Goal: Task Accomplishment & Management: Manage account settings

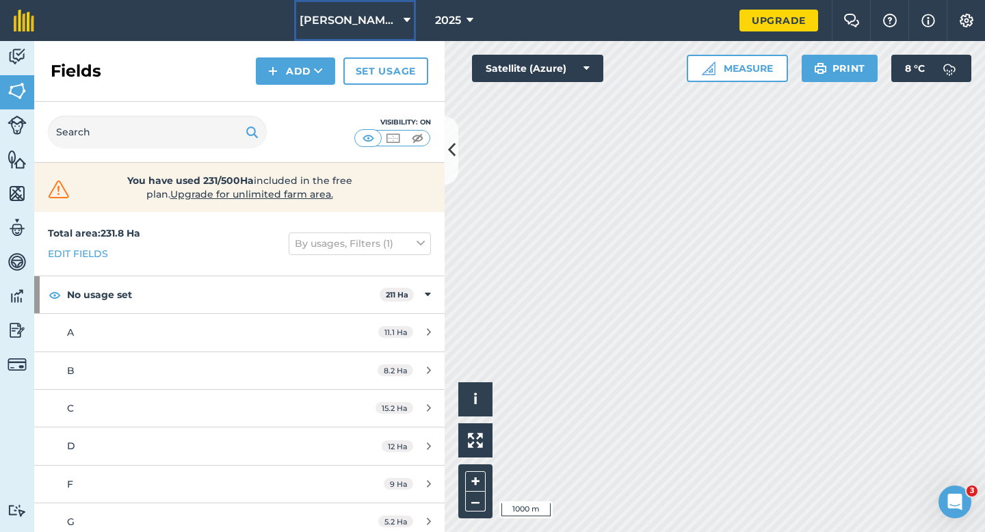
click at [324, 21] on span "[PERSON_NAME] Farming Partnership" at bounding box center [349, 20] width 99 height 16
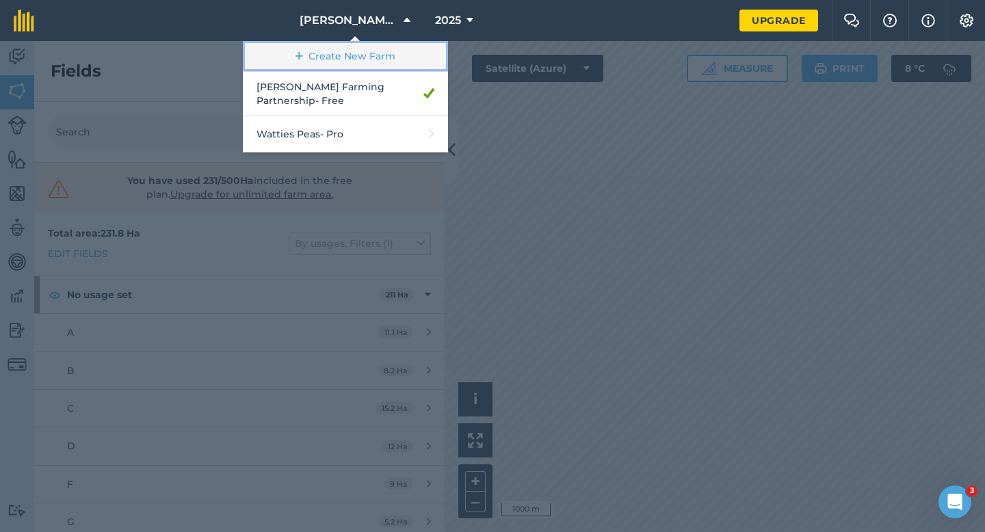
click at [328, 57] on link "Create New Farm" at bounding box center [345, 56] width 205 height 31
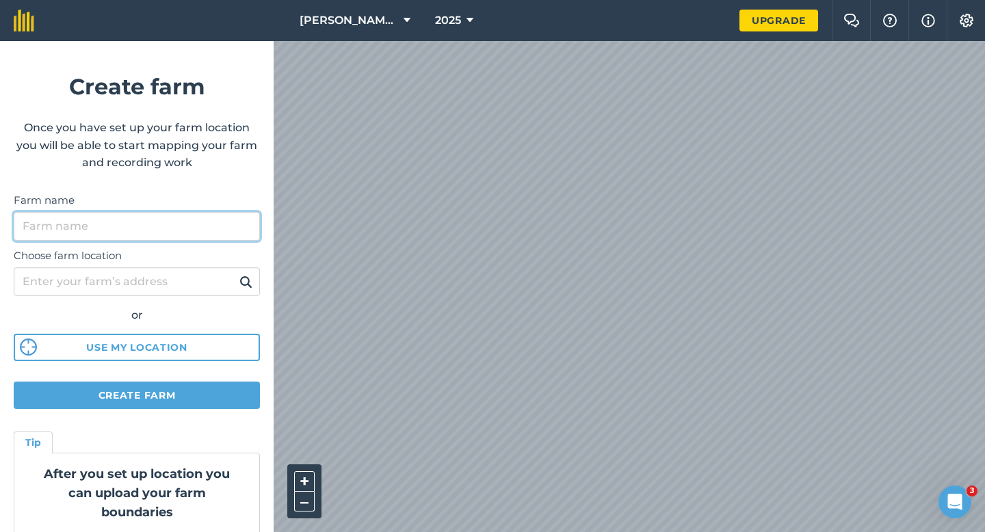
click at [158, 233] on input "Farm name" at bounding box center [137, 226] width 246 height 29
type input "[PERSON_NAME] & Sons"
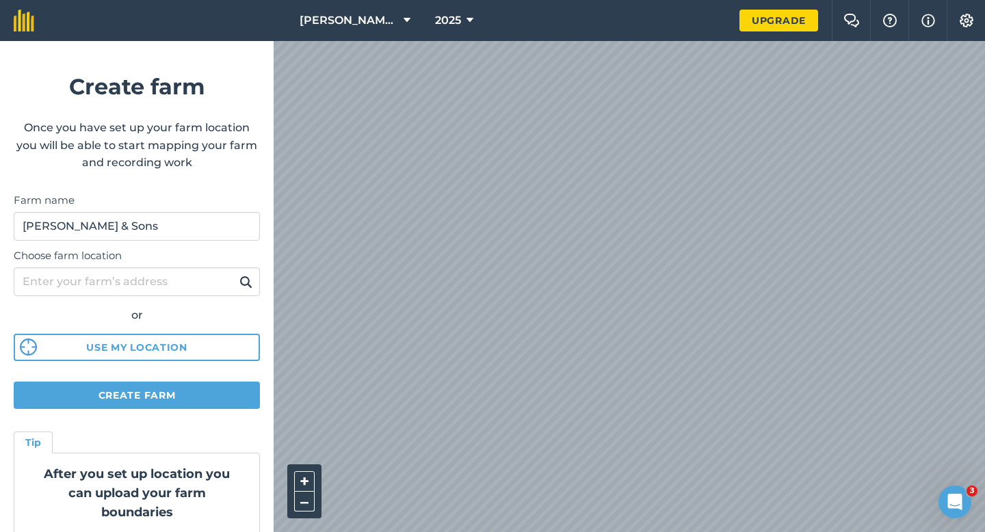
click at [174, 377] on form "Create farm Once you have set up your farm location you will be able to start m…" at bounding box center [137, 286] width 274 height 491
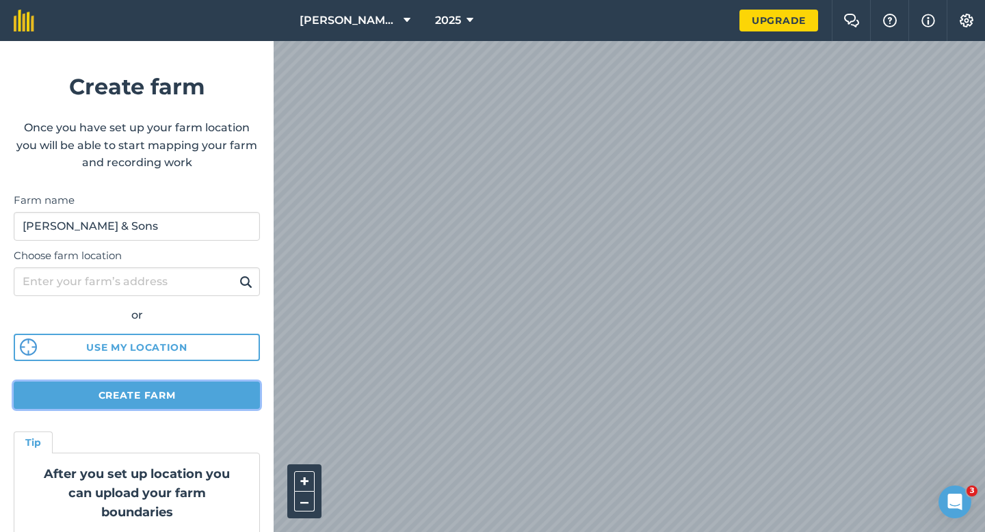
click at [186, 384] on button "Create farm" at bounding box center [137, 395] width 246 height 27
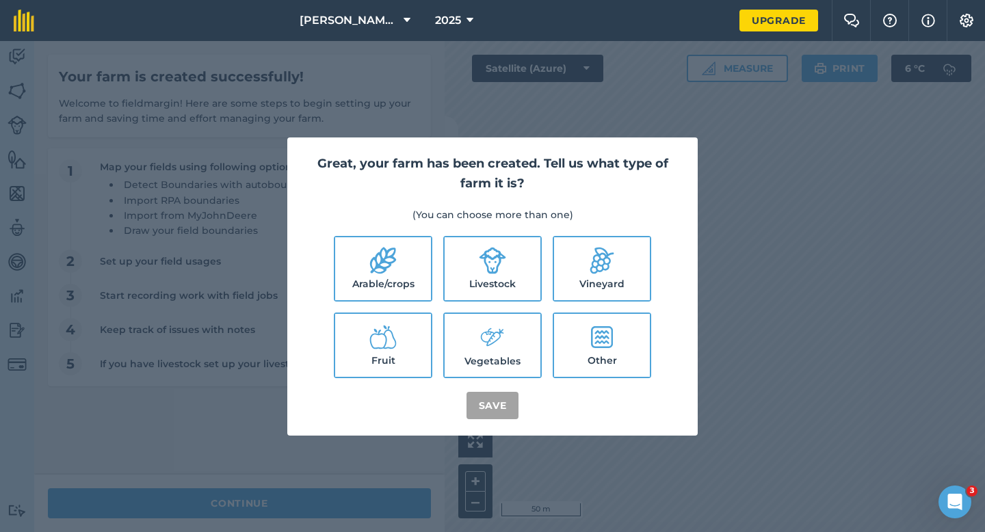
click at [398, 244] on label "Arable/crops" at bounding box center [383, 268] width 96 height 63
checkbox input "true"
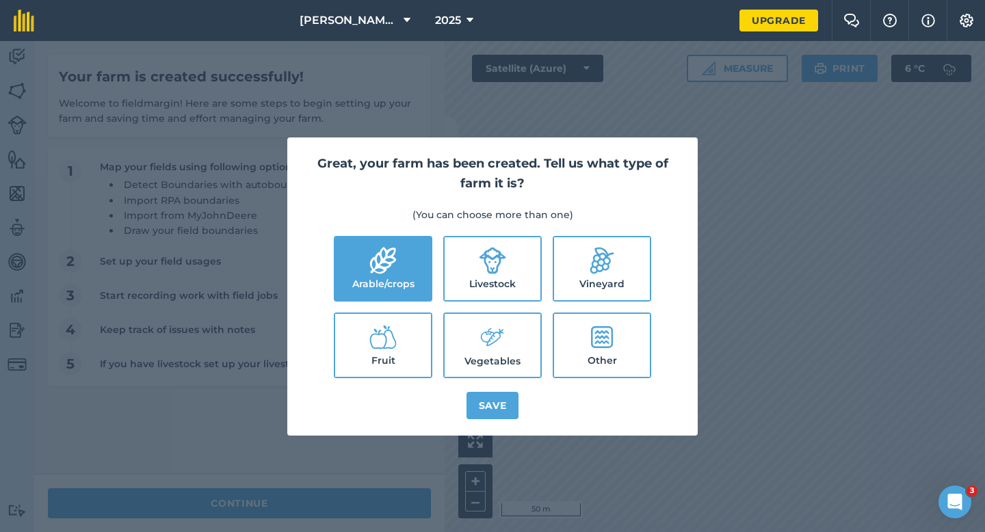
click at [459, 272] on label "Livestock" at bounding box center [493, 268] width 96 height 63
checkbox input "true"
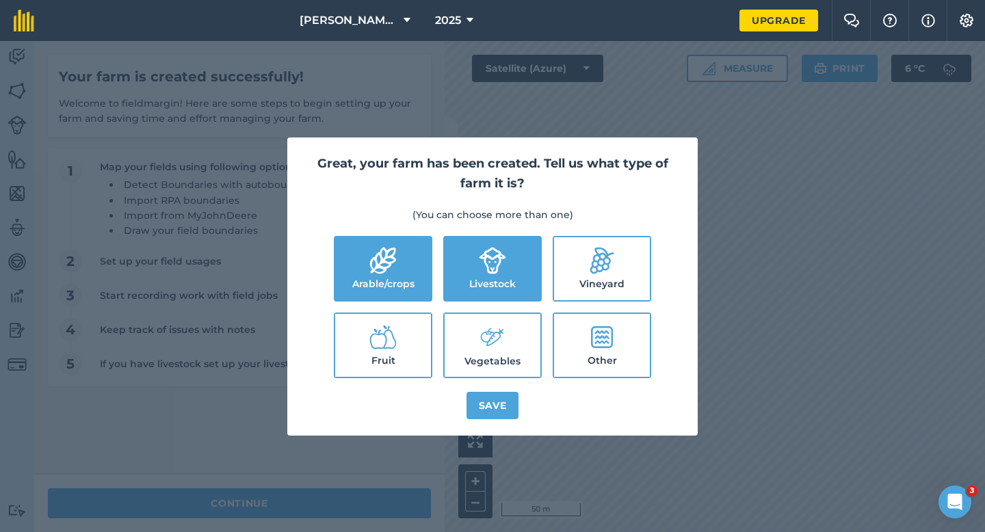
click at [465, 328] on label "Vegetables" at bounding box center [493, 345] width 96 height 63
checkbox input "true"
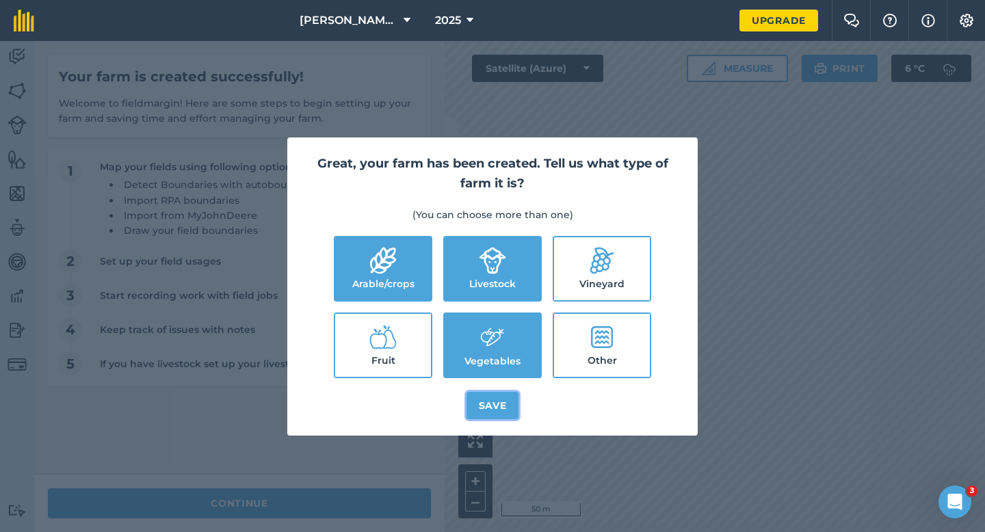
click at [471, 392] on button "Save" at bounding box center [493, 405] width 53 height 27
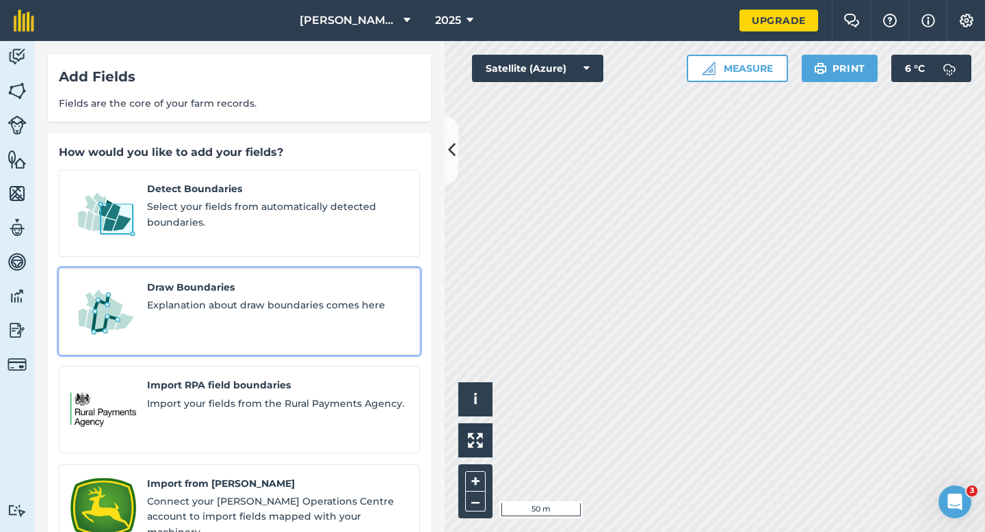
click at [214, 300] on div "Draw Boundaries Explanation about draw boundaries comes here" at bounding box center [277, 312] width 261 height 64
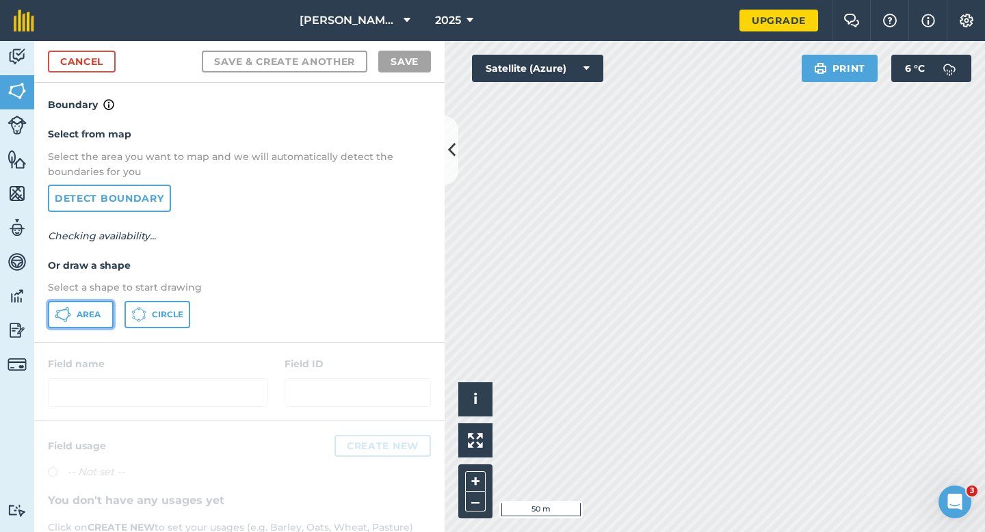
click at [97, 318] on span "Area" at bounding box center [89, 314] width 24 height 11
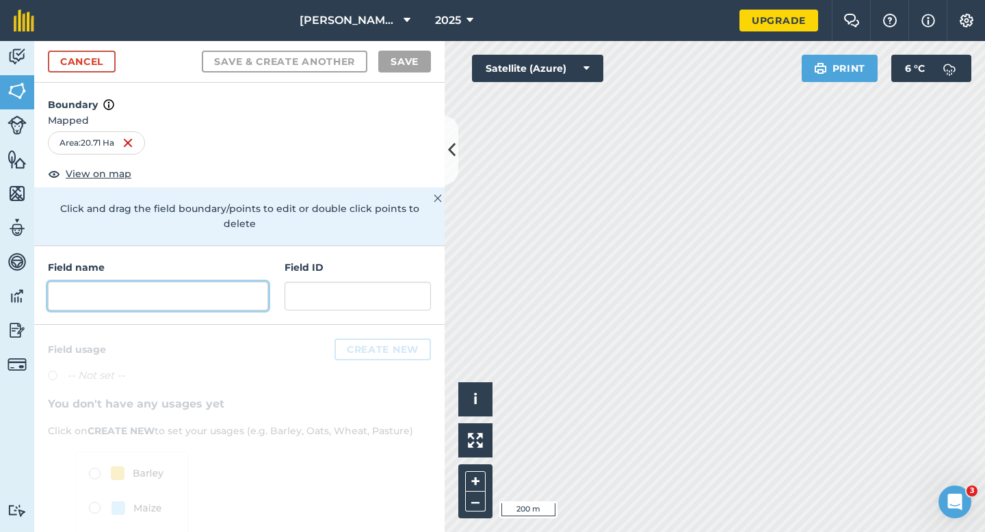
click at [244, 282] on input "text" at bounding box center [158, 296] width 220 height 29
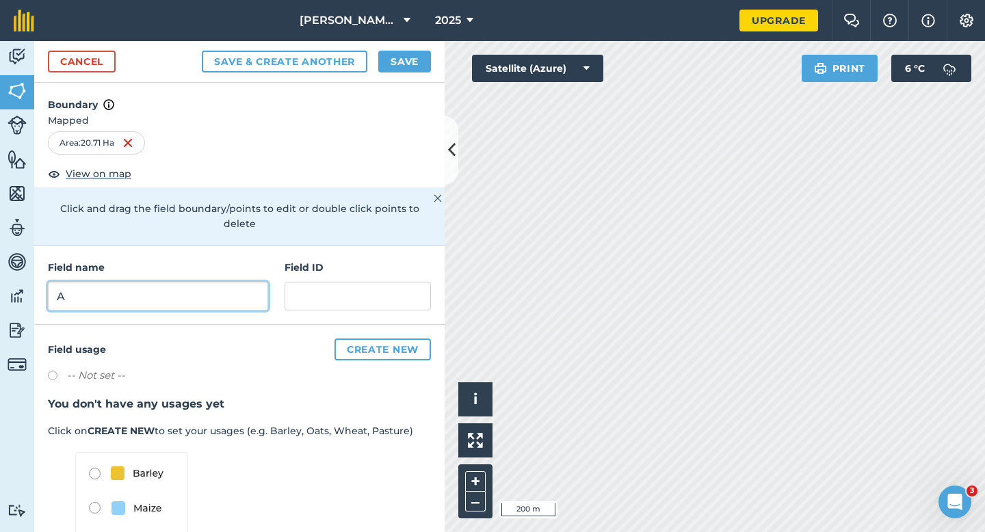
type input "A"
click at [424, 66] on button "Save" at bounding box center [404, 62] width 53 height 22
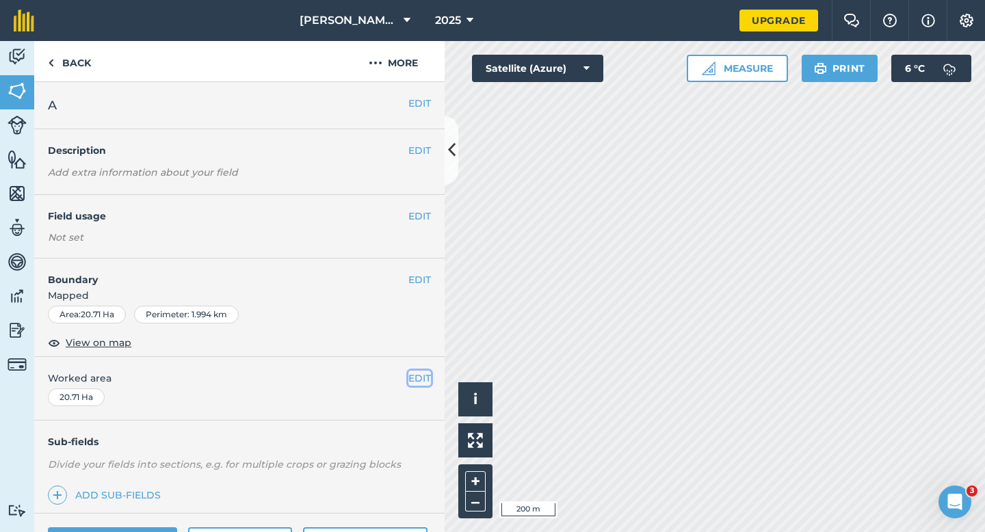
click at [428, 379] on button "EDIT" at bounding box center [420, 378] width 23 height 15
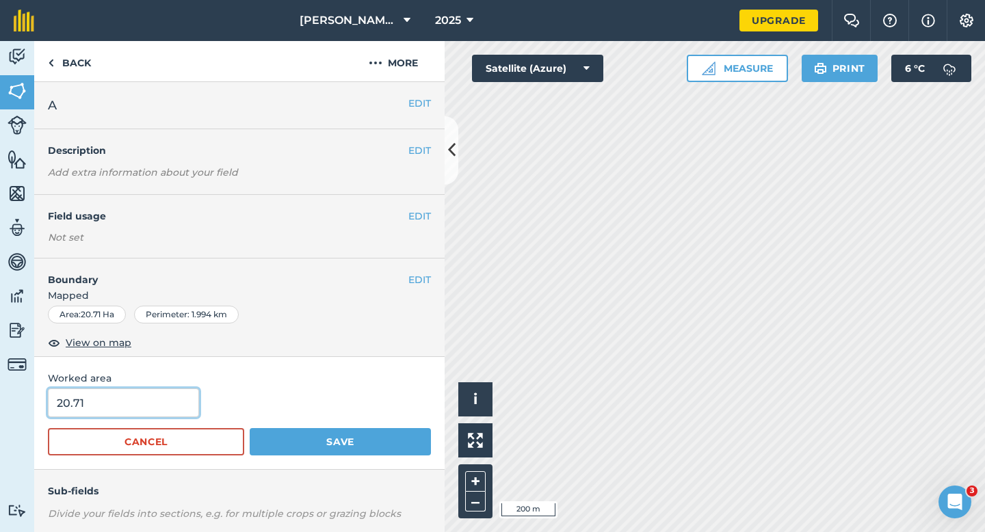
click at [137, 417] on input "20.71" at bounding box center [123, 403] width 151 height 29
type input "20.7"
click at [250, 428] on button "Save" at bounding box center [340, 441] width 181 height 27
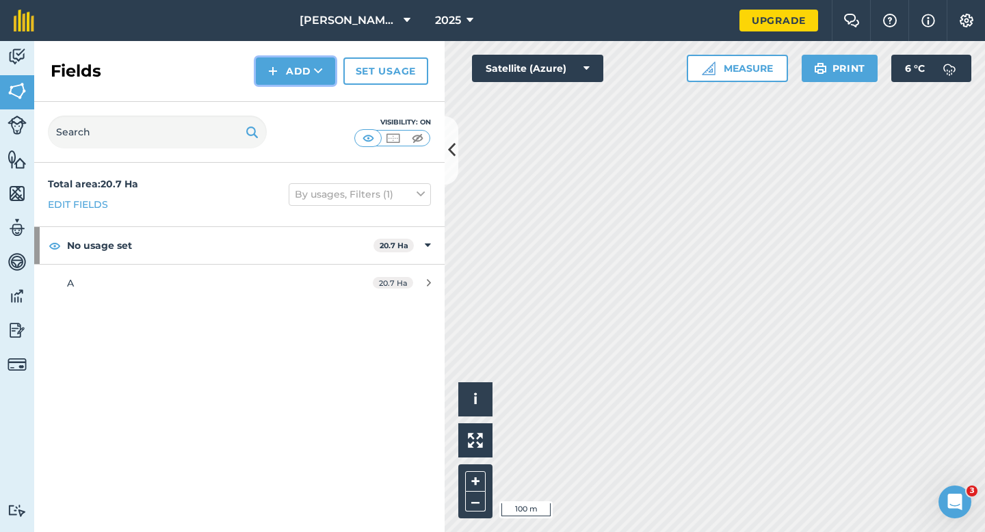
click at [288, 80] on button "Add" at bounding box center [295, 70] width 79 height 27
click at [288, 88] on link "Draw" at bounding box center [295, 102] width 75 height 30
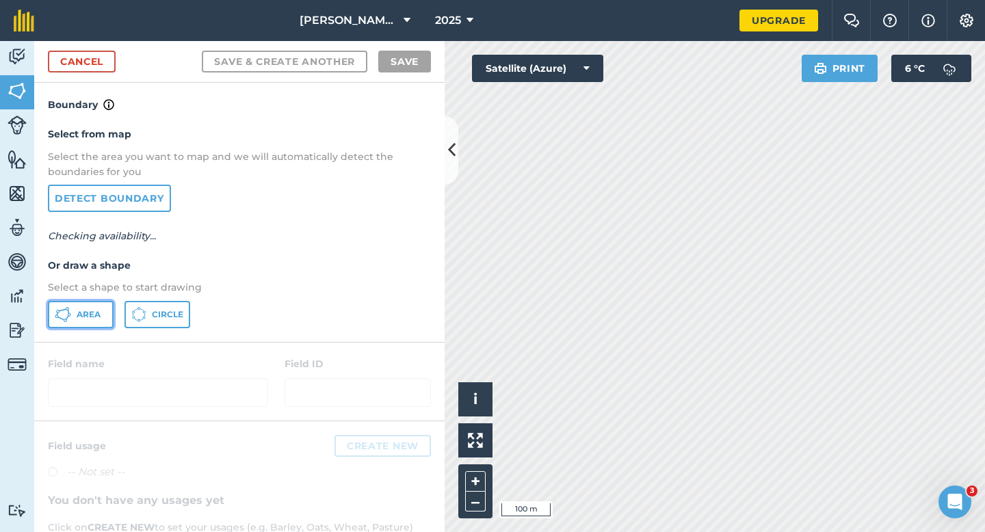
click at [105, 308] on button "Area" at bounding box center [81, 314] width 66 height 27
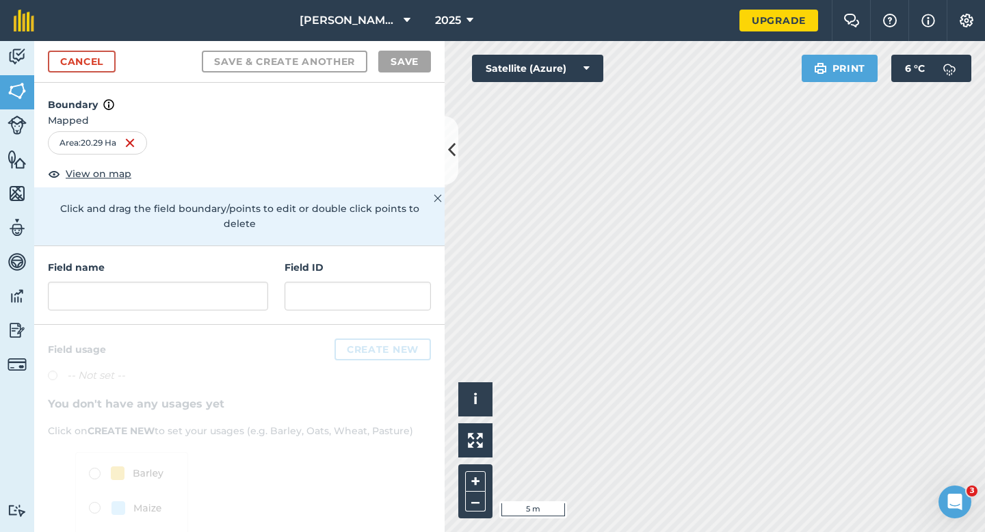
click at [216, 266] on div "Field name" at bounding box center [158, 285] width 220 height 51
click at [220, 282] on input "text" at bounding box center [158, 296] width 220 height 29
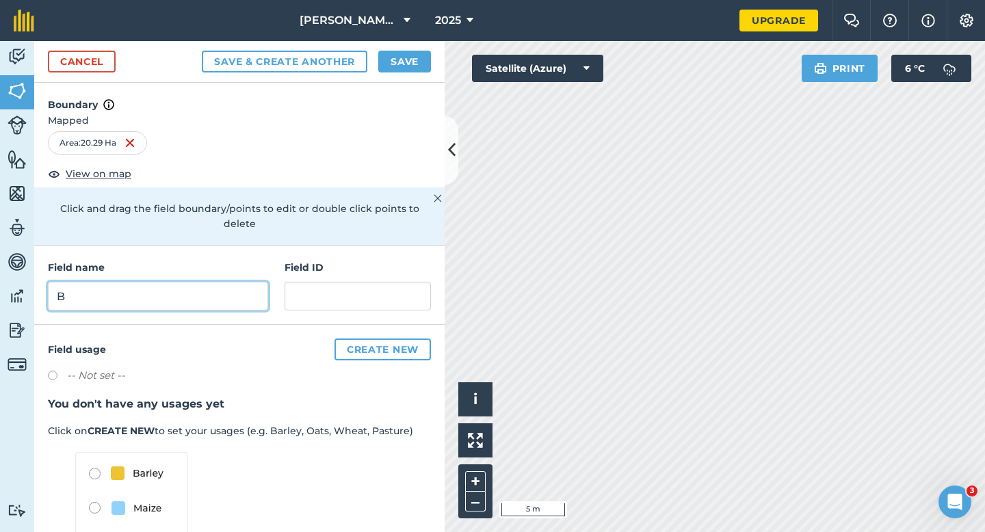
type input "B"
click at [398, 49] on div "Cancel Save & Create Another Save" at bounding box center [239, 62] width 411 height 42
click at [398, 55] on button "Save" at bounding box center [404, 62] width 53 height 22
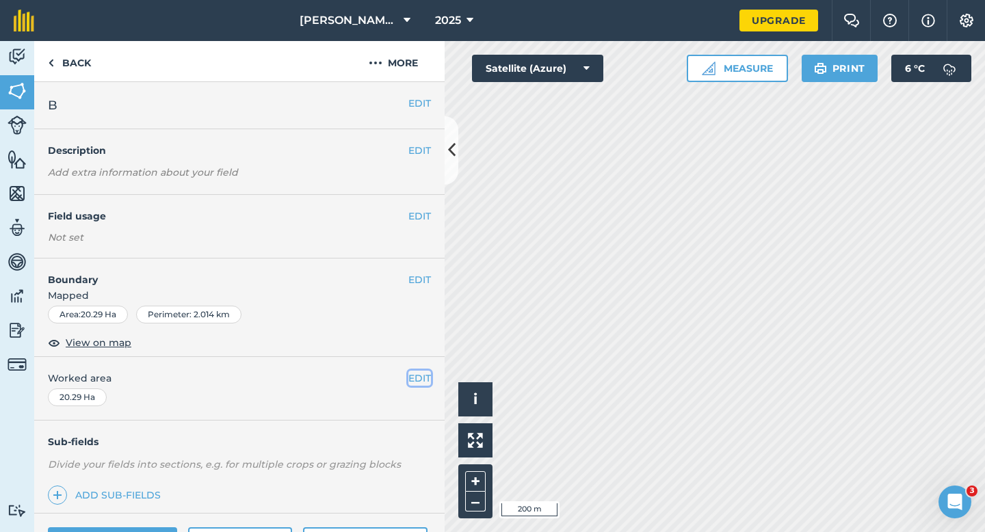
click at [424, 378] on button "EDIT" at bounding box center [420, 378] width 23 height 15
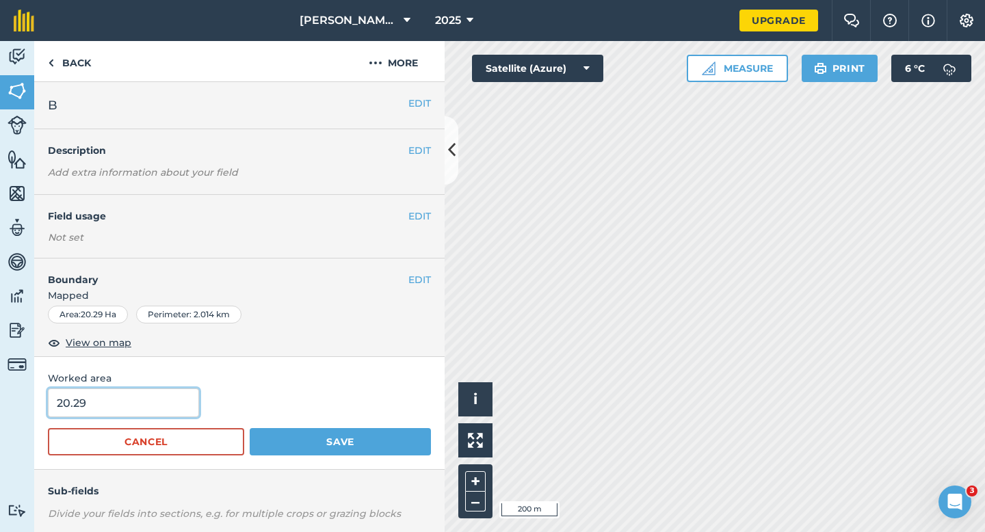
click at [169, 406] on input "20.29" at bounding box center [123, 403] width 151 height 29
type input "20.3"
click at [250, 428] on button "Save" at bounding box center [340, 441] width 181 height 27
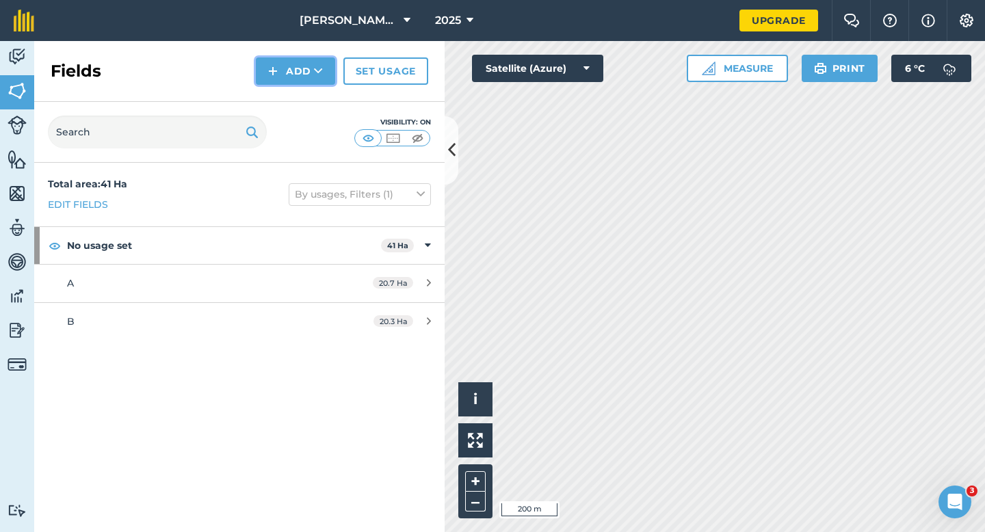
click at [287, 66] on button "Add" at bounding box center [295, 70] width 79 height 27
click at [289, 105] on link "Draw" at bounding box center [295, 102] width 75 height 30
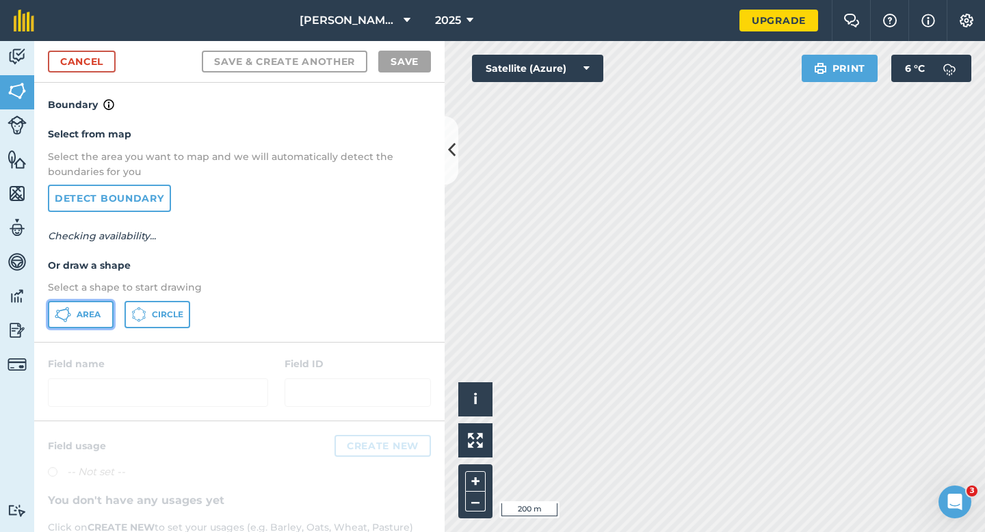
click at [83, 315] on span "Area" at bounding box center [89, 314] width 24 height 11
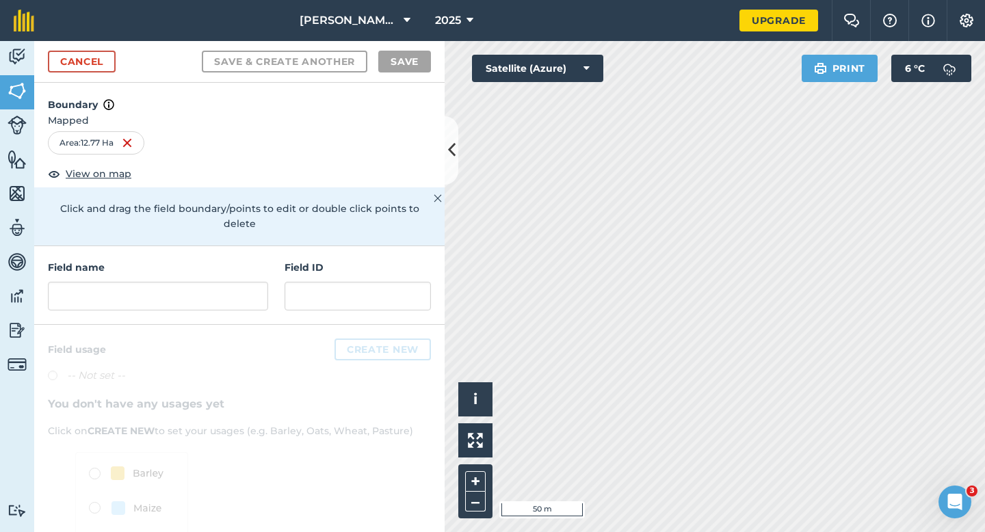
click at [216, 265] on div "Field name" at bounding box center [158, 285] width 220 height 51
click at [216, 282] on input "text" at bounding box center [158, 296] width 220 height 29
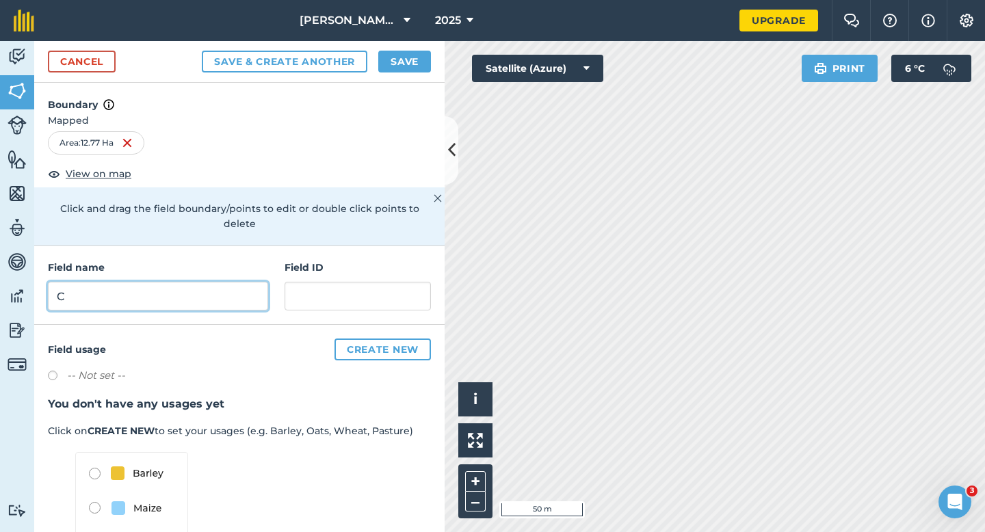
type input "C"
click at [392, 63] on button "Save" at bounding box center [404, 62] width 53 height 22
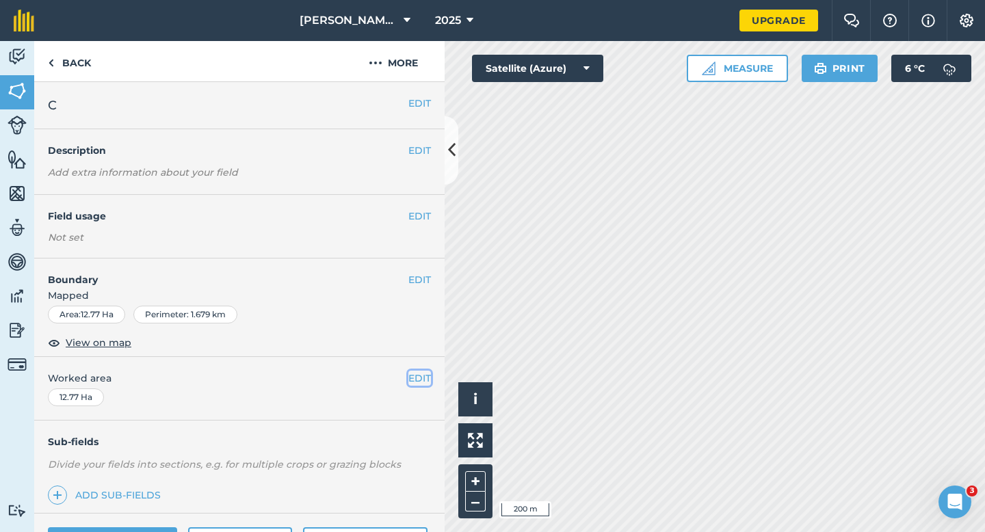
click at [424, 382] on button "EDIT" at bounding box center [420, 378] width 23 height 15
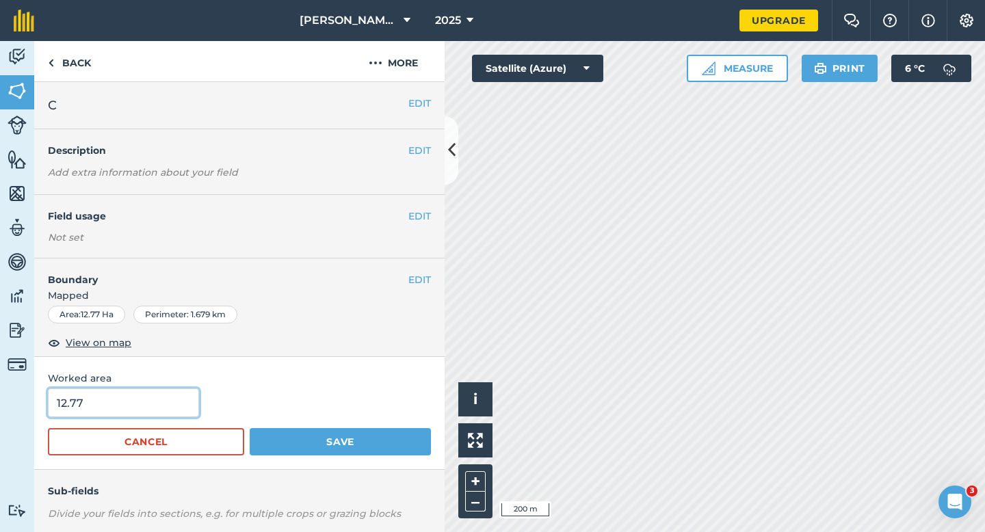
click at [170, 410] on input "12.77" at bounding box center [123, 403] width 151 height 29
type input "12.8"
click at [250, 428] on button "Save" at bounding box center [340, 441] width 181 height 27
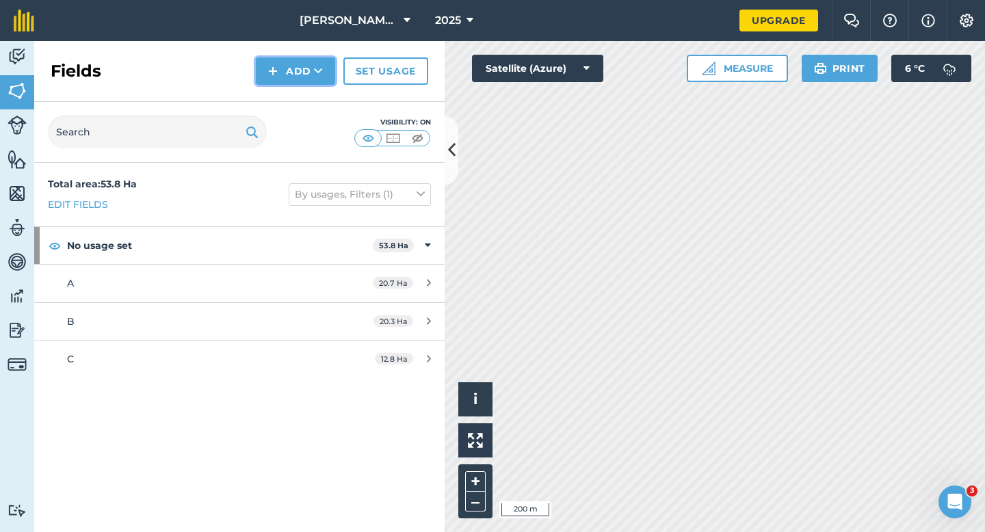
click at [297, 70] on button "Add" at bounding box center [295, 70] width 79 height 27
click at [297, 99] on link "Draw" at bounding box center [295, 102] width 75 height 30
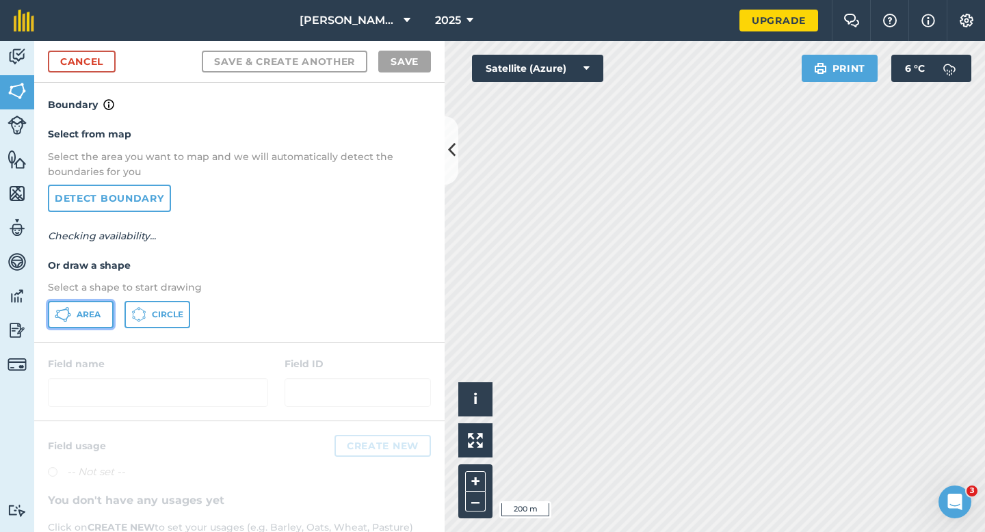
click at [80, 315] on span "Area" at bounding box center [89, 314] width 24 height 11
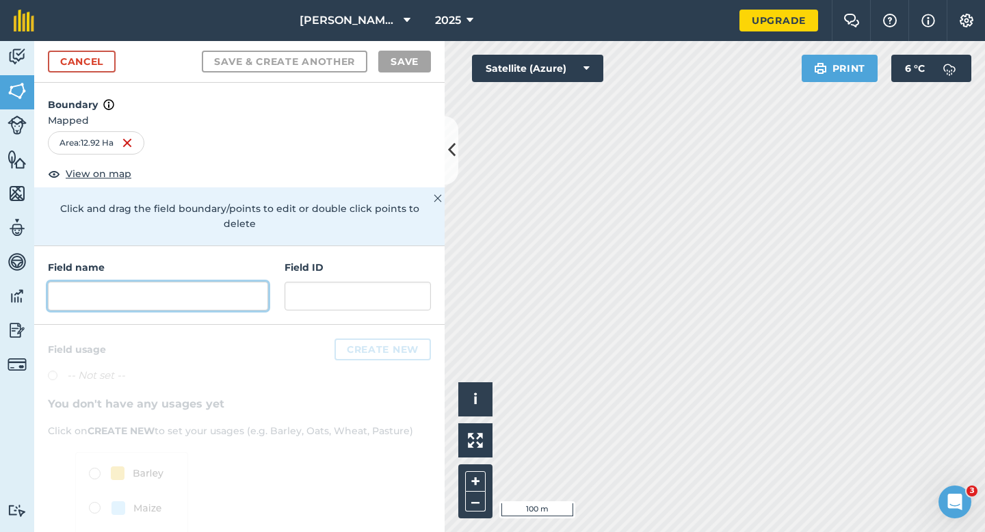
click at [159, 285] on input "text" at bounding box center [158, 296] width 220 height 29
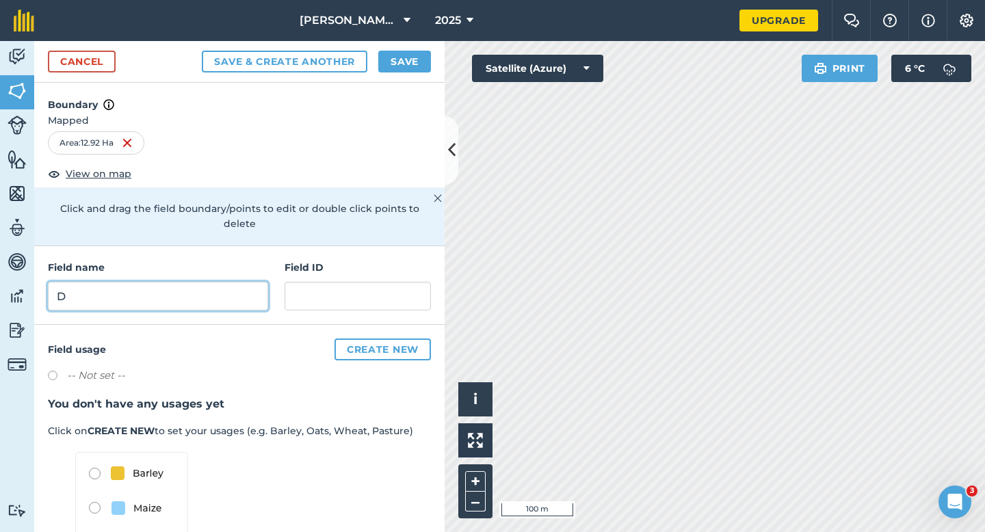
type input "D"
click at [396, 57] on button "Save" at bounding box center [404, 62] width 53 height 22
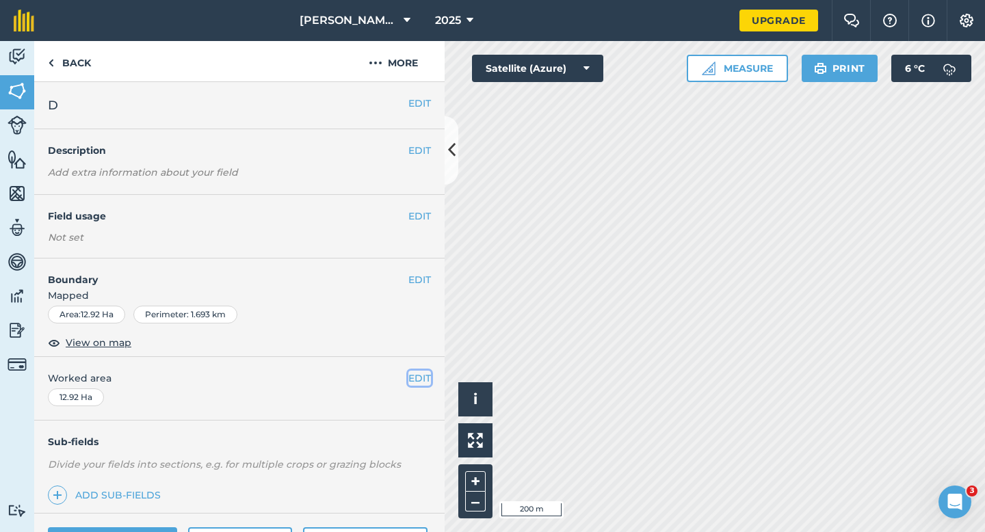
click at [422, 373] on button "EDIT" at bounding box center [420, 378] width 23 height 15
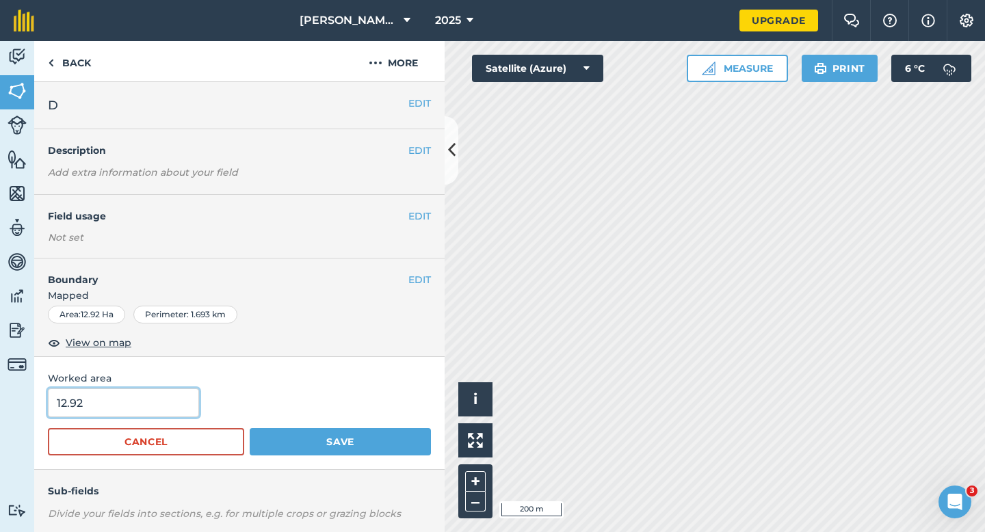
click at [92, 407] on input "12.92" at bounding box center [123, 403] width 151 height 29
type input "13"
click at [250, 428] on button "Save" at bounding box center [340, 441] width 181 height 27
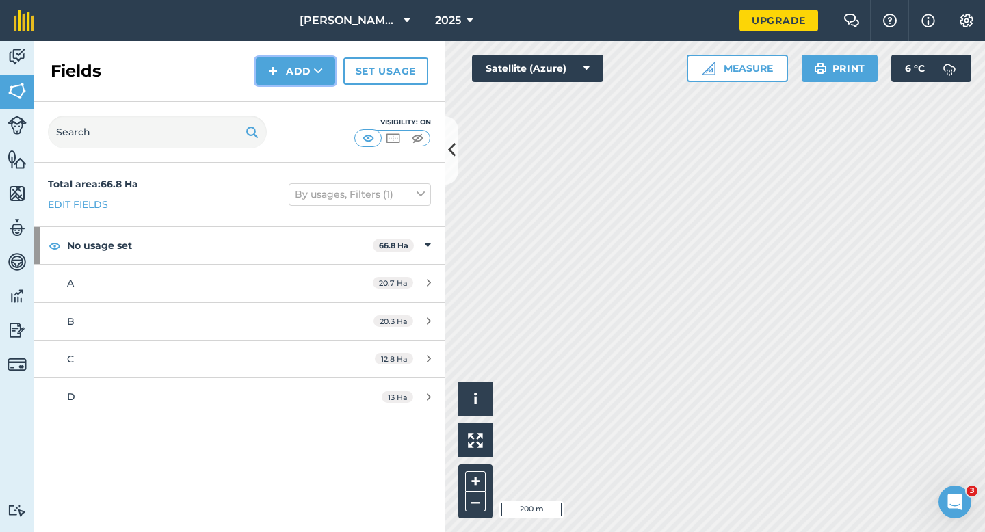
click at [274, 75] on img at bounding box center [273, 71] width 10 height 16
click at [279, 100] on link "Draw" at bounding box center [295, 102] width 75 height 30
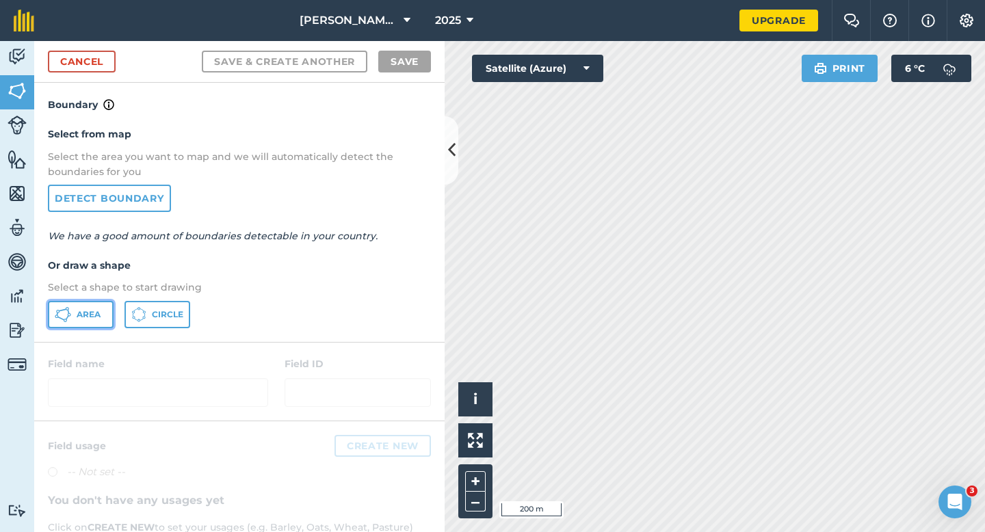
click at [83, 305] on button "Area" at bounding box center [81, 314] width 66 height 27
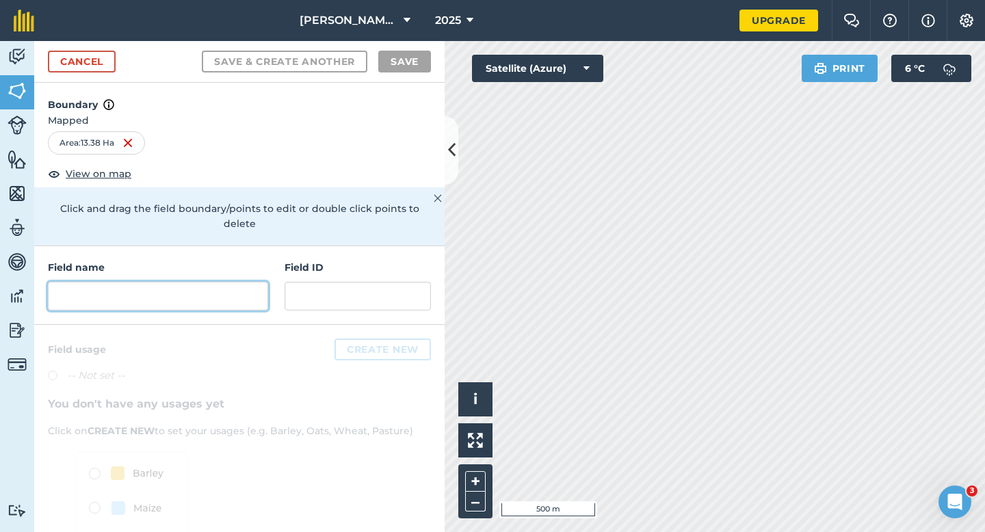
click at [155, 284] on input "text" at bounding box center [158, 296] width 220 height 29
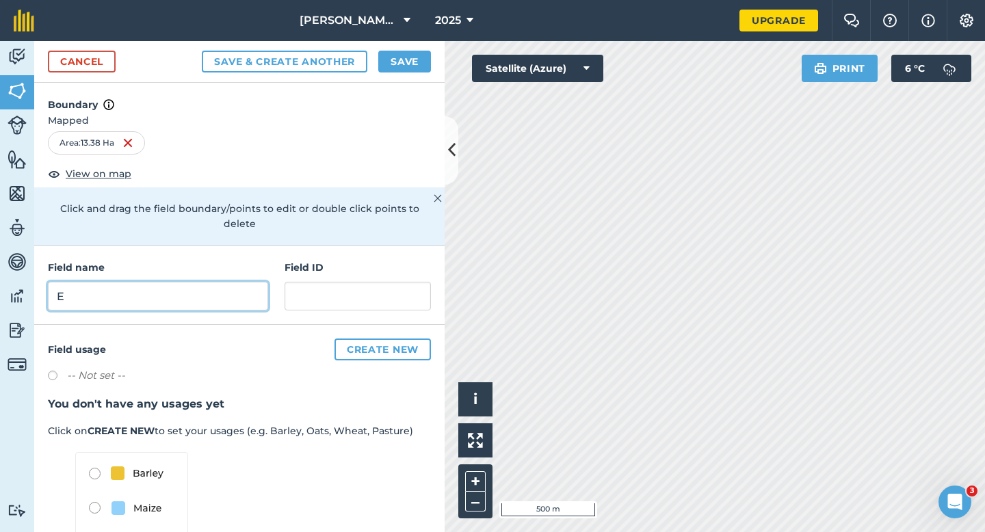
type input "E"
click at [419, 68] on button "Save" at bounding box center [404, 62] width 53 height 22
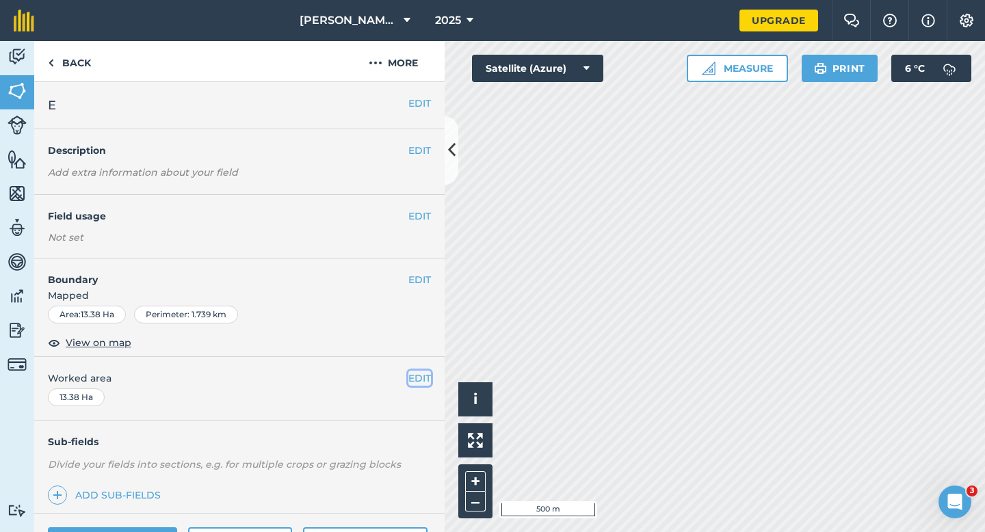
click at [415, 379] on button "EDIT" at bounding box center [420, 378] width 23 height 15
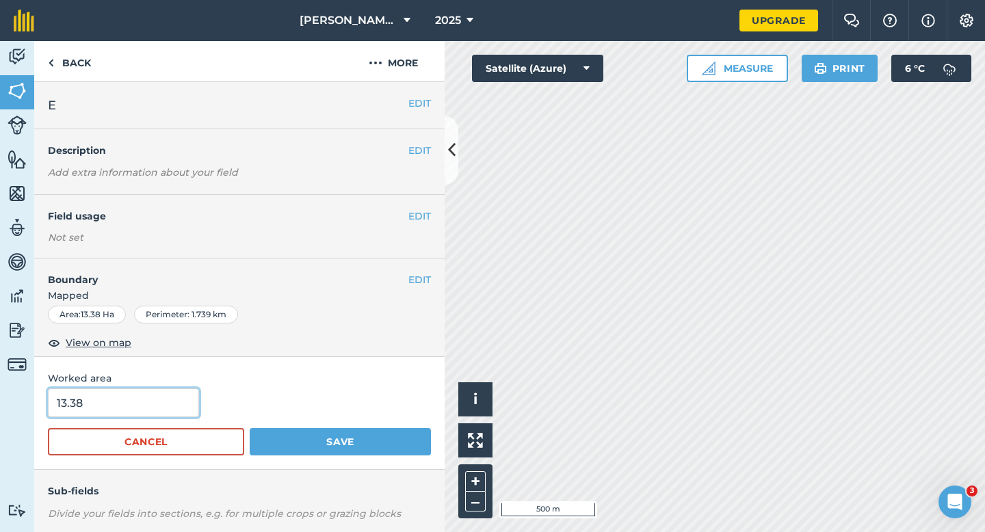
click at [124, 415] on input "13.38" at bounding box center [123, 403] width 151 height 29
type input "13.4"
click at [250, 428] on button "Save" at bounding box center [340, 441] width 181 height 27
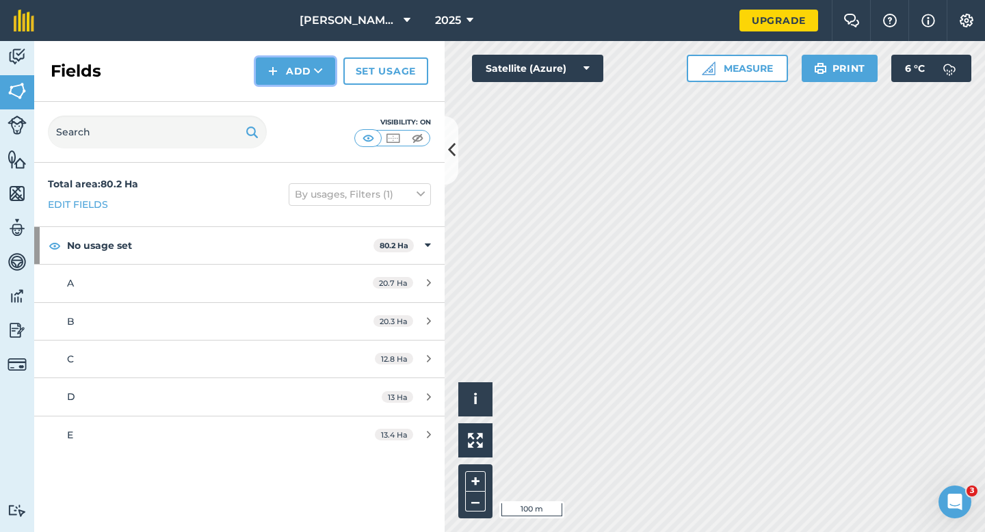
click at [257, 67] on button "Add" at bounding box center [295, 70] width 79 height 27
click at [279, 88] on link "Draw" at bounding box center [295, 102] width 75 height 30
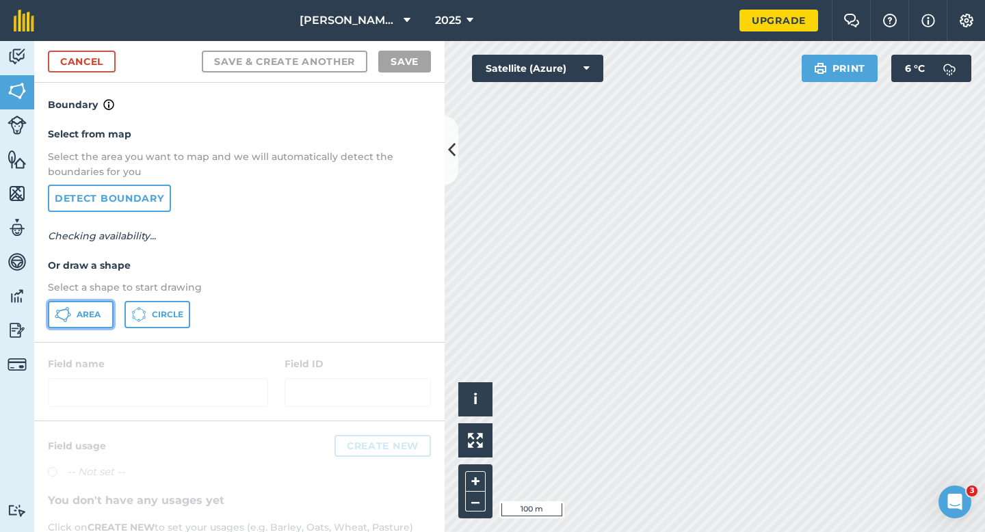
click at [70, 315] on icon at bounding box center [63, 315] width 16 height 16
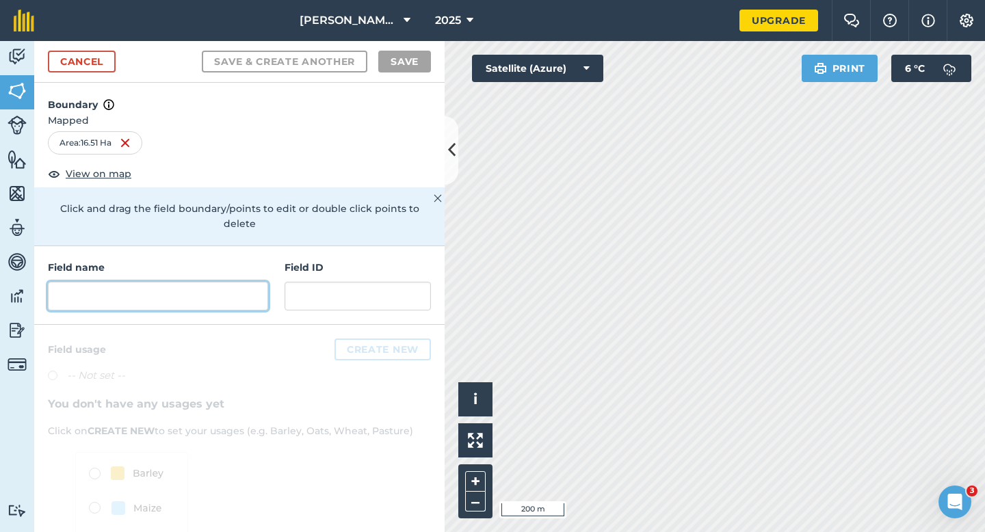
click at [162, 290] on input "text" at bounding box center [158, 296] width 220 height 29
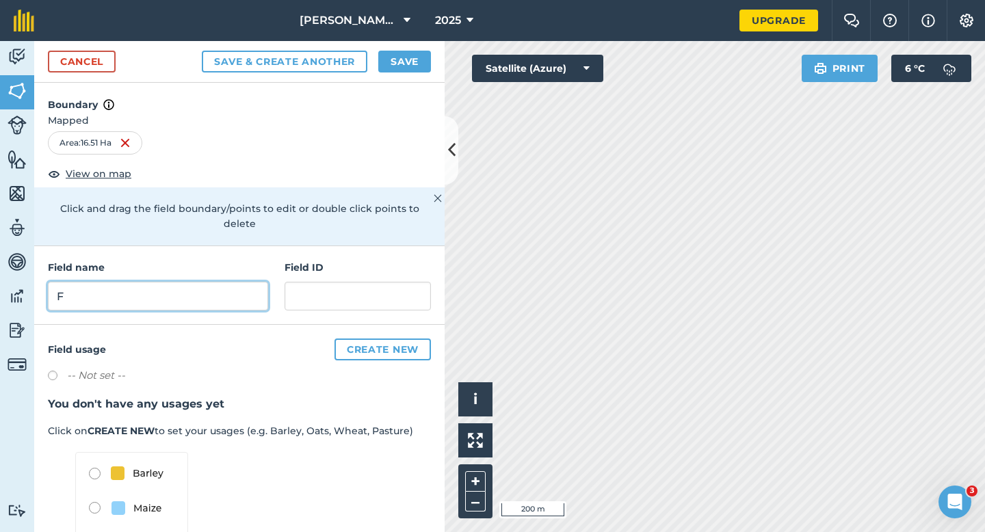
type input "F"
click at [388, 47] on div "Cancel Save & Create Another Save" at bounding box center [239, 62] width 411 height 42
click at [388, 51] on button "Save" at bounding box center [404, 62] width 53 height 22
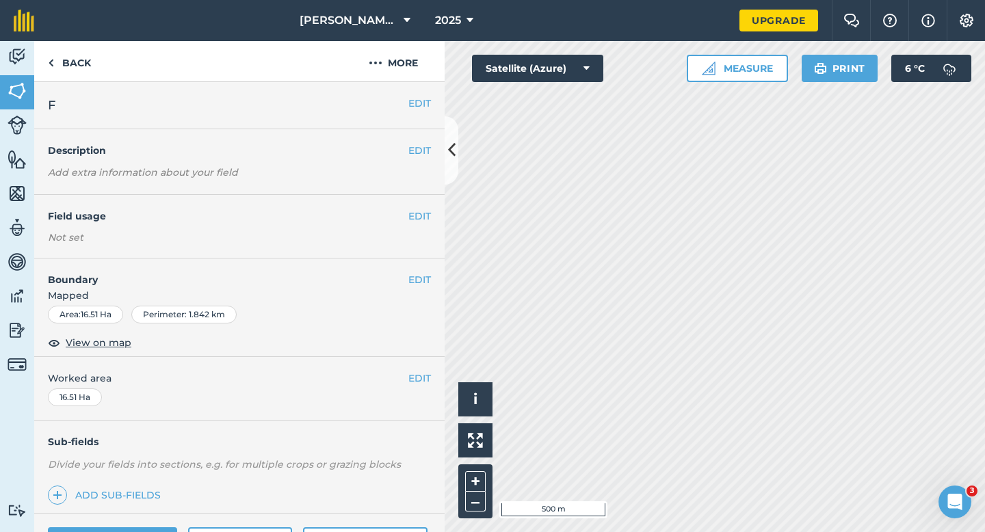
click at [422, 368] on div "EDIT Worked area 16.51 Ha" at bounding box center [239, 389] width 411 height 64
click at [422, 371] on button "EDIT" at bounding box center [420, 378] width 23 height 15
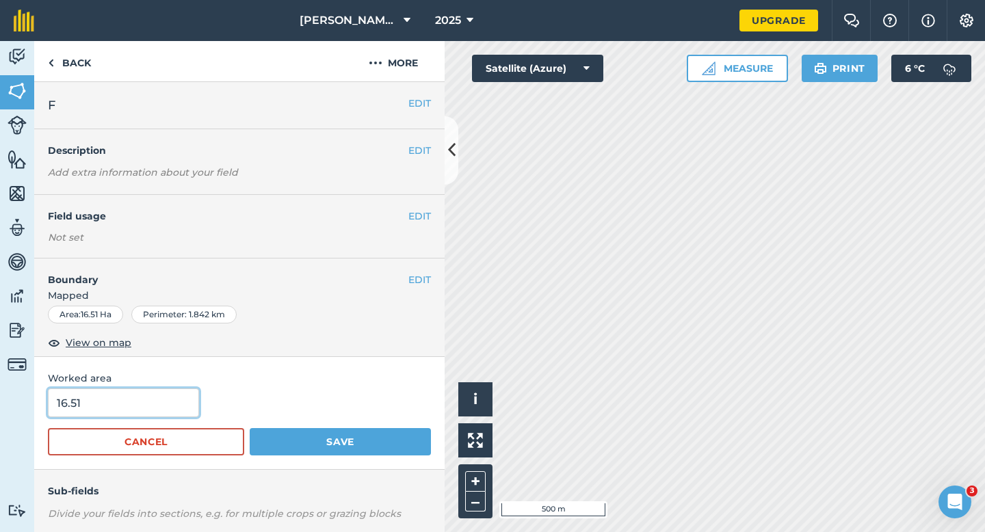
click at [175, 417] on input "16.51" at bounding box center [123, 403] width 151 height 29
type input "16.5"
click at [250, 428] on button "Save" at bounding box center [340, 441] width 181 height 27
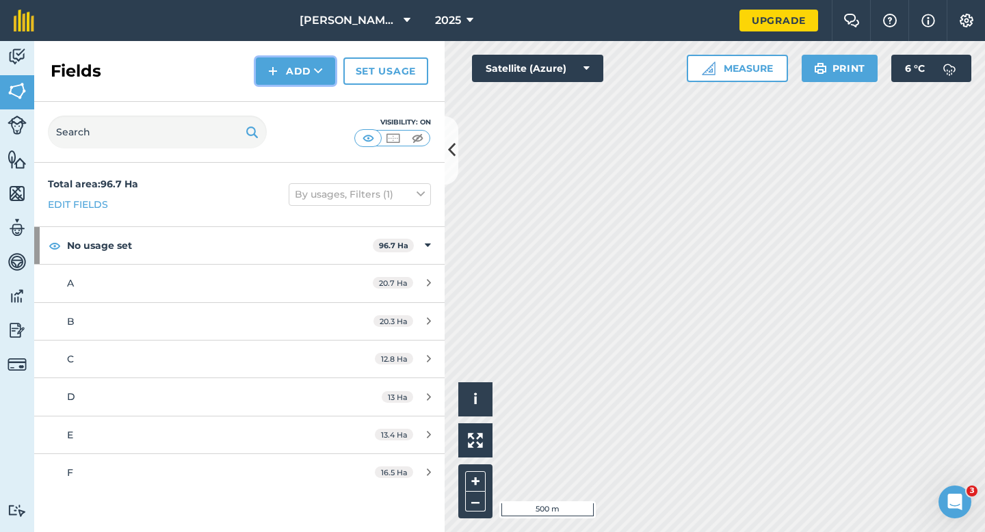
click at [314, 76] on icon at bounding box center [318, 71] width 9 height 14
click at [315, 87] on link "Draw" at bounding box center [295, 102] width 75 height 30
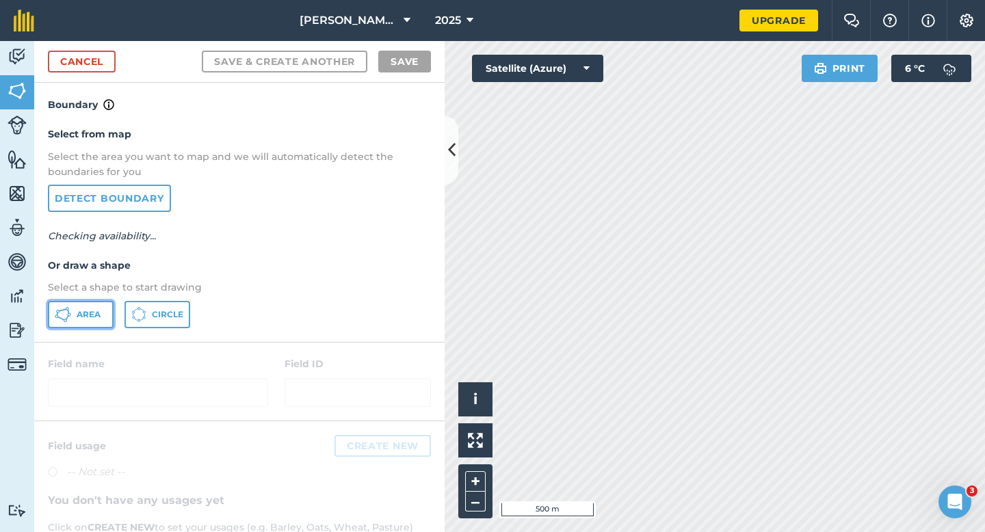
click at [99, 320] on button "Area" at bounding box center [81, 314] width 66 height 27
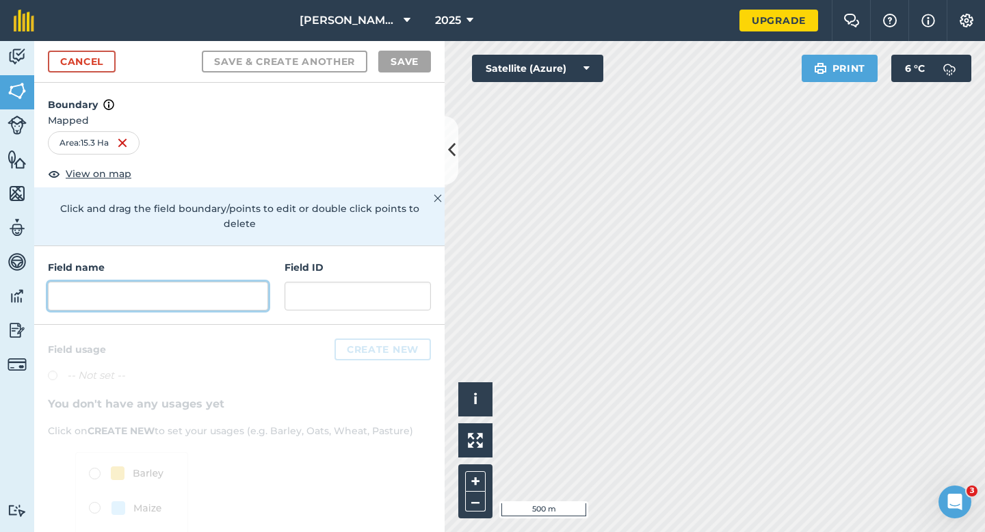
click at [179, 293] on input "text" at bounding box center [158, 296] width 220 height 29
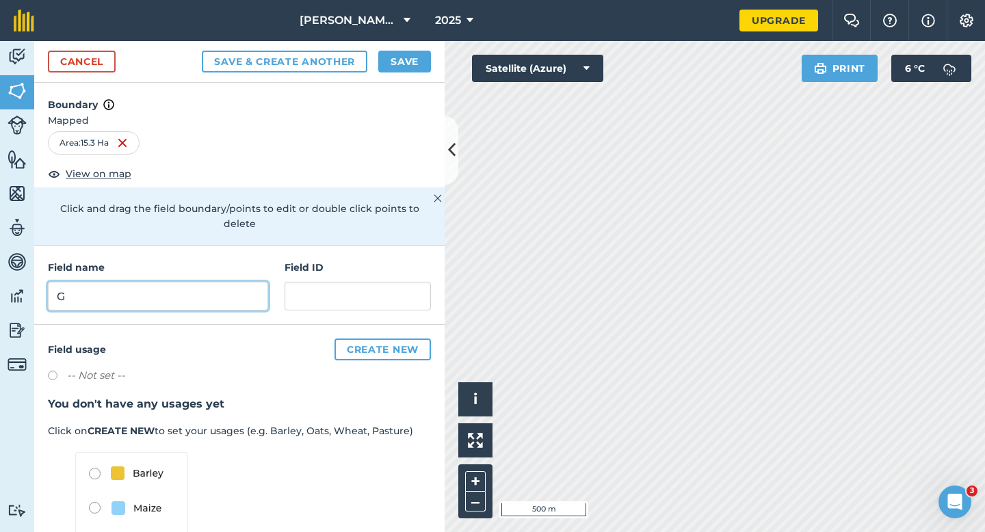
type input "G"
click at [391, 59] on button "Save" at bounding box center [404, 62] width 53 height 22
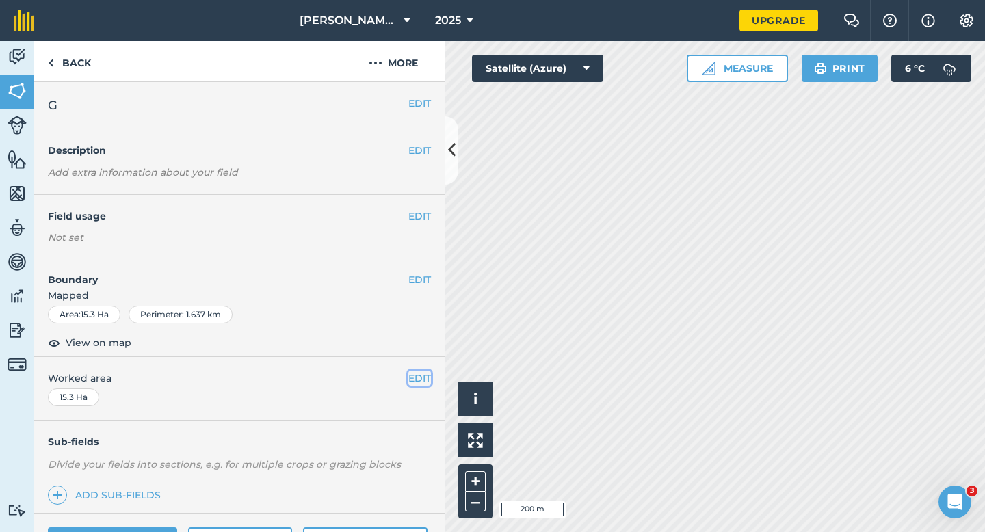
click at [421, 383] on button "EDIT" at bounding box center [420, 378] width 23 height 15
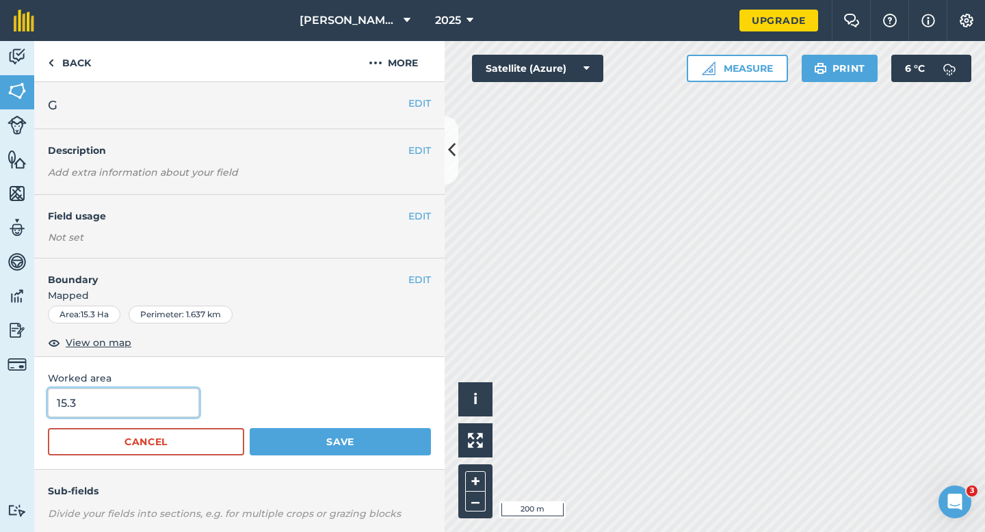
click at [157, 398] on input "15.3" at bounding box center [123, 403] width 151 height 29
click at [250, 428] on button "Save" at bounding box center [340, 441] width 181 height 27
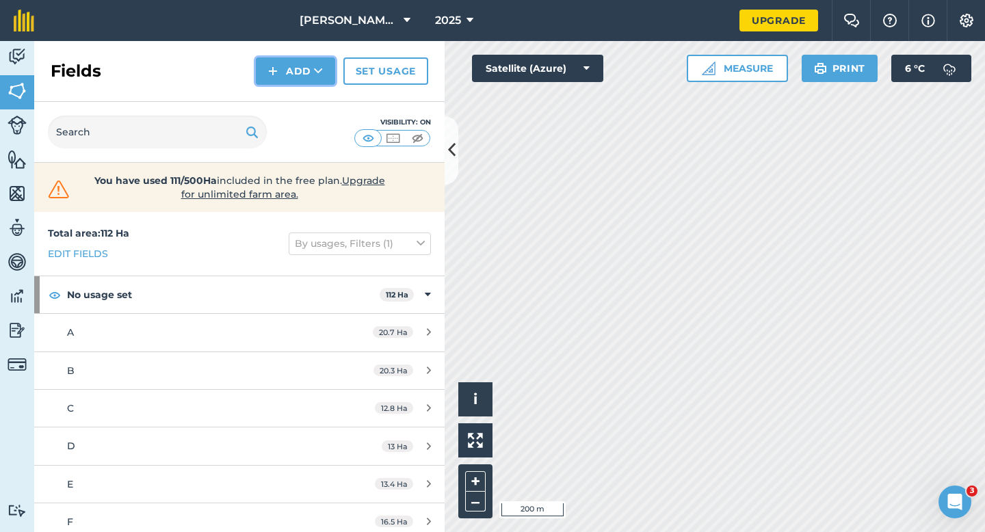
click at [306, 69] on button "Add" at bounding box center [295, 70] width 79 height 27
click at [311, 102] on link "Draw" at bounding box center [295, 102] width 75 height 30
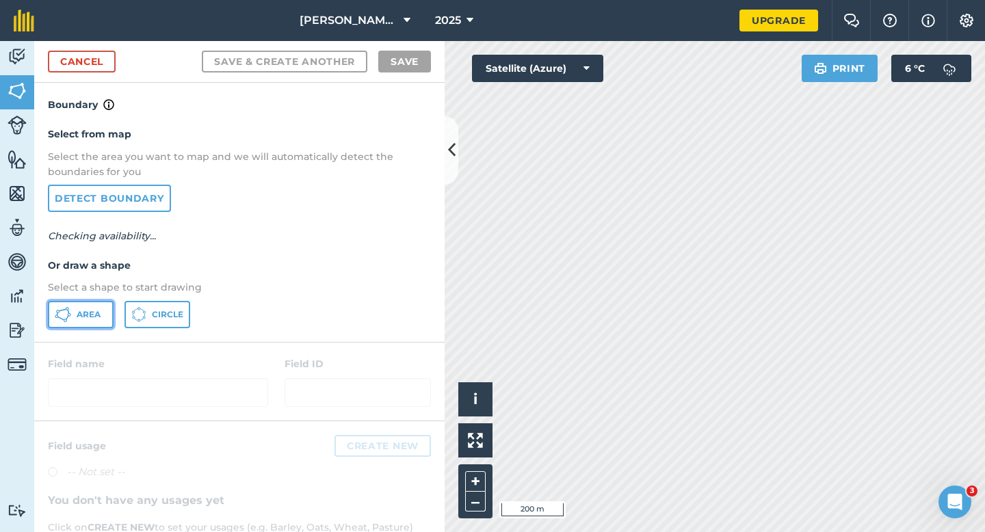
click at [86, 313] on span "Area" at bounding box center [89, 314] width 24 height 11
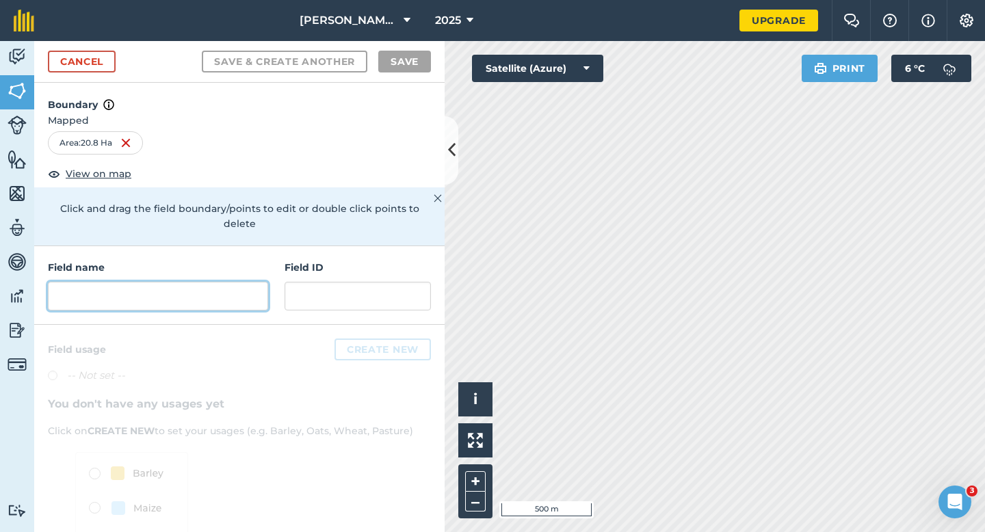
click at [200, 282] on input "text" at bounding box center [158, 296] width 220 height 29
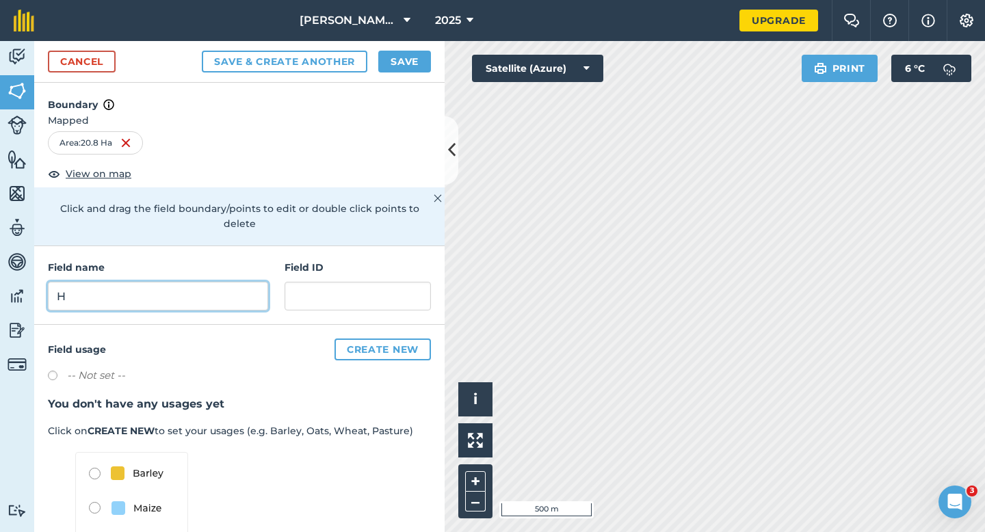
type input "H"
click at [417, 60] on button "Save" at bounding box center [404, 62] width 53 height 22
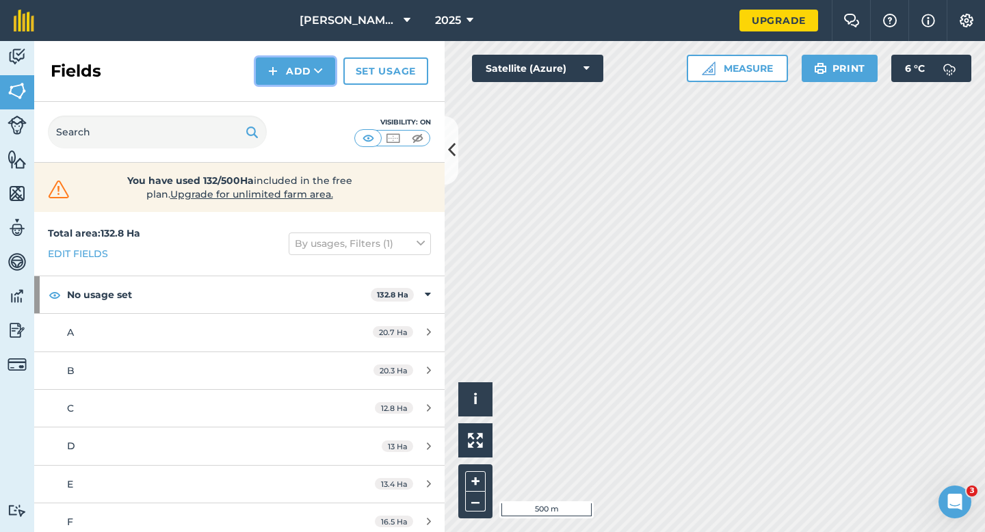
click at [296, 75] on button "Add" at bounding box center [295, 70] width 79 height 27
click at [299, 96] on link "Draw" at bounding box center [295, 102] width 75 height 30
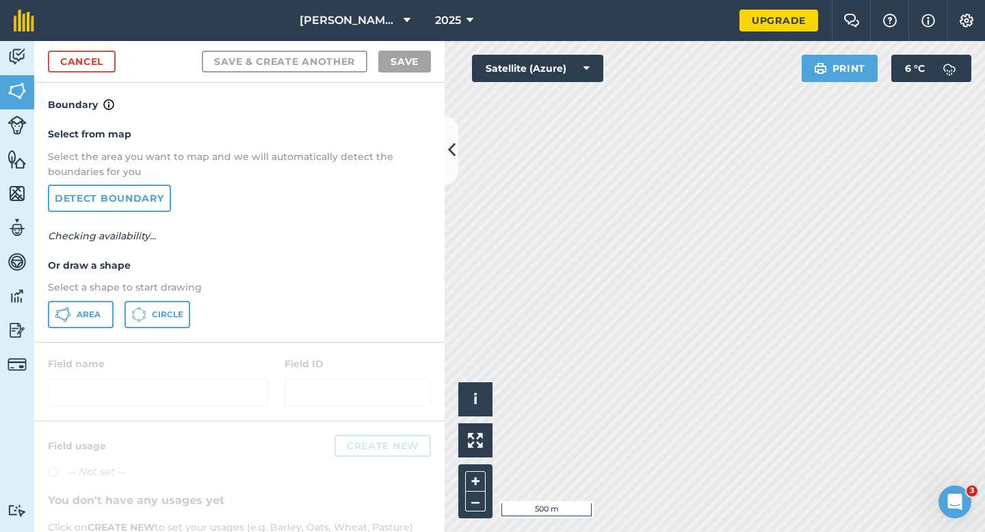
click at [105, 292] on p "Select a shape to start drawing" at bounding box center [239, 287] width 383 height 15
click at [101, 311] on span "Area" at bounding box center [89, 314] width 24 height 11
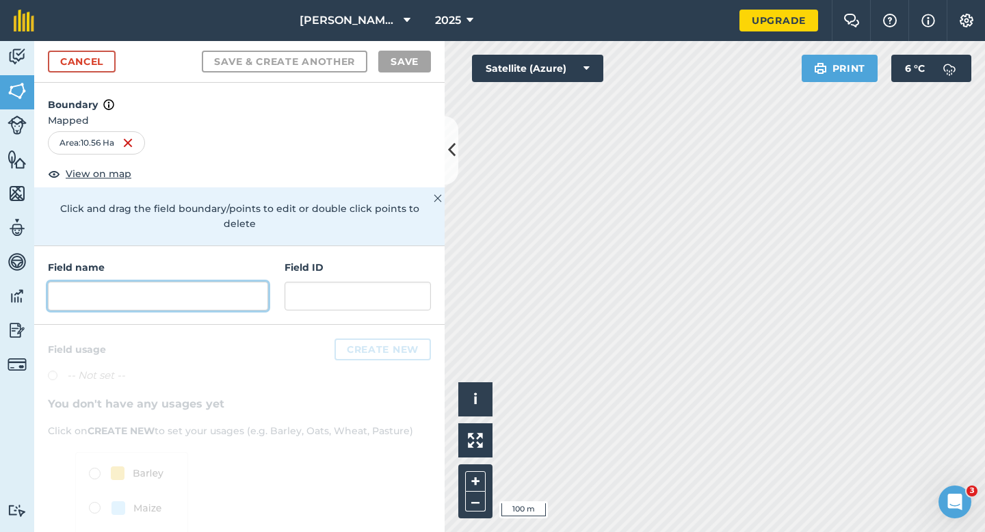
click at [257, 282] on input "text" at bounding box center [158, 296] width 220 height 29
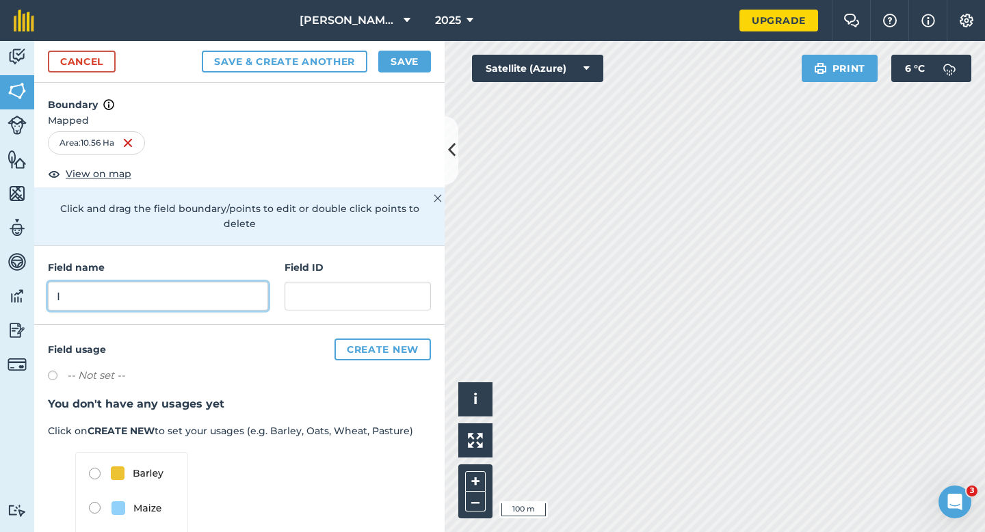
type input "I"
click at [421, 54] on button "Save" at bounding box center [404, 62] width 53 height 22
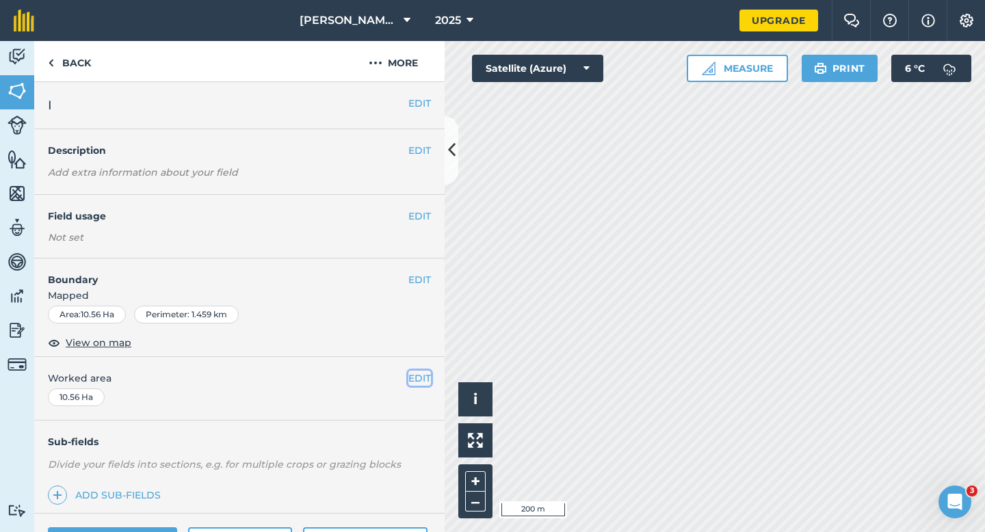
click at [425, 383] on button "EDIT" at bounding box center [420, 378] width 23 height 15
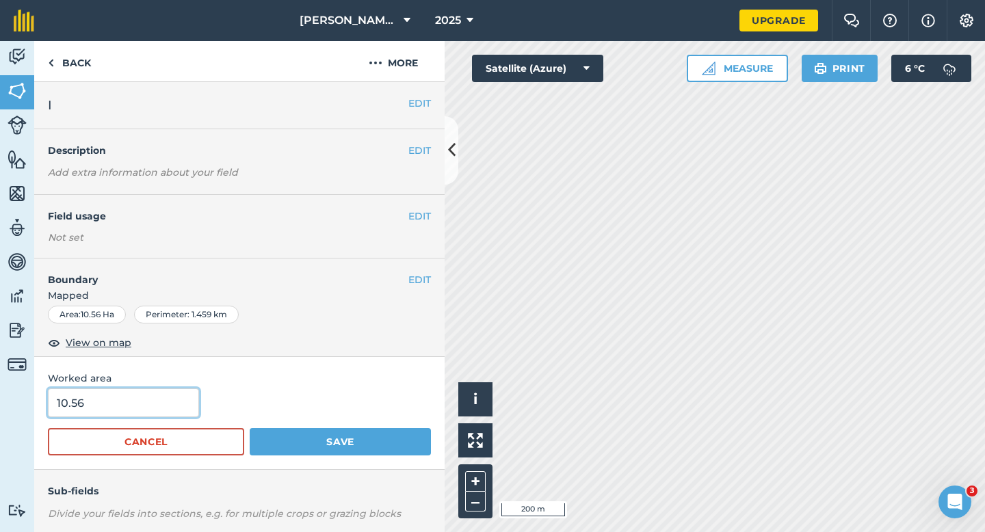
click at [146, 393] on input "10.56" at bounding box center [123, 403] width 151 height 29
click at [146, 402] on input "10.56" at bounding box center [123, 403] width 151 height 29
type input "10.6"
click at [250, 428] on button "Save" at bounding box center [340, 441] width 181 height 27
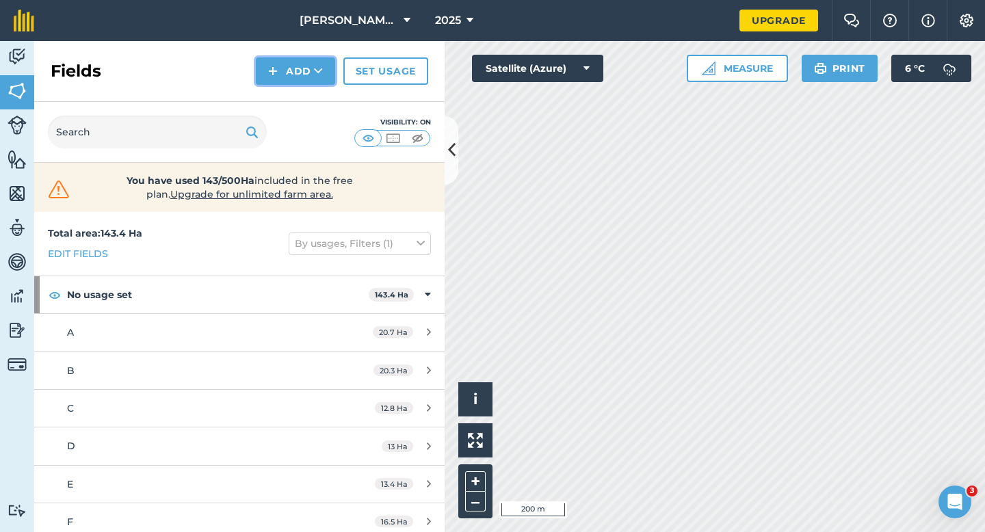
click at [279, 75] on button "Add" at bounding box center [295, 70] width 79 height 27
click at [288, 66] on button "Add" at bounding box center [295, 70] width 79 height 27
click at [276, 76] on img at bounding box center [273, 71] width 10 height 16
click at [283, 96] on link "Draw" at bounding box center [295, 102] width 75 height 30
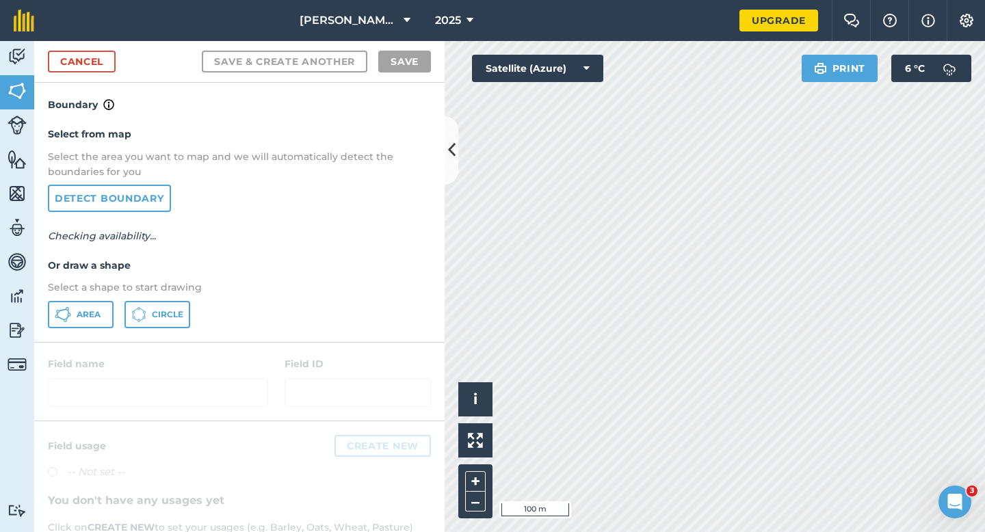
click at [110, 290] on p "Select a shape to start drawing" at bounding box center [239, 287] width 383 height 15
click at [105, 305] on button "Area" at bounding box center [81, 314] width 66 height 27
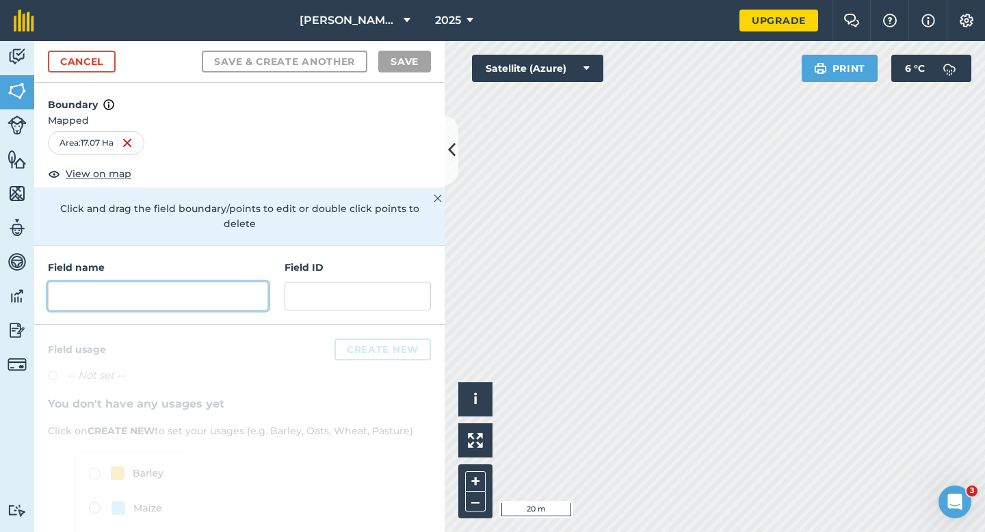
click at [189, 282] on input "text" at bounding box center [158, 296] width 220 height 29
type input "J"
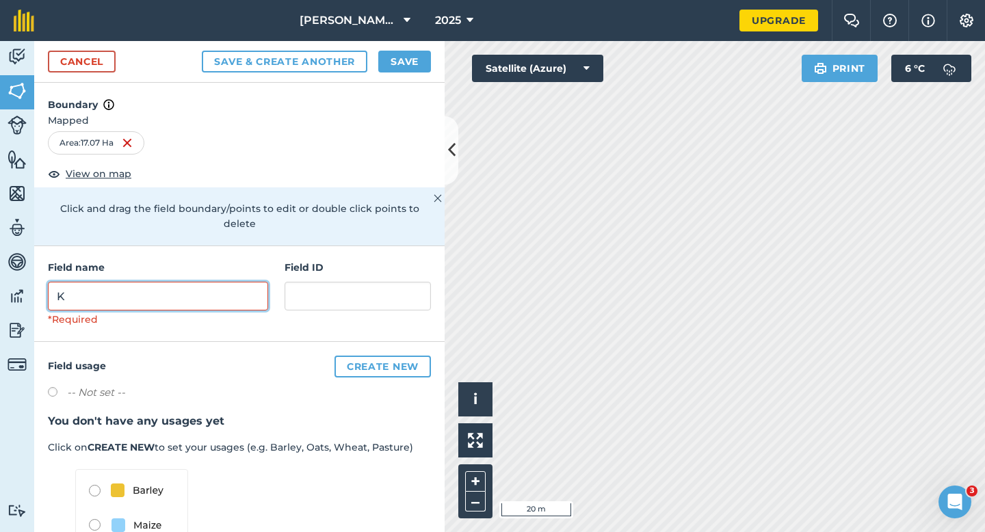
type input "K"
click at [424, 58] on button "Save" at bounding box center [404, 62] width 53 height 22
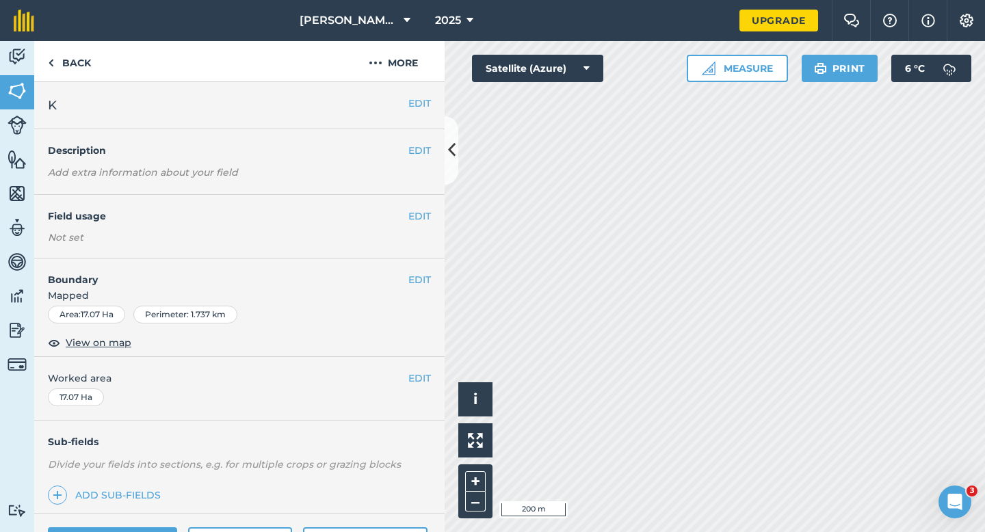
click at [424, 387] on div "EDIT Worked area 17.07 Ha" at bounding box center [239, 389] width 411 height 64
click at [413, 380] on button "EDIT" at bounding box center [420, 378] width 23 height 15
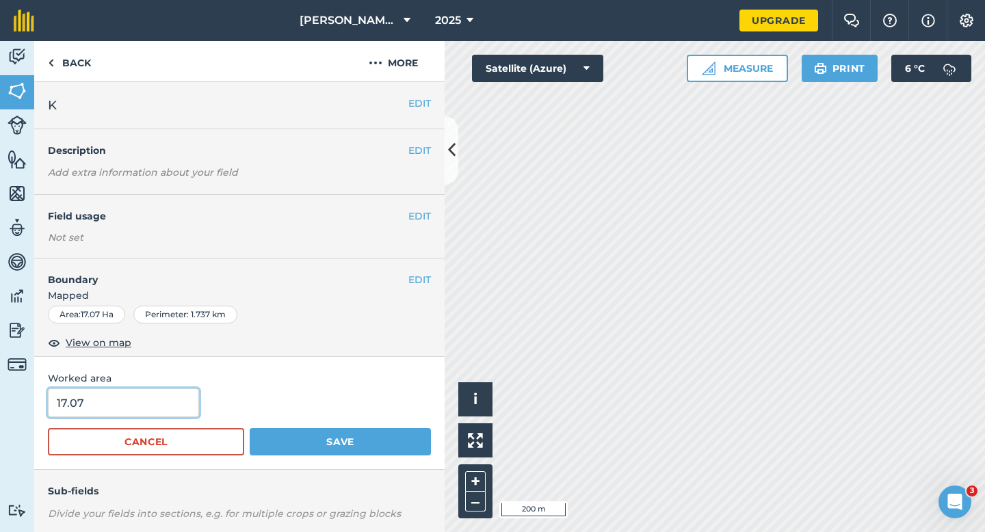
click at [106, 416] on input "17.07" at bounding box center [123, 403] width 151 height 29
type input "17"
click at [250, 428] on button "Save" at bounding box center [340, 441] width 181 height 27
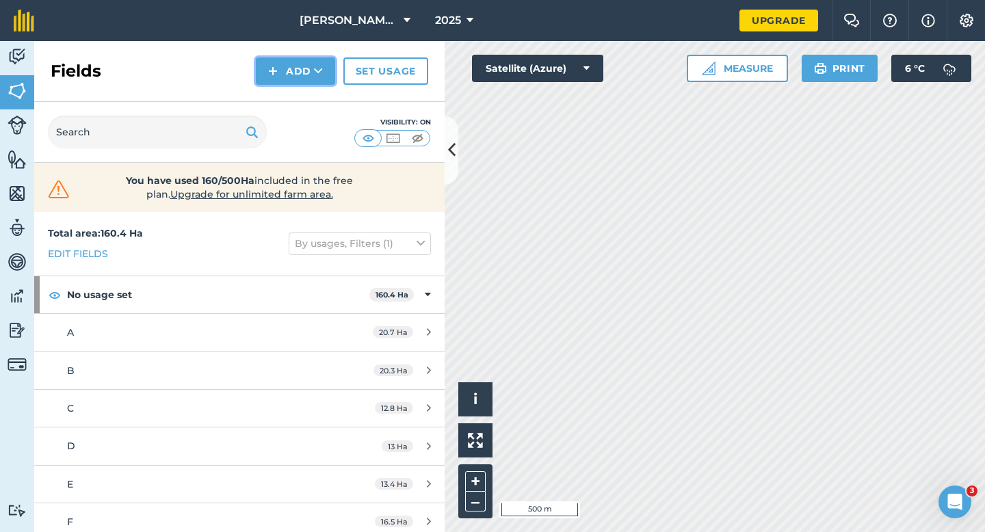
click at [292, 81] on button "Add" at bounding box center [295, 70] width 79 height 27
click at [292, 92] on link "Draw" at bounding box center [295, 102] width 75 height 30
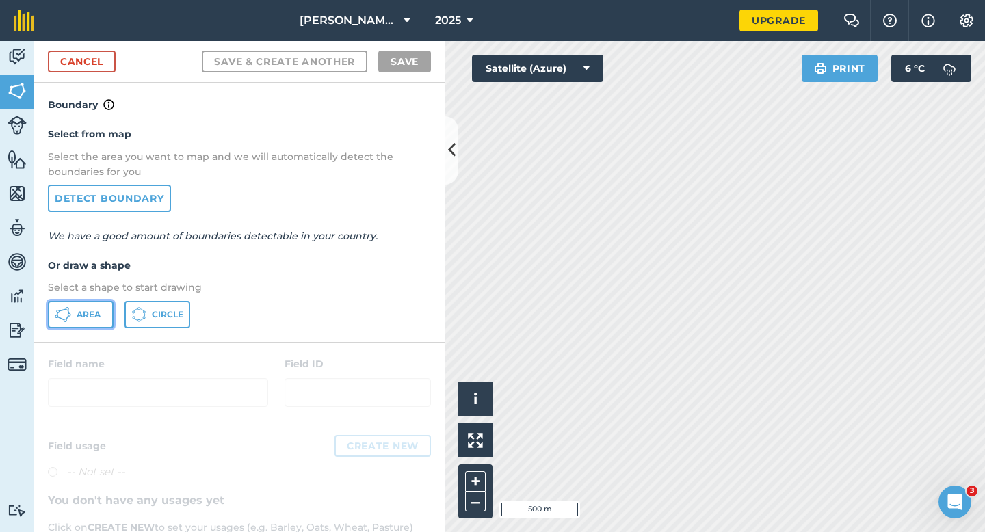
click at [92, 318] on span "Area" at bounding box center [89, 314] width 24 height 11
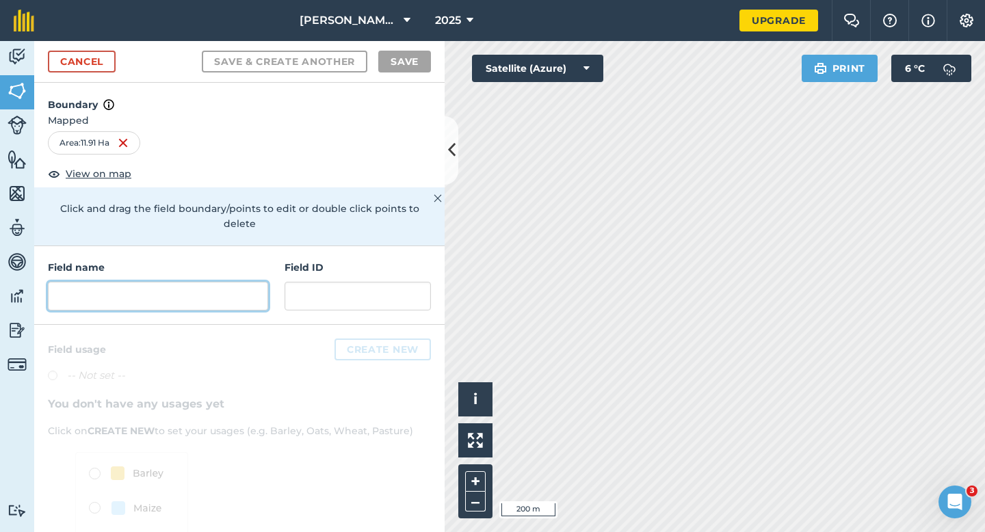
click at [203, 291] on input "text" at bounding box center [158, 296] width 220 height 29
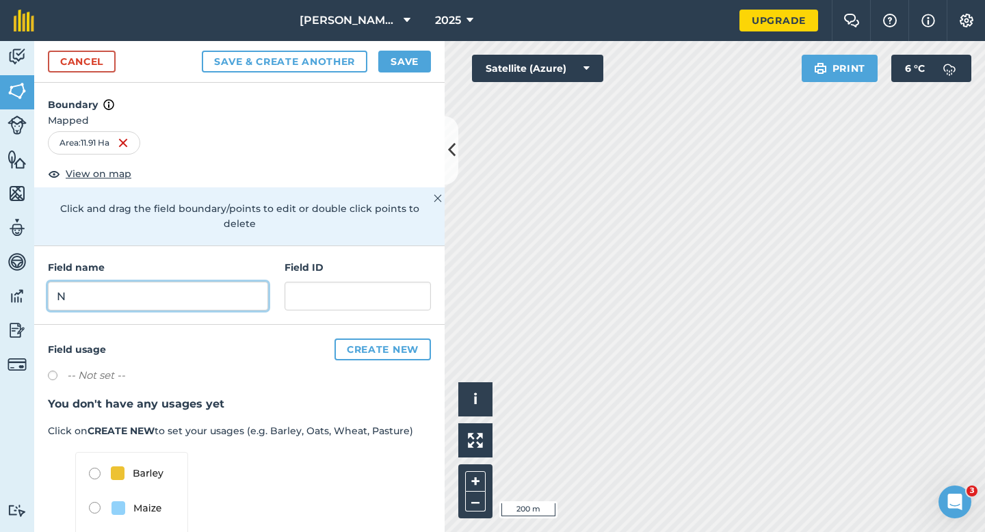
type input "N"
click at [399, 55] on button "Save" at bounding box center [404, 62] width 53 height 22
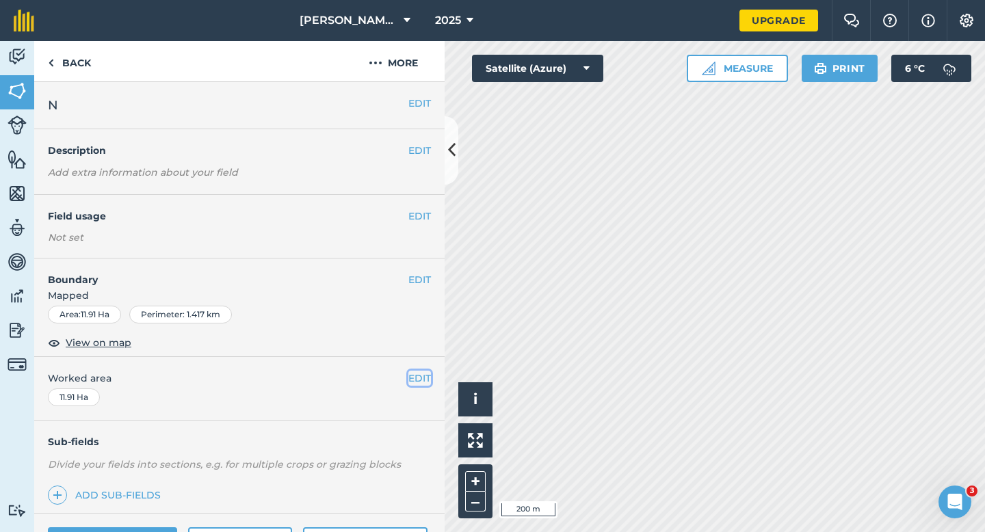
click at [421, 378] on button "EDIT" at bounding box center [420, 378] width 23 height 15
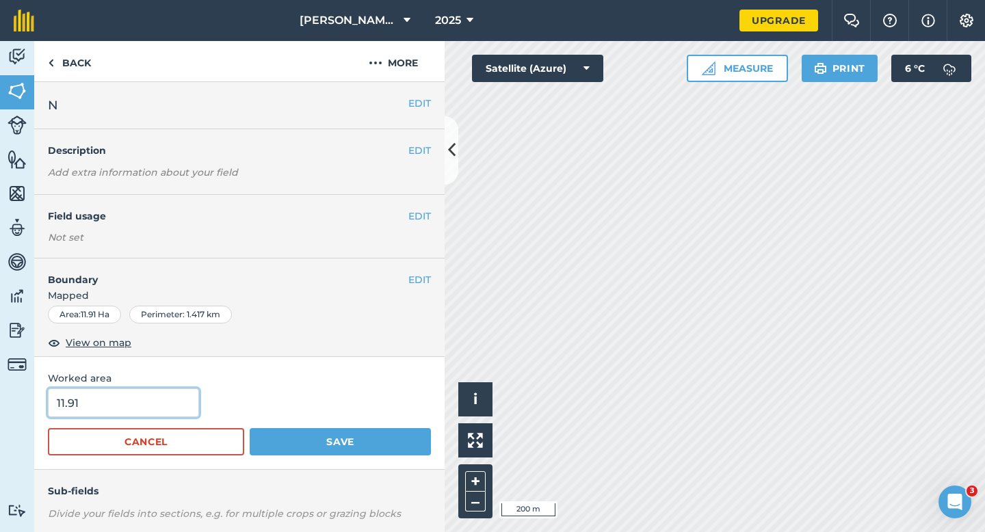
click at [151, 404] on input "11.91" at bounding box center [123, 403] width 151 height 29
type input "12"
click at [250, 428] on button "Save" at bounding box center [340, 441] width 181 height 27
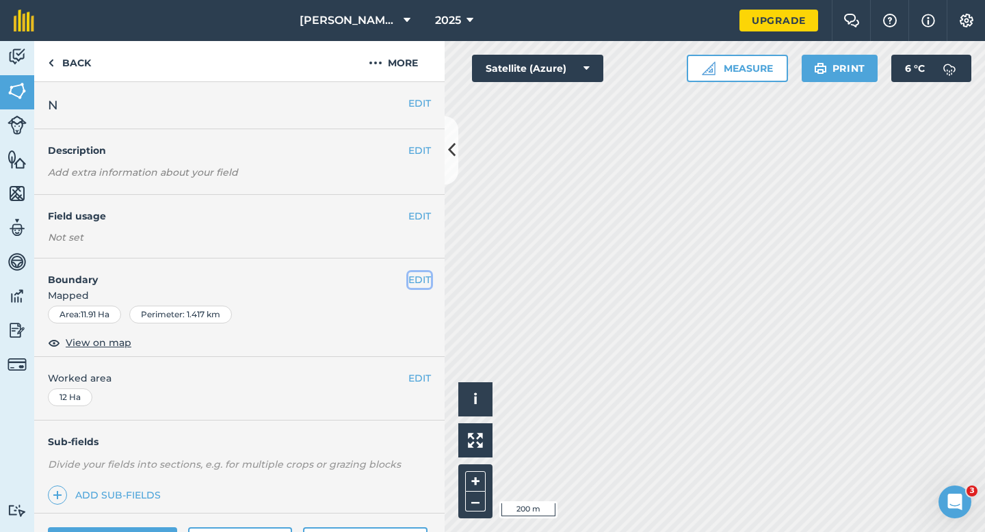
click at [419, 285] on button "EDIT" at bounding box center [420, 279] width 23 height 15
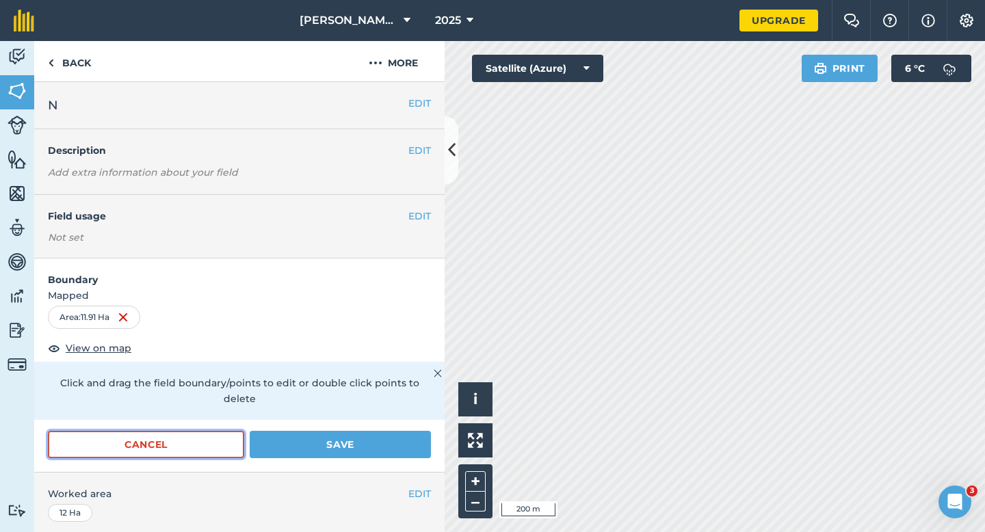
click at [198, 431] on button "Cancel" at bounding box center [146, 444] width 196 height 27
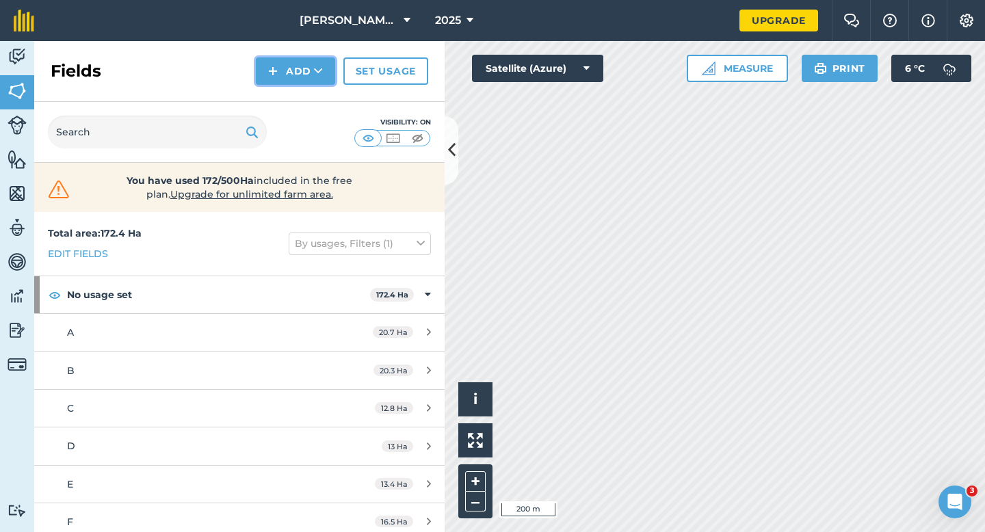
click at [287, 73] on button "Add" at bounding box center [295, 70] width 79 height 27
click at [287, 92] on link "Draw" at bounding box center [295, 102] width 75 height 30
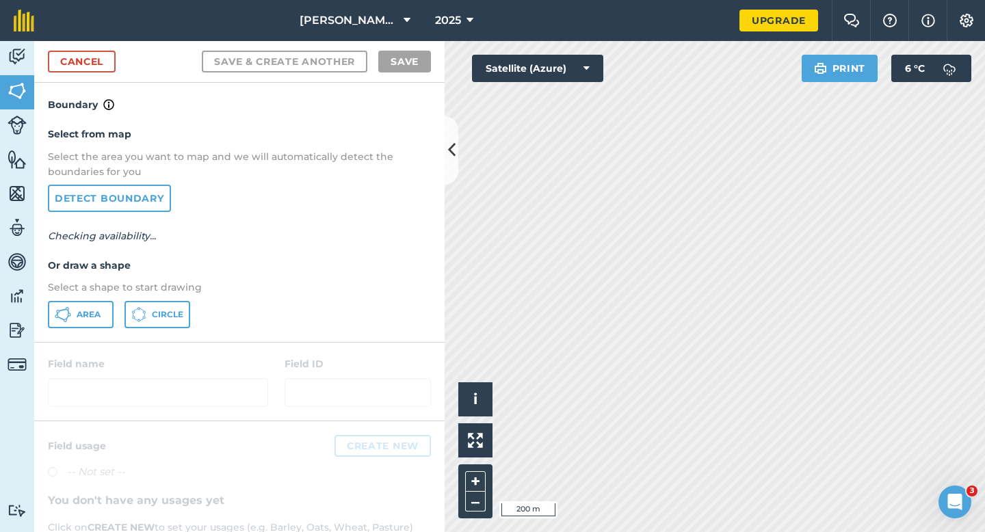
click at [83, 298] on div "Select from map Select the area you want to map and we will automatically detec…" at bounding box center [239, 227] width 411 height 229
click at [83, 314] on span "Area" at bounding box center [89, 314] width 24 height 11
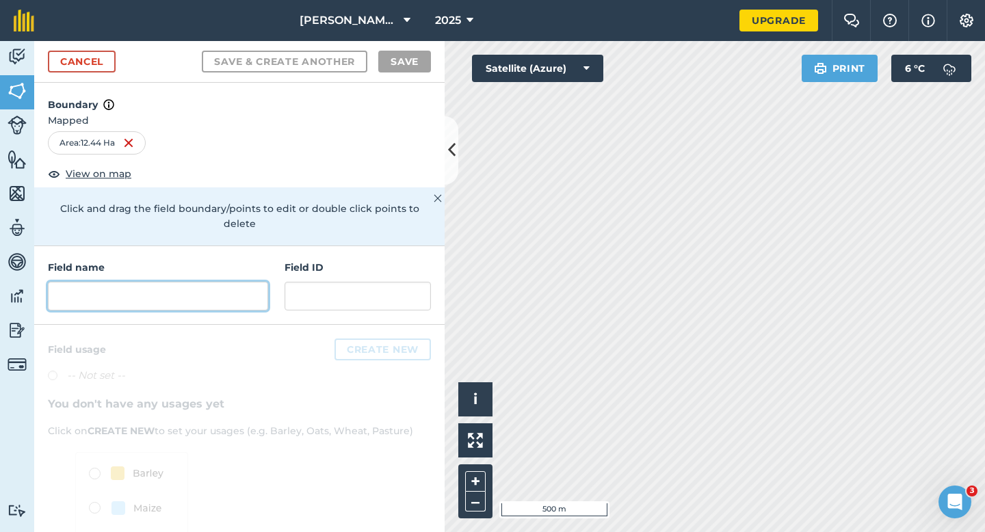
click at [173, 282] on input "text" at bounding box center [158, 296] width 220 height 29
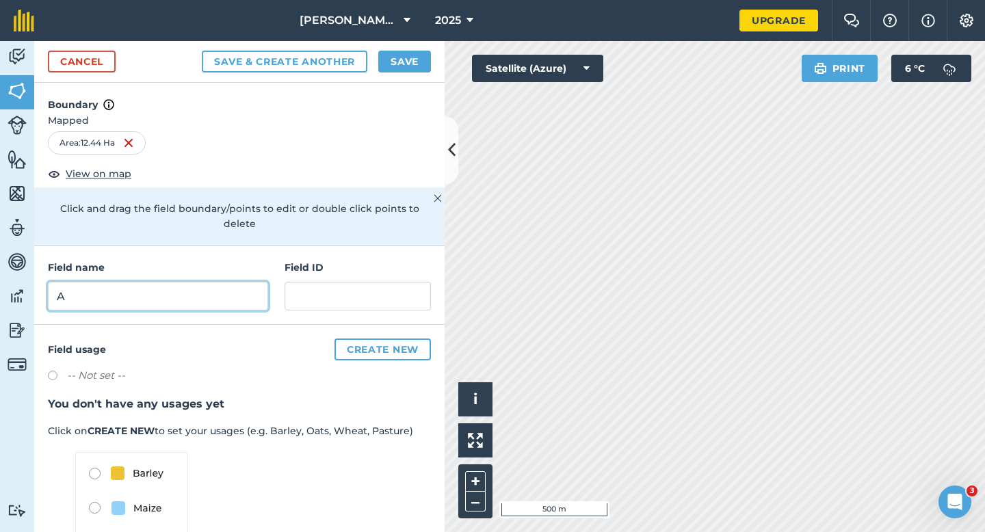
type input "A"
click at [394, 57] on button "Save" at bounding box center [404, 62] width 53 height 22
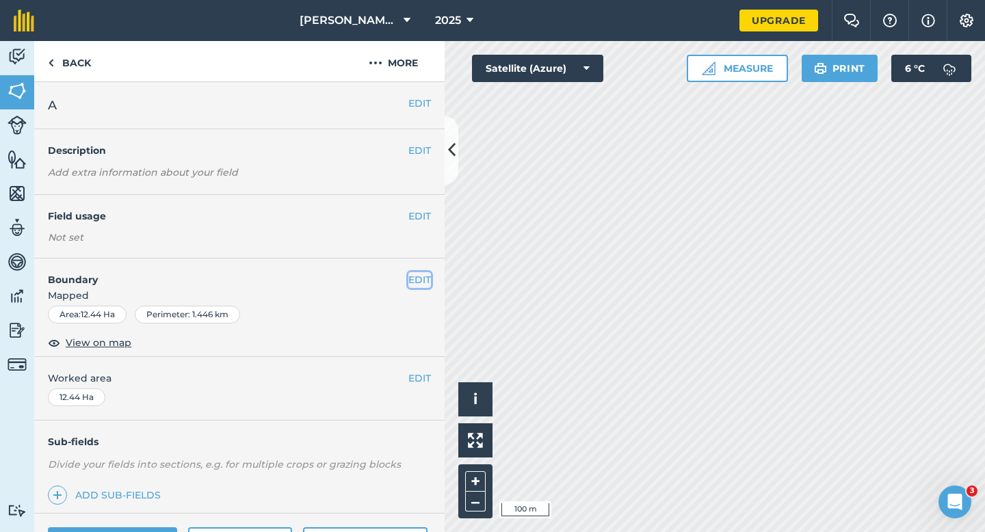
click at [425, 279] on button "EDIT" at bounding box center [420, 279] width 23 height 15
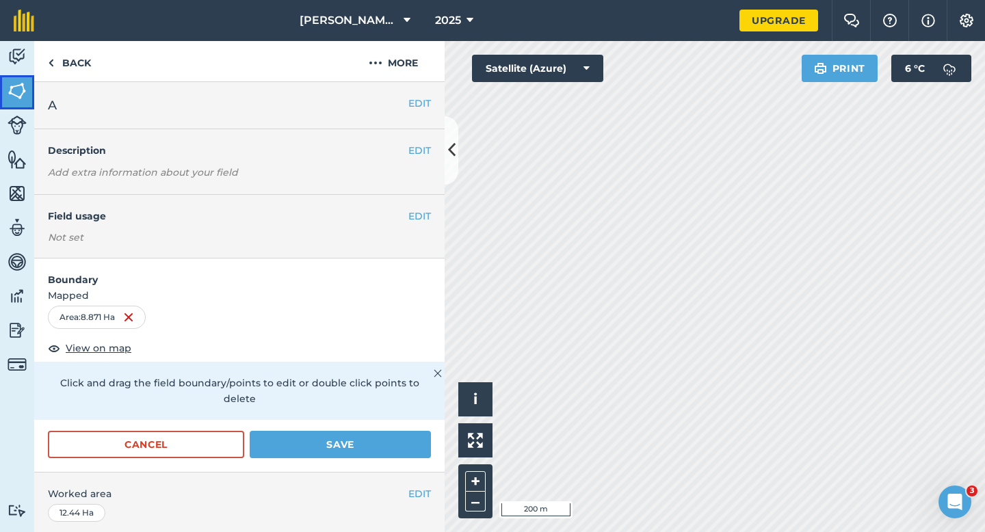
click at [26, 83] on img at bounding box center [17, 91] width 19 height 21
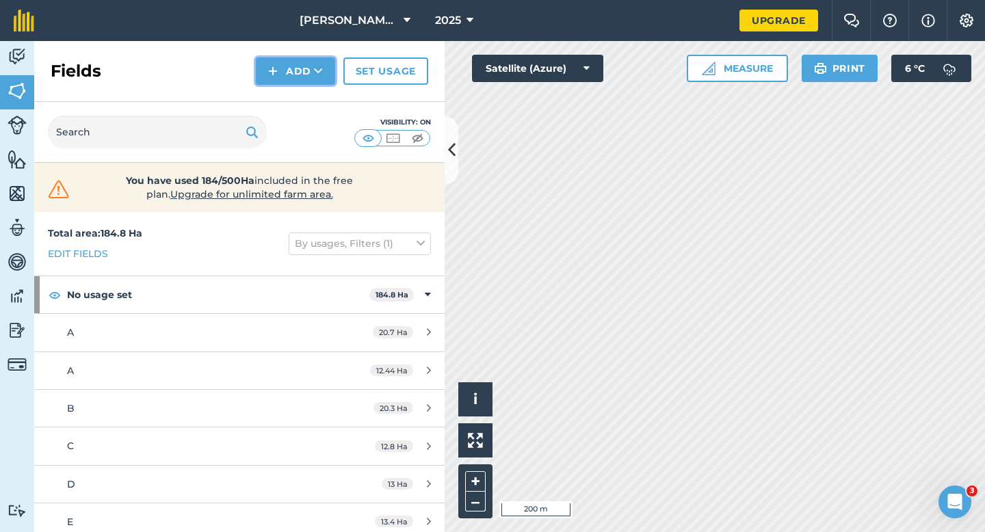
click at [289, 75] on button "Add" at bounding box center [295, 70] width 79 height 27
click at [293, 107] on link "Draw" at bounding box center [295, 102] width 75 height 30
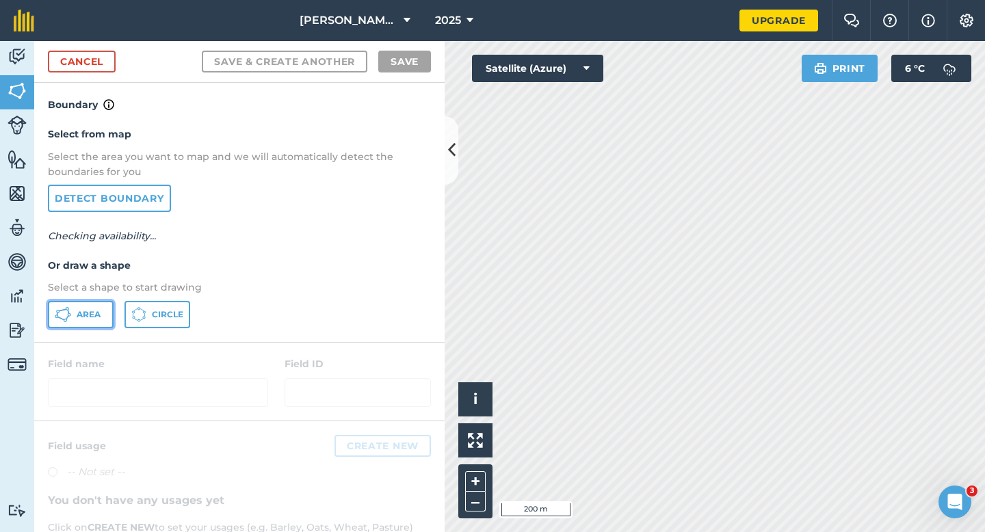
click at [92, 313] on span "Area" at bounding box center [89, 314] width 24 height 11
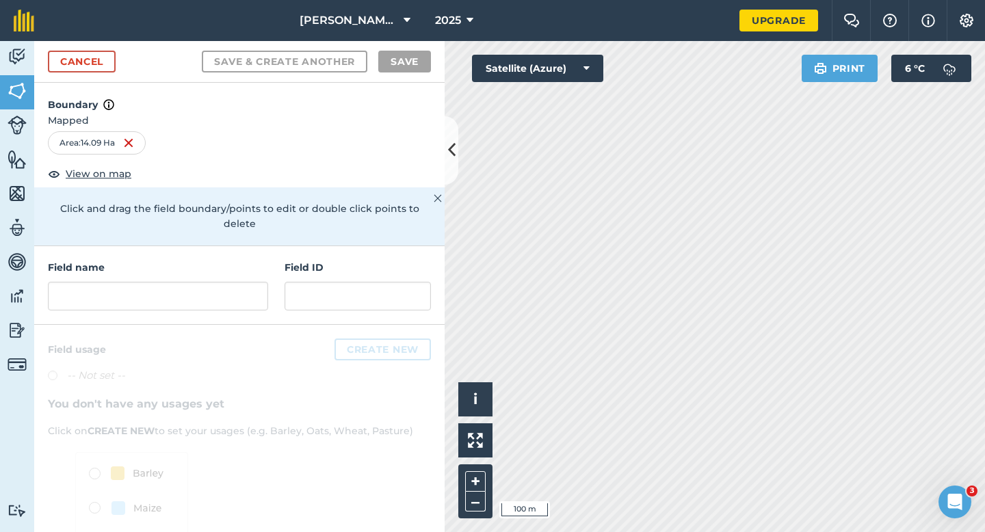
click at [228, 306] on div "Field name Field ID" at bounding box center [239, 285] width 411 height 79
click at [226, 284] on input "text" at bounding box center [158, 296] width 220 height 29
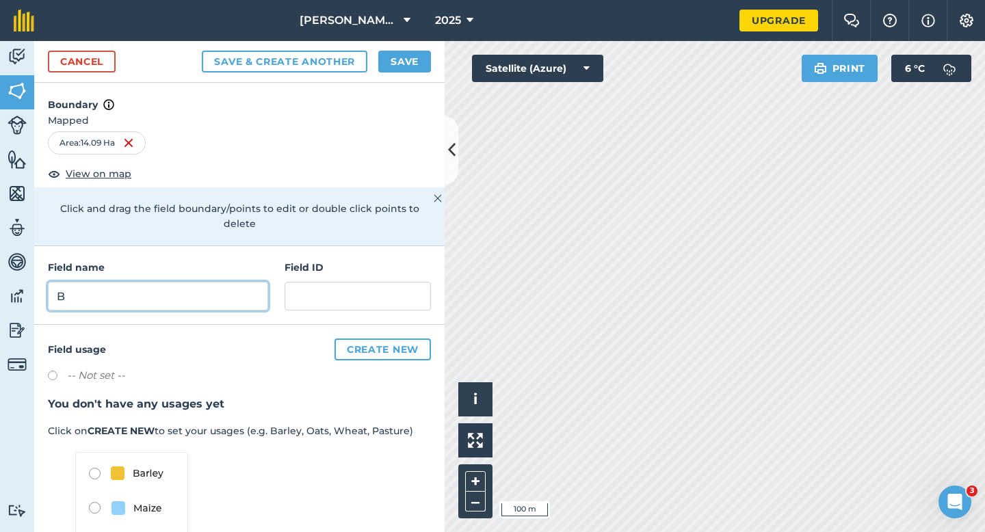
type input "B"
click at [404, 59] on button "Save" at bounding box center [404, 62] width 53 height 22
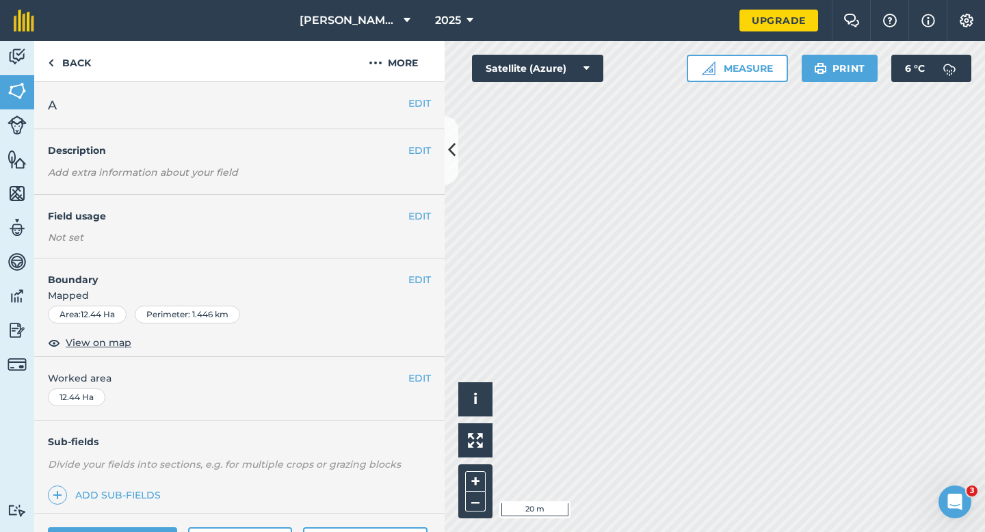
click at [418, 367] on div "EDIT Worked area 12.44 Ha" at bounding box center [239, 389] width 411 height 64
click at [418, 380] on button "EDIT" at bounding box center [420, 378] width 23 height 15
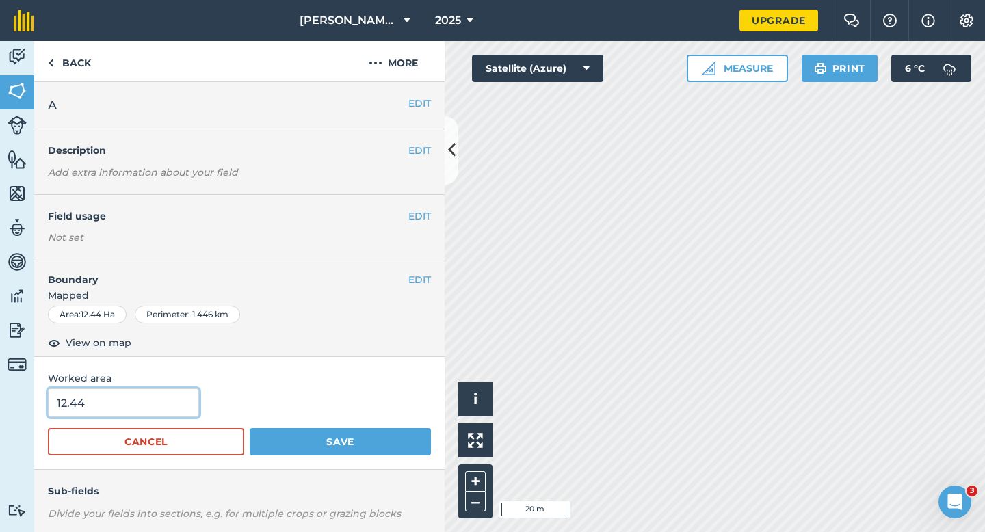
click at [161, 402] on input "12.44" at bounding box center [123, 403] width 151 height 29
type input "12.4"
click at [250, 428] on button "Save" at bounding box center [340, 441] width 181 height 27
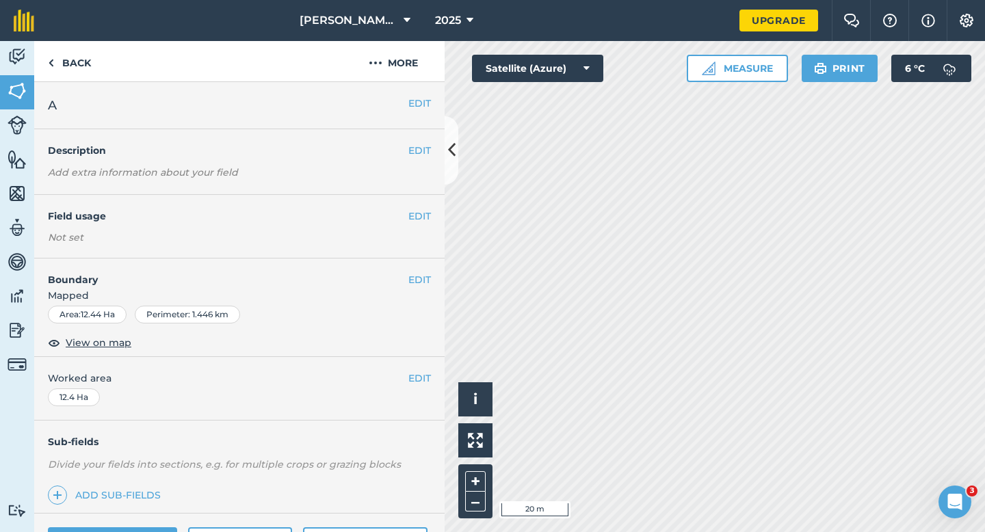
click at [432, 286] on div "EDIT Boundary Mapped Area : 12.44 Ha Perimeter : 1.446 km View on map" at bounding box center [239, 308] width 411 height 99
click at [427, 284] on button "EDIT" at bounding box center [420, 279] width 23 height 15
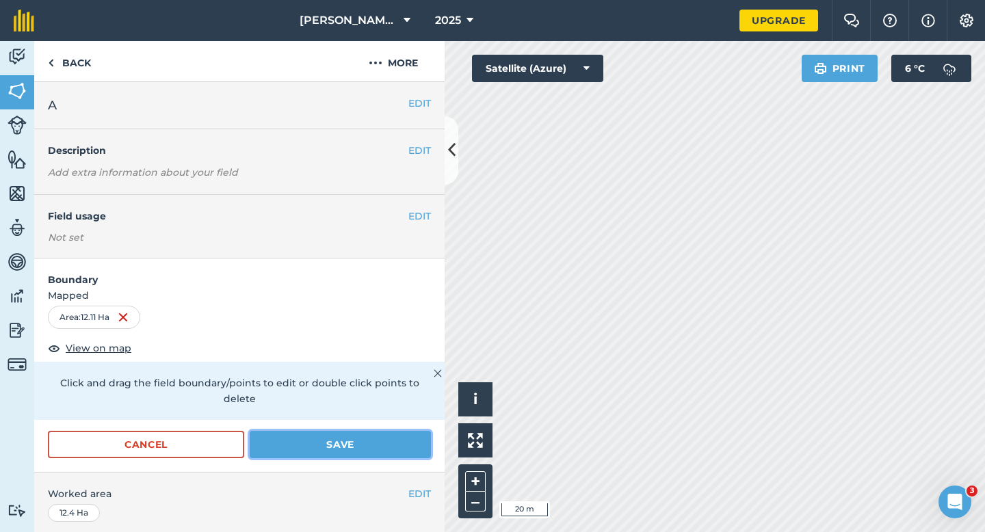
click at [402, 431] on button "Save" at bounding box center [340, 444] width 181 height 27
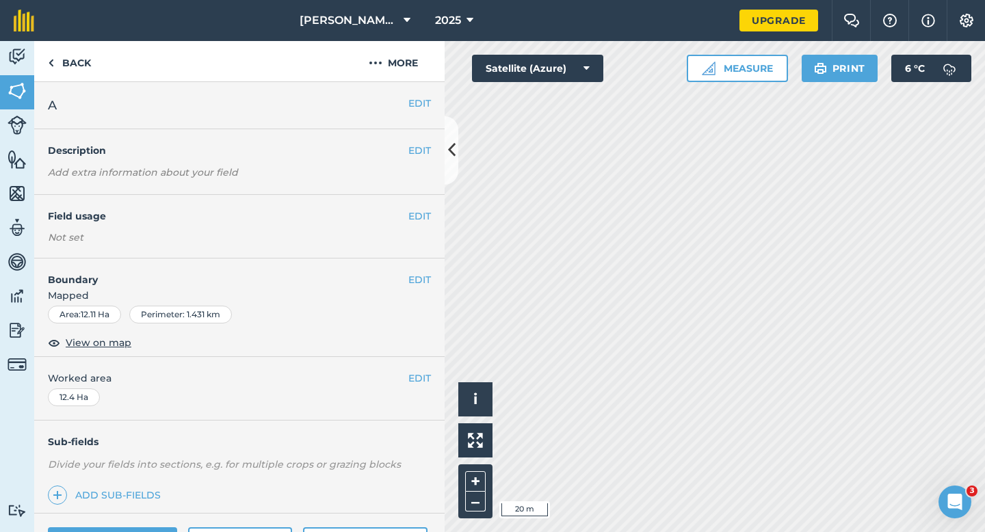
click at [424, 387] on div "EDIT Worked area 12.4 Ha" at bounding box center [239, 389] width 411 height 64
click at [420, 370] on div "EDIT Worked area 12.4 Ha" at bounding box center [239, 389] width 411 height 64
click at [418, 388] on div "EDIT Worked area 12.4 Ha" at bounding box center [239, 389] width 411 height 64
click at [418, 379] on button "EDIT" at bounding box center [420, 378] width 23 height 15
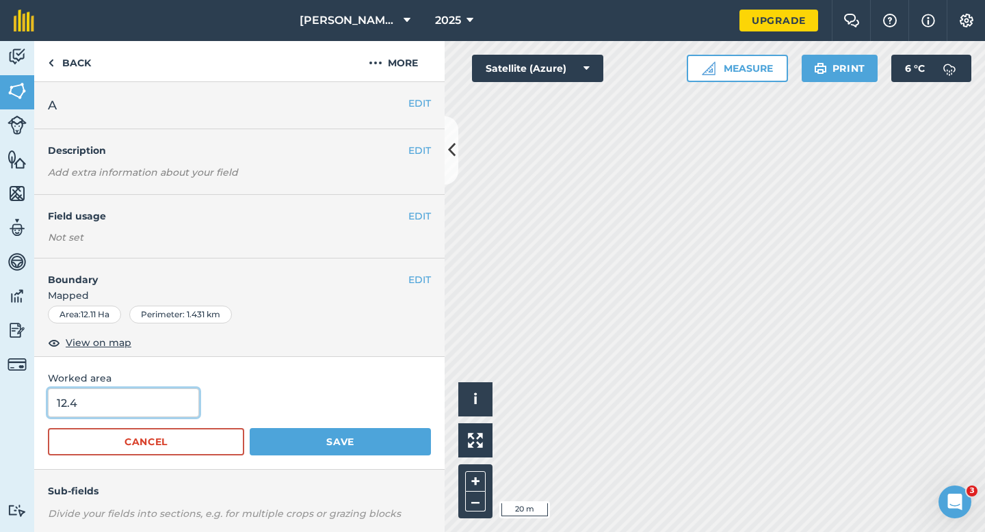
click at [181, 414] on input "12.4" at bounding box center [123, 403] width 151 height 29
type input "12"
click at [250, 428] on button "Save" at bounding box center [340, 441] width 181 height 27
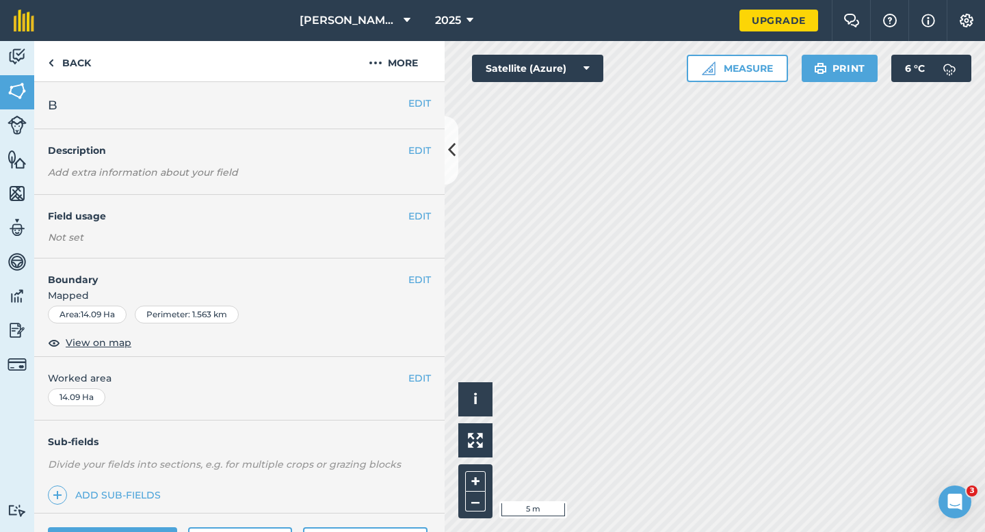
click at [413, 288] on span "Mapped" at bounding box center [239, 295] width 411 height 15
click at [415, 285] on button "EDIT" at bounding box center [420, 279] width 23 height 15
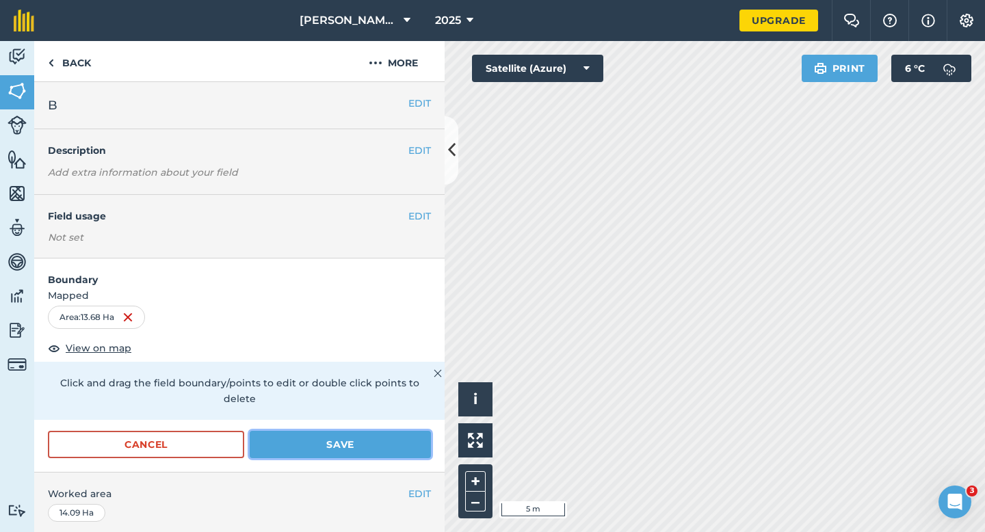
click at [383, 431] on button "Save" at bounding box center [340, 444] width 181 height 27
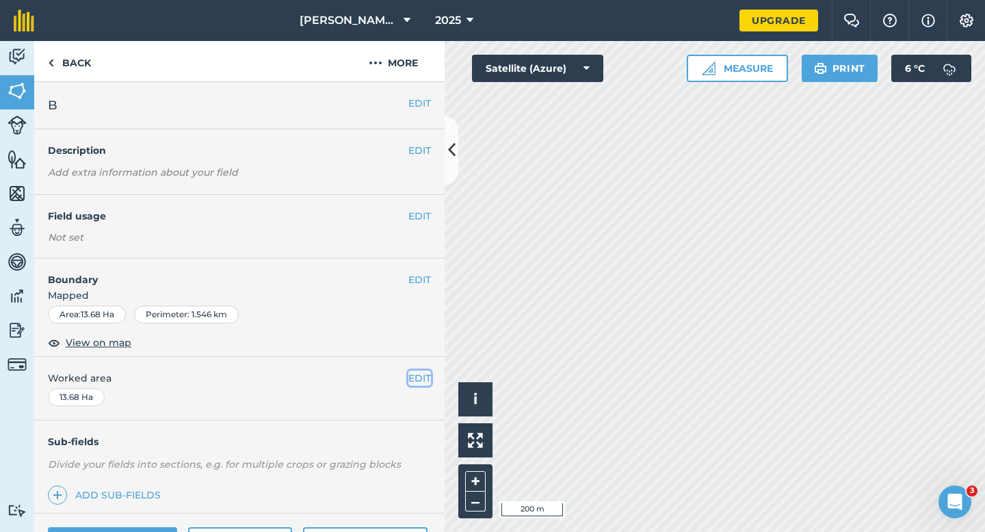
click at [413, 372] on button "EDIT" at bounding box center [420, 378] width 23 height 15
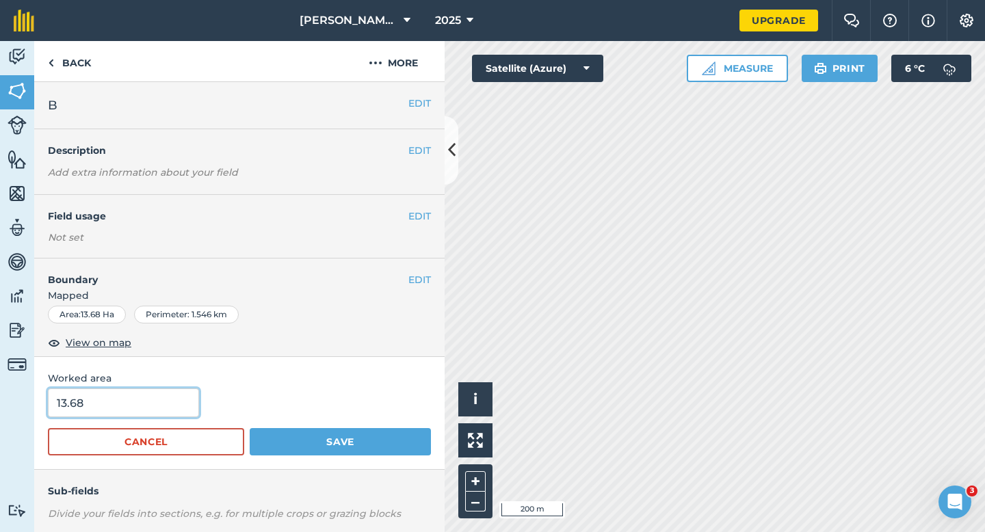
click at [146, 406] on input "13.68" at bounding box center [123, 403] width 151 height 29
type input "14"
click at [250, 428] on button "Save" at bounding box center [340, 441] width 181 height 27
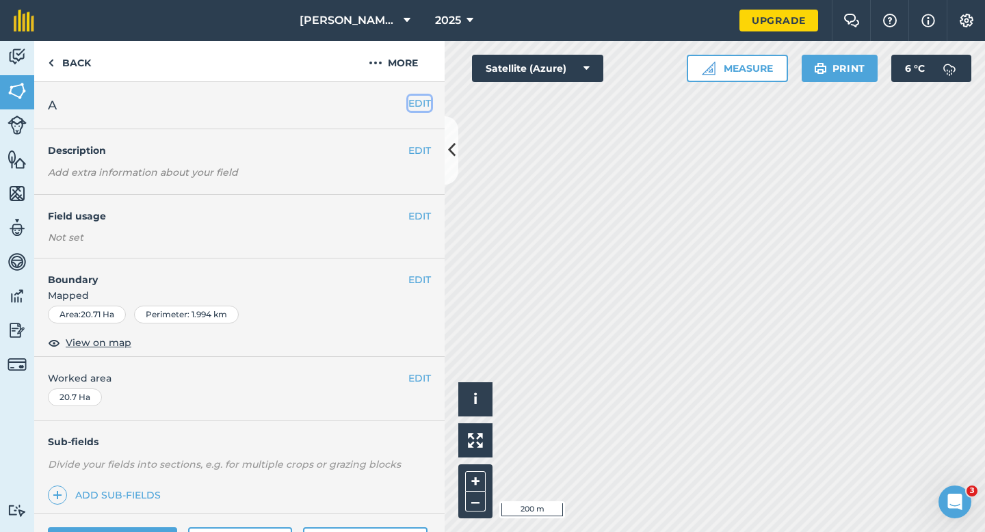
click at [413, 107] on button "EDIT" at bounding box center [420, 103] width 23 height 15
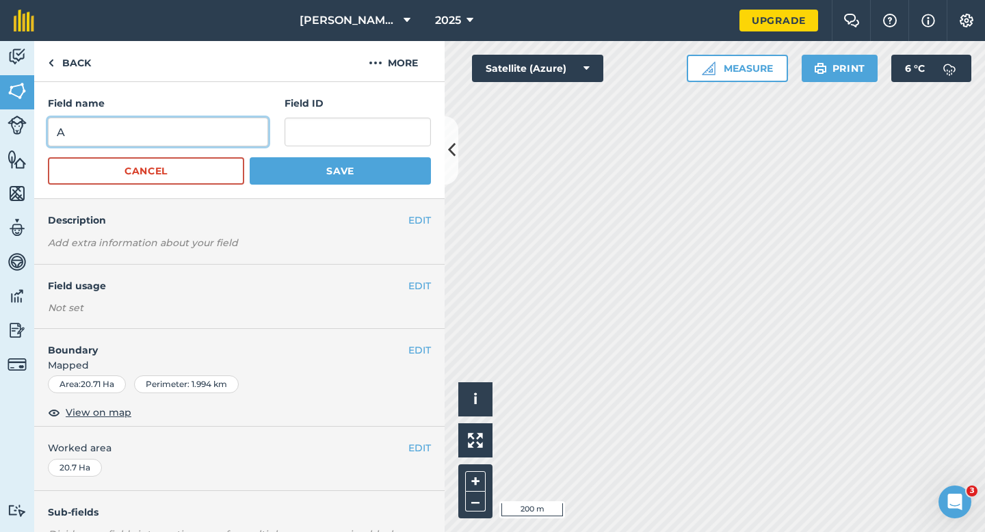
click at [246, 140] on input "A" at bounding box center [158, 132] width 220 height 29
type input "C"
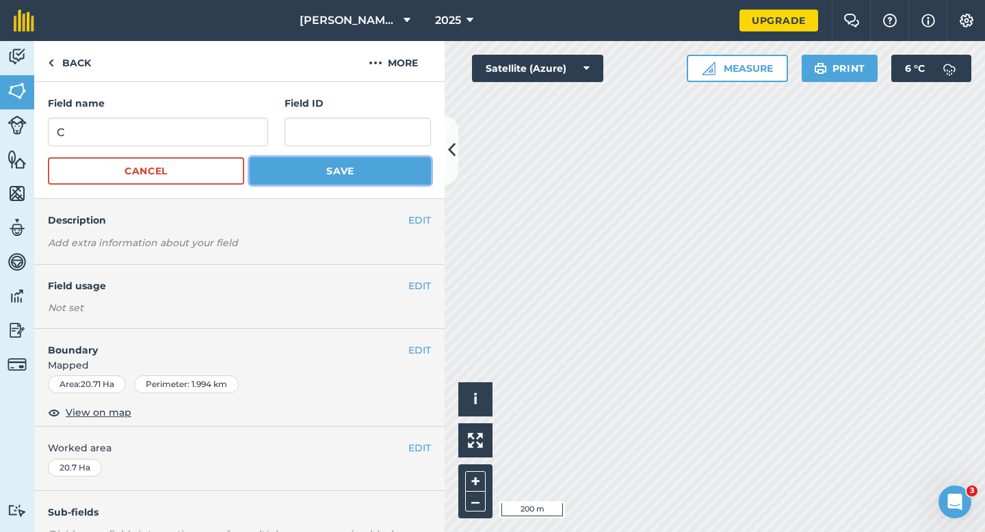
click at [320, 173] on button "Save" at bounding box center [340, 170] width 181 height 27
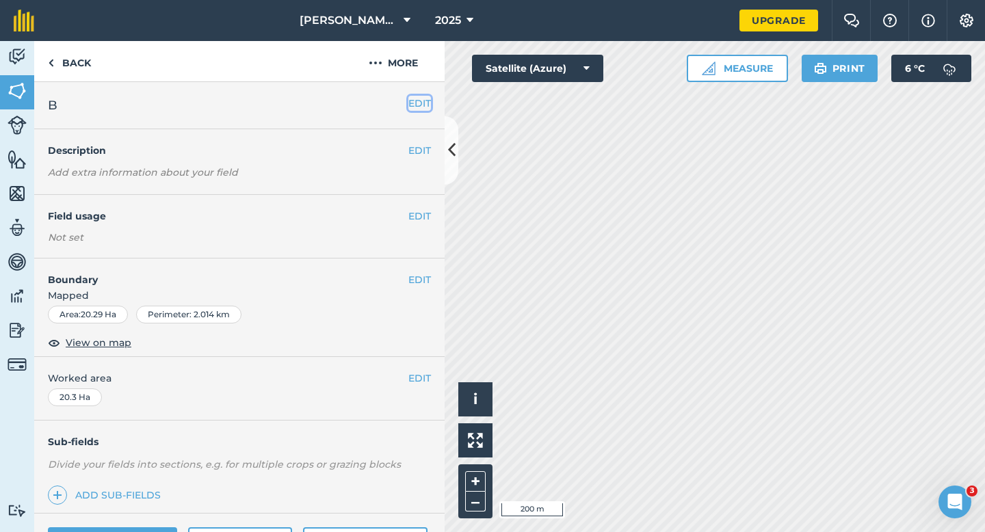
click at [422, 103] on button "EDIT" at bounding box center [420, 103] width 23 height 15
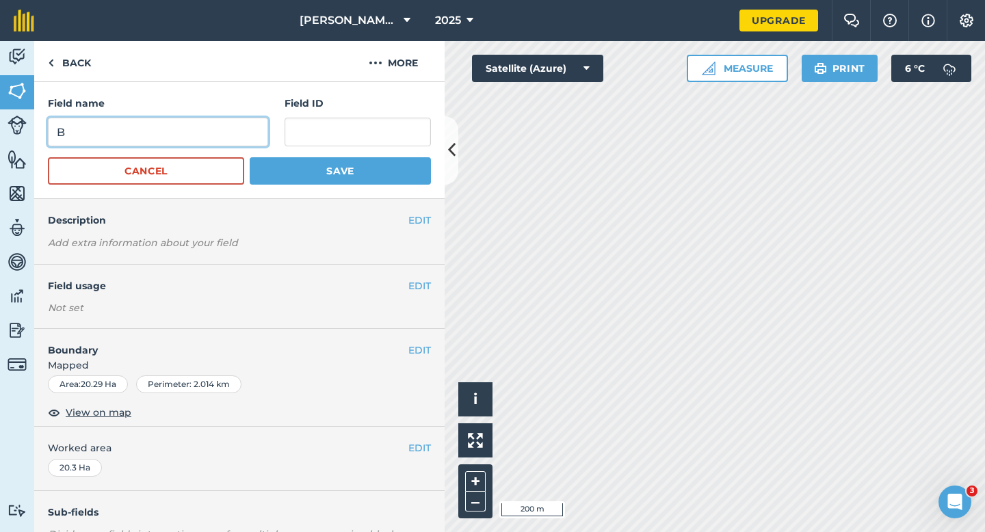
click at [227, 118] on input "B" at bounding box center [158, 132] width 220 height 29
type input "D"
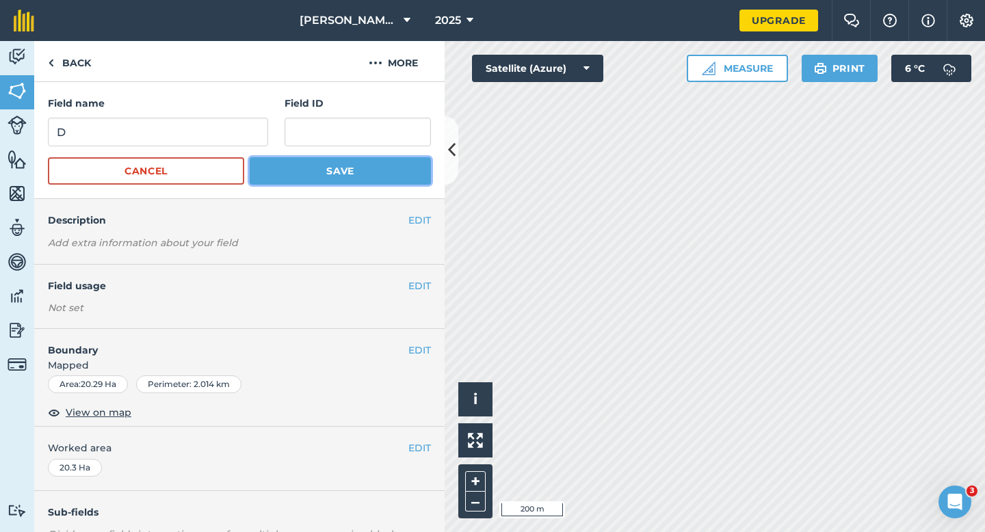
click at [289, 159] on button "Save" at bounding box center [340, 170] width 181 height 27
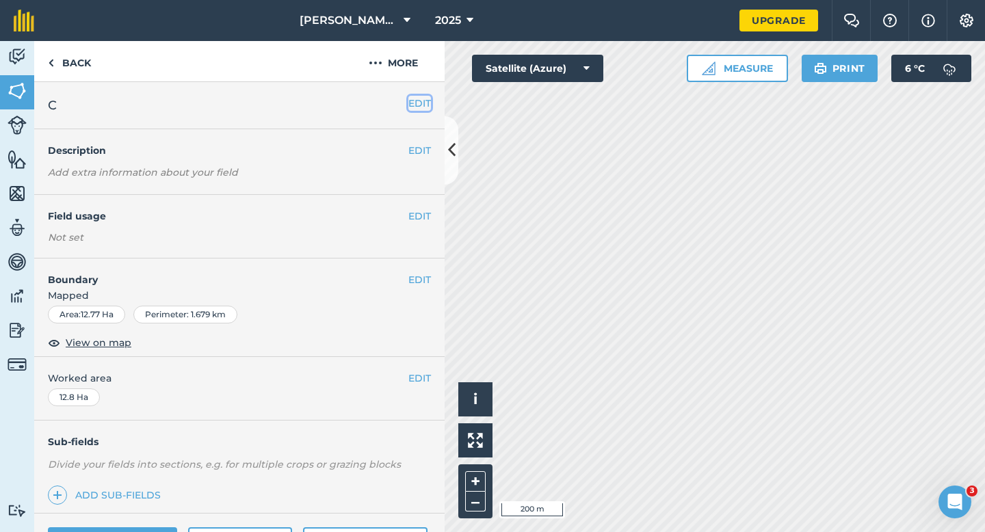
click at [417, 105] on button "EDIT" at bounding box center [420, 103] width 23 height 15
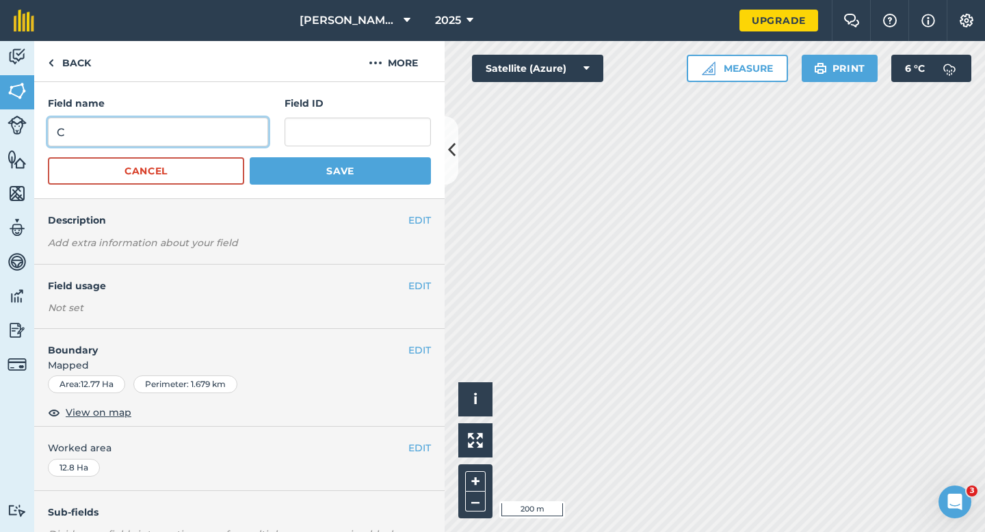
click at [232, 129] on input "C" at bounding box center [158, 132] width 220 height 29
type input "E"
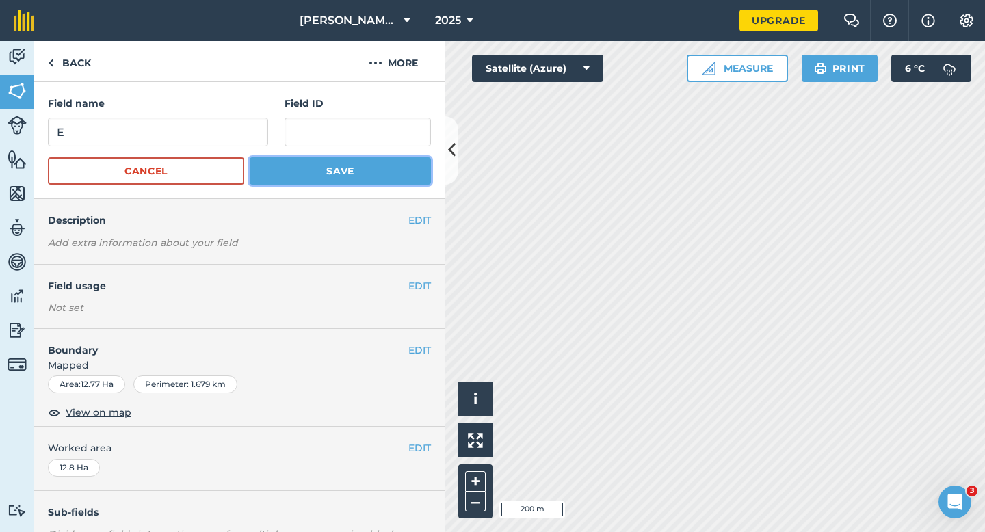
click at [324, 177] on button "Save" at bounding box center [340, 170] width 181 height 27
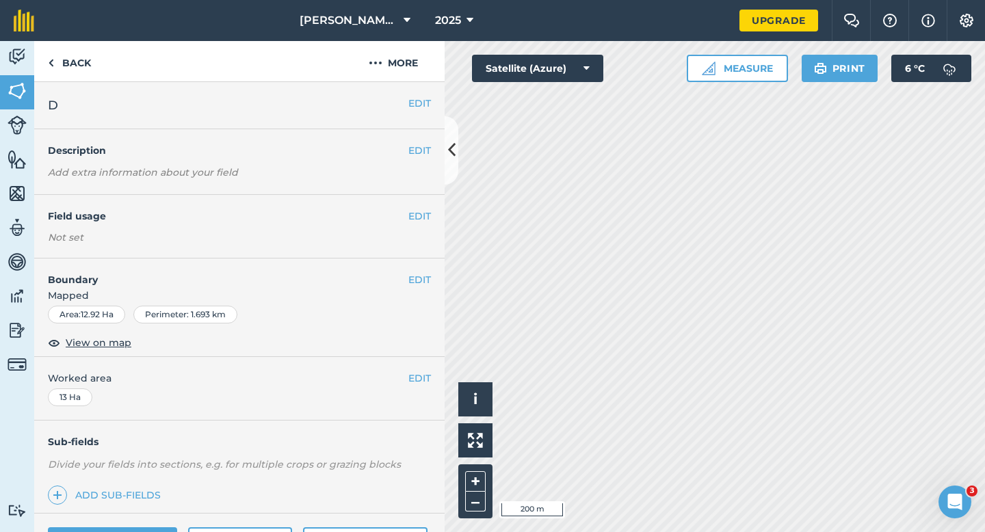
click at [432, 109] on div "EDIT D" at bounding box center [239, 105] width 411 height 47
click at [424, 105] on button "EDIT" at bounding box center [420, 103] width 23 height 15
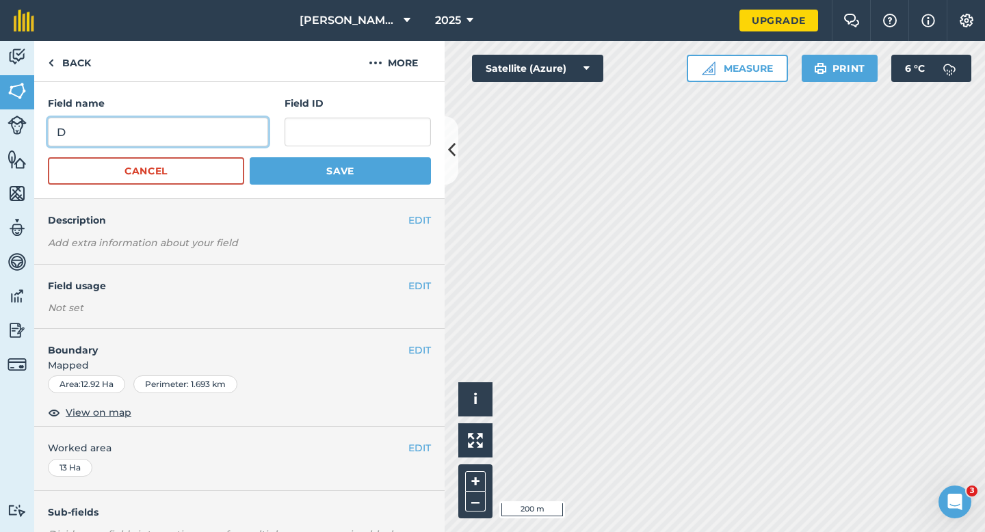
click at [223, 140] on input "D" at bounding box center [158, 132] width 220 height 29
type input "F"
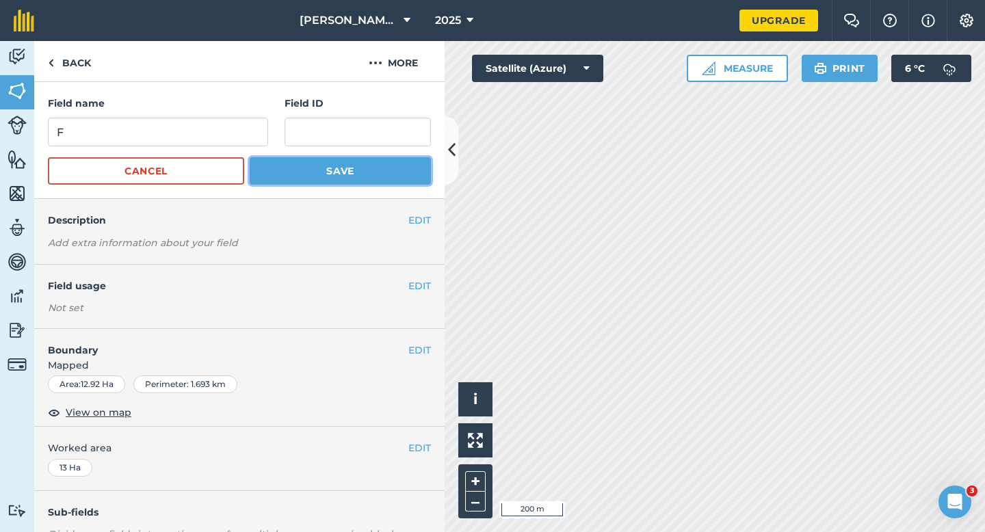
click at [281, 160] on button "Save" at bounding box center [340, 170] width 181 height 27
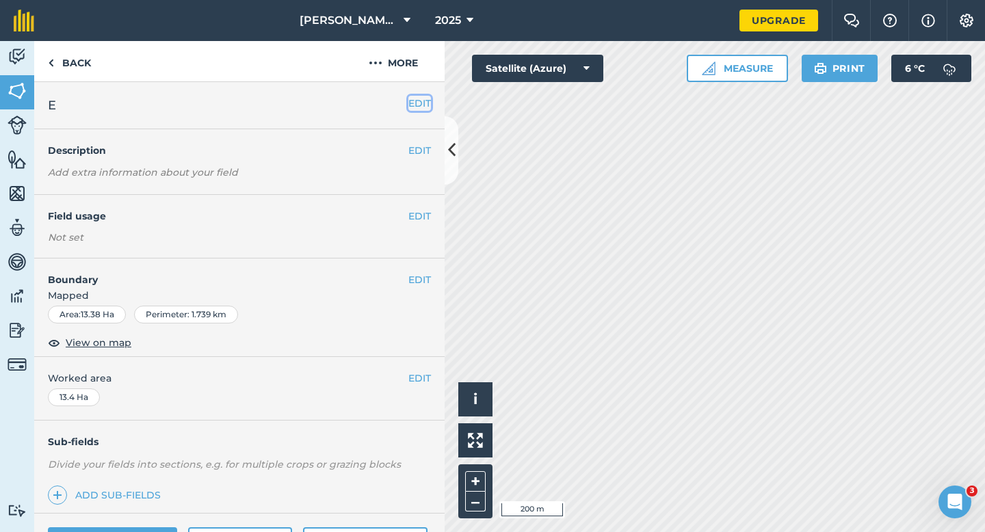
click at [414, 99] on button "EDIT" at bounding box center [420, 103] width 23 height 15
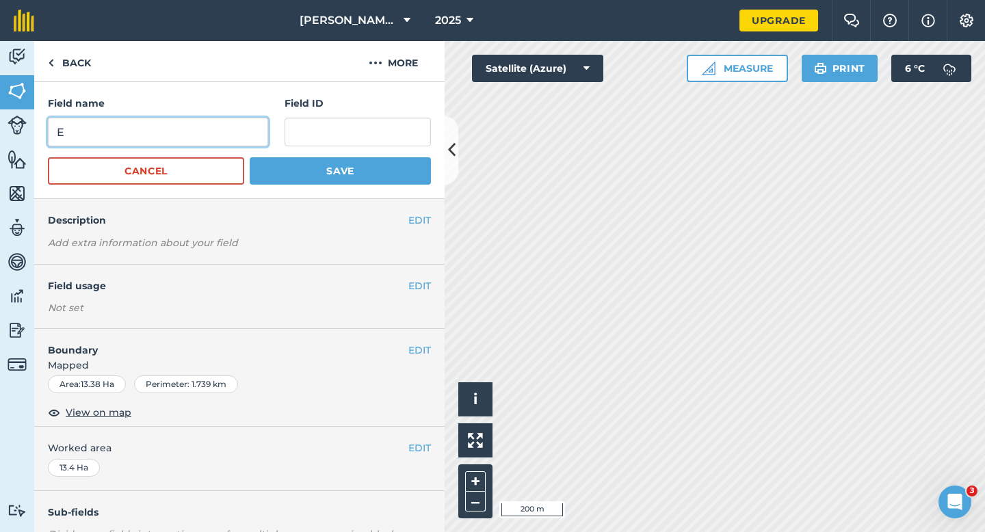
click at [190, 120] on input "E" at bounding box center [158, 132] width 220 height 29
click at [190, 122] on input "E" at bounding box center [158, 132] width 220 height 29
click at [231, 129] on input "GE" at bounding box center [158, 132] width 220 height 29
type input "G"
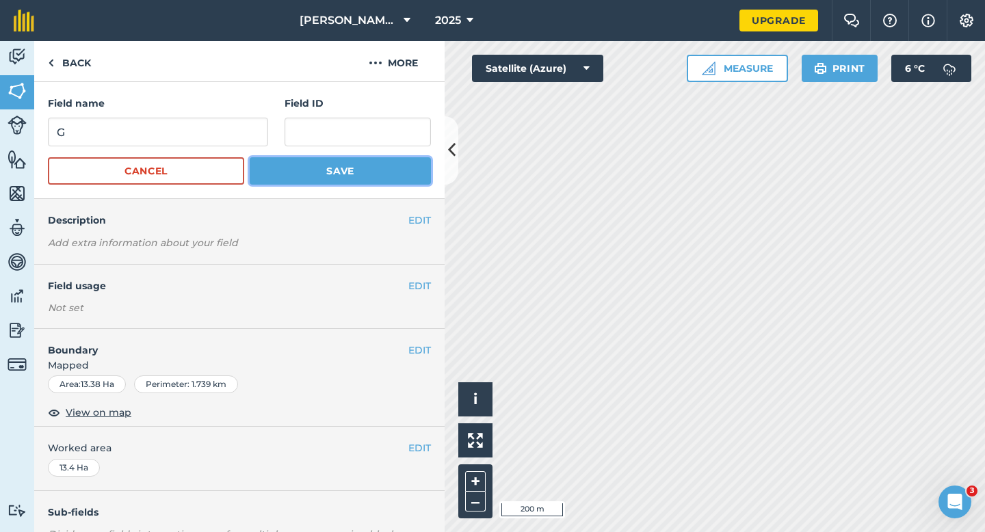
click at [309, 167] on button "Save" at bounding box center [340, 170] width 181 height 27
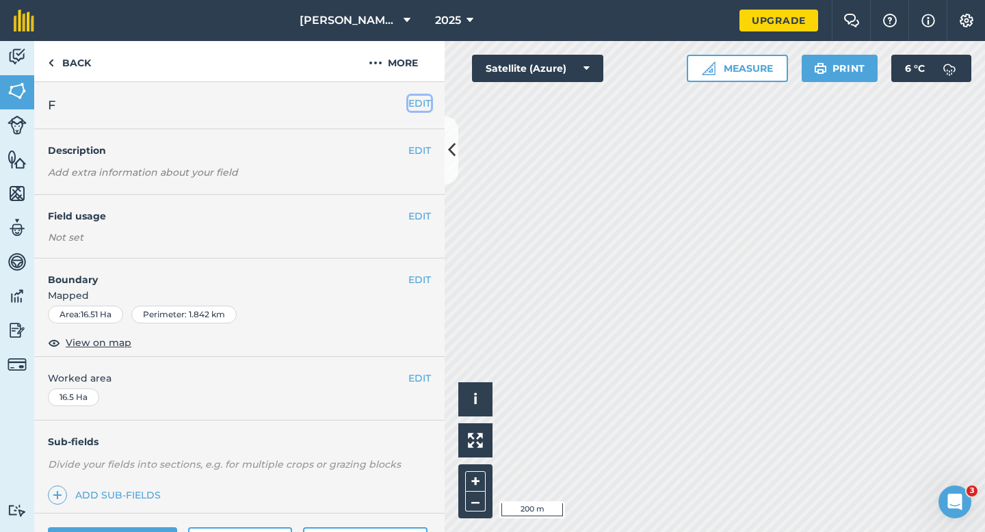
click at [417, 105] on button "EDIT" at bounding box center [420, 103] width 23 height 15
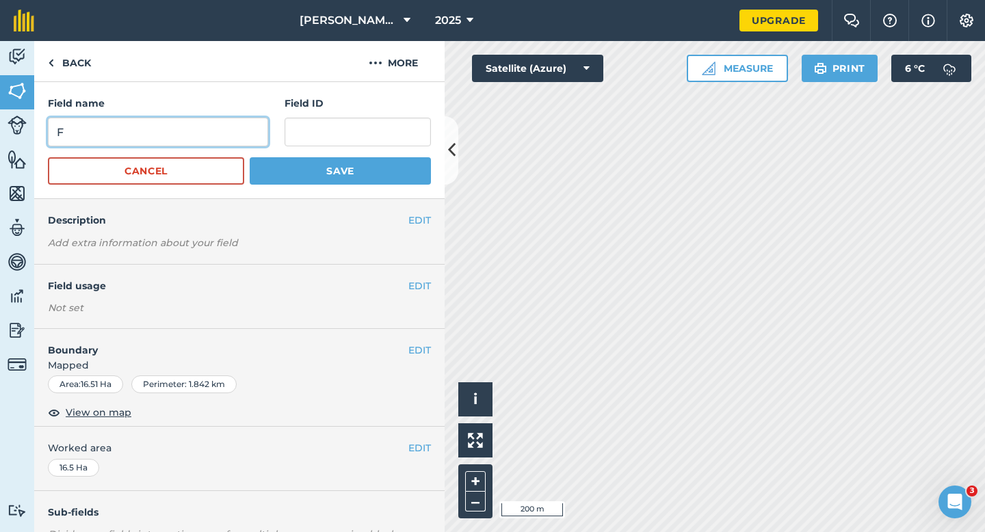
click at [196, 134] on input "F" at bounding box center [158, 132] width 220 height 29
type input "H"
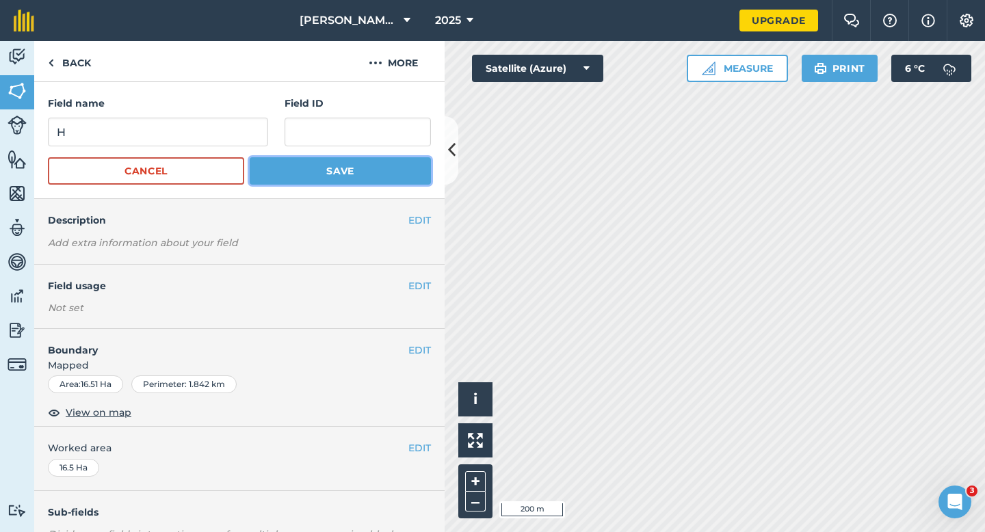
click at [288, 185] on button "Save" at bounding box center [340, 170] width 181 height 27
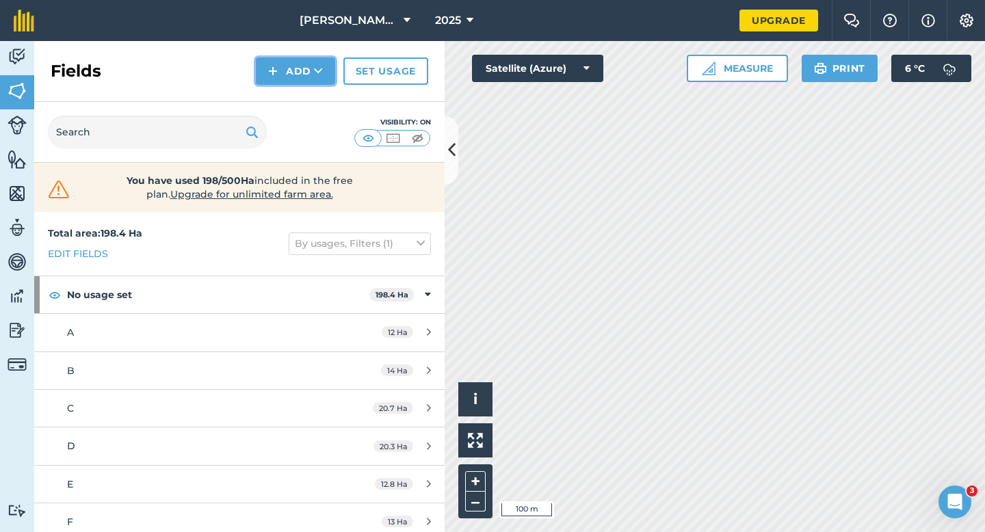
click at [298, 77] on button "Add" at bounding box center [295, 70] width 79 height 27
click at [298, 90] on link "Draw" at bounding box center [295, 102] width 75 height 30
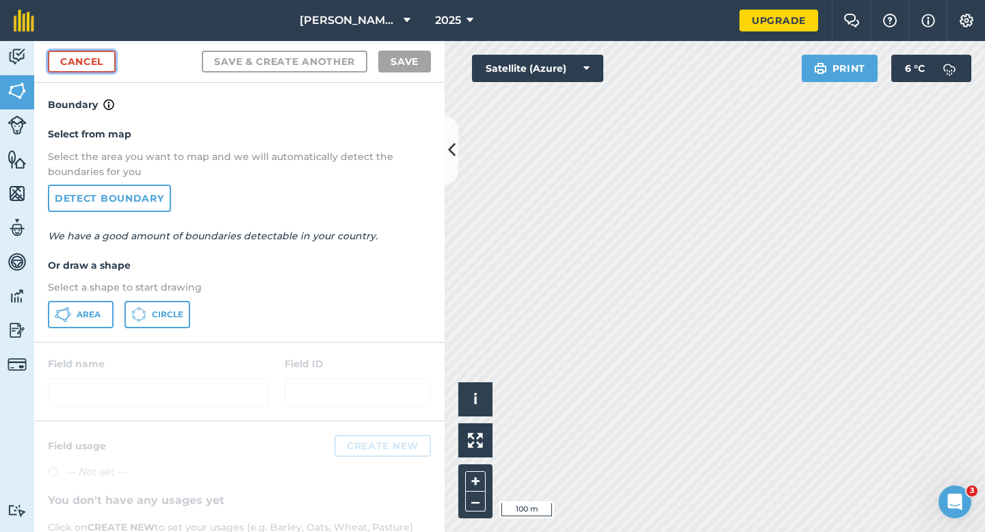
click at [87, 60] on link "Cancel" at bounding box center [82, 62] width 68 height 22
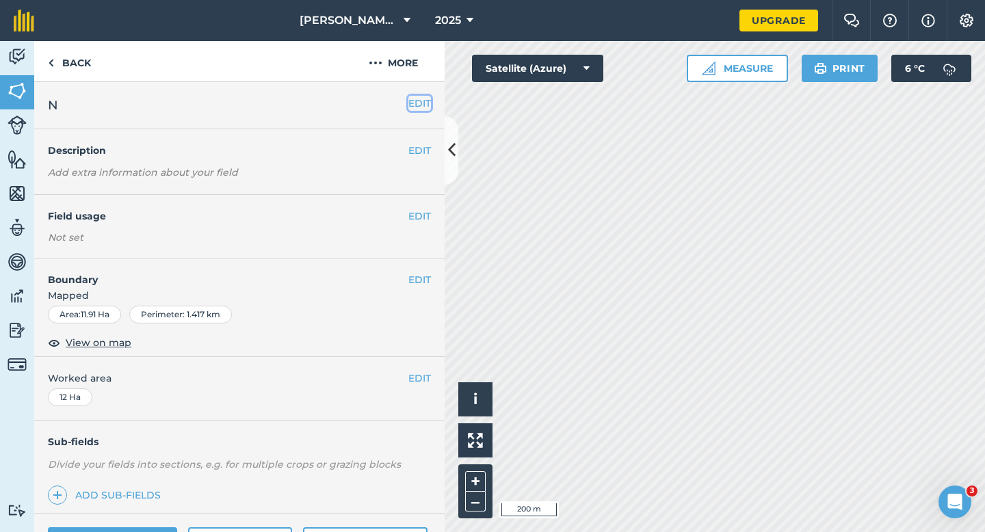
click at [430, 110] on button "EDIT" at bounding box center [420, 103] width 23 height 15
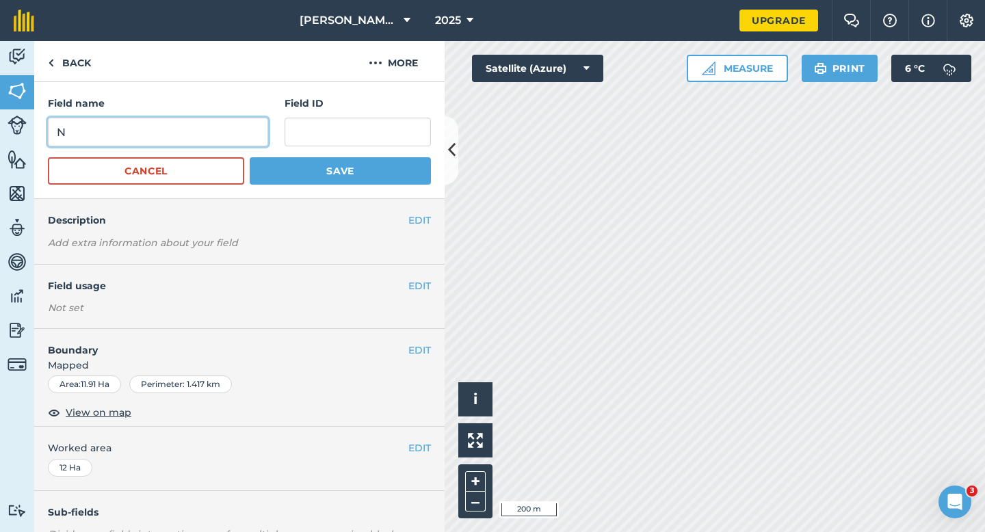
click at [248, 125] on input "N" at bounding box center [158, 132] width 220 height 29
type input "I"
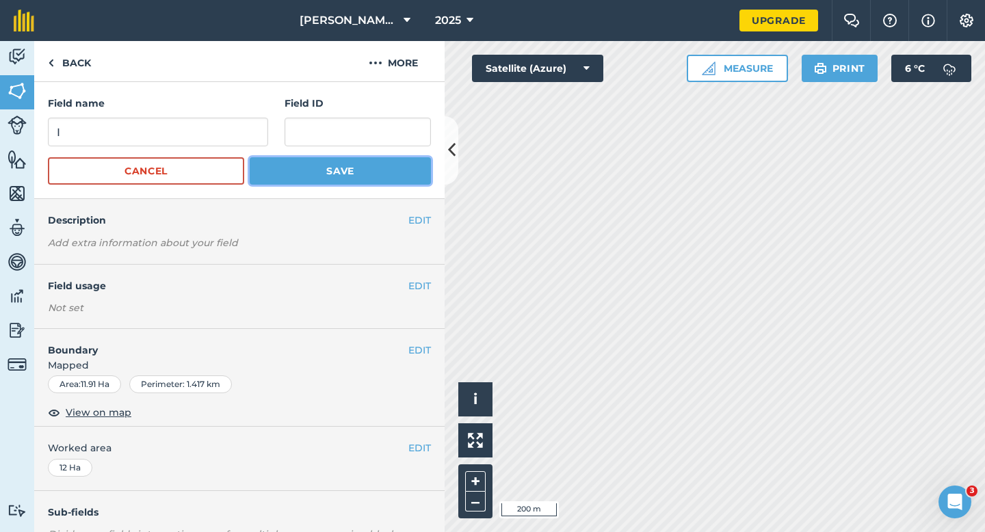
click at [286, 170] on button "Save" at bounding box center [340, 170] width 181 height 27
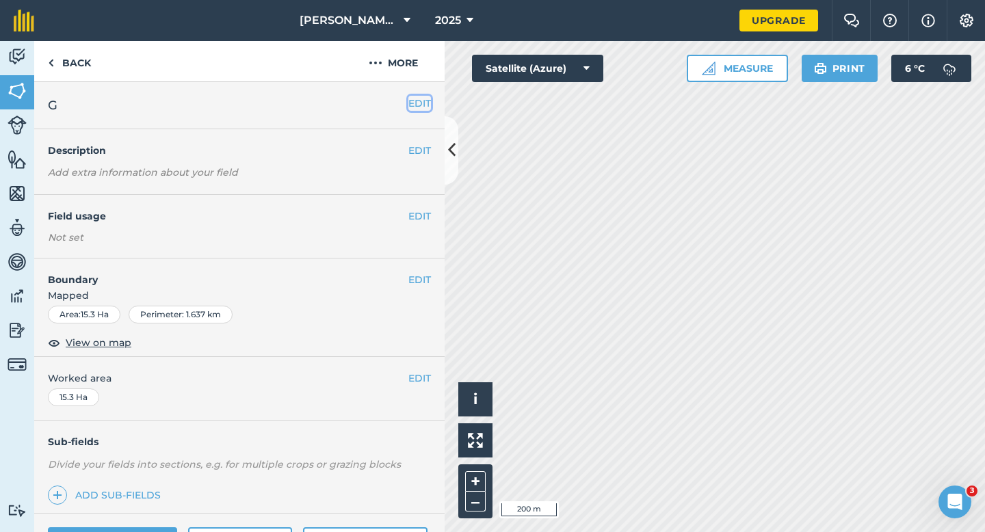
click at [416, 103] on button "EDIT" at bounding box center [420, 103] width 23 height 15
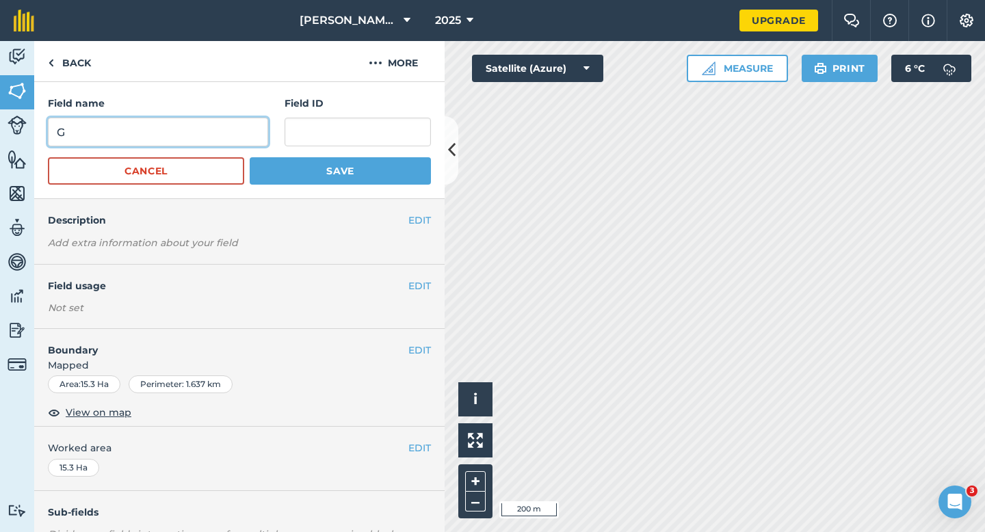
click at [237, 124] on input "G" at bounding box center [158, 132] width 220 height 29
type input "J"
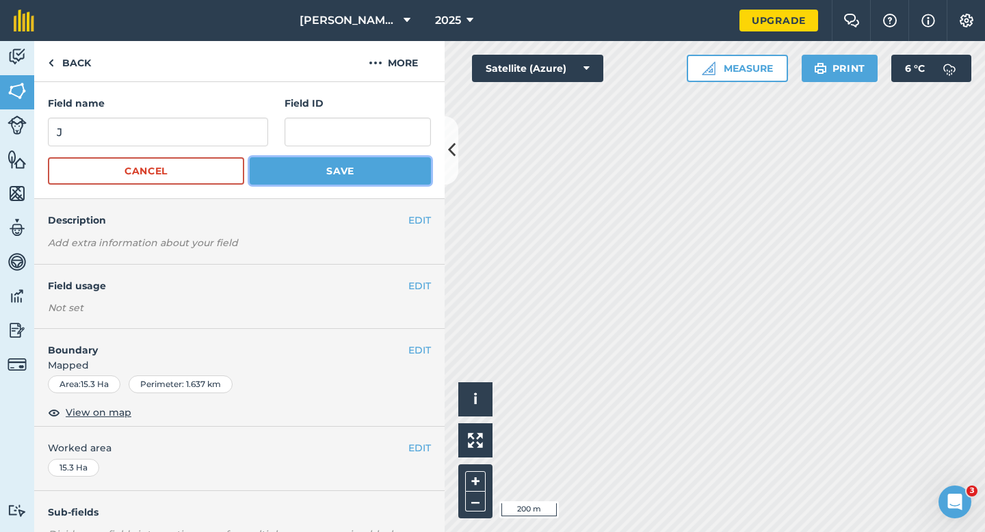
click at [319, 169] on button "Save" at bounding box center [340, 170] width 181 height 27
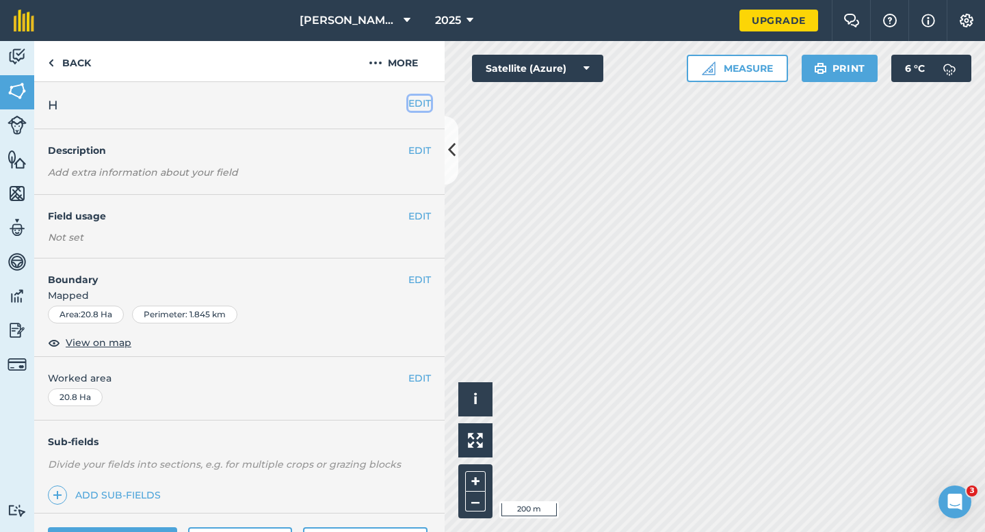
click at [423, 110] on button "EDIT" at bounding box center [420, 103] width 23 height 15
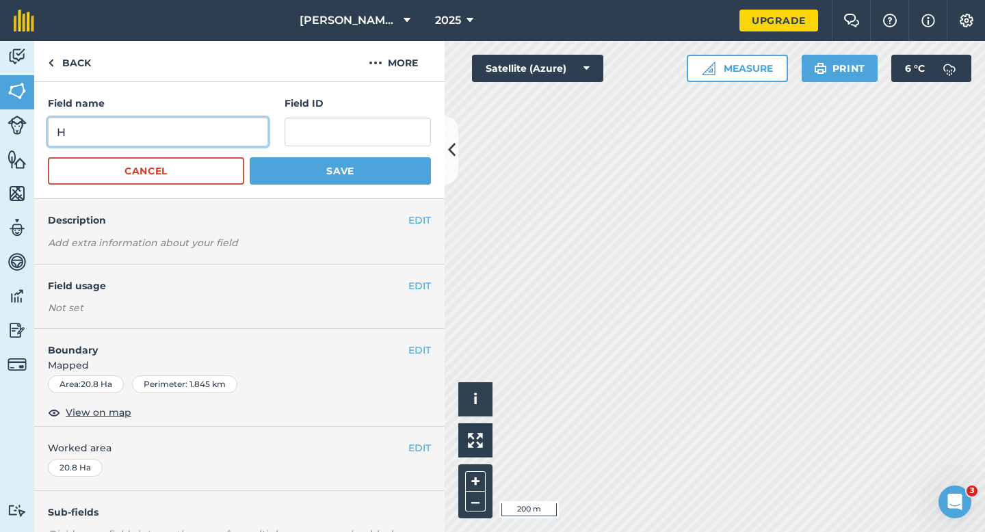
click at [226, 144] on input "H" at bounding box center [158, 132] width 220 height 29
type input "J"
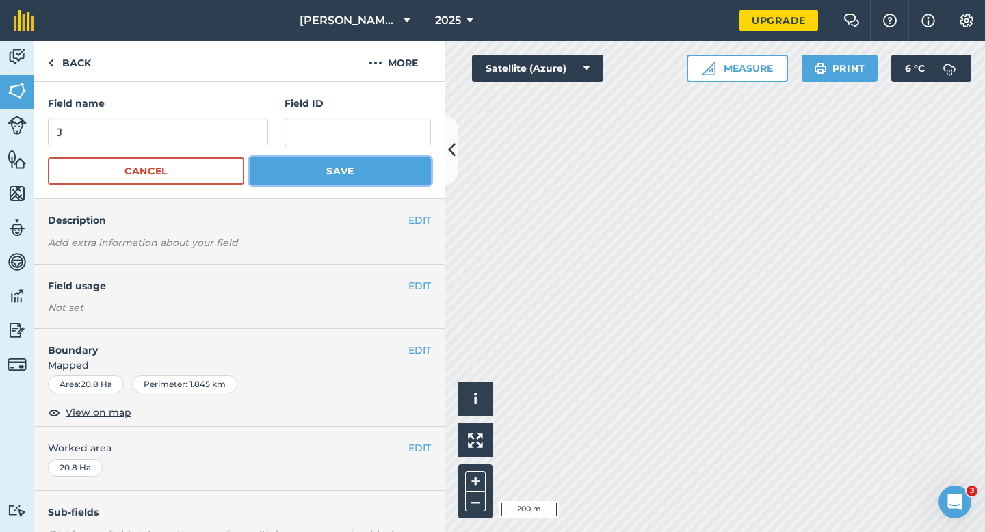
click at [316, 175] on button "Save" at bounding box center [340, 170] width 181 height 27
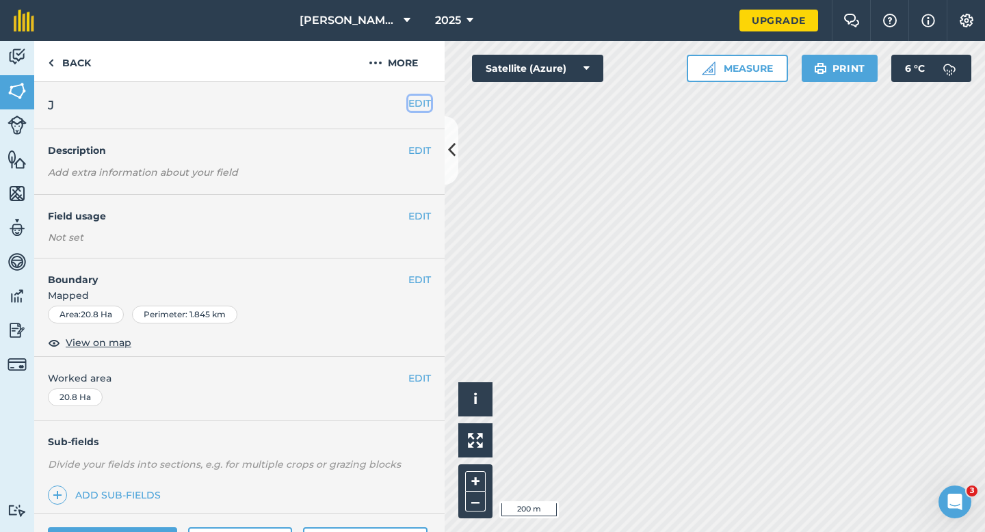
click at [412, 109] on button "EDIT" at bounding box center [420, 103] width 23 height 15
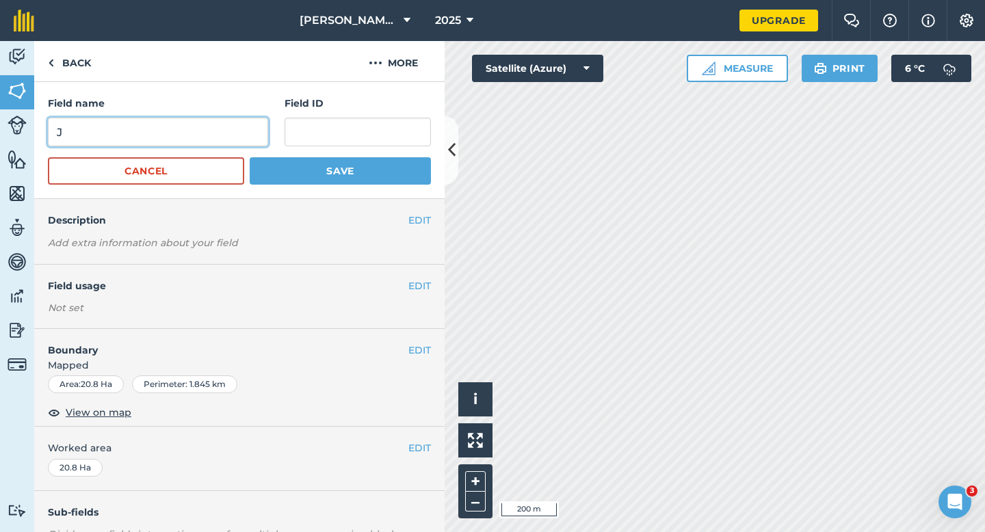
click at [209, 137] on input "J" at bounding box center [158, 132] width 220 height 29
type input "K"
click at [250, 157] on button "Save" at bounding box center [340, 170] width 181 height 27
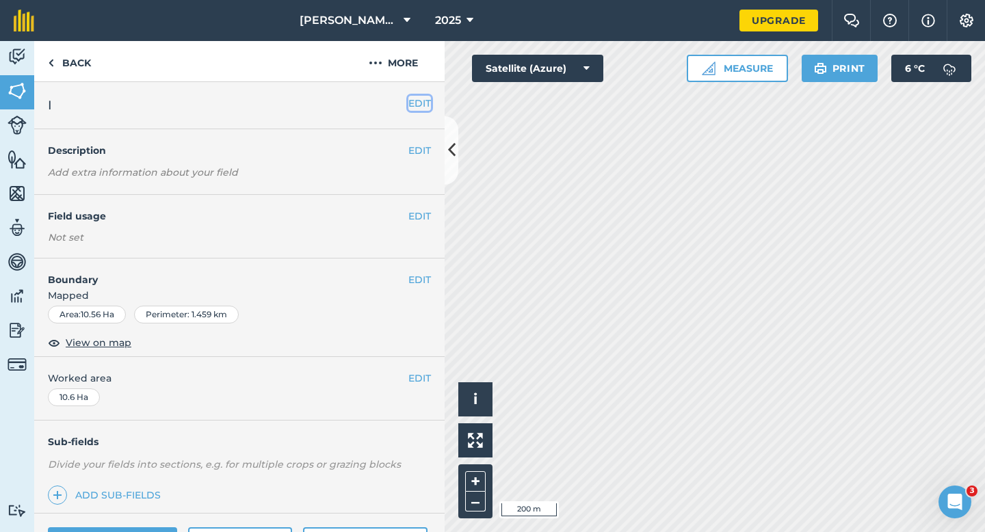
click at [418, 110] on button "EDIT" at bounding box center [420, 103] width 23 height 15
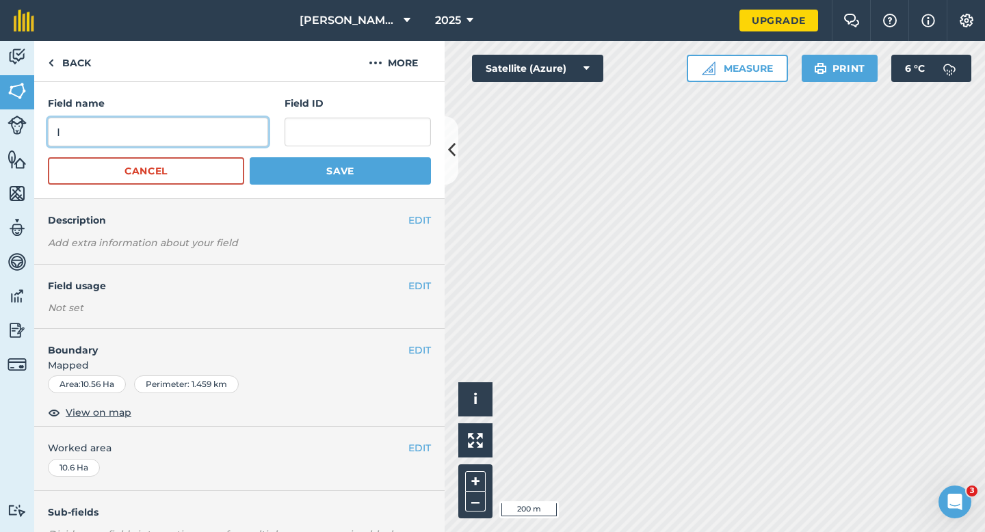
click at [218, 139] on input "I" at bounding box center [158, 132] width 220 height 29
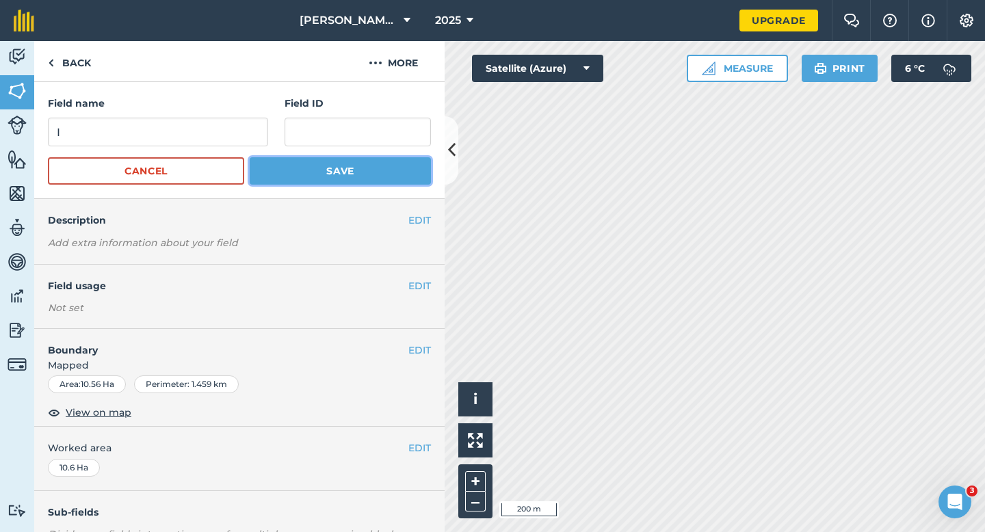
click at [287, 176] on button "Save" at bounding box center [340, 170] width 181 height 27
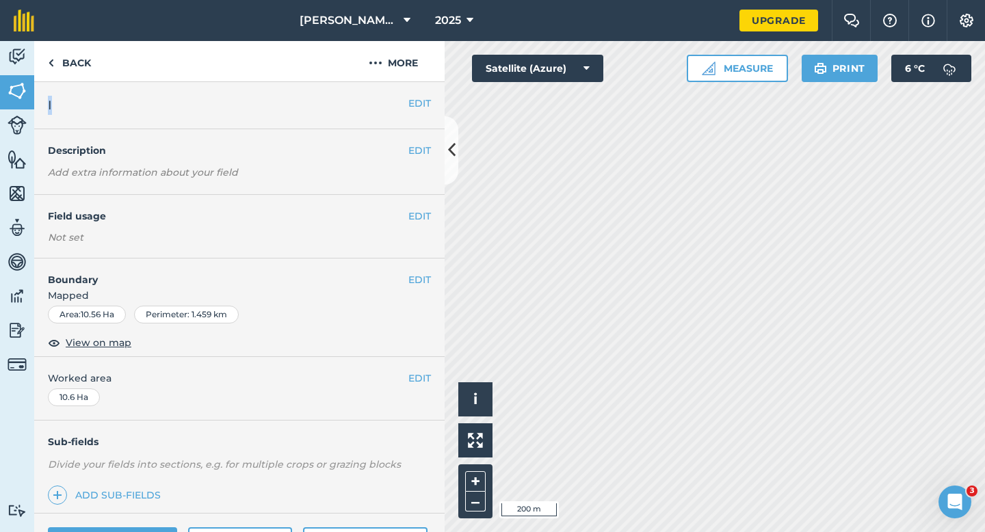
click at [424, 95] on div "EDIT I" at bounding box center [239, 105] width 411 height 47
click at [424, 102] on button "EDIT" at bounding box center [420, 103] width 23 height 15
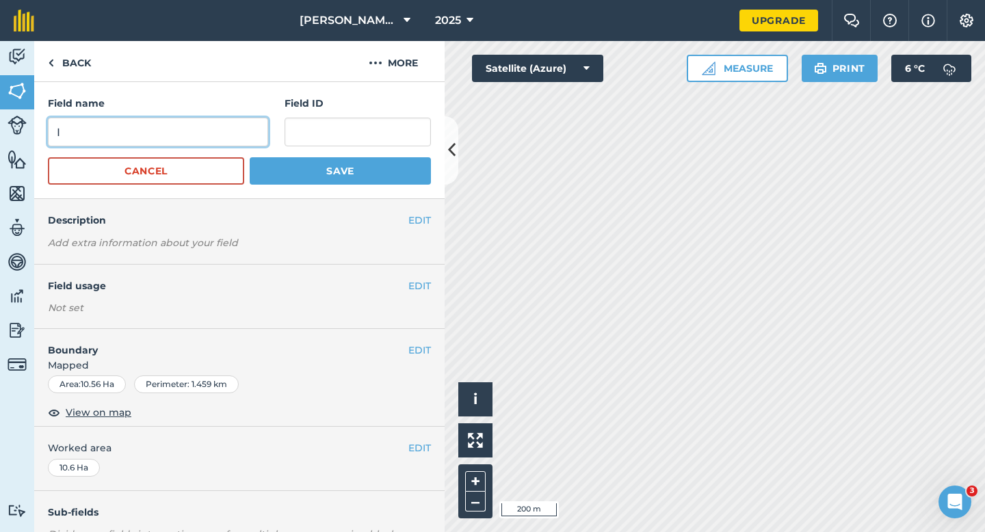
click at [233, 133] on input "I" at bounding box center [158, 132] width 220 height 29
type input "L"
click at [250, 157] on button "Save" at bounding box center [340, 170] width 181 height 27
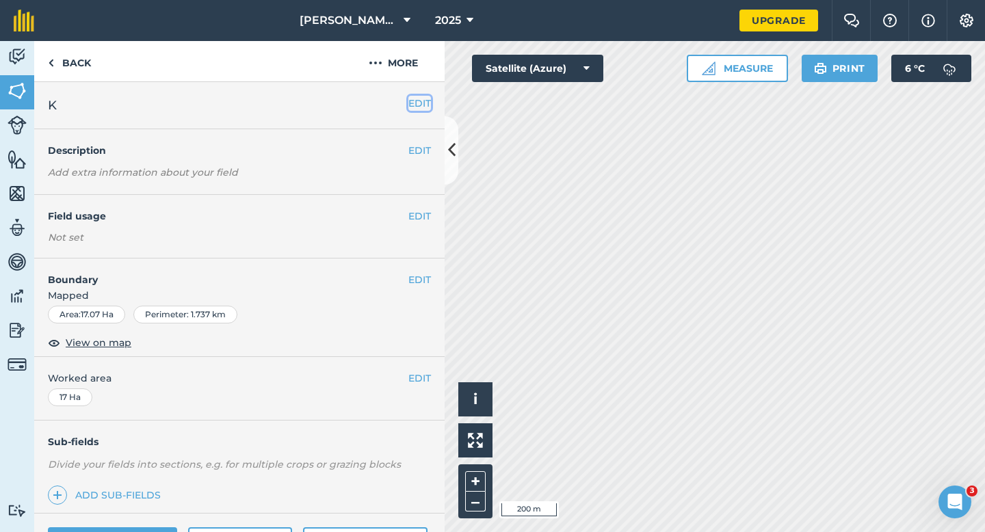
click at [416, 103] on button "EDIT" at bounding box center [420, 103] width 23 height 15
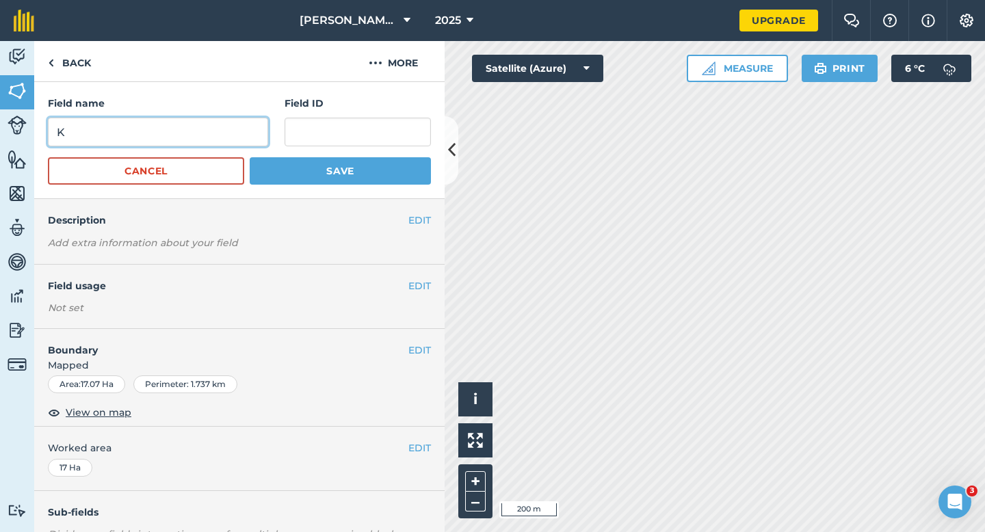
click at [220, 130] on input "K" at bounding box center [158, 132] width 220 height 29
type input "M"
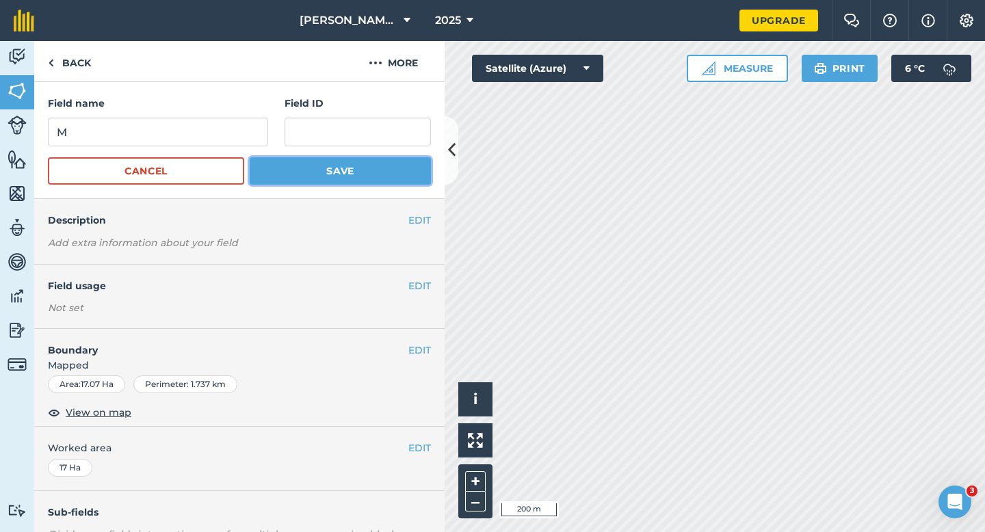
click at [296, 166] on button "Save" at bounding box center [340, 170] width 181 height 27
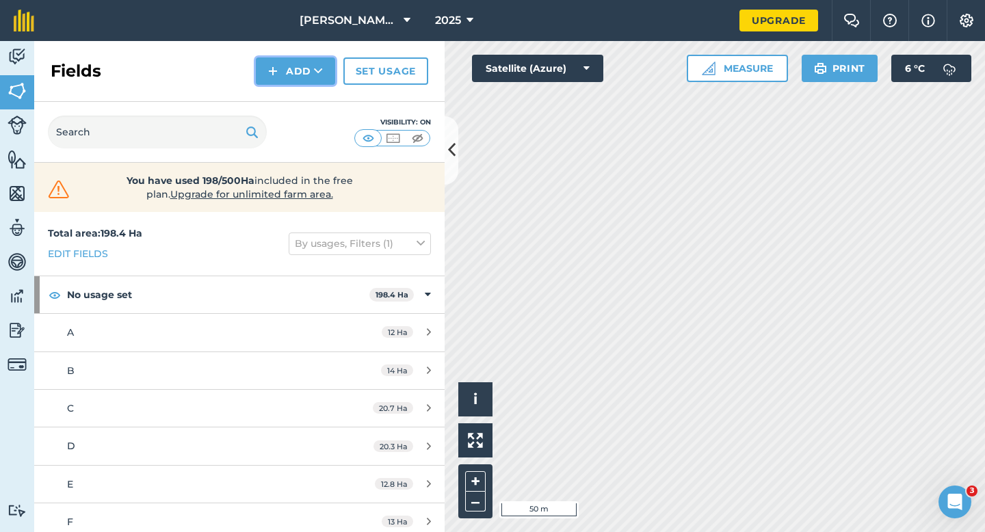
click at [292, 83] on button "Add" at bounding box center [295, 70] width 79 height 27
drag, startPoint x: 292, startPoint y: 85, endPoint x: 292, endPoint y: 96, distance: 11.6
click at [292, 96] on link "Draw" at bounding box center [295, 102] width 75 height 30
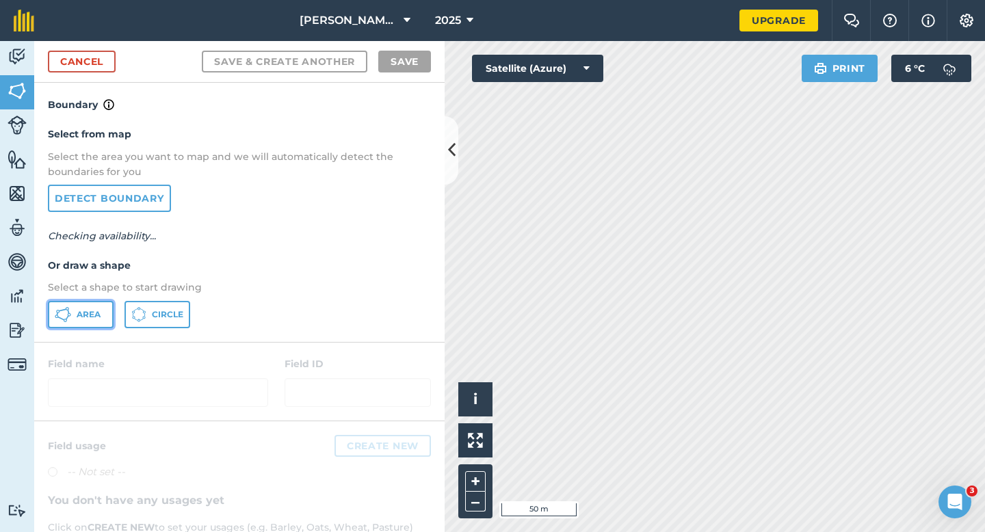
click at [94, 305] on button "Area" at bounding box center [81, 314] width 66 height 27
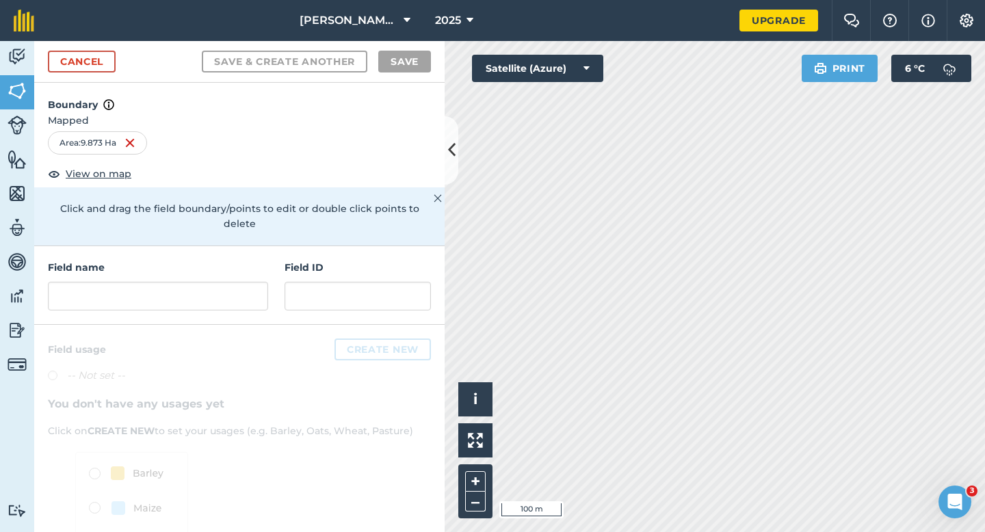
click at [241, 299] on div "Field name Field ID" at bounding box center [239, 285] width 411 height 79
click at [241, 289] on input "text" at bounding box center [158, 296] width 220 height 29
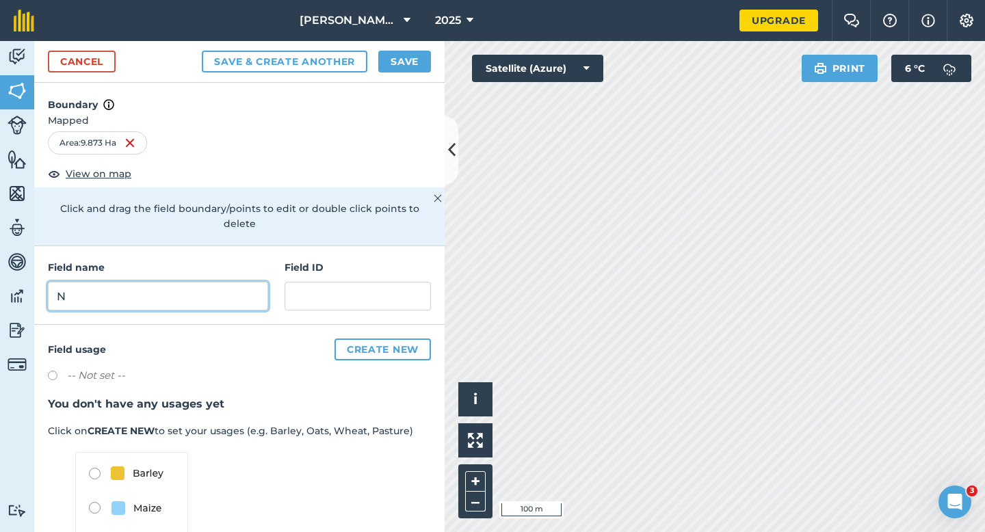
type input "N"
click at [398, 60] on button "Save" at bounding box center [404, 62] width 53 height 22
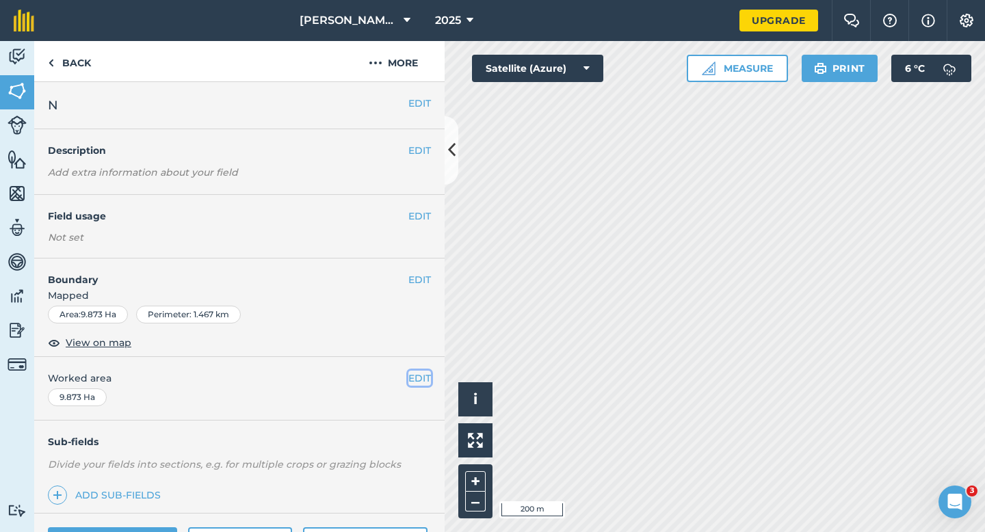
click at [422, 374] on button "EDIT" at bounding box center [420, 378] width 23 height 15
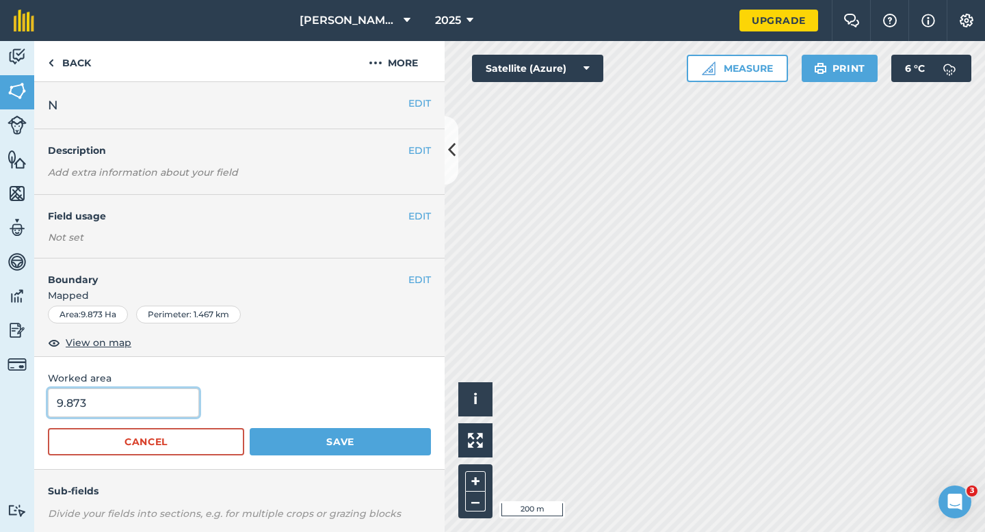
click at [120, 403] on input "9.873" at bounding box center [123, 403] width 151 height 29
type input "10"
click at [250, 428] on button "Save" at bounding box center [340, 441] width 181 height 27
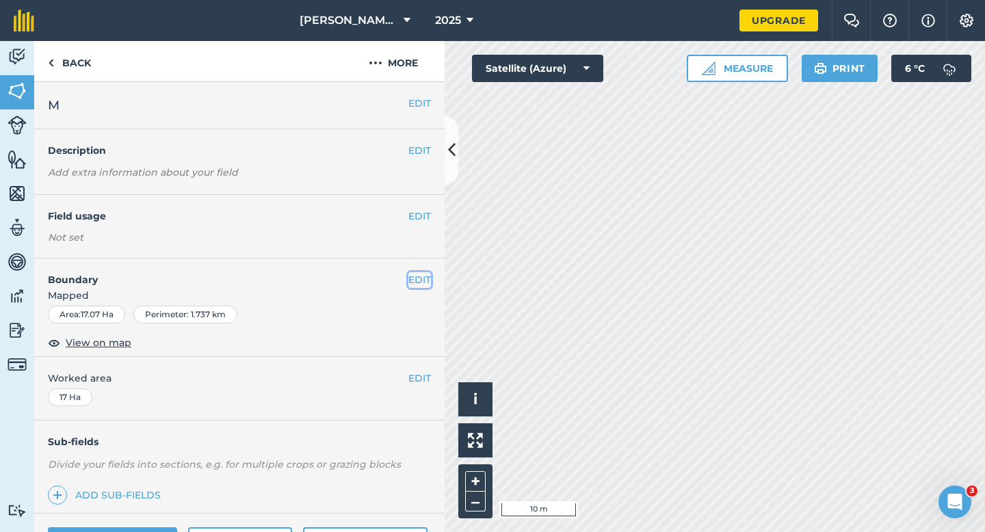
click at [419, 287] on button "EDIT" at bounding box center [420, 279] width 23 height 15
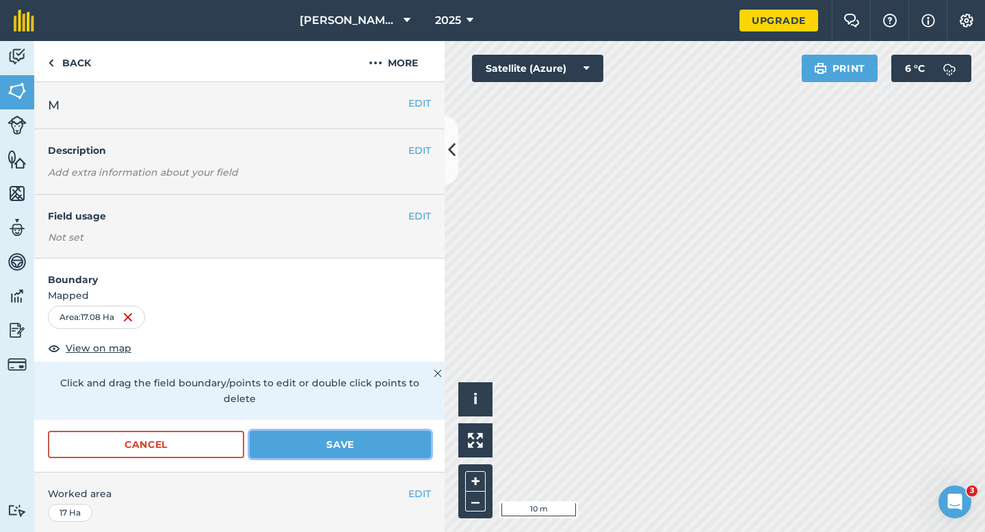
click at [359, 431] on button "Save" at bounding box center [340, 444] width 181 height 27
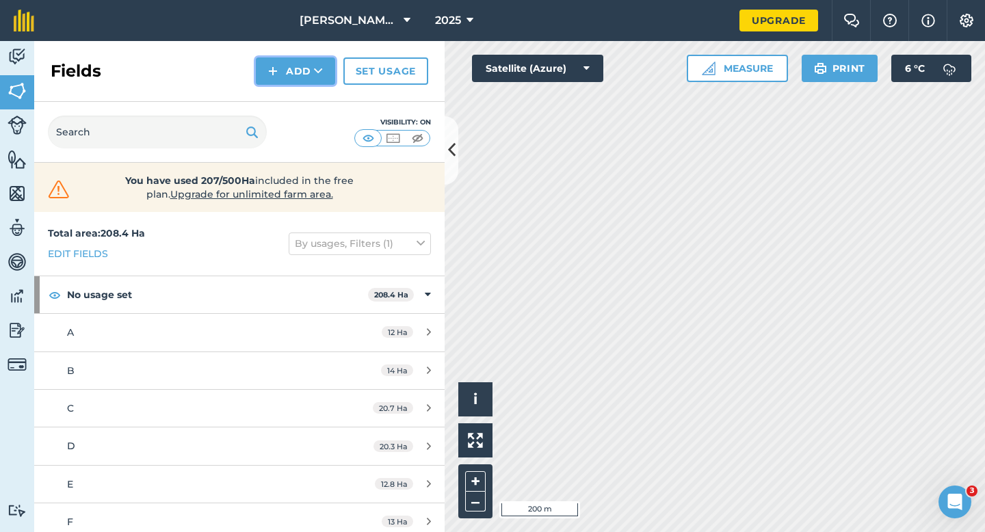
click at [302, 75] on button "Add" at bounding box center [295, 70] width 79 height 27
click at [303, 88] on link "Draw" at bounding box center [295, 102] width 75 height 30
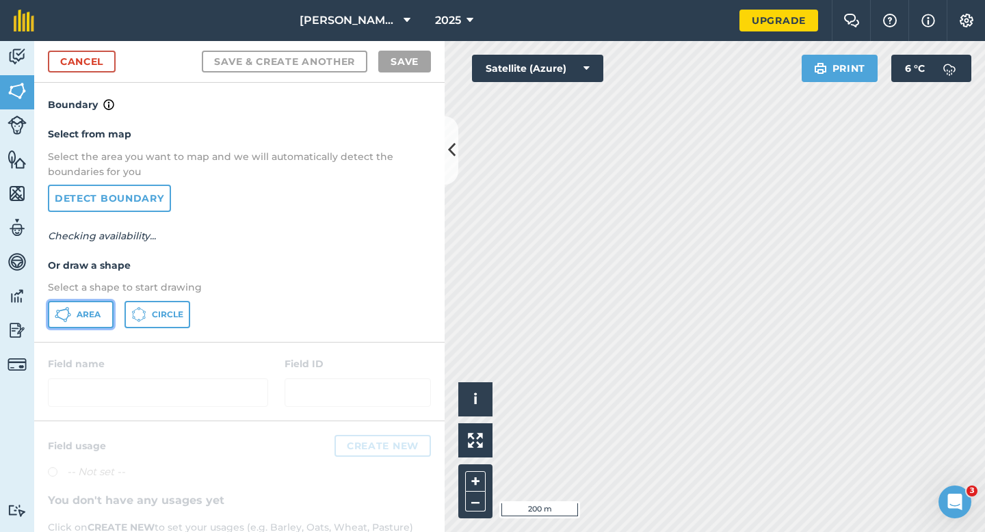
click at [80, 318] on span "Area" at bounding box center [89, 314] width 24 height 11
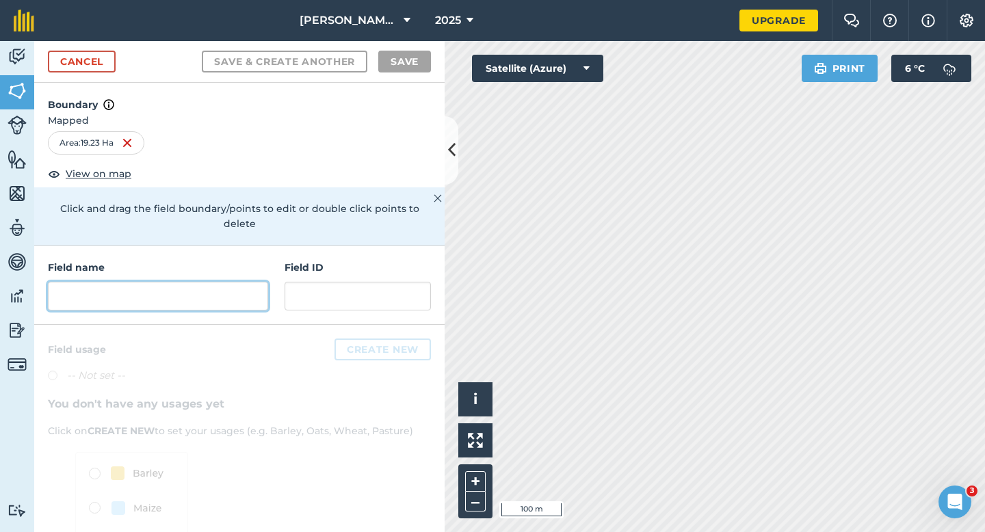
click at [212, 282] on input "text" at bounding box center [158, 296] width 220 height 29
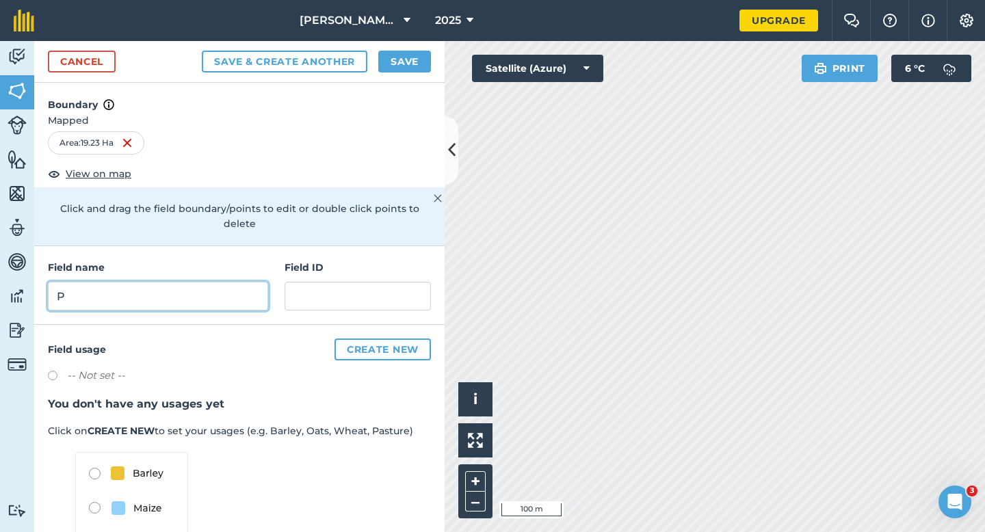
type input "P"
click at [413, 68] on button "Save" at bounding box center [404, 62] width 53 height 22
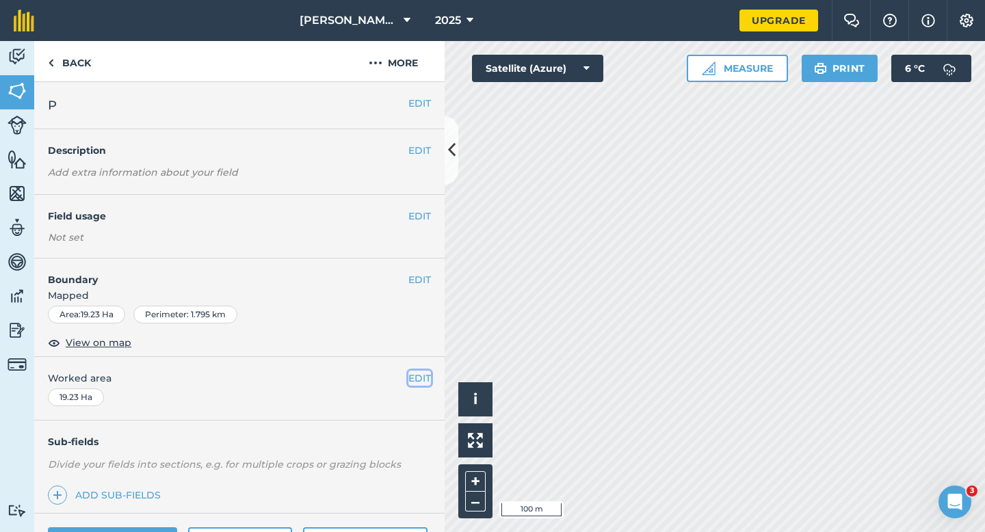
click at [418, 372] on button "EDIT" at bounding box center [420, 378] width 23 height 15
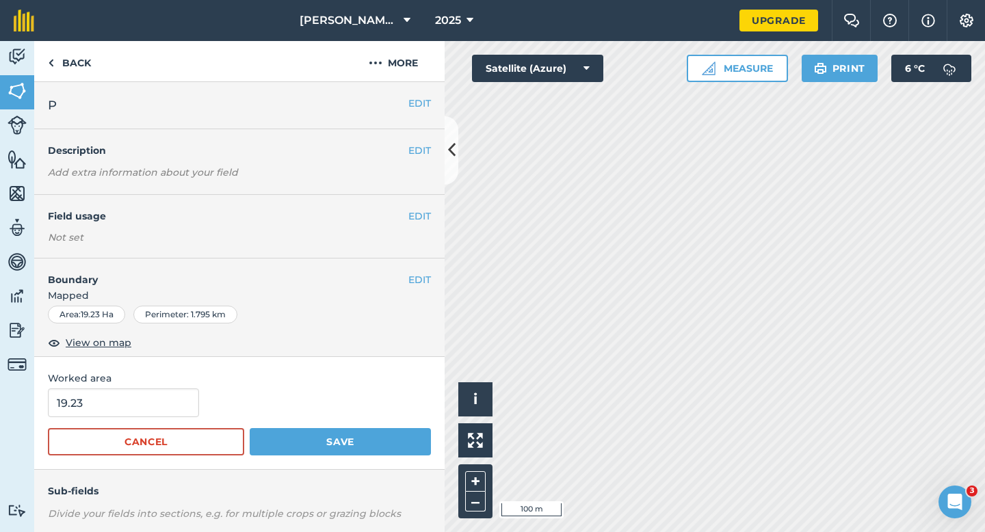
click at [208, 409] on div "19.23" at bounding box center [239, 403] width 383 height 29
click at [203, 409] on div "19.23" at bounding box center [239, 403] width 383 height 29
click at [176, 405] on input "19.23" at bounding box center [123, 403] width 151 height 29
type input "19.2"
click at [250, 428] on button "Save" at bounding box center [340, 441] width 181 height 27
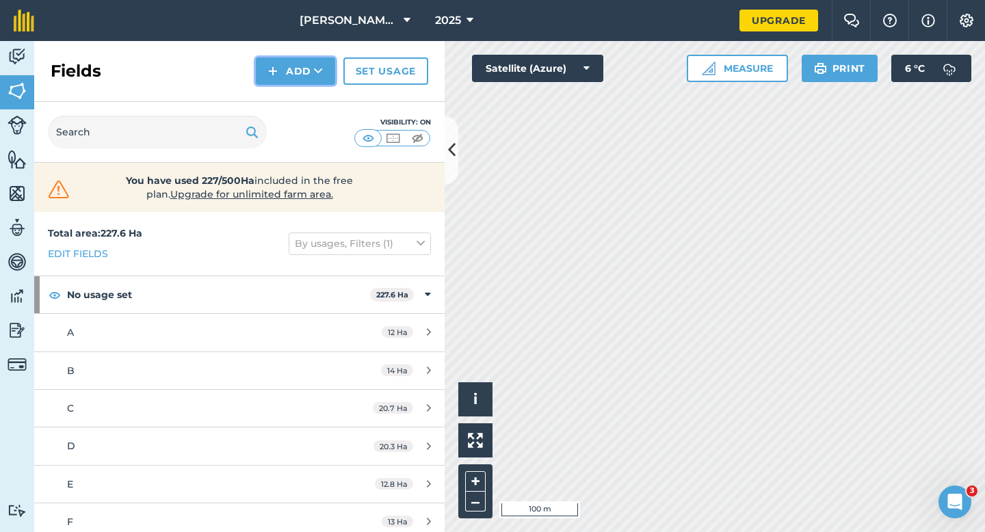
click at [274, 77] on img at bounding box center [273, 71] width 10 height 16
click at [283, 104] on link "Draw" at bounding box center [295, 102] width 75 height 30
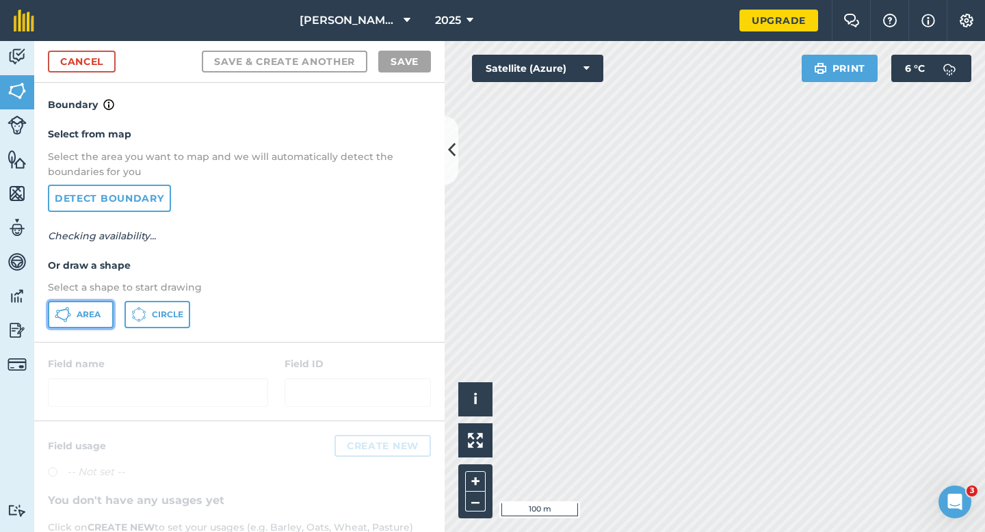
click at [80, 309] on span "Area" at bounding box center [89, 314] width 24 height 11
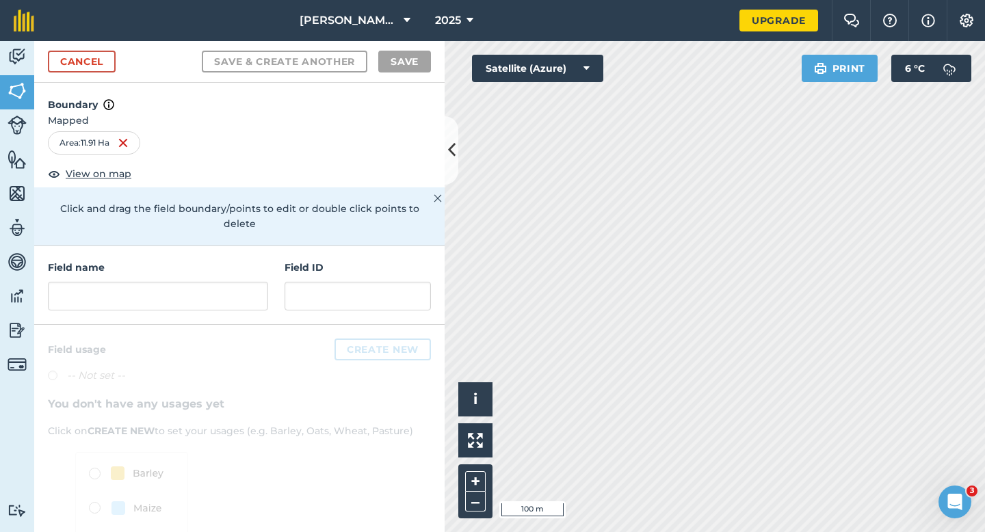
click at [201, 298] on div "Field name Field ID" at bounding box center [239, 285] width 411 height 79
click at [201, 292] on input "text" at bounding box center [158, 296] width 220 height 29
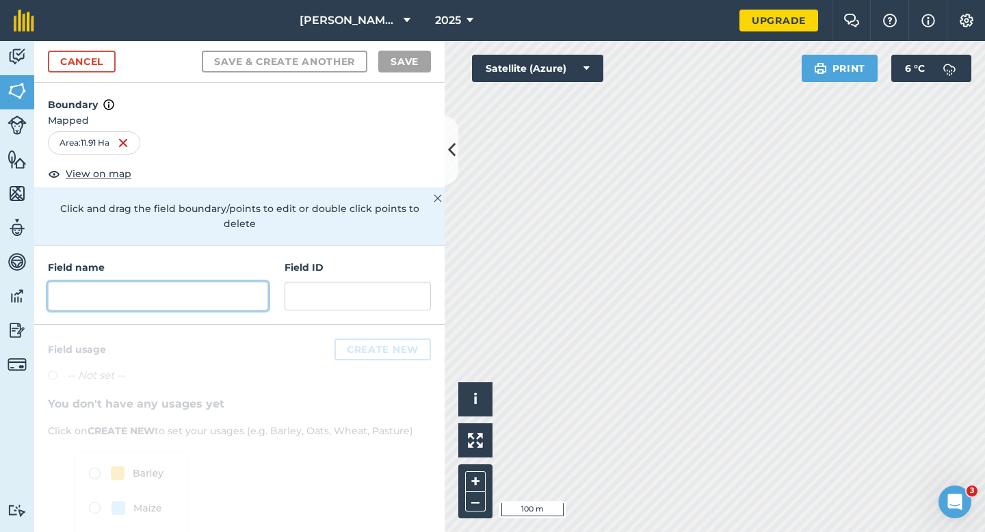
click at [201, 292] on input "text" at bounding box center [158, 296] width 220 height 29
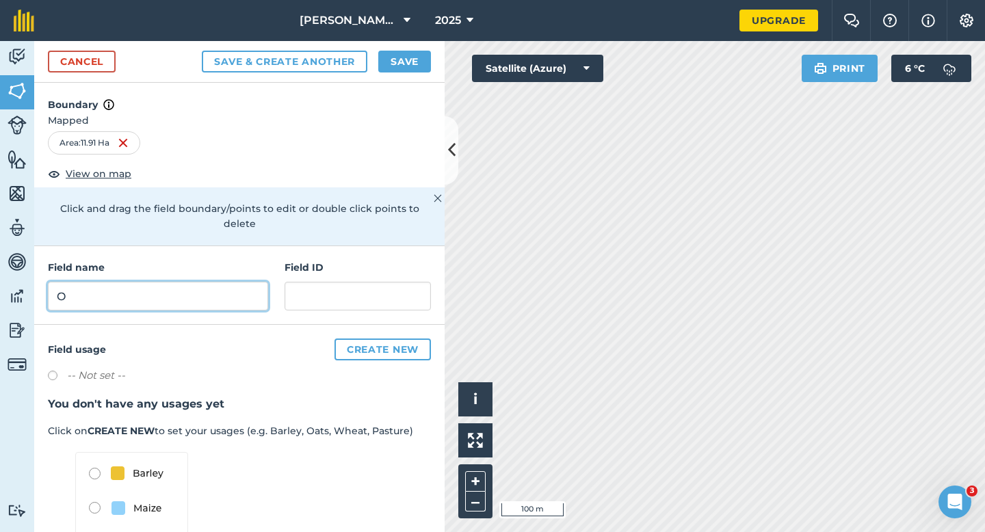
type input "O"
click at [405, 62] on button "Save" at bounding box center [404, 62] width 53 height 22
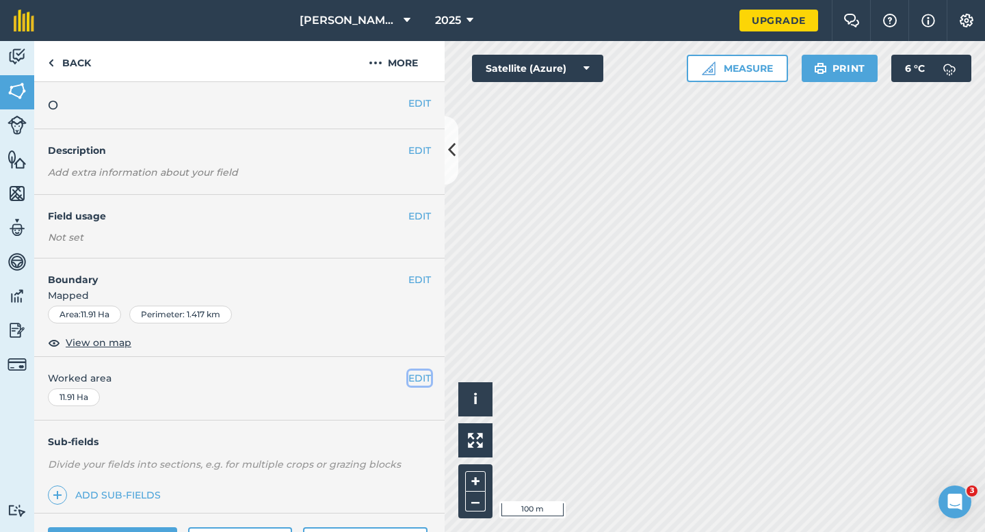
click at [410, 380] on button "EDIT" at bounding box center [420, 378] width 23 height 15
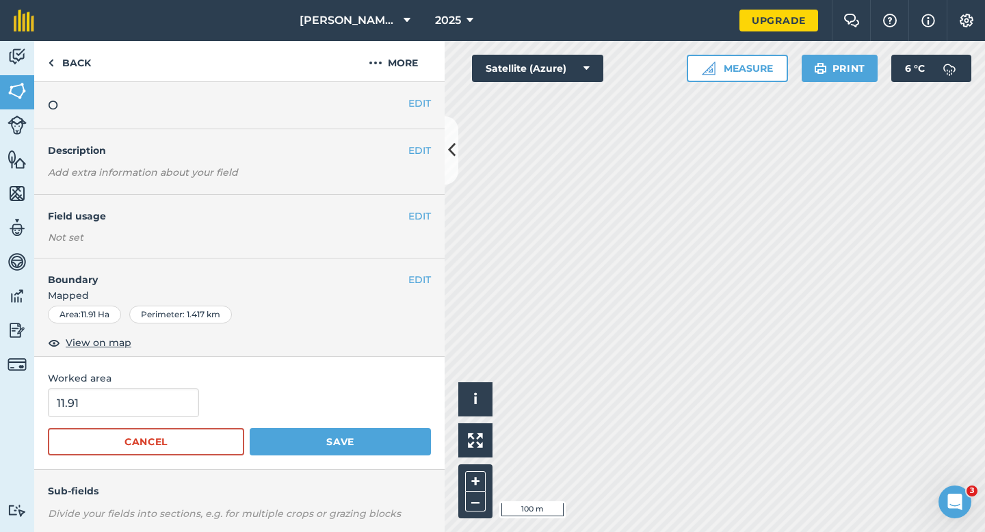
click at [194, 402] on div "11.91" at bounding box center [239, 403] width 383 height 29
type input "12"
click at [180, 402] on input "12" at bounding box center [123, 403] width 151 height 29
click at [250, 428] on button "Save" at bounding box center [340, 441] width 181 height 27
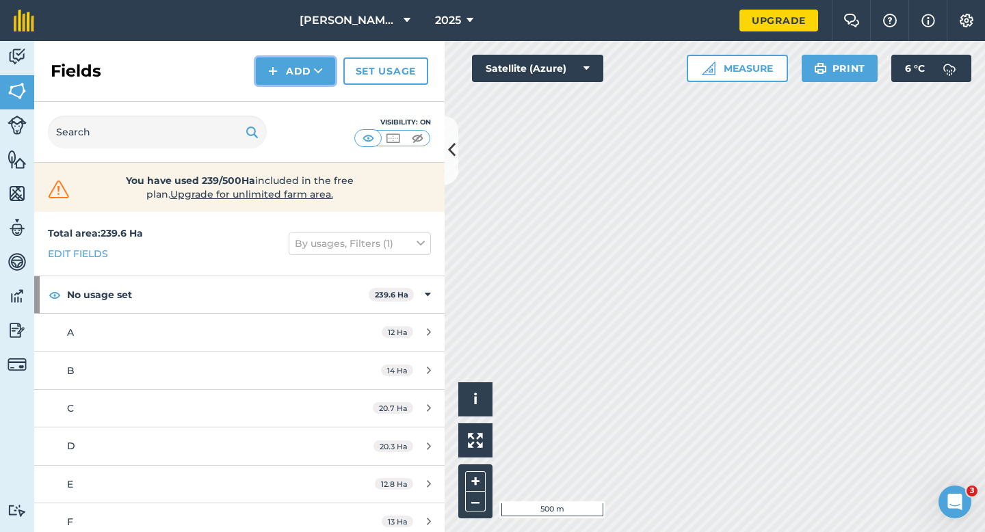
click at [290, 71] on button "Add" at bounding box center [295, 70] width 79 height 27
click at [293, 95] on link "Draw" at bounding box center [295, 102] width 75 height 30
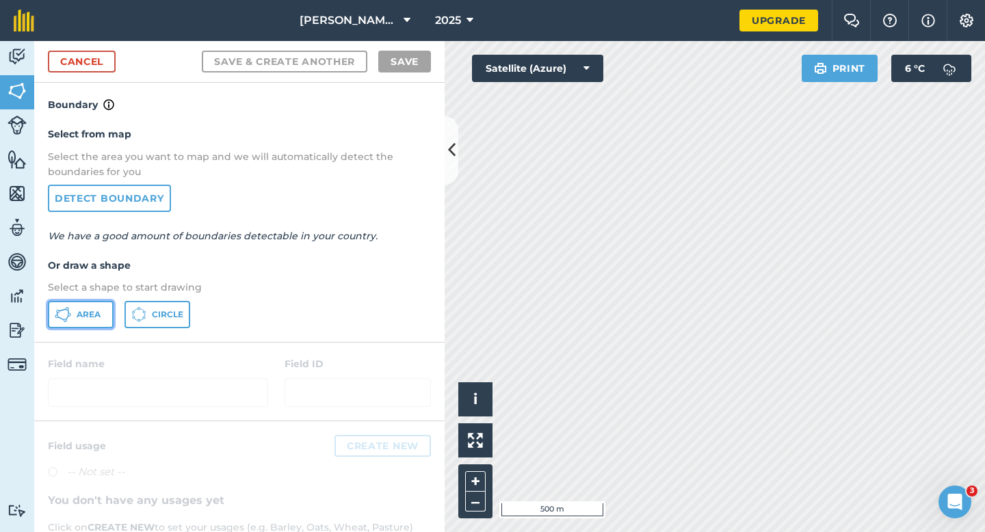
click at [90, 321] on button "Area" at bounding box center [81, 314] width 66 height 27
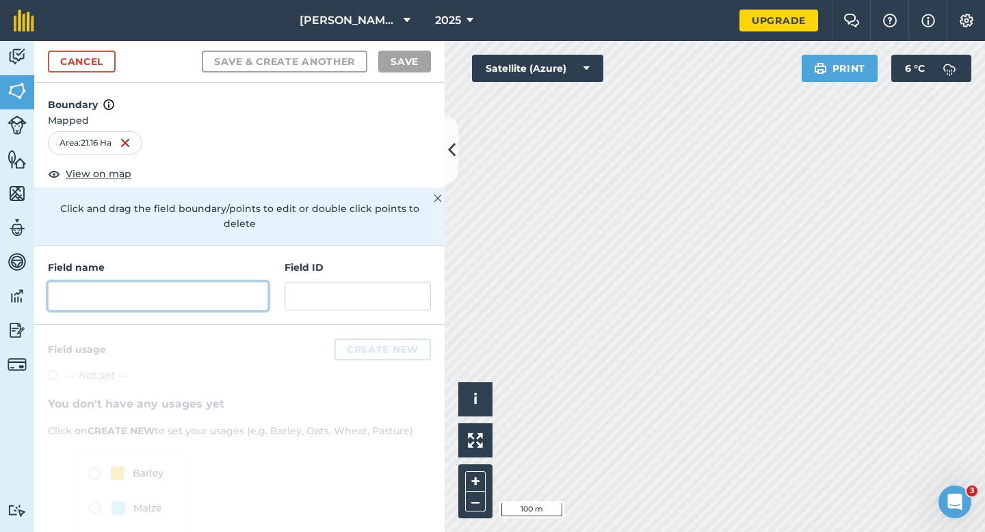
click at [246, 282] on input "text" at bounding box center [158, 296] width 220 height 29
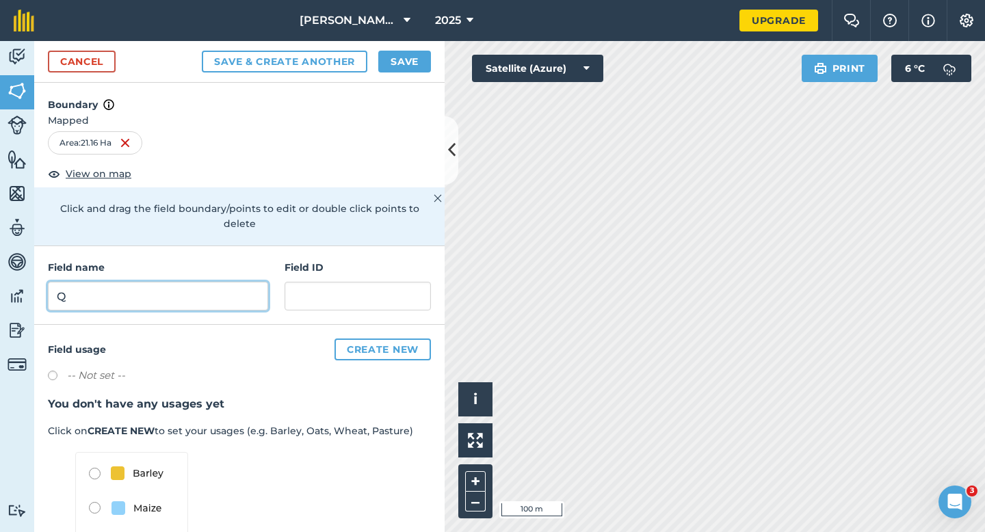
type input "Q"
click at [419, 73] on div "Cancel Save & Create Another Save" at bounding box center [239, 62] width 411 height 42
click at [422, 69] on button "Save" at bounding box center [404, 62] width 53 height 22
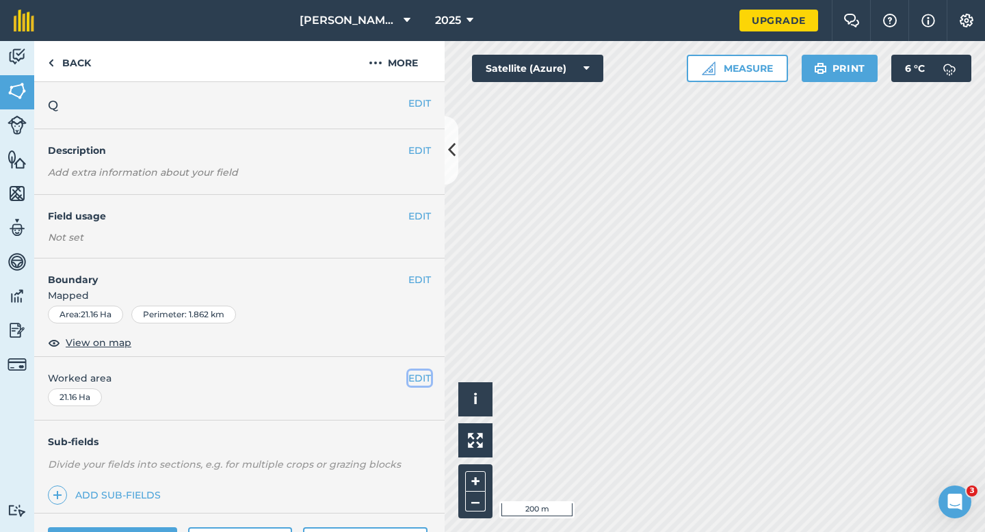
click at [417, 371] on button "EDIT" at bounding box center [420, 378] width 23 height 15
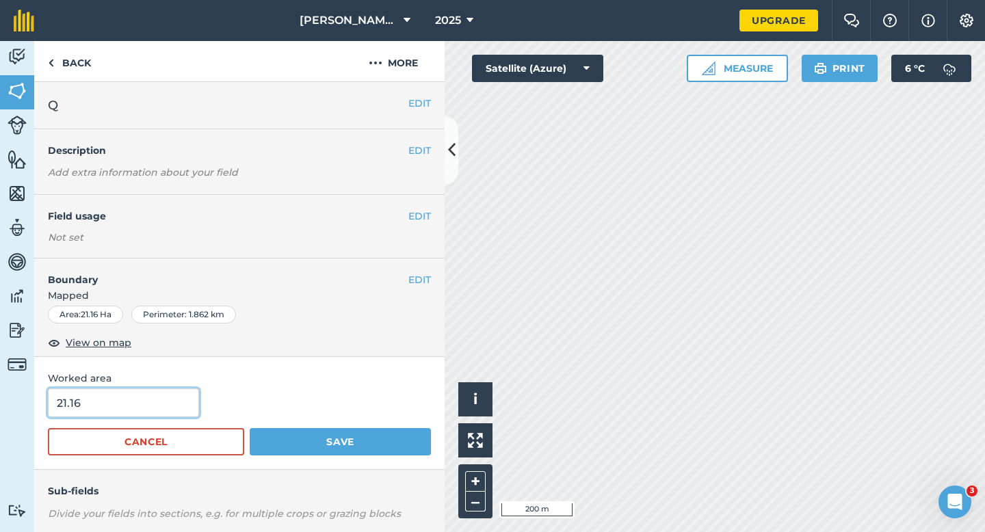
click at [164, 409] on input "21.16" at bounding box center [123, 403] width 151 height 29
type input "21.2"
click at [250, 428] on button "Save" at bounding box center [340, 441] width 181 height 27
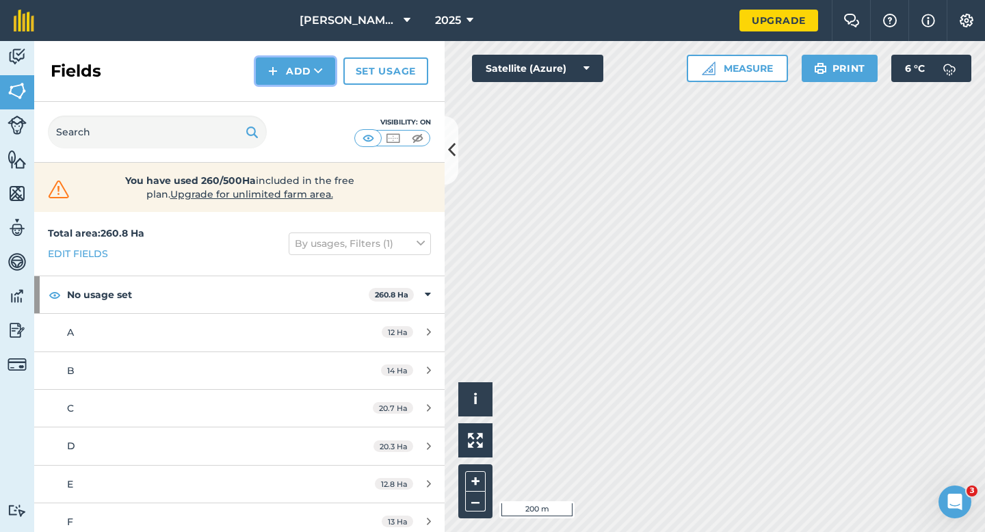
click at [315, 81] on button "Add" at bounding box center [295, 70] width 79 height 27
click at [315, 97] on link "Draw" at bounding box center [295, 102] width 75 height 30
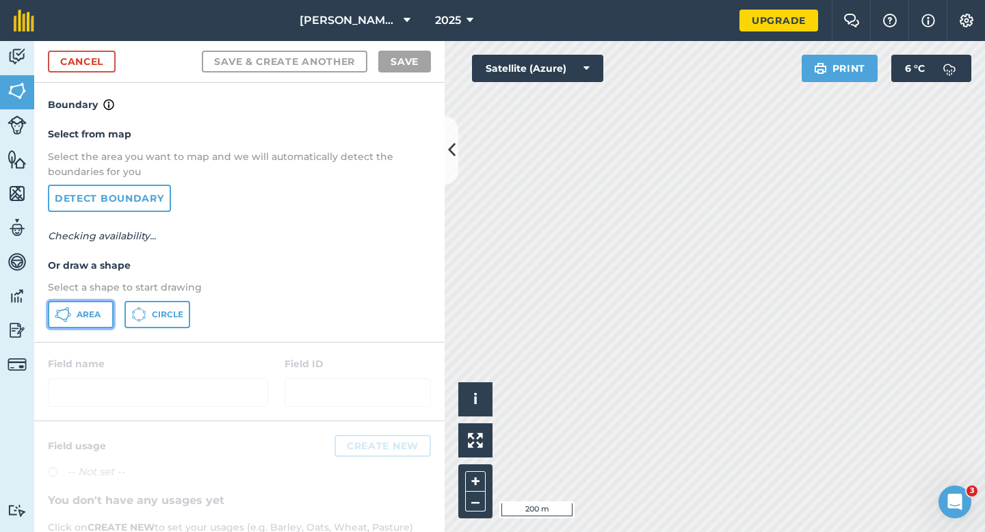
click at [109, 318] on button "Area" at bounding box center [81, 314] width 66 height 27
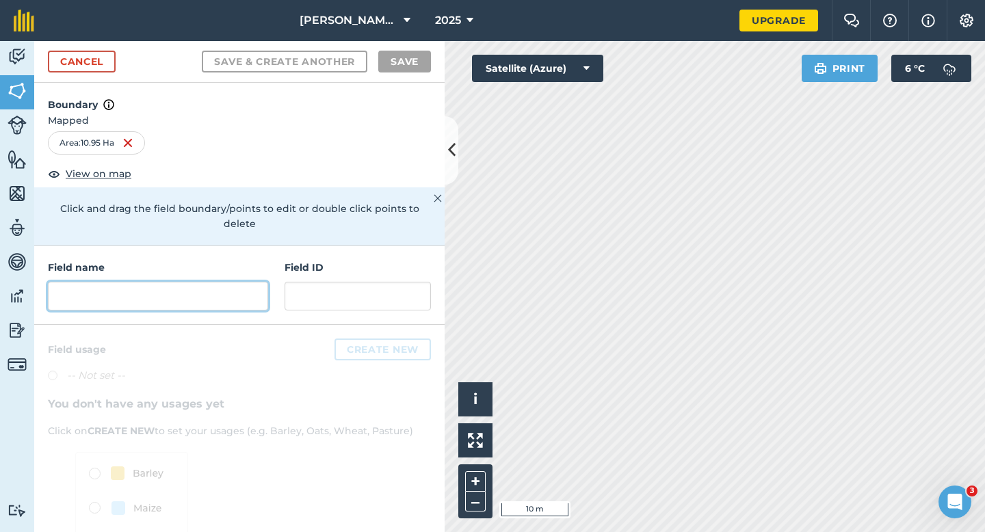
click at [231, 282] on input "text" at bounding box center [158, 296] width 220 height 29
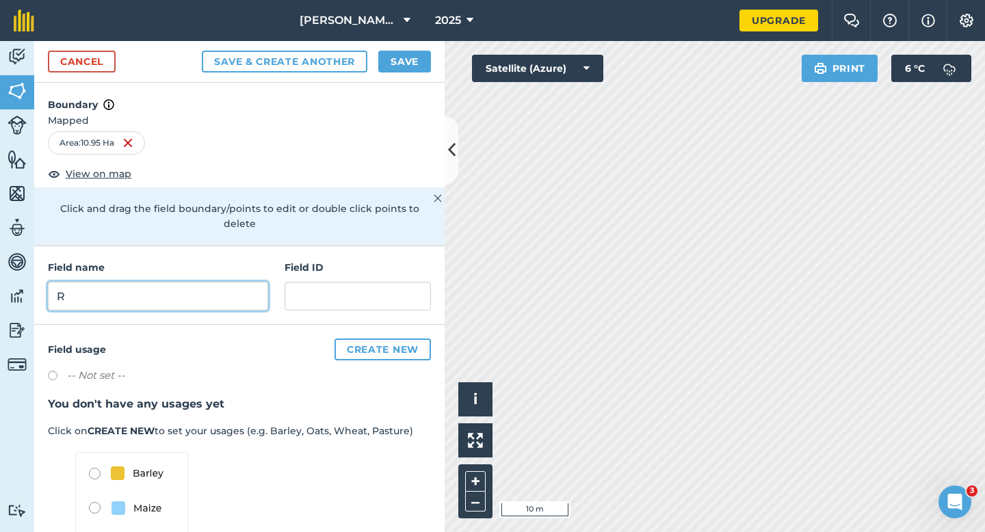
type input "R"
click at [422, 56] on button "Save" at bounding box center [404, 62] width 53 height 22
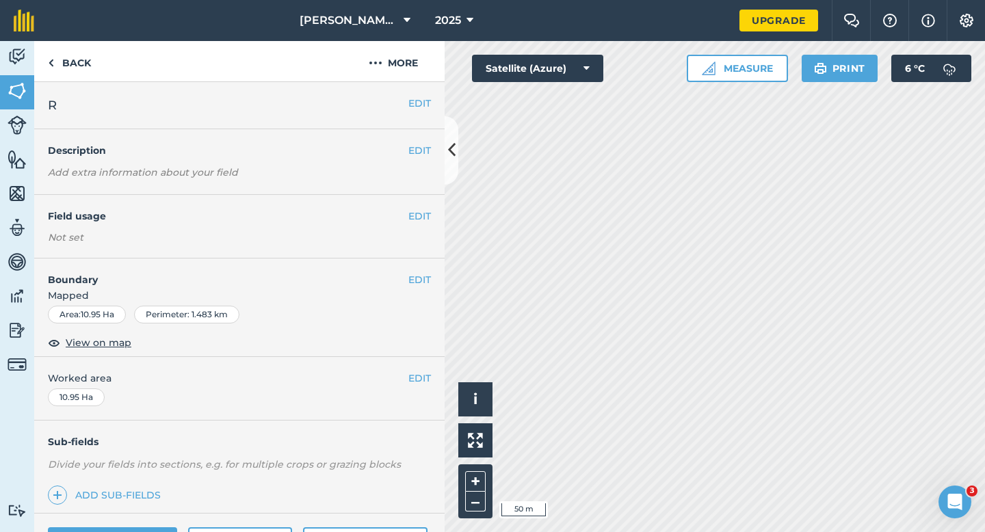
click at [415, 370] on div "EDIT Worked area 10.95 Ha" at bounding box center [239, 389] width 411 height 64
click at [415, 371] on button "EDIT" at bounding box center [420, 378] width 23 height 15
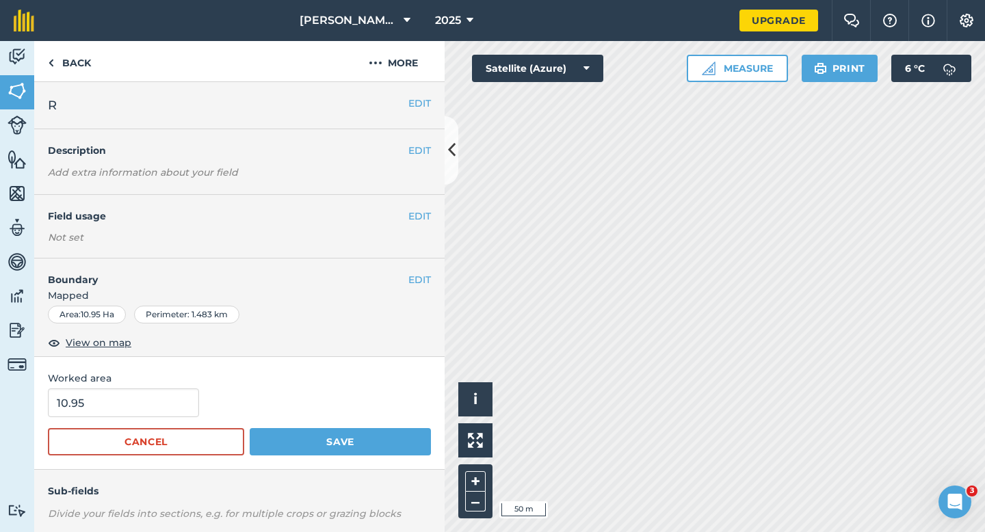
click at [120, 423] on form "10.95 Cancel Save" at bounding box center [239, 422] width 383 height 67
click at [120, 419] on form "10.95 Cancel Save" at bounding box center [239, 422] width 383 height 67
click at [131, 403] on input "10.95" at bounding box center [123, 403] width 151 height 29
type input "11"
click at [250, 428] on button "Save" at bounding box center [340, 441] width 181 height 27
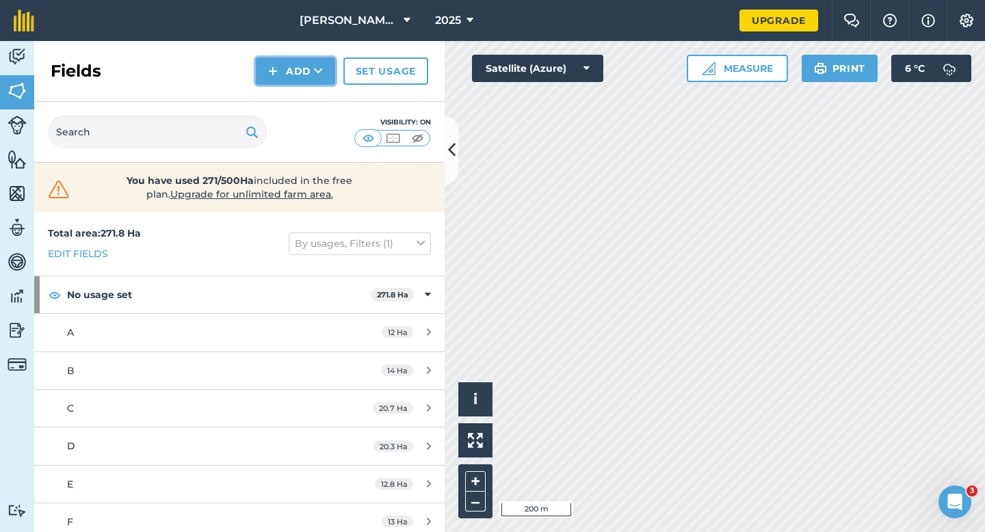
click at [305, 68] on button "Add" at bounding box center [295, 70] width 79 height 27
click at [305, 99] on link "Draw" at bounding box center [295, 102] width 75 height 30
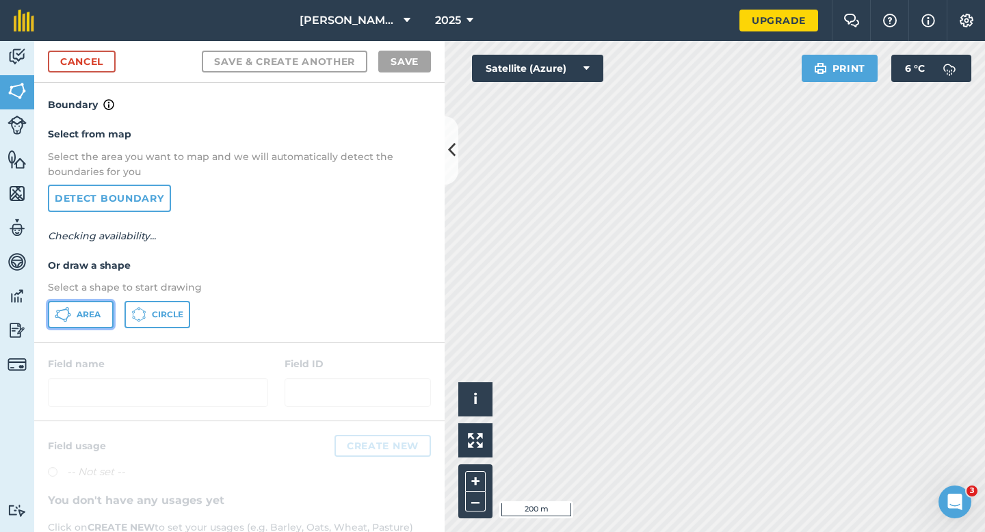
click at [54, 325] on button "Area" at bounding box center [81, 314] width 66 height 27
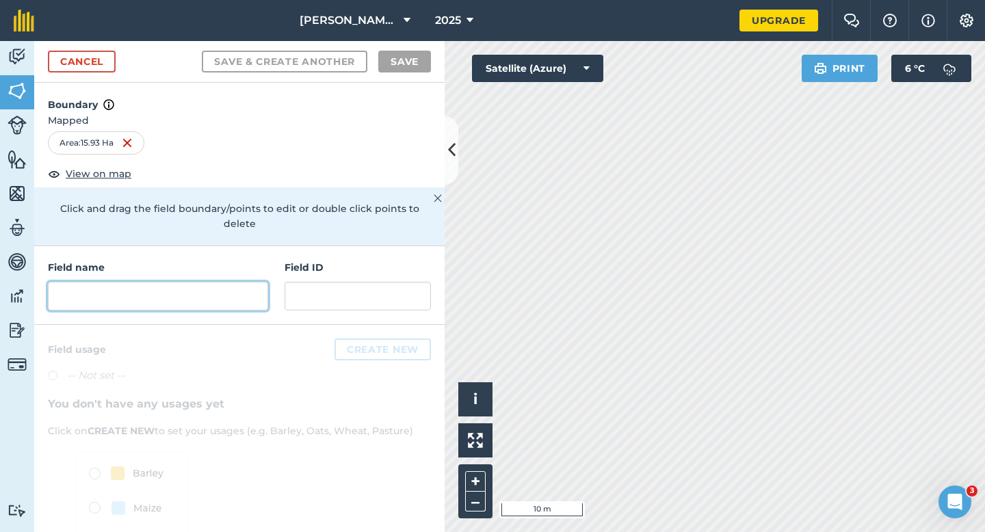
click at [175, 287] on input "text" at bounding box center [158, 296] width 220 height 29
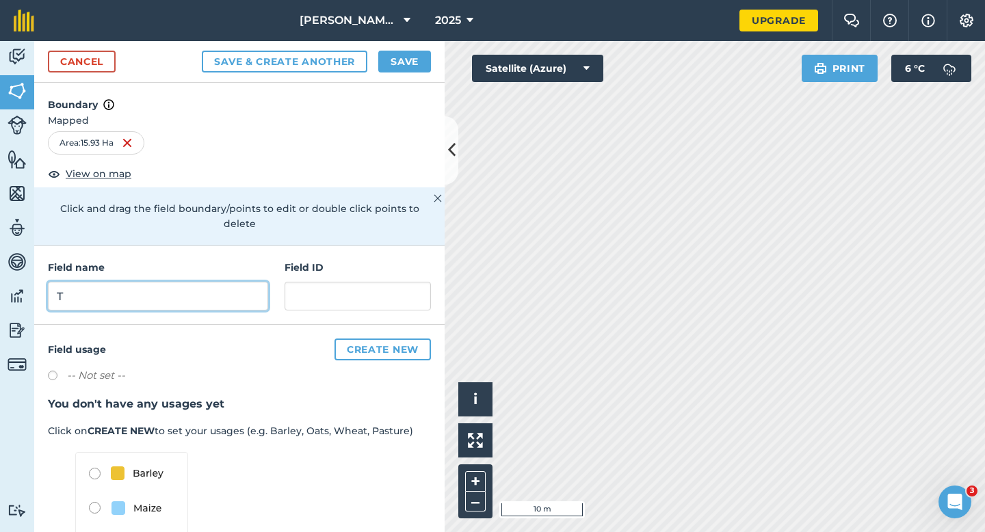
type input "T"
click at [398, 60] on button "Save" at bounding box center [404, 62] width 53 height 22
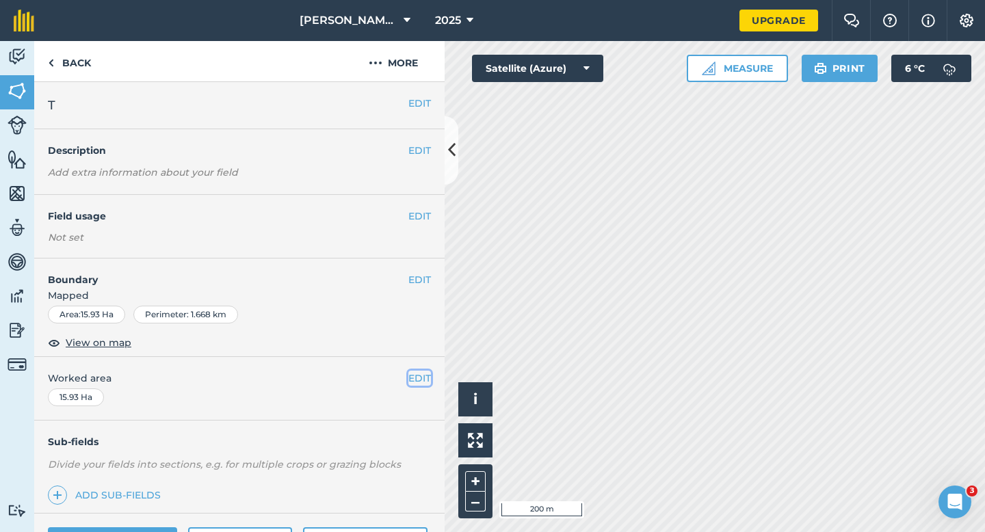
click at [409, 377] on button "EDIT" at bounding box center [420, 378] width 23 height 15
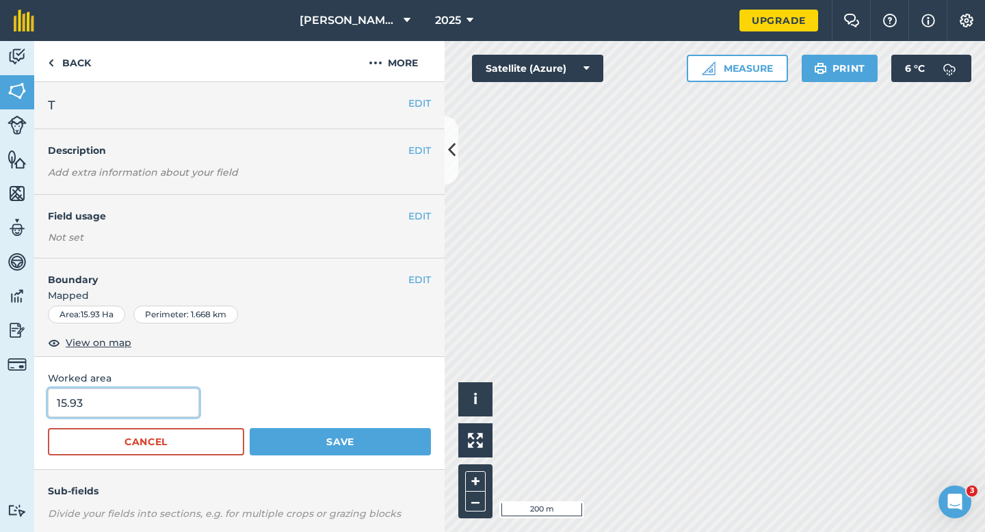
click at [174, 408] on input "15.93" at bounding box center [123, 403] width 151 height 29
type input "16"
click at [250, 428] on button "Save" at bounding box center [340, 441] width 181 height 27
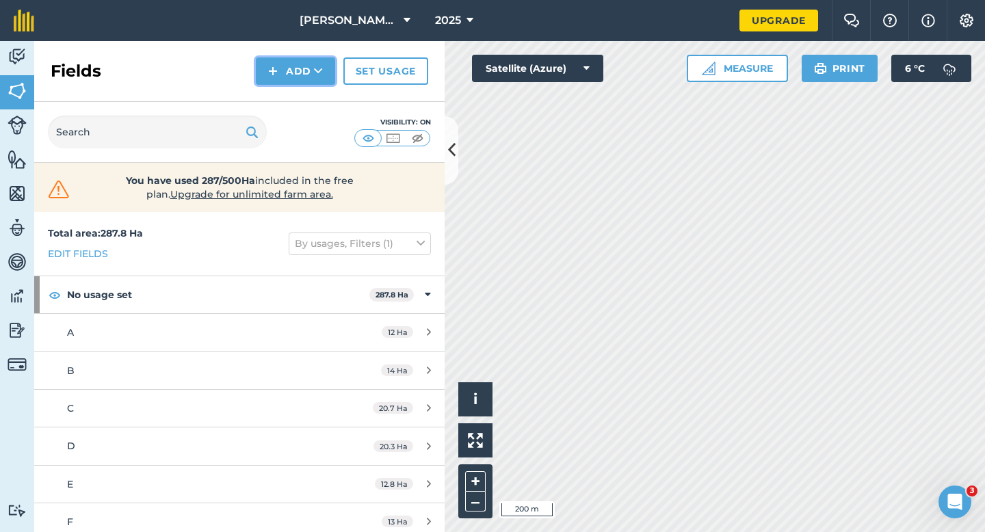
click at [294, 69] on button "Add" at bounding box center [295, 70] width 79 height 27
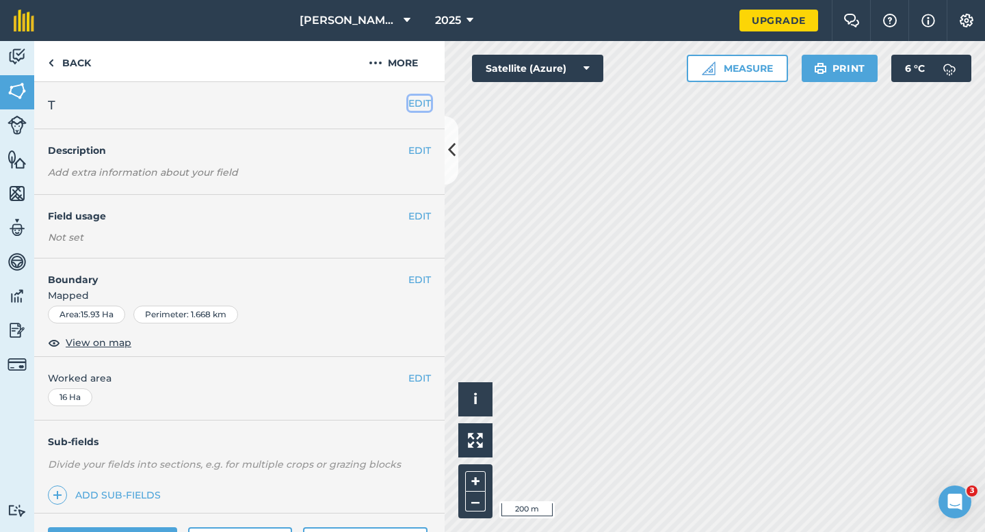
click at [417, 104] on button "EDIT" at bounding box center [420, 103] width 23 height 15
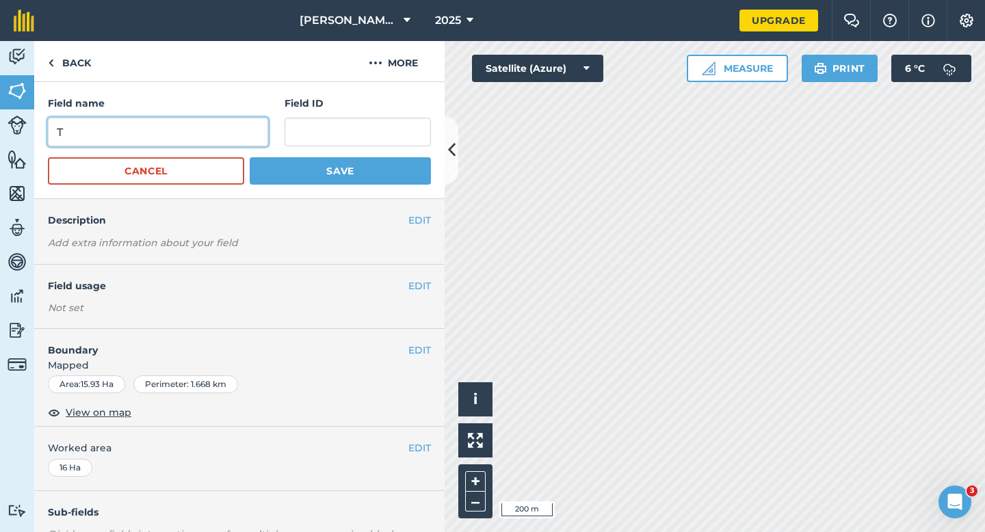
click at [225, 133] on input "T" at bounding box center [158, 132] width 220 height 29
type input "S"
click at [250, 157] on button "Save" at bounding box center [340, 170] width 181 height 27
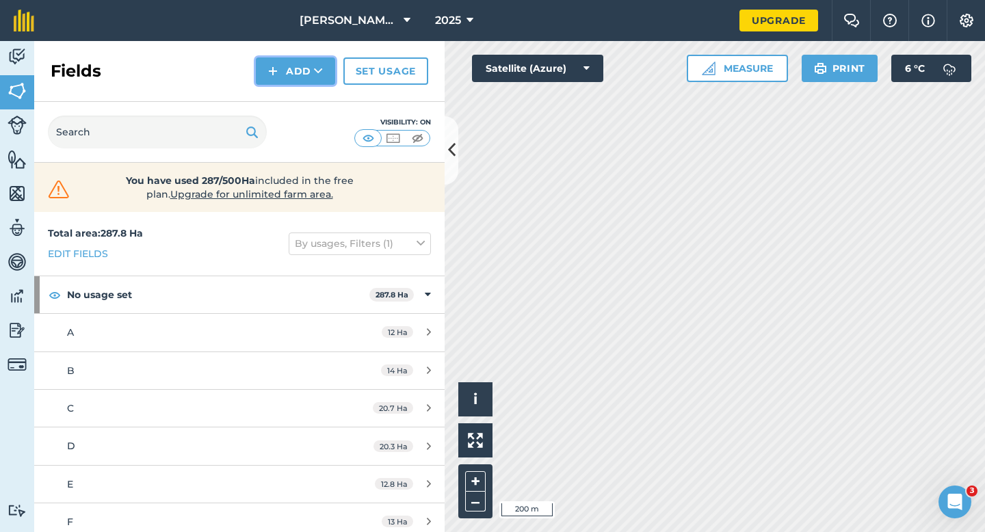
click at [293, 68] on button "Add" at bounding box center [295, 70] width 79 height 27
click at [296, 101] on link "Draw" at bounding box center [295, 102] width 75 height 30
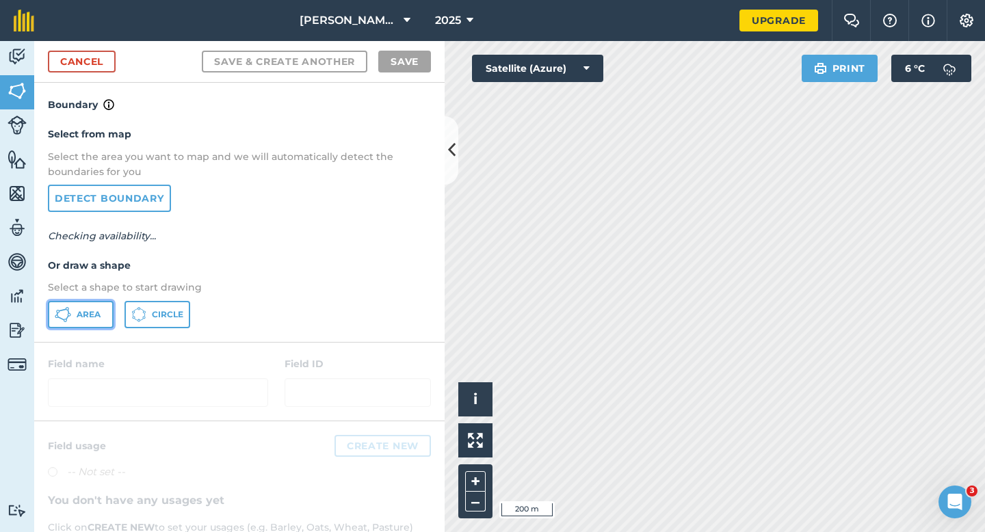
click at [88, 322] on button "Area" at bounding box center [81, 314] width 66 height 27
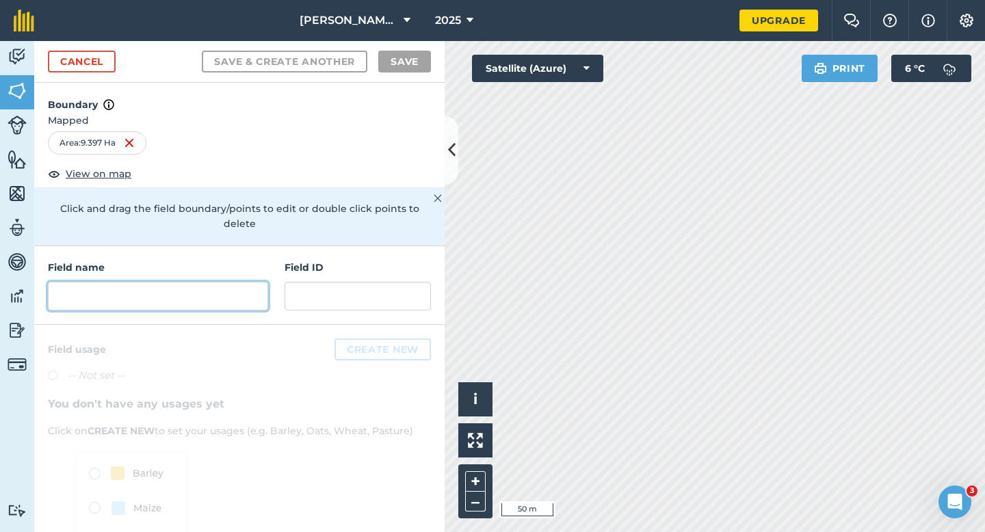
click at [250, 285] on input "text" at bounding box center [158, 296] width 220 height 29
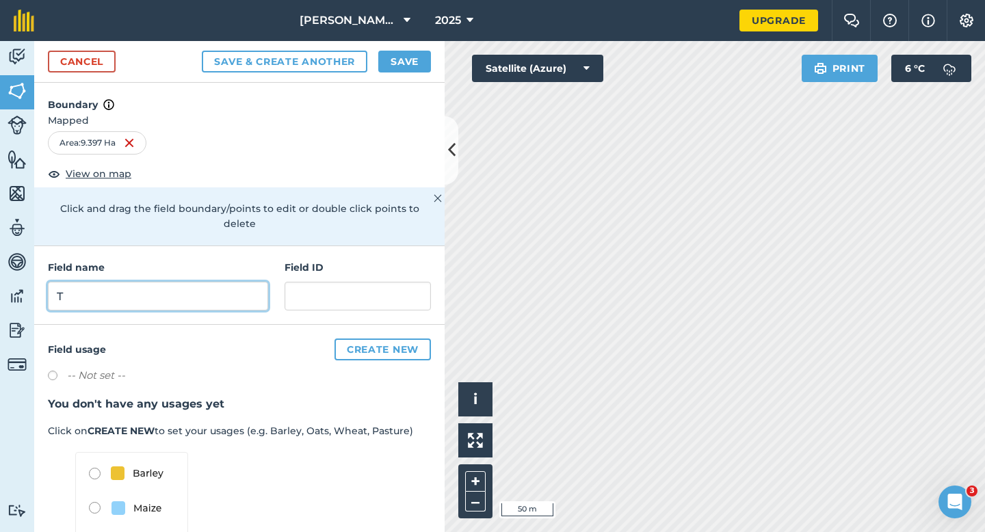
type input "T"
click at [392, 70] on button "Save" at bounding box center [404, 62] width 53 height 22
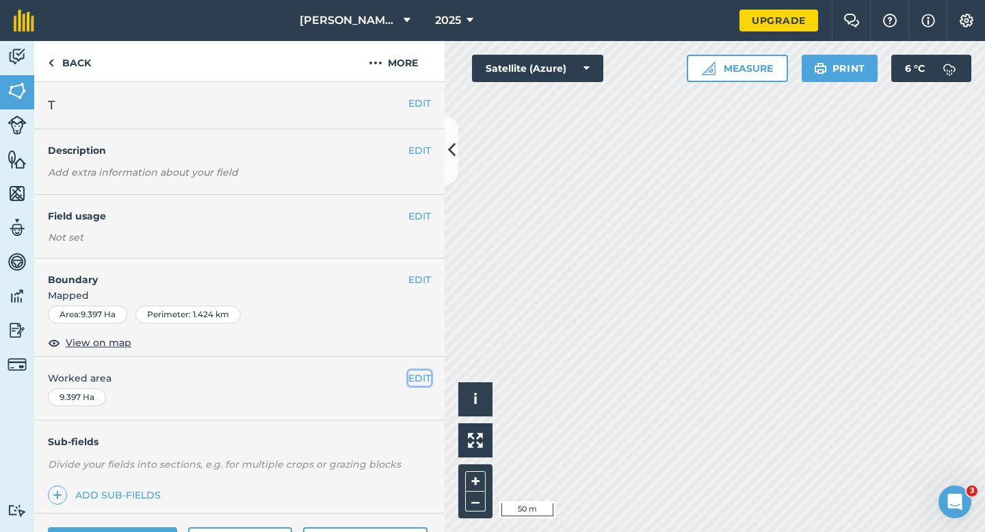
click at [423, 378] on button "EDIT" at bounding box center [420, 378] width 23 height 15
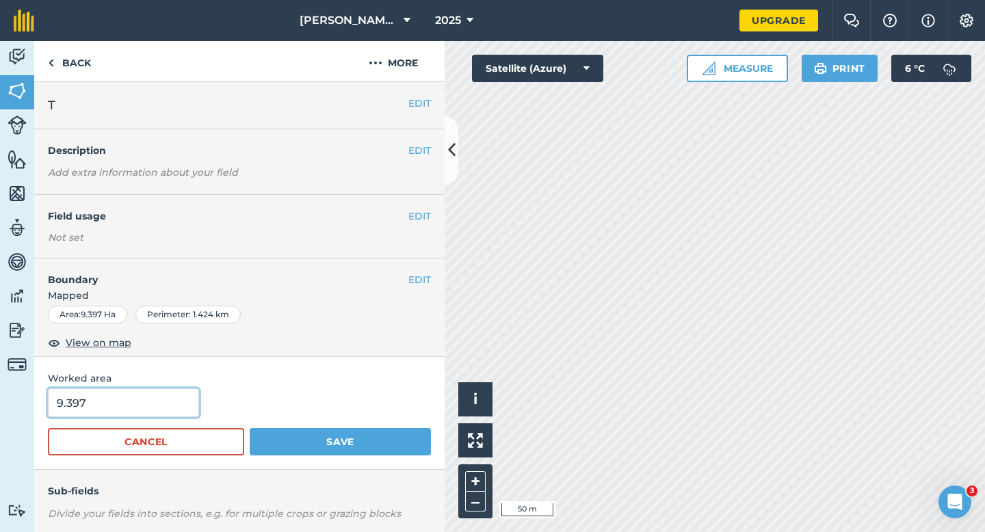
click at [99, 405] on input "9.397" at bounding box center [123, 403] width 151 height 29
type input "10"
click at [250, 428] on button "Save" at bounding box center [340, 441] width 181 height 27
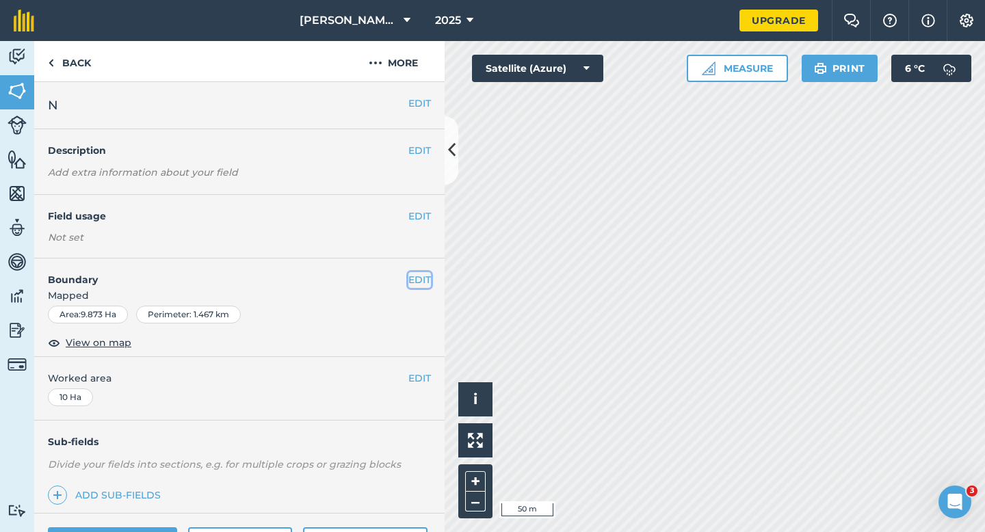
click at [417, 282] on button "EDIT" at bounding box center [420, 279] width 23 height 15
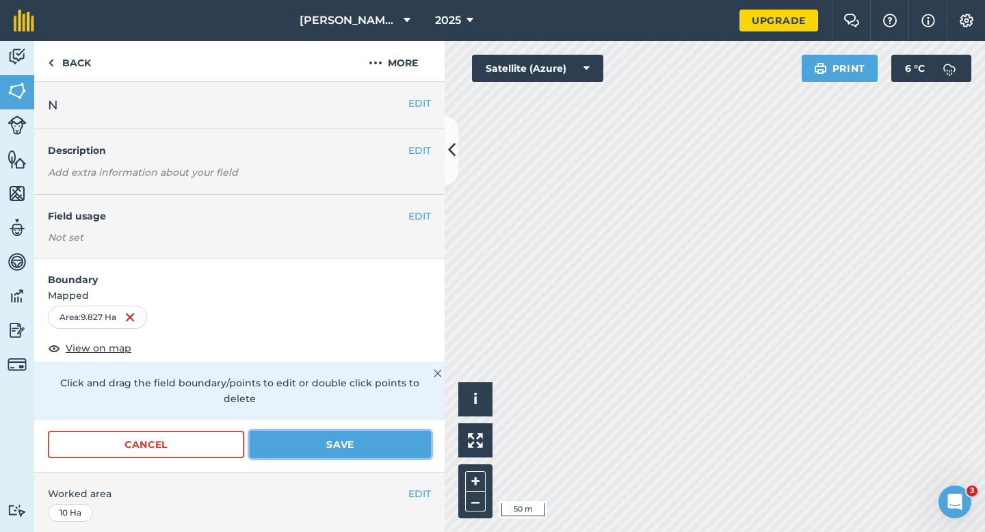
click at [302, 431] on button "Save" at bounding box center [340, 444] width 181 height 27
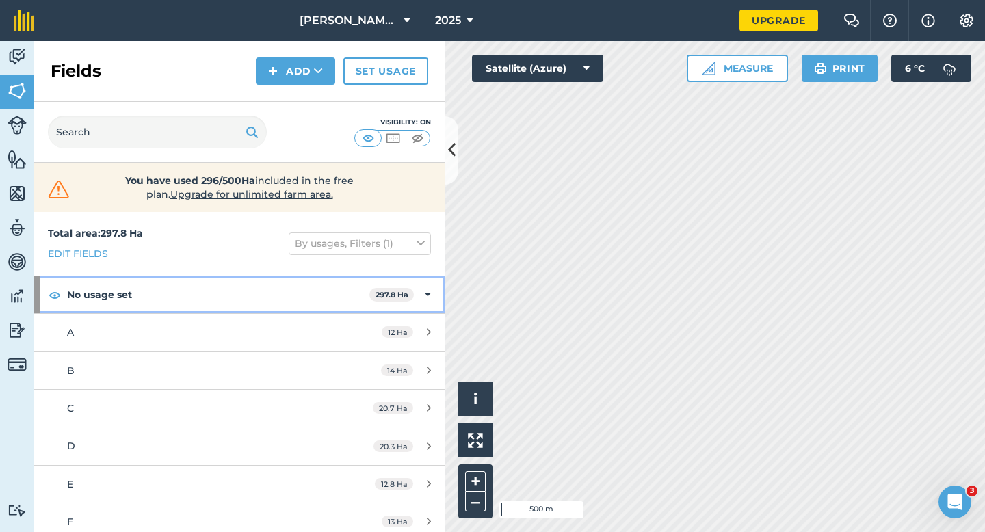
click at [428, 296] on icon at bounding box center [428, 294] width 6 height 15
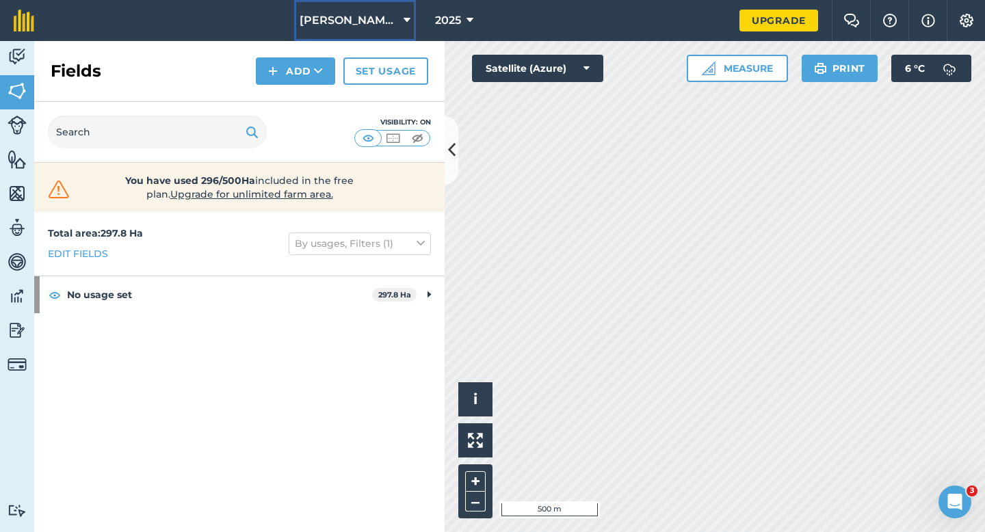
click at [387, 17] on button "[PERSON_NAME] & Sons" at bounding box center [355, 20] width 122 height 41
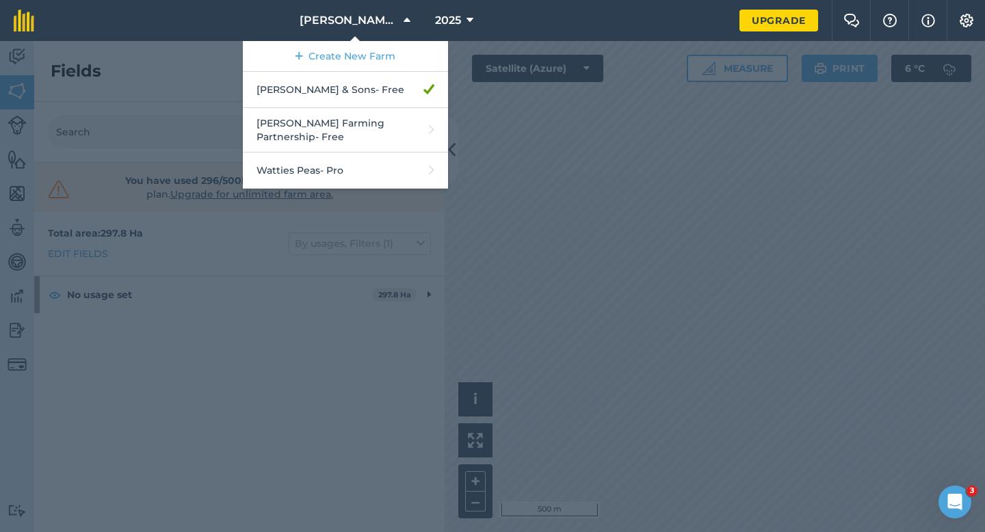
click at [891, 94] on div at bounding box center [492, 286] width 985 height 491
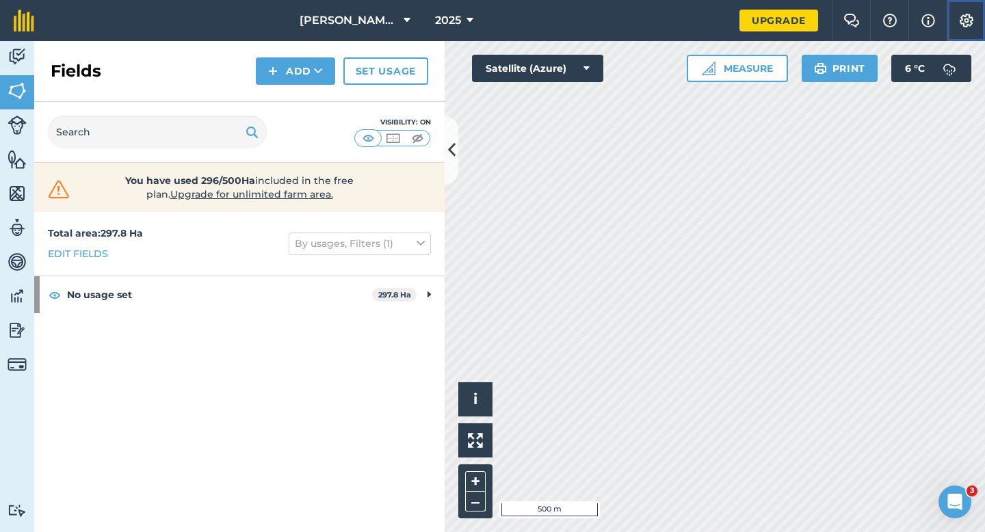
click at [963, 32] on button "Settings" at bounding box center [966, 20] width 38 height 41
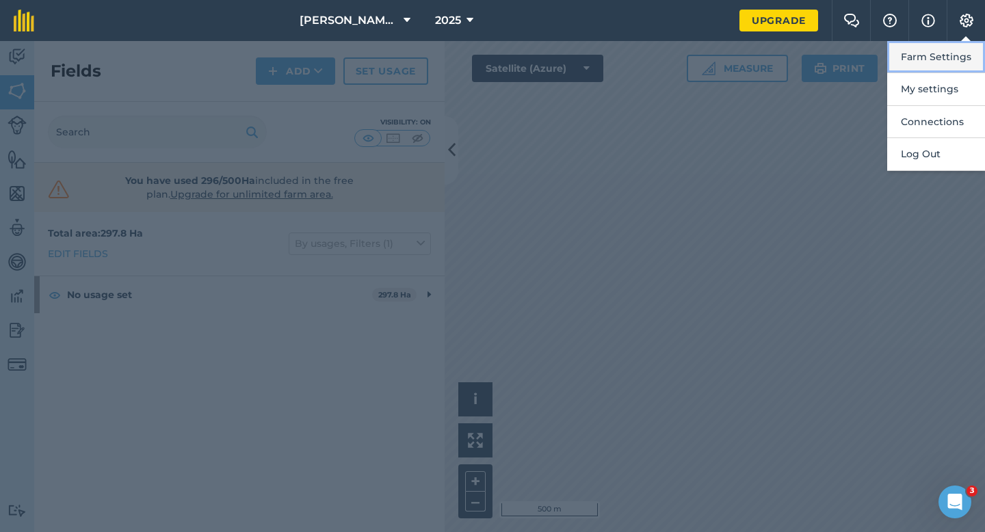
click at [963, 44] on button "Farm Settings" at bounding box center [937, 57] width 98 height 32
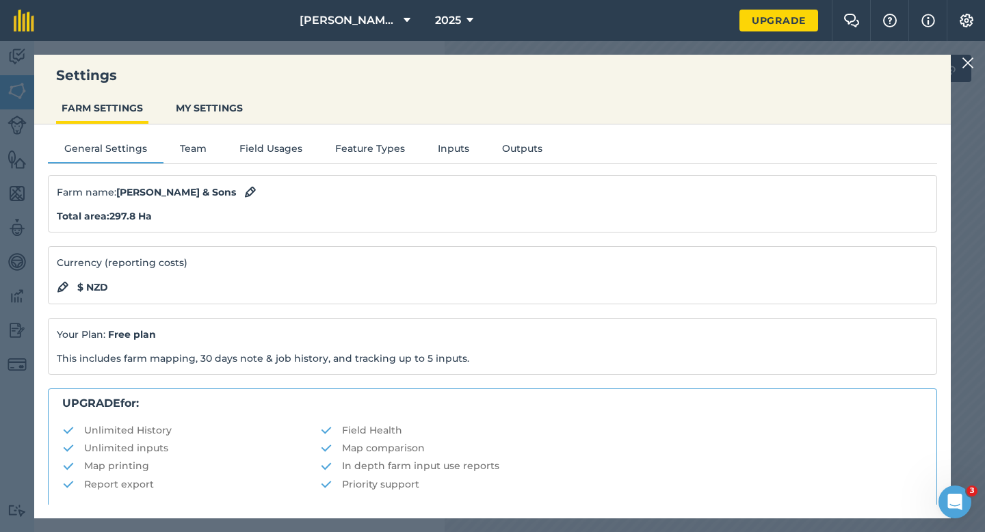
scroll to position [263, 0]
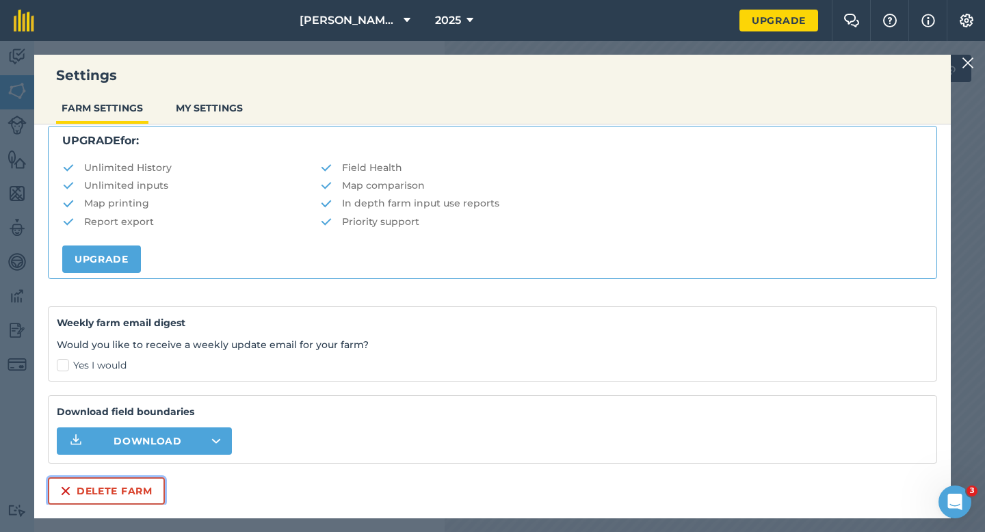
click at [144, 504] on button "Delete farm" at bounding box center [106, 491] width 117 height 27
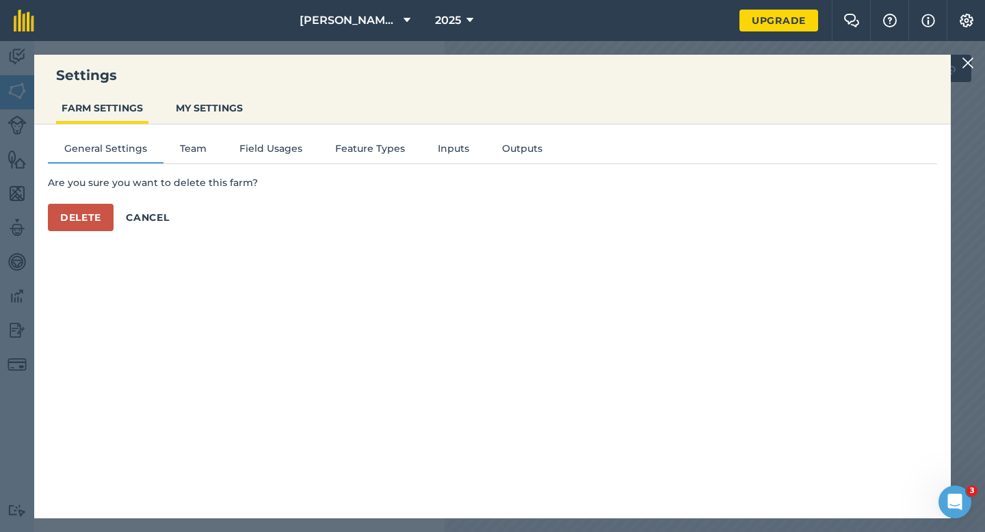
scroll to position [0, 0]
click at [144, 499] on div "General Settings Team Field Usages Feature Types Inputs Outputs Are you sure yo…" at bounding box center [492, 315] width 917 height 380
click at [101, 214] on button "Delete" at bounding box center [81, 217] width 66 height 27
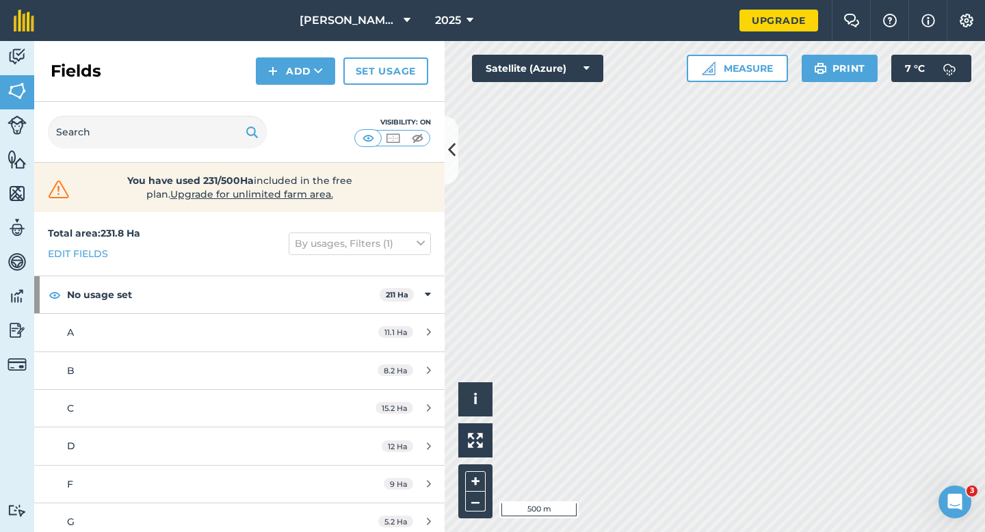
click at [338, 53] on div "Fields Add Set usage" at bounding box center [239, 71] width 411 height 61
click at [338, 34] on button "[PERSON_NAME] Farming Partnership" at bounding box center [355, 20] width 122 height 41
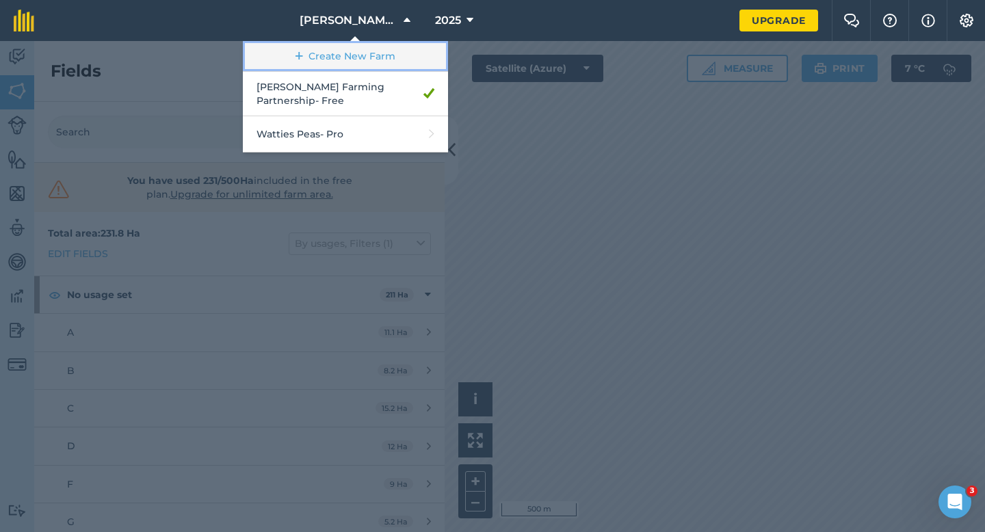
click at [339, 56] on link "Create New Farm" at bounding box center [345, 56] width 205 height 31
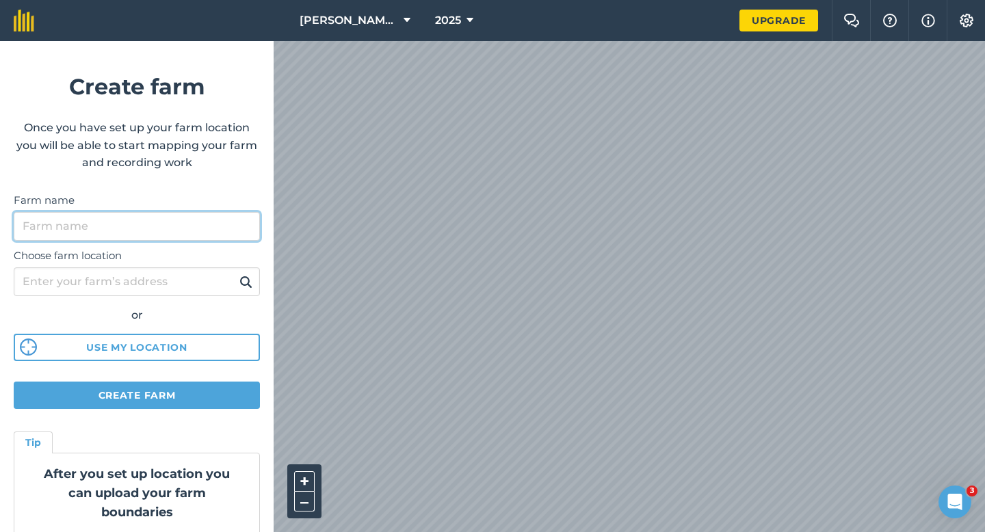
click at [209, 224] on input "Farm name" at bounding box center [137, 226] width 246 height 29
type input "[PERSON_NAME] & Sons"
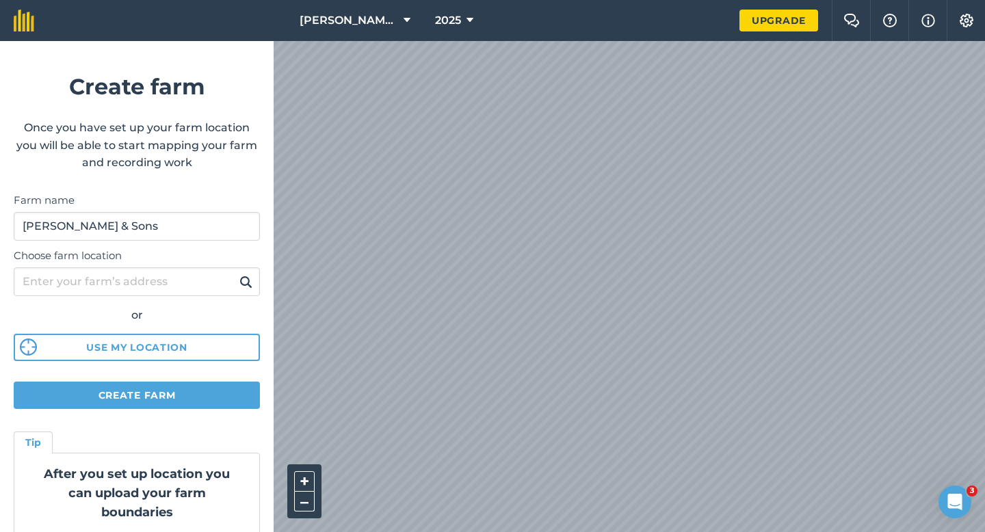
click at [548, 39] on div "[PERSON_NAME] Farming Partnership 2025 Upgrade Farm Chat Help Info Settings Cre…" at bounding box center [492, 20] width 985 height 41
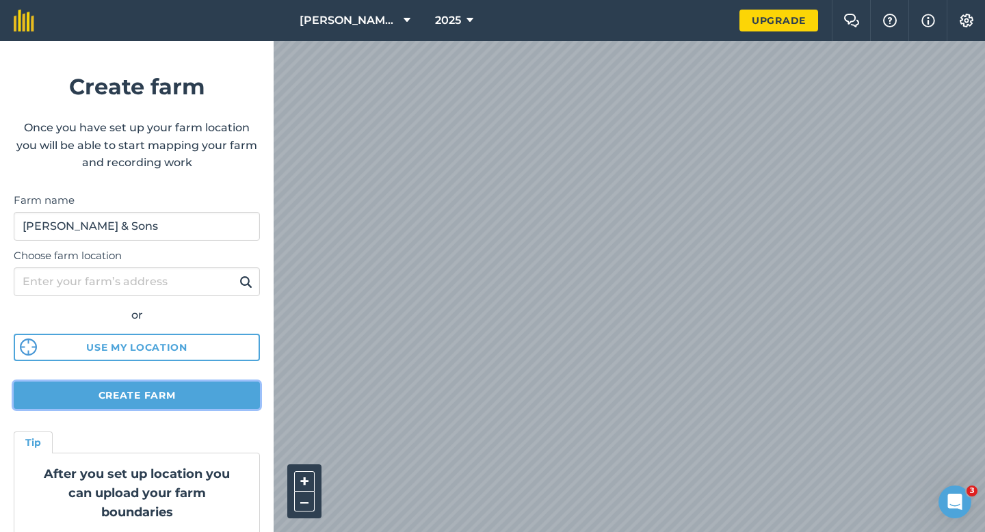
click at [195, 406] on button "Create farm" at bounding box center [137, 395] width 246 height 27
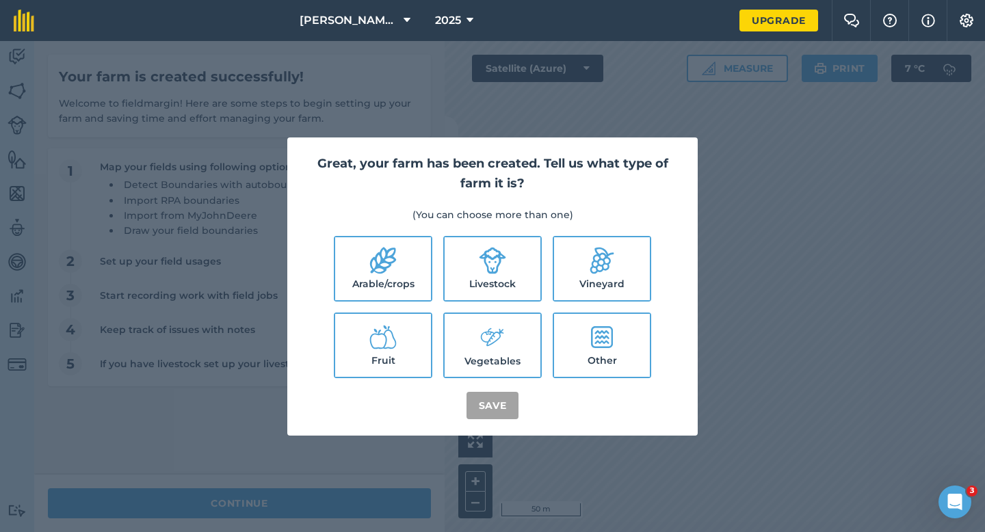
click at [404, 276] on label "Arable/crops" at bounding box center [383, 268] width 96 height 63
checkbox input "true"
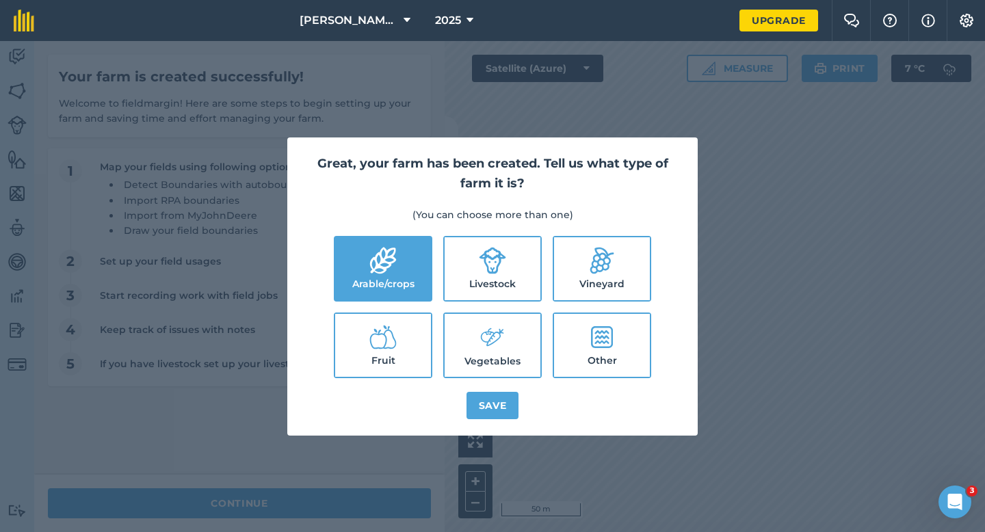
click at [484, 276] on label "Livestock" at bounding box center [493, 268] width 96 height 63
checkbox input "true"
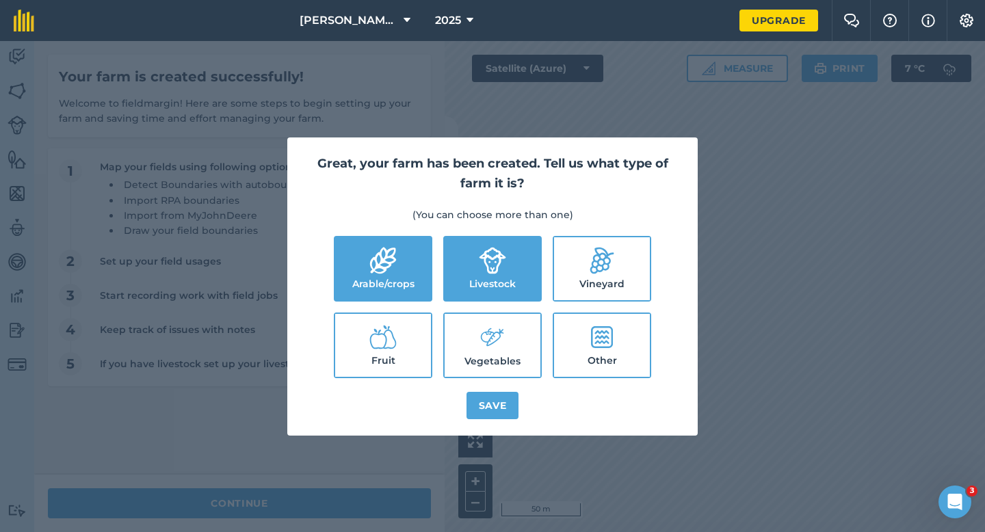
click at [491, 348] on icon at bounding box center [492, 337] width 27 height 29
checkbox input "true"
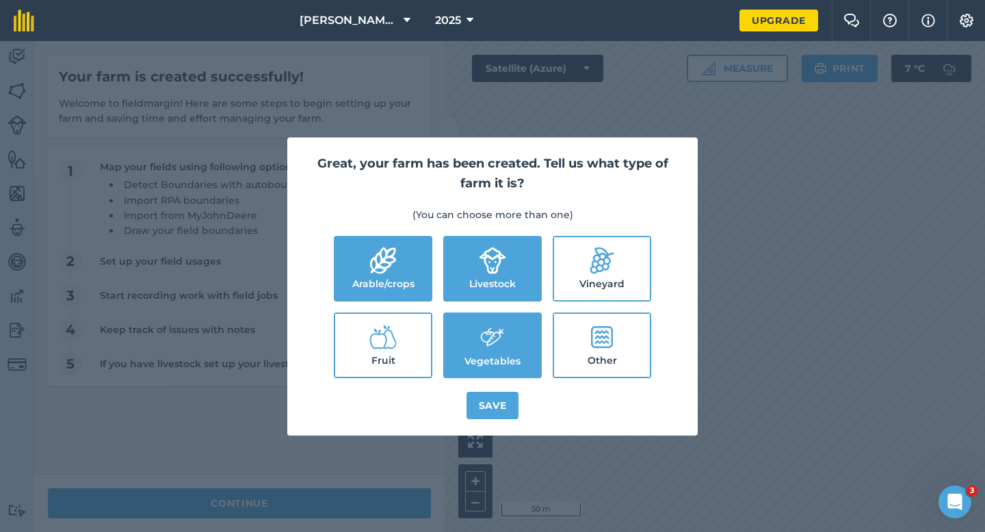
click at [491, 389] on div "Great, your farm has been created. Tell us what type of farm it is? (You can ch…" at bounding box center [492, 287] width 411 height 298
click at [491, 398] on button "Save" at bounding box center [493, 405] width 53 height 27
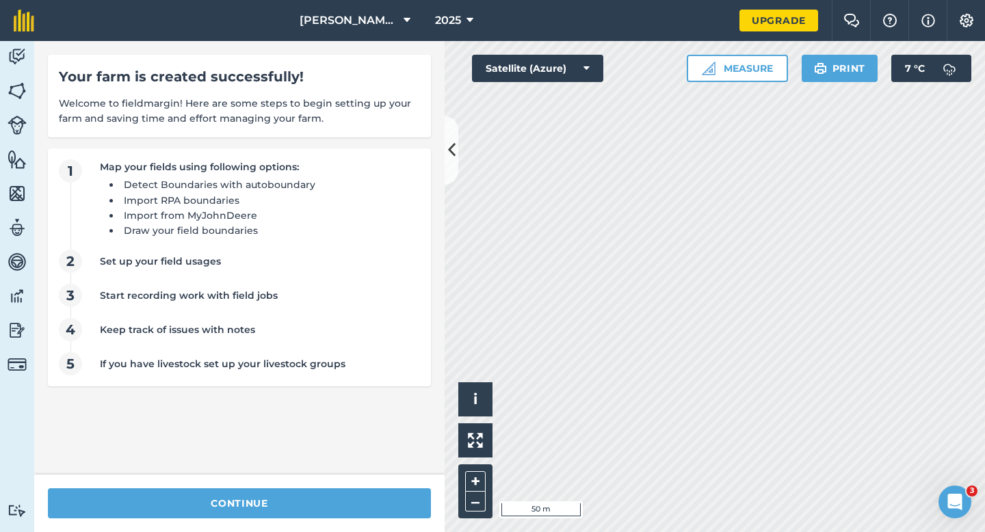
click at [389, 488] on div "continue" at bounding box center [239, 503] width 411 height 57
click at [329, 462] on div "Your farm is created successfully! Welcome to fieldmargin! Here are some steps …" at bounding box center [239, 258] width 411 height 434
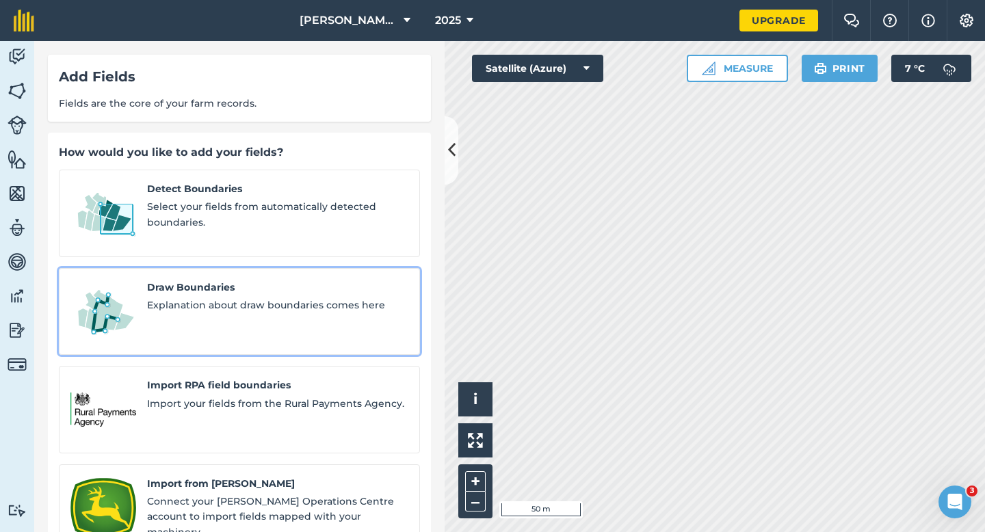
click at [211, 268] on link "Draw Boundaries Explanation about draw boundaries comes here" at bounding box center [239, 312] width 361 height 88
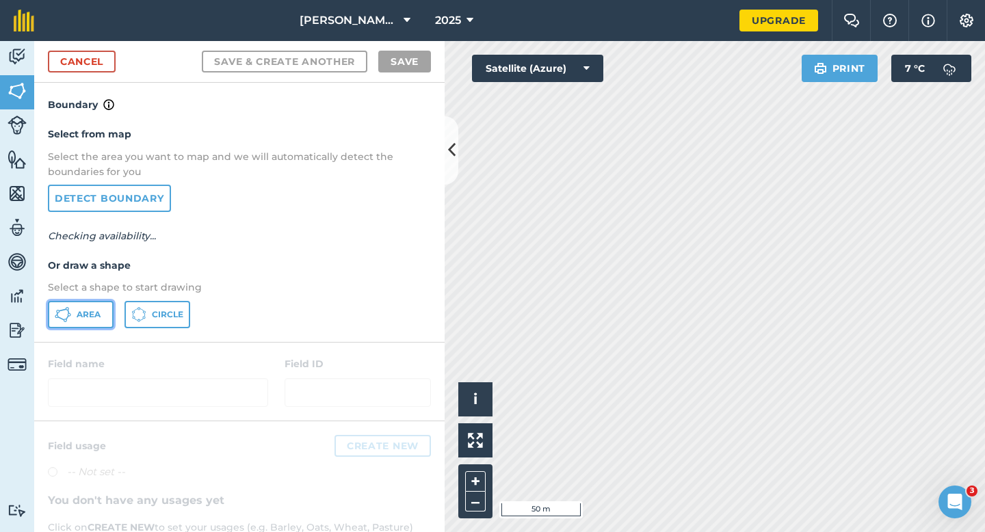
click at [107, 320] on button "Area" at bounding box center [81, 314] width 66 height 27
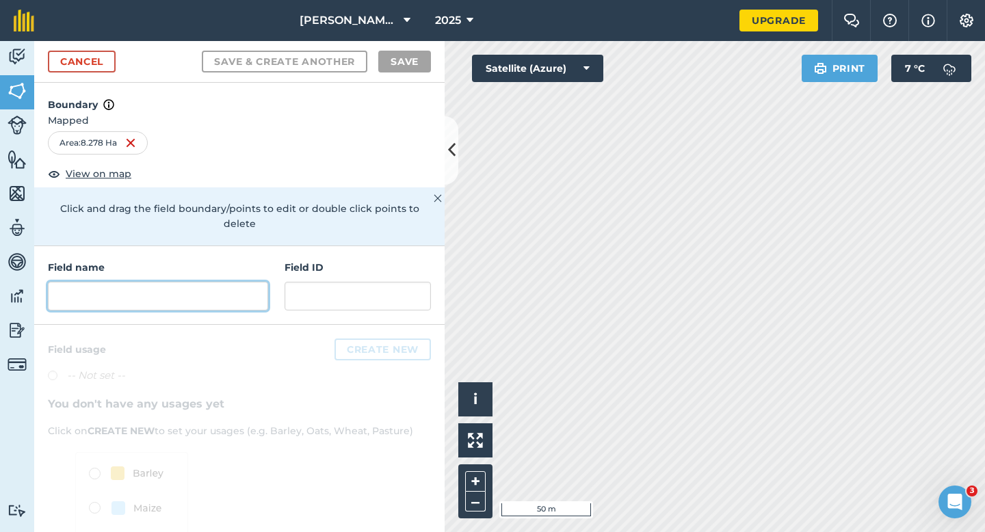
click at [192, 282] on input "text" at bounding box center [158, 296] width 220 height 29
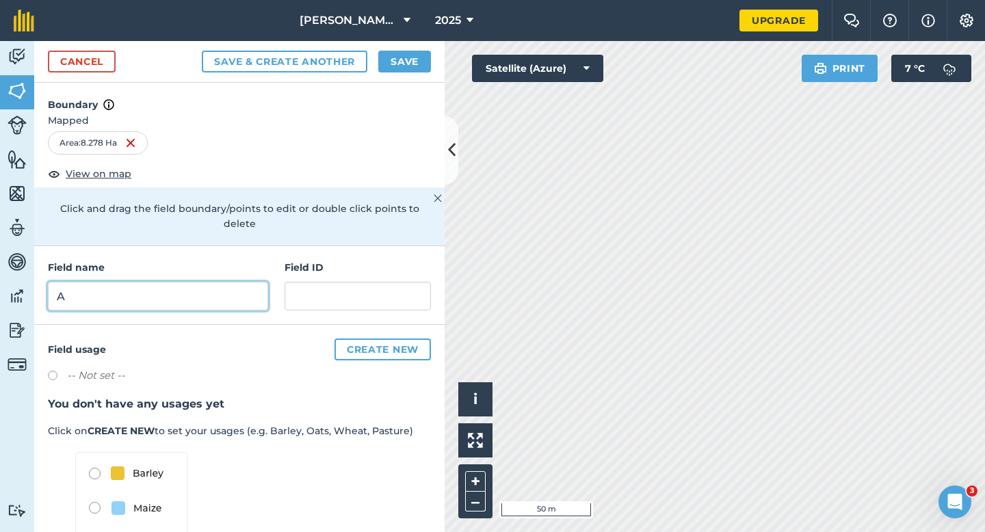
type input "A"
click at [397, 55] on button "Save" at bounding box center [404, 62] width 53 height 22
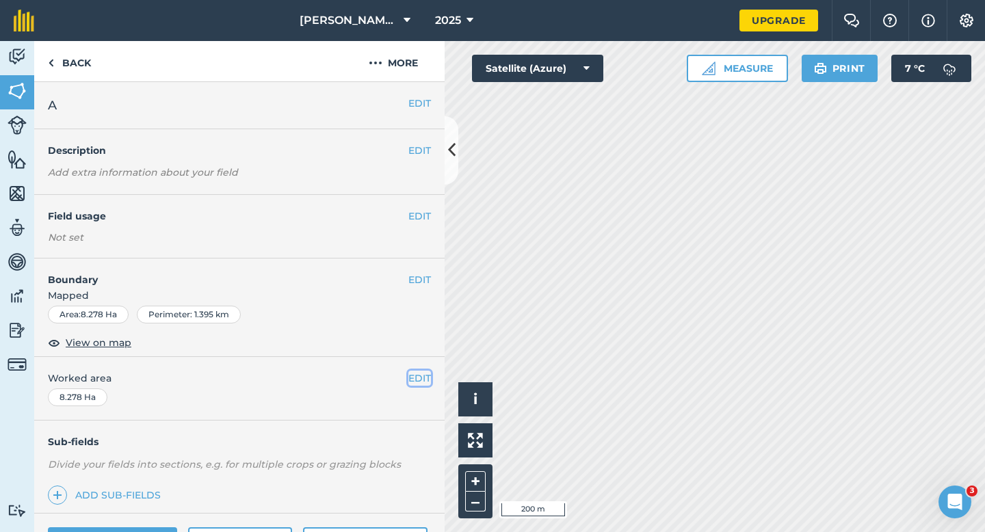
click at [409, 378] on button "EDIT" at bounding box center [420, 378] width 23 height 15
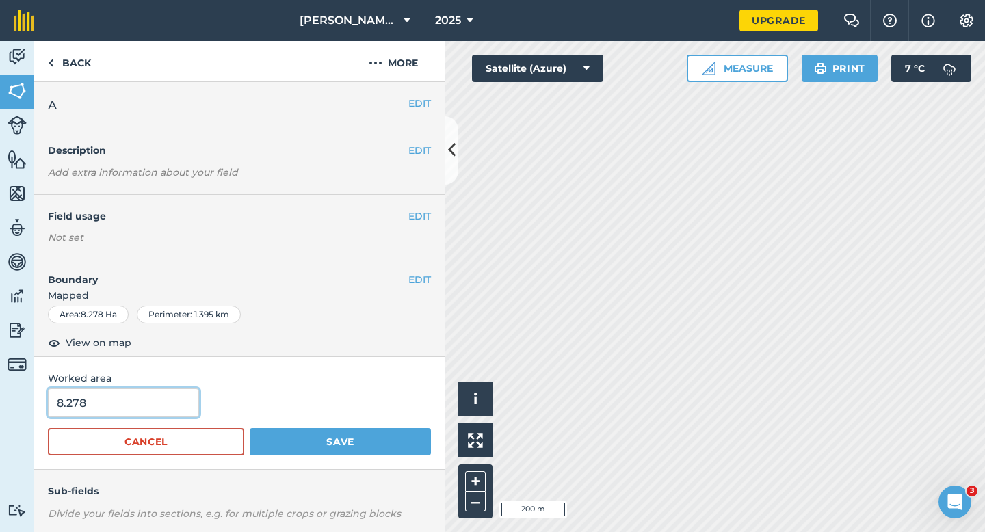
click at [135, 409] on input "8.278" at bounding box center [123, 403] width 151 height 29
type input "8.3"
click at [250, 428] on button "Save" at bounding box center [340, 441] width 181 height 27
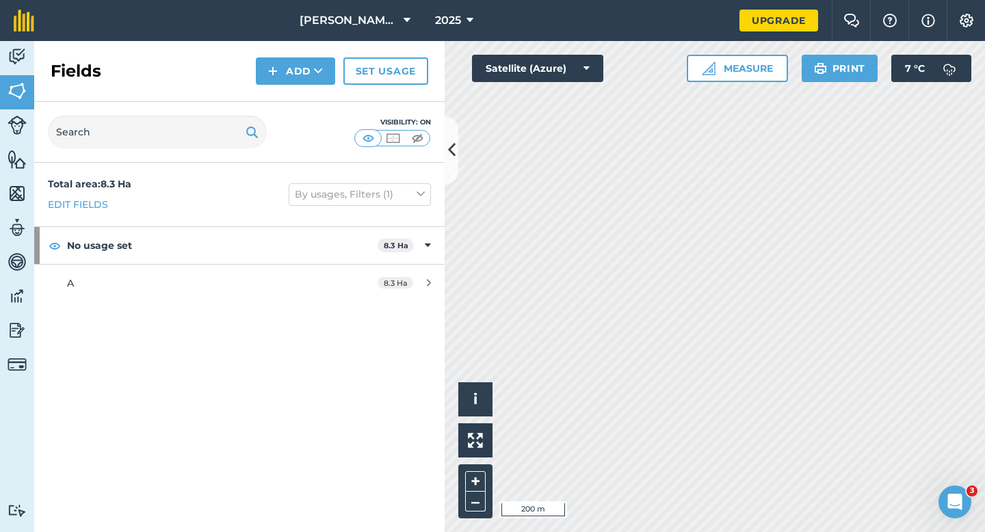
click at [283, 55] on div "Fields Add Set usage" at bounding box center [239, 71] width 411 height 61
click at [291, 88] on div "Fields Add Set usage" at bounding box center [239, 71] width 411 height 61
click at [291, 86] on div "Fields Add Set usage" at bounding box center [239, 71] width 411 height 61
click at [292, 77] on button "Add" at bounding box center [295, 70] width 79 height 27
click at [292, 98] on link "Draw" at bounding box center [295, 102] width 75 height 30
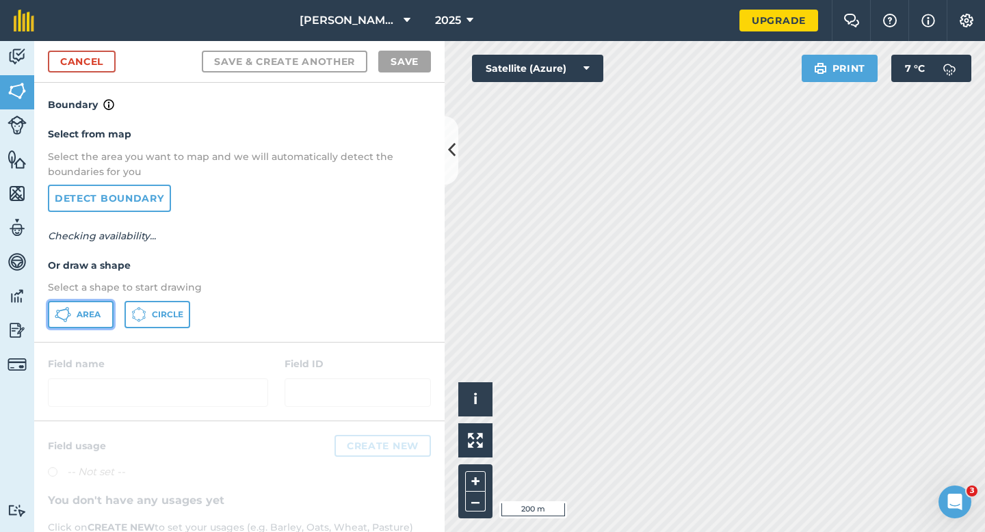
click at [63, 312] on icon at bounding box center [63, 315] width 16 height 16
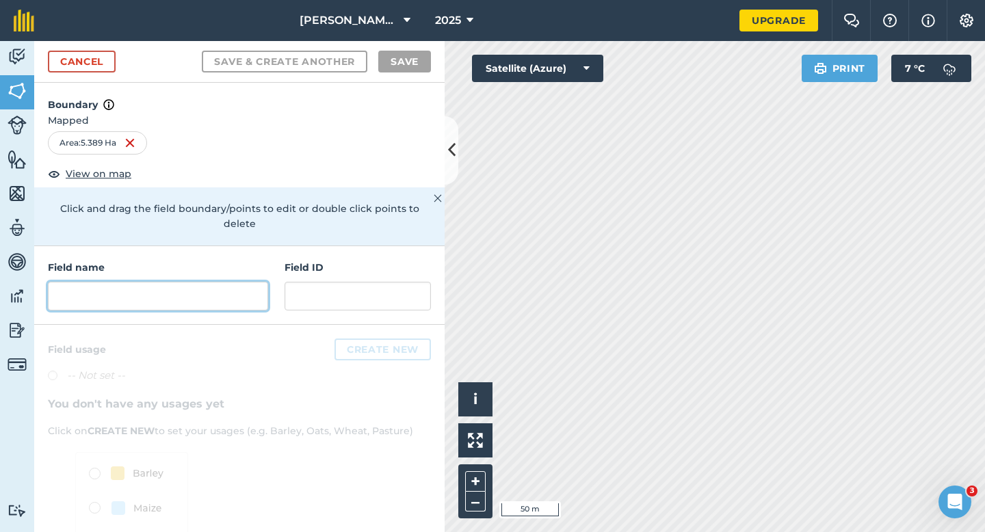
click at [246, 282] on input "text" at bounding box center [158, 296] width 220 height 29
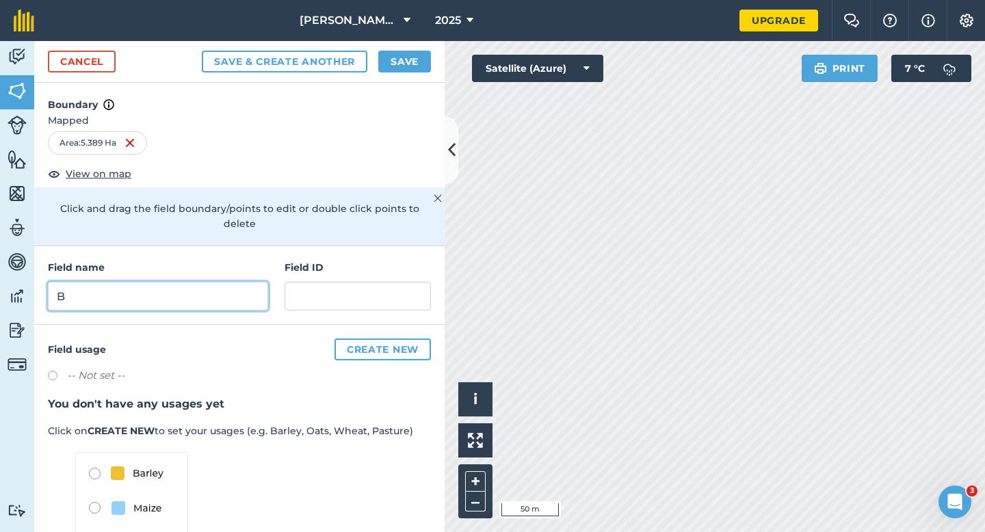
type input "B"
click at [428, 66] on button "Save" at bounding box center [404, 62] width 53 height 22
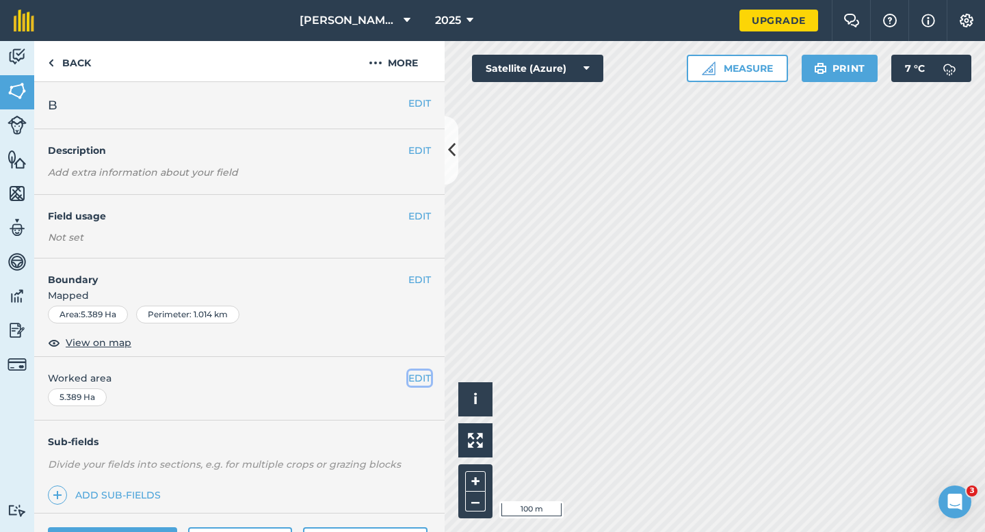
click at [423, 374] on button "EDIT" at bounding box center [420, 378] width 23 height 15
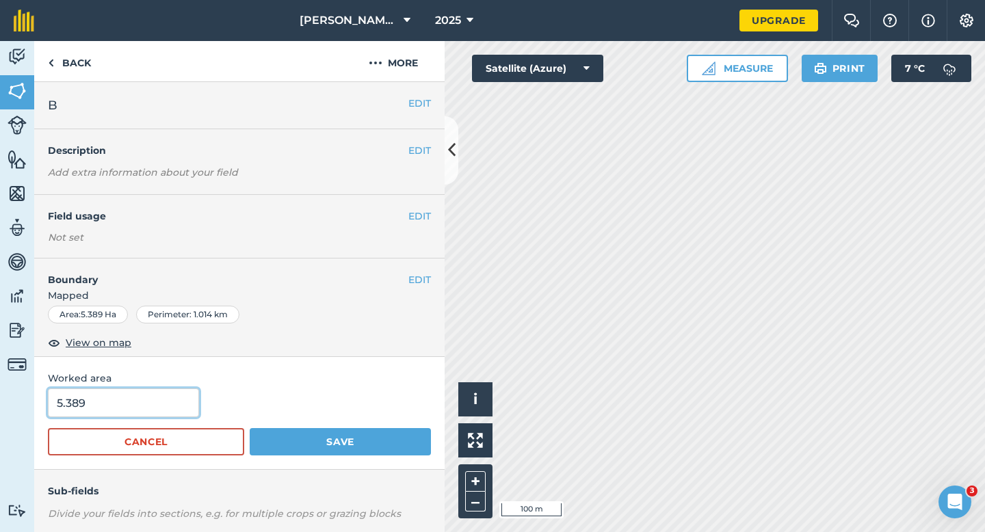
click at [149, 405] on input "5.389" at bounding box center [123, 403] width 151 height 29
type input "5.4"
click at [250, 428] on button "Save" at bounding box center [340, 441] width 181 height 27
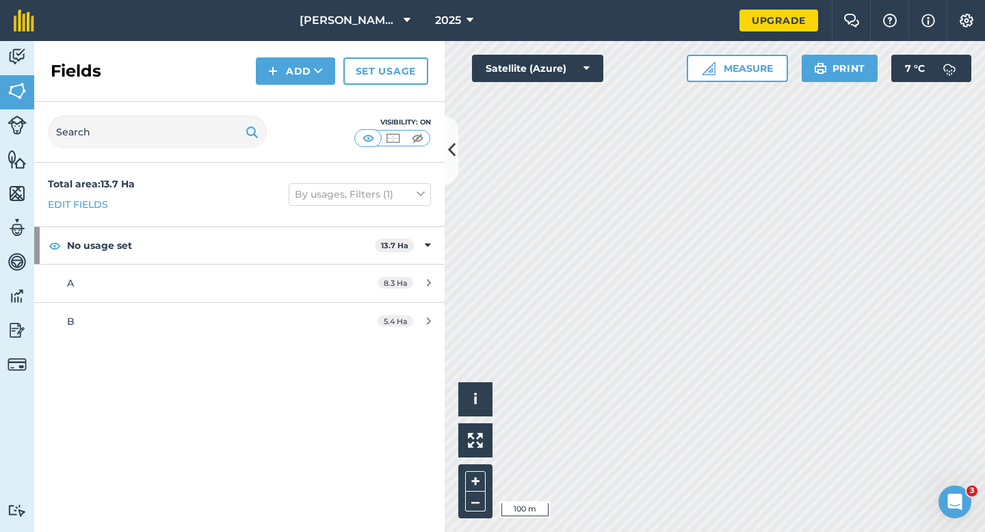
click at [307, 55] on div "Fields Add Set usage" at bounding box center [239, 71] width 411 height 61
click at [307, 75] on button "Add" at bounding box center [295, 70] width 79 height 27
click at [307, 99] on link "Draw" at bounding box center [295, 102] width 75 height 30
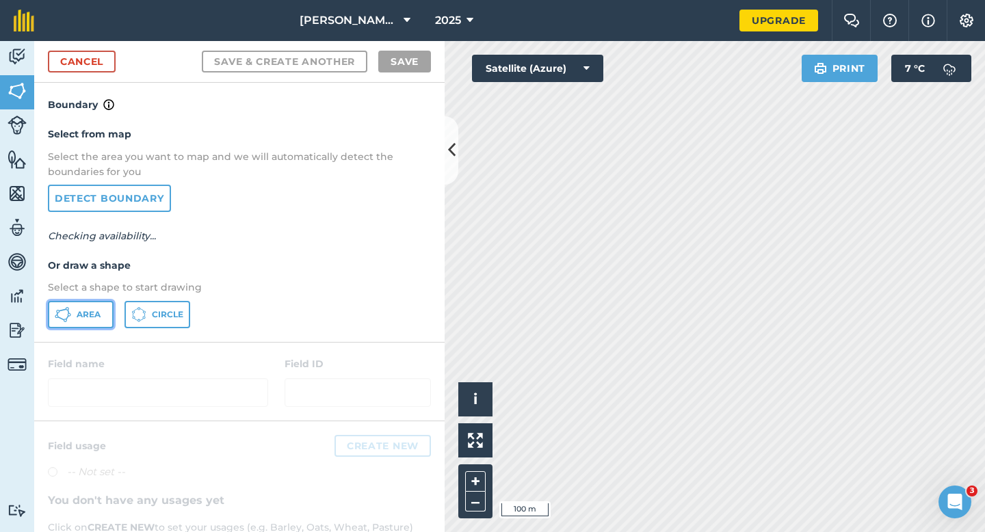
click at [107, 303] on button "Area" at bounding box center [81, 314] width 66 height 27
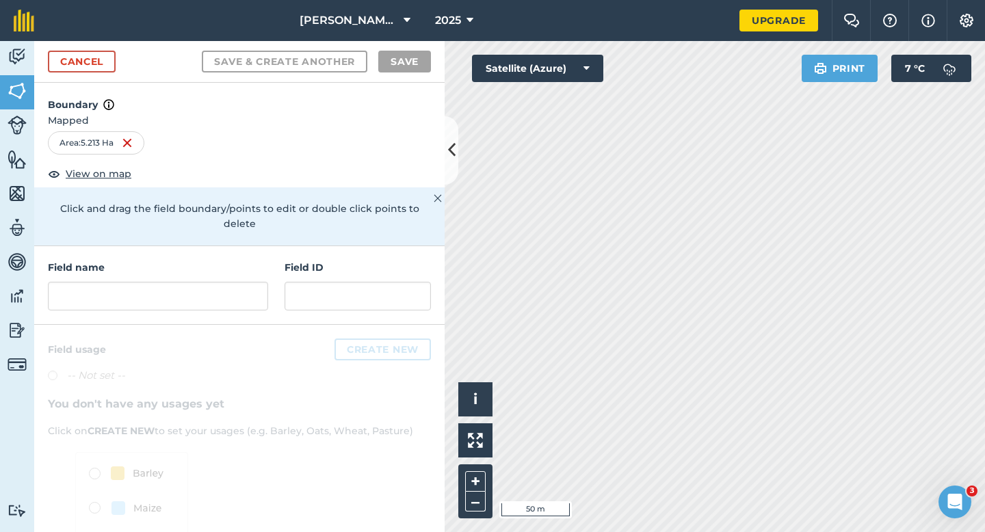
click at [180, 265] on div "Field name" at bounding box center [158, 285] width 220 height 51
click at [180, 282] on input "text" at bounding box center [158, 296] width 220 height 29
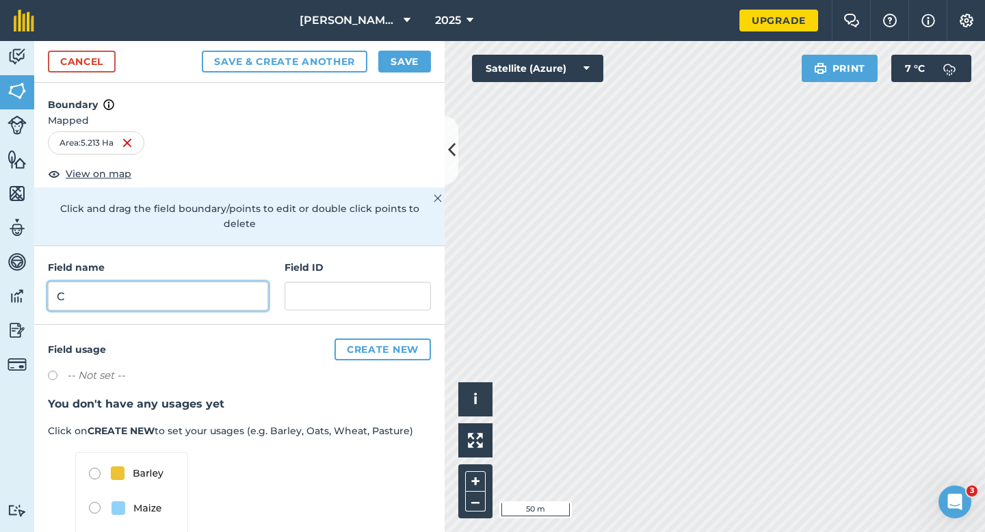
type input "C"
click at [406, 65] on button "Save" at bounding box center [404, 62] width 53 height 22
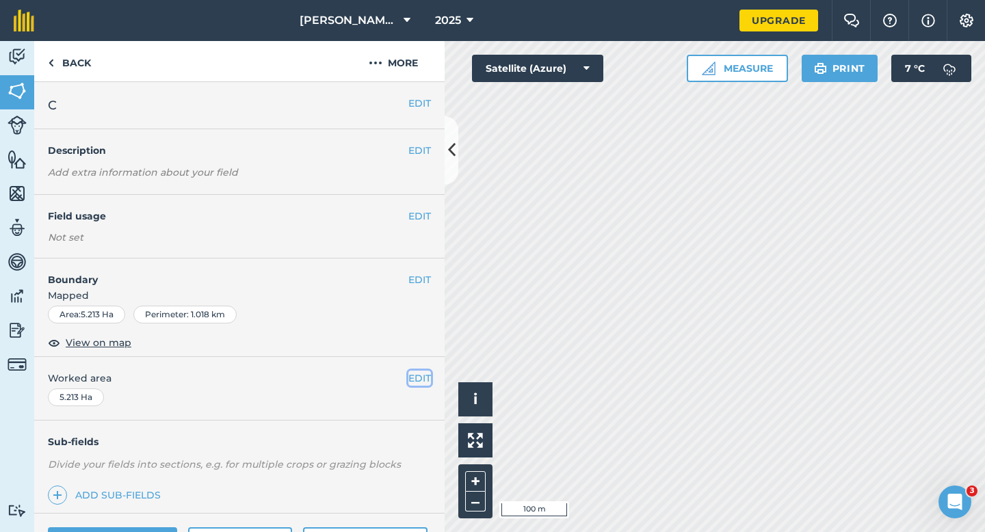
click at [419, 376] on button "EDIT" at bounding box center [420, 378] width 23 height 15
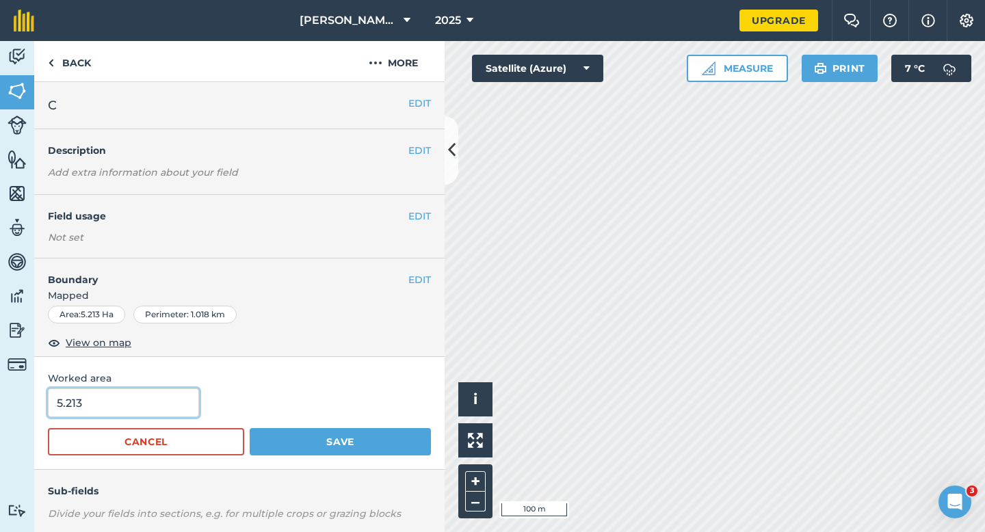
click at [141, 398] on input "5.213" at bounding box center [123, 403] width 151 height 29
type input "5.2"
click at [250, 428] on button "Save" at bounding box center [340, 441] width 181 height 27
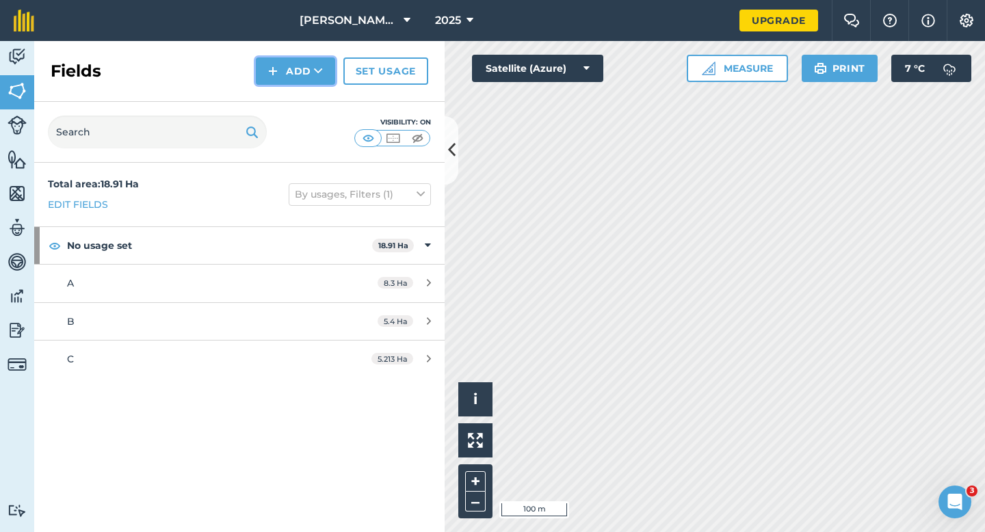
click at [292, 60] on button "Add" at bounding box center [295, 70] width 79 height 27
click at [292, 98] on link "Draw" at bounding box center [295, 102] width 75 height 30
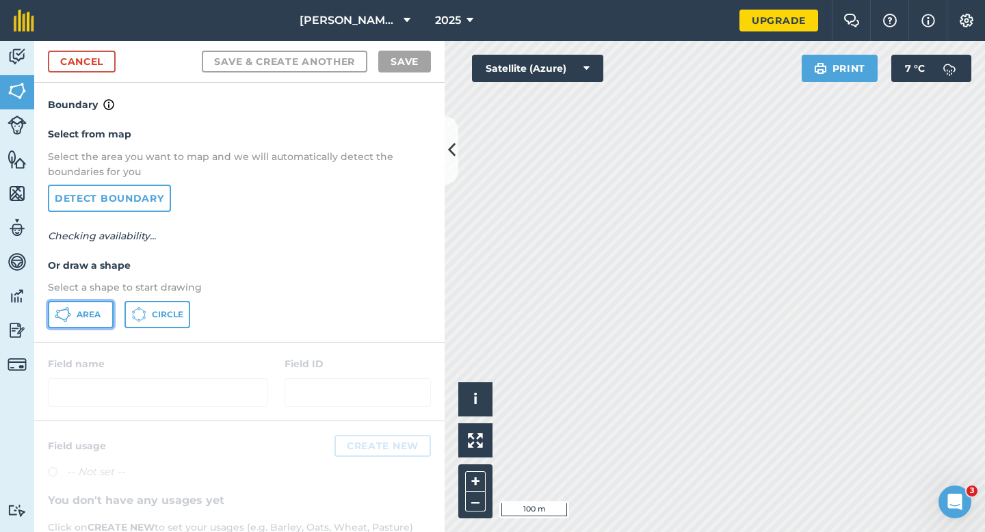
click at [90, 305] on button "Area" at bounding box center [81, 314] width 66 height 27
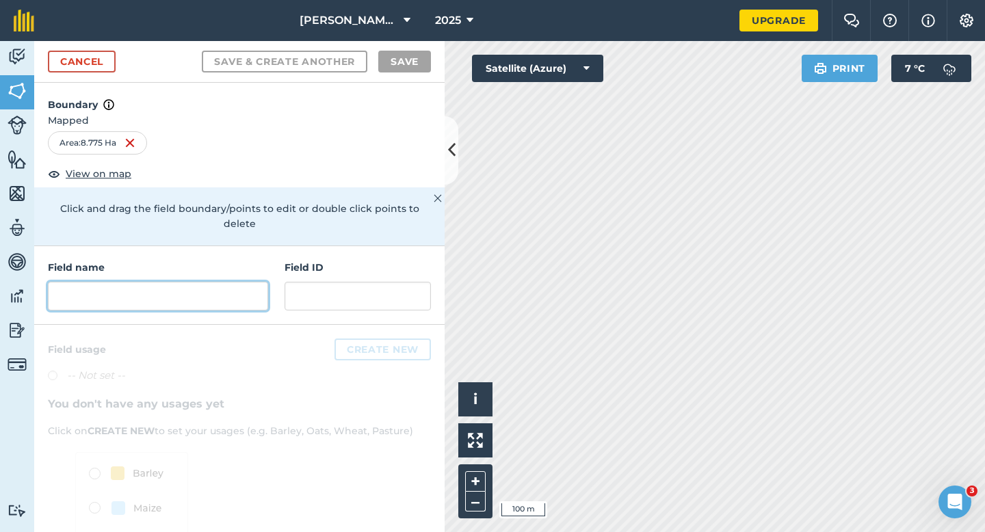
click at [193, 293] on input "text" at bounding box center [158, 296] width 220 height 29
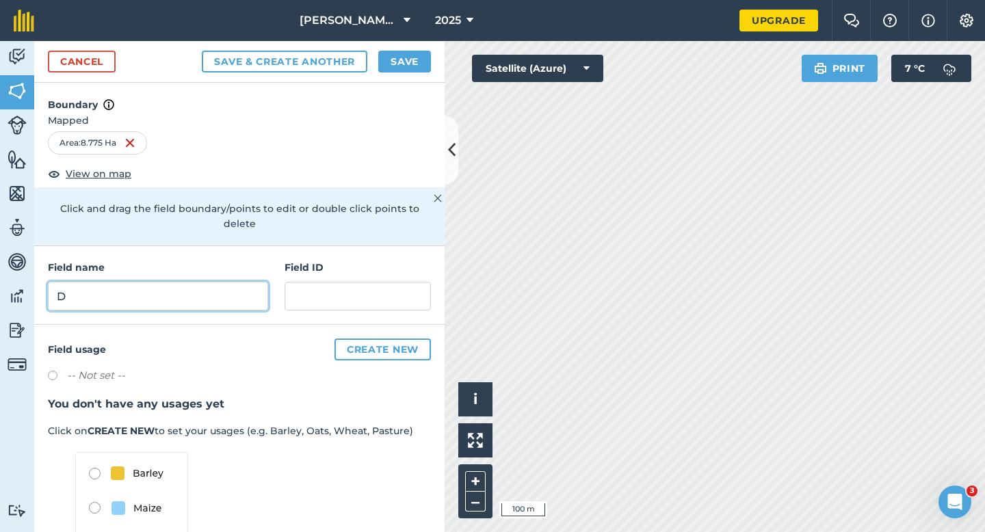
type input "D"
click at [404, 62] on button "Save" at bounding box center [404, 62] width 53 height 22
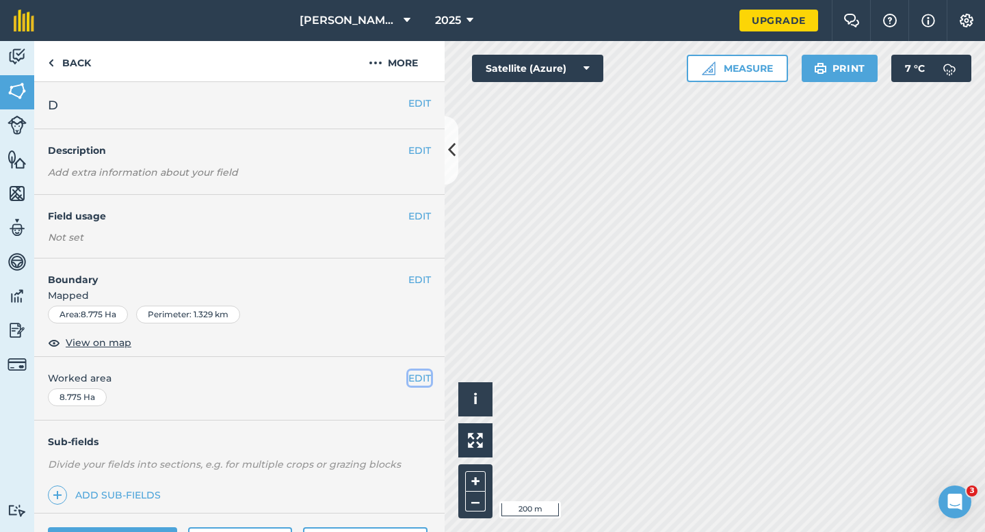
click at [428, 375] on button "EDIT" at bounding box center [420, 378] width 23 height 15
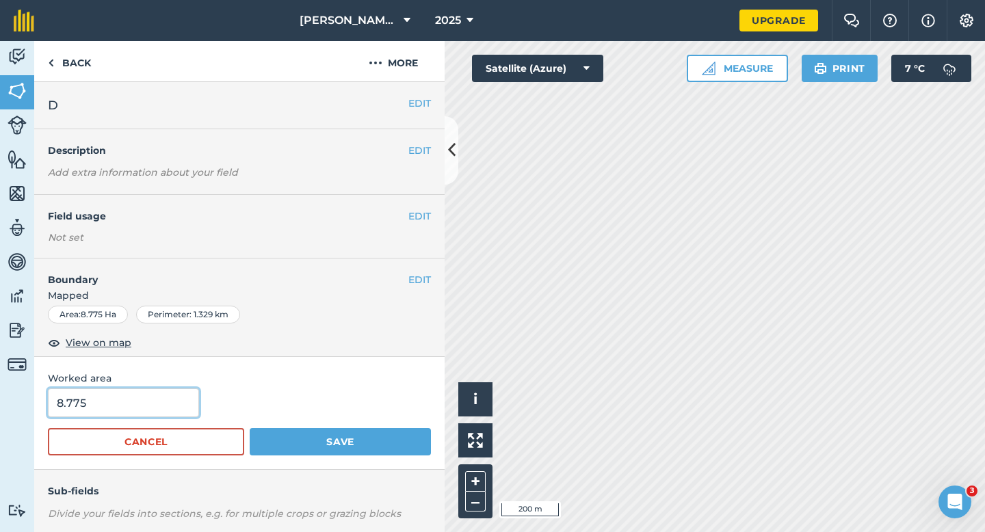
click at [153, 412] on input "8.775" at bounding box center [123, 403] width 151 height 29
type input "8.8"
click at [250, 428] on button "Save" at bounding box center [340, 441] width 181 height 27
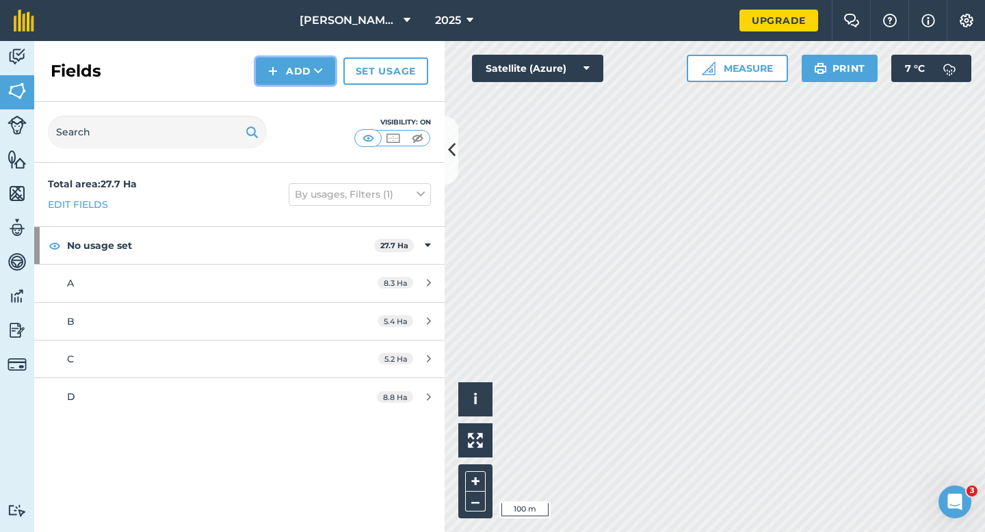
click at [268, 71] on button "Add" at bounding box center [295, 70] width 79 height 27
click at [279, 100] on link "Draw" at bounding box center [295, 102] width 75 height 30
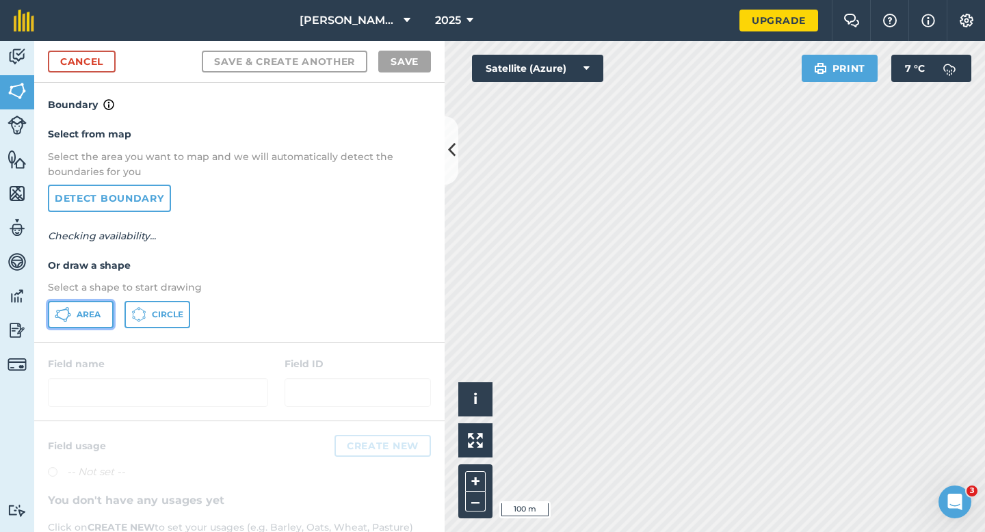
click at [111, 308] on button "Area" at bounding box center [81, 314] width 66 height 27
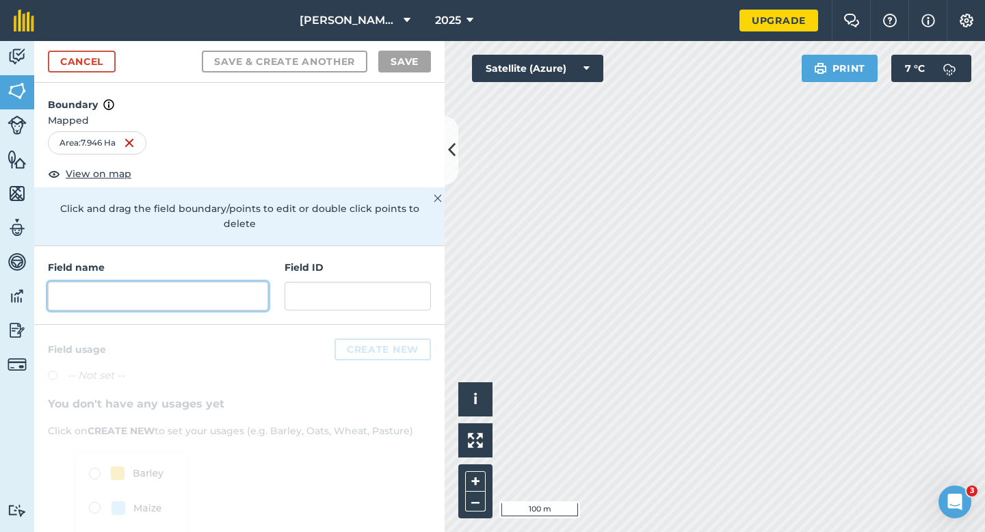
click at [181, 282] on input "text" at bounding box center [158, 296] width 220 height 29
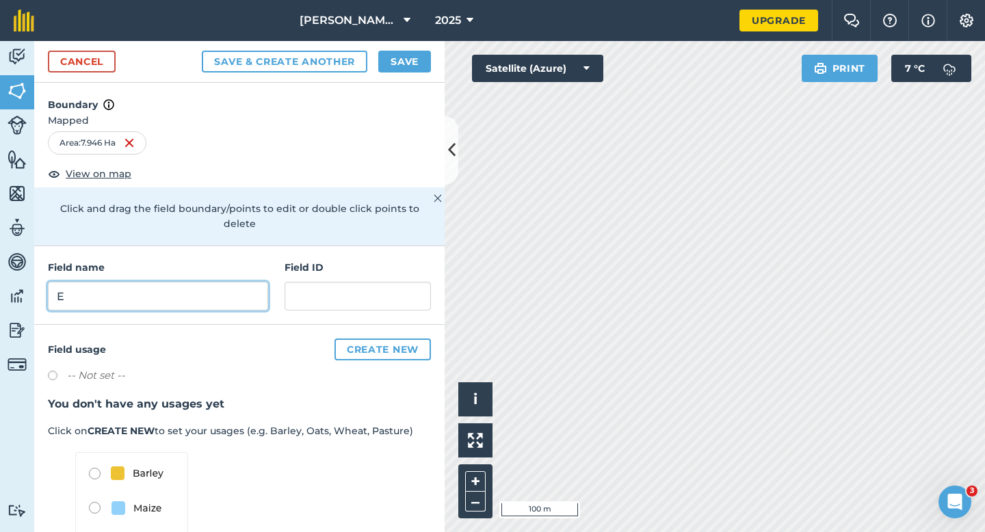
type input "E"
click at [408, 65] on button "Save" at bounding box center [404, 62] width 53 height 22
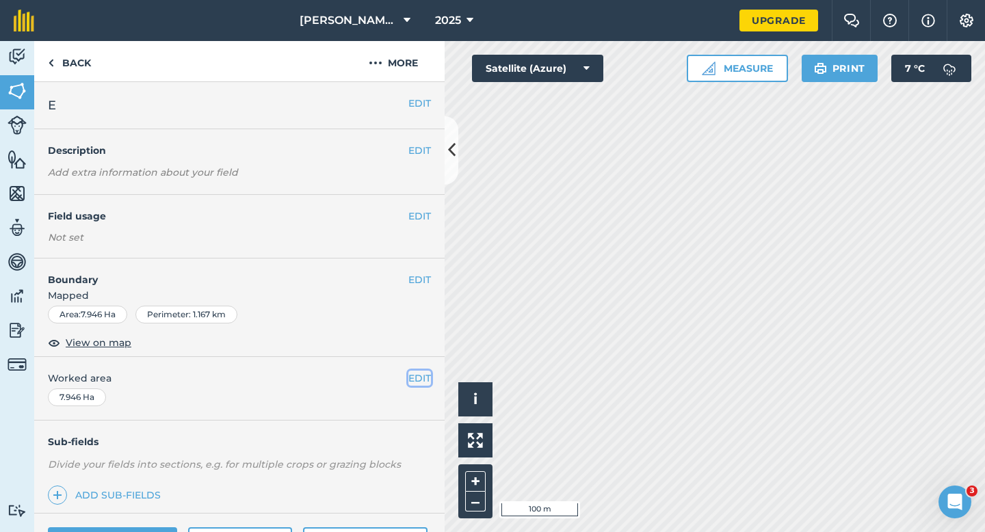
click at [416, 374] on button "EDIT" at bounding box center [420, 378] width 23 height 15
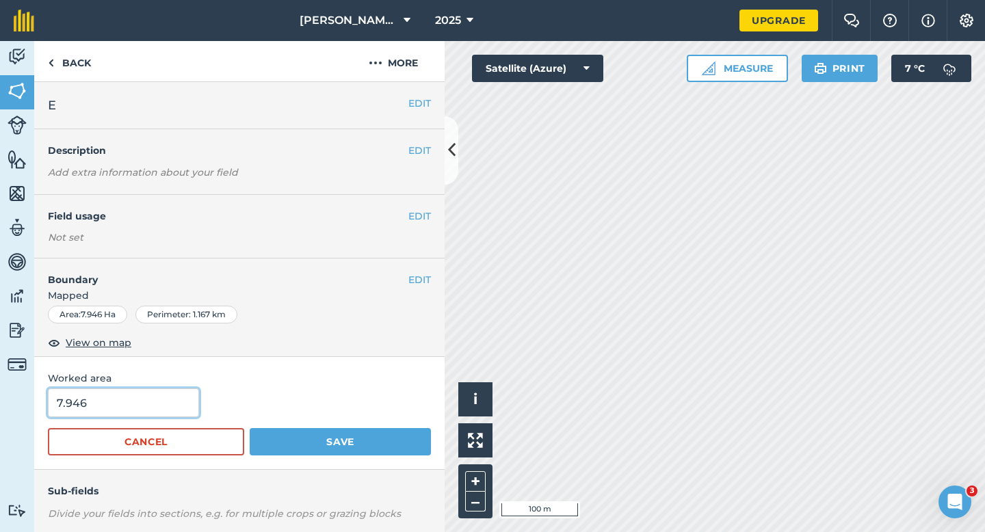
click at [126, 412] on input "7.946" at bounding box center [123, 403] width 151 height 29
type input "8"
click at [250, 428] on button "Save" at bounding box center [340, 441] width 181 height 27
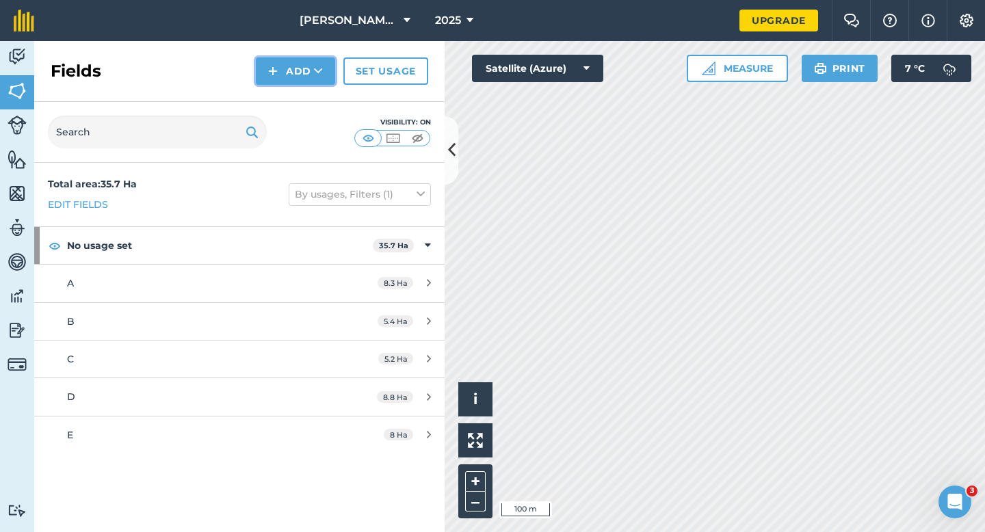
click at [287, 76] on button "Add" at bounding box center [295, 70] width 79 height 27
click at [287, 90] on link "Draw" at bounding box center [295, 102] width 75 height 30
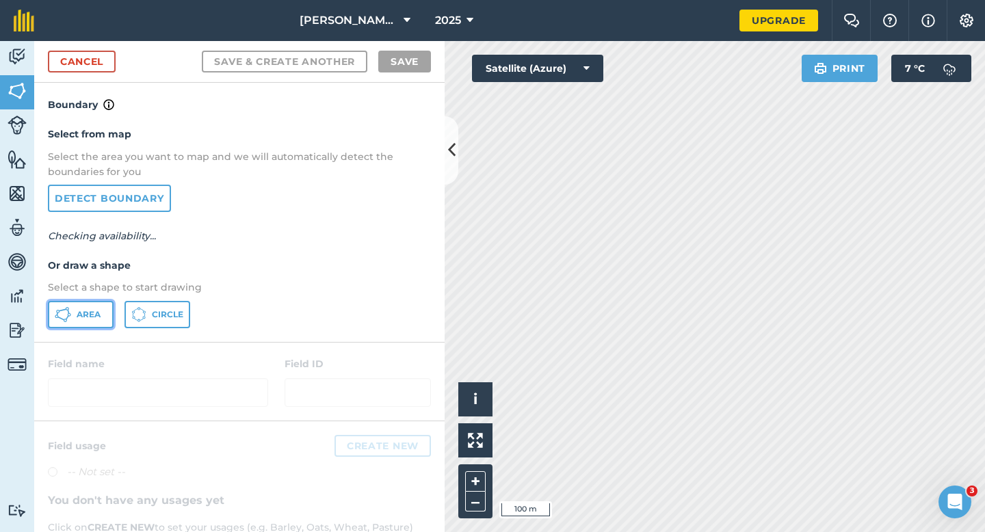
click at [103, 317] on button "Area" at bounding box center [81, 314] width 66 height 27
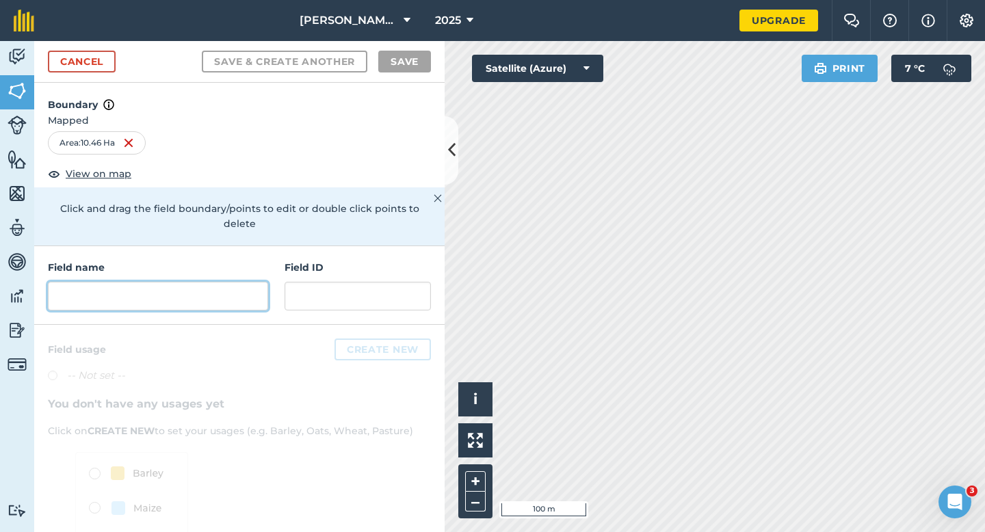
click at [229, 284] on input "text" at bounding box center [158, 296] width 220 height 29
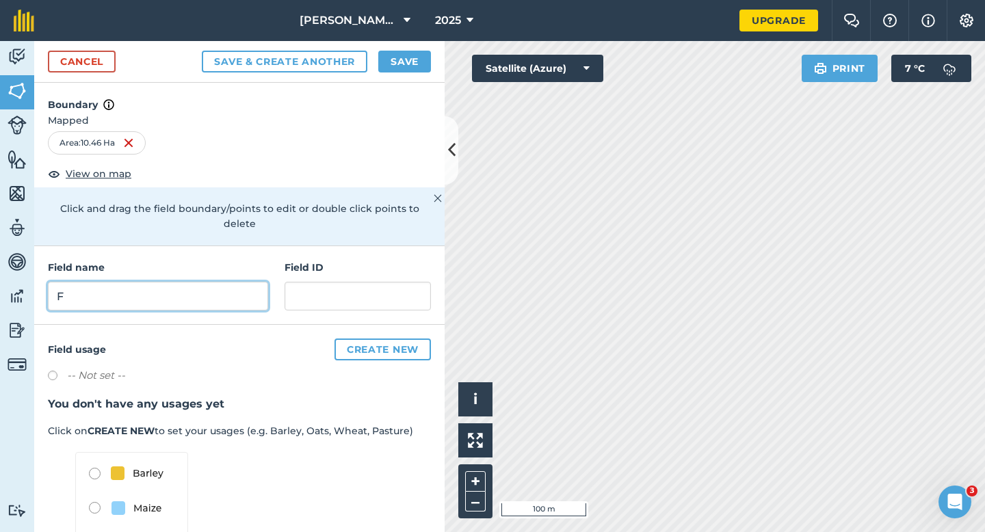
type input "F"
click at [413, 71] on button "Save" at bounding box center [404, 62] width 53 height 22
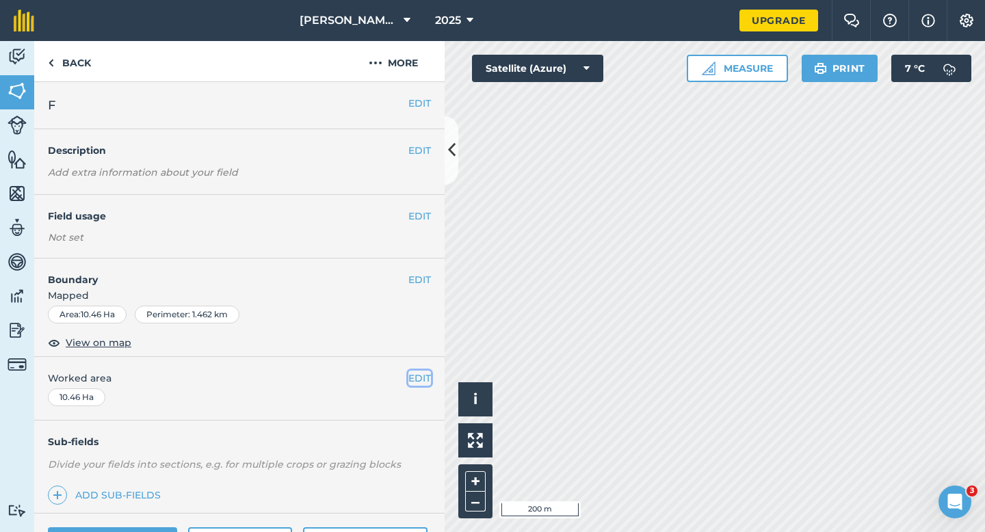
click at [410, 376] on button "EDIT" at bounding box center [420, 378] width 23 height 15
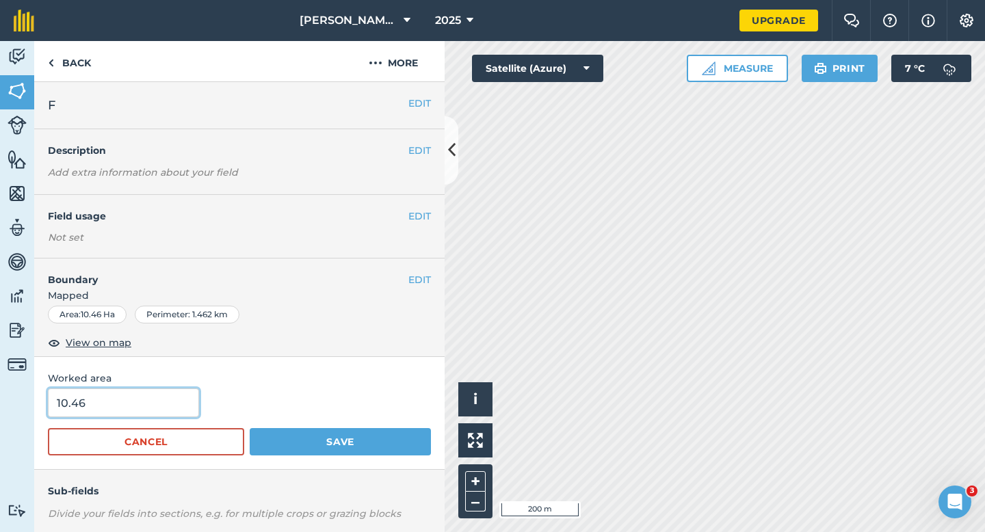
click at [164, 398] on input "10.46" at bounding box center [123, 403] width 151 height 29
type input "10.5"
click at [250, 428] on button "Save" at bounding box center [340, 441] width 181 height 27
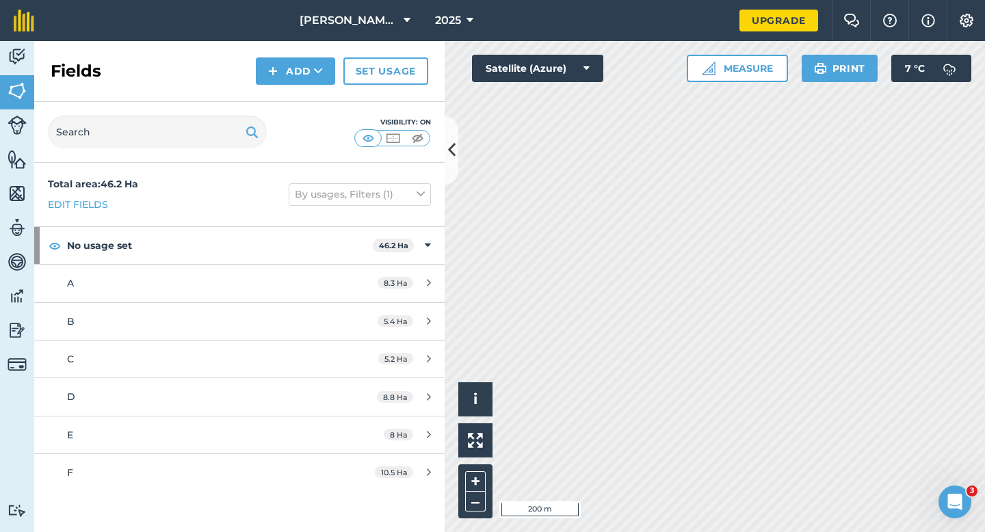
click at [294, 51] on div "Fields Add Set usage" at bounding box center [239, 71] width 411 height 61
click at [294, 66] on button "Add" at bounding box center [295, 70] width 79 height 27
click at [296, 99] on link "Draw" at bounding box center [295, 102] width 75 height 30
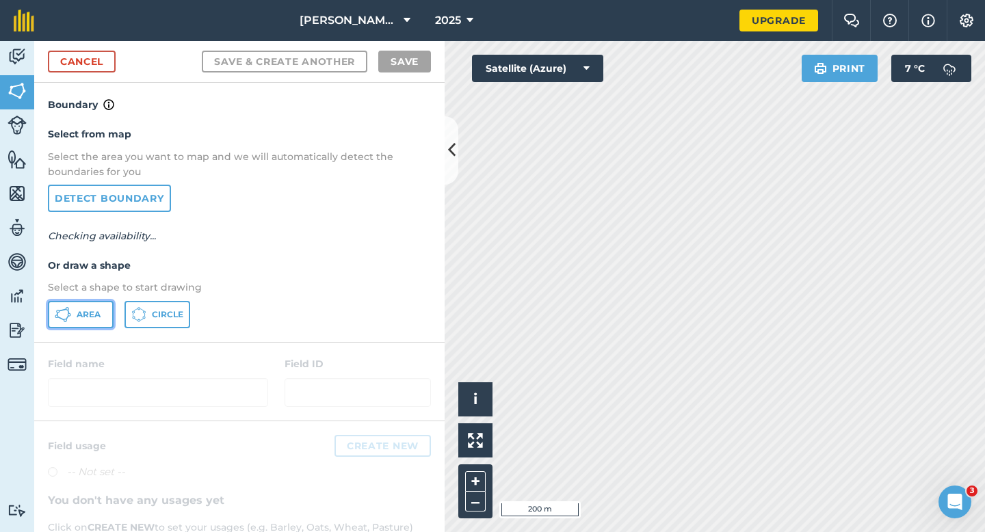
click at [100, 313] on span "Area" at bounding box center [89, 314] width 24 height 11
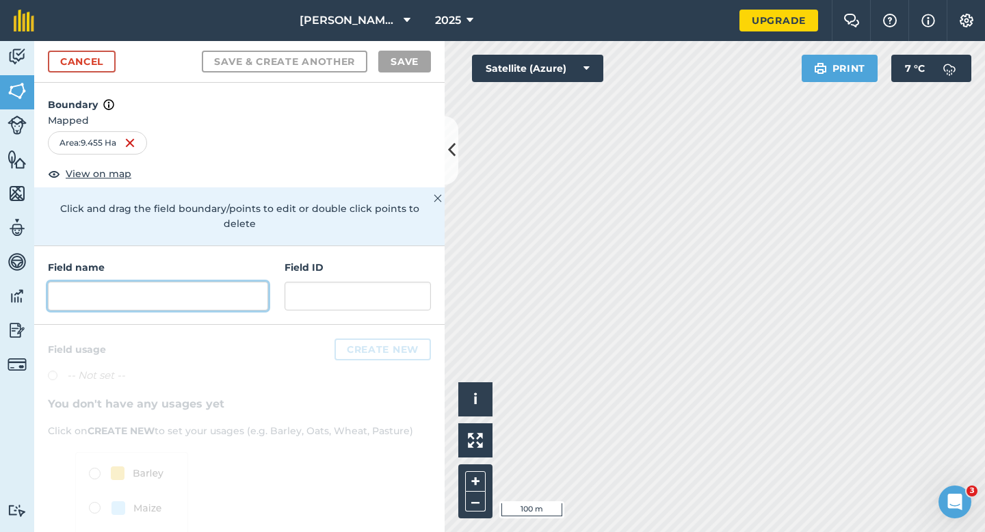
click at [250, 294] on input "text" at bounding box center [158, 296] width 220 height 29
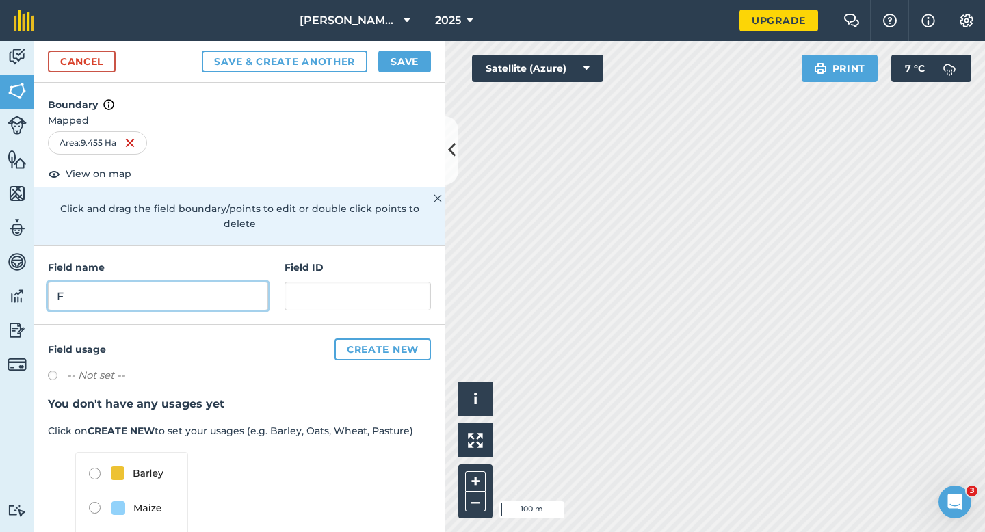
type input "F"
click at [408, 55] on button "Save" at bounding box center [404, 62] width 53 height 22
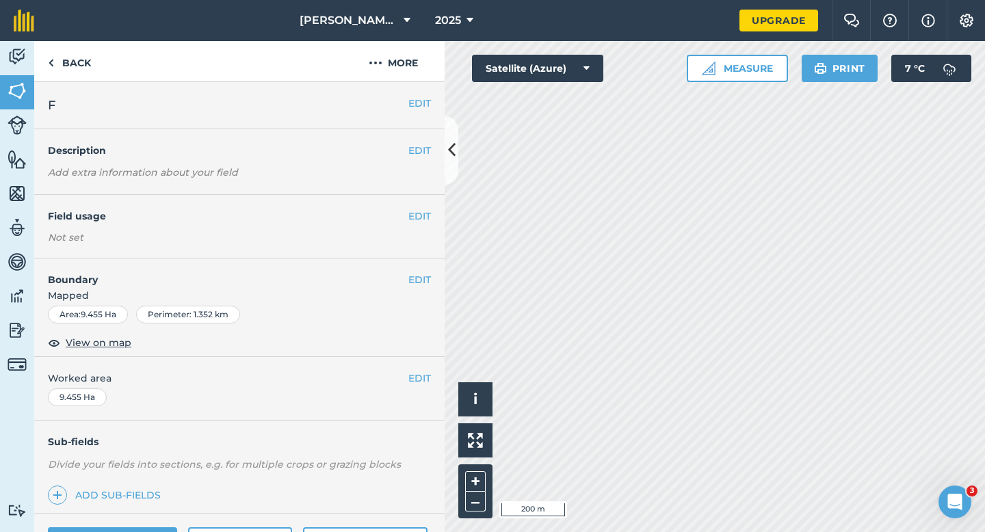
click at [432, 390] on div "EDIT Worked area 9.455 Ha" at bounding box center [239, 389] width 411 height 64
click at [424, 380] on button "EDIT" at bounding box center [420, 378] width 23 height 15
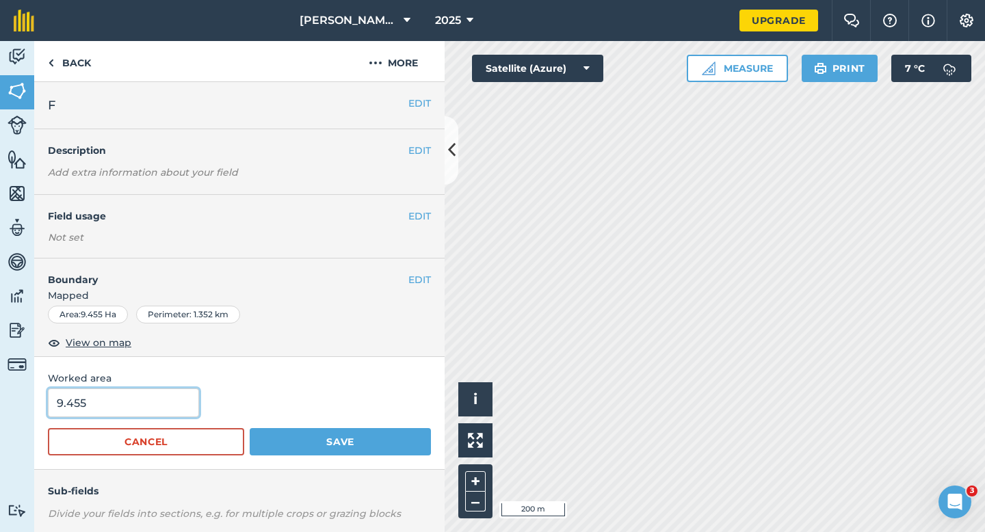
click at [135, 402] on input "9.455" at bounding box center [123, 403] width 151 height 29
type input "9.5"
click at [250, 428] on button "Save" at bounding box center [340, 441] width 181 height 27
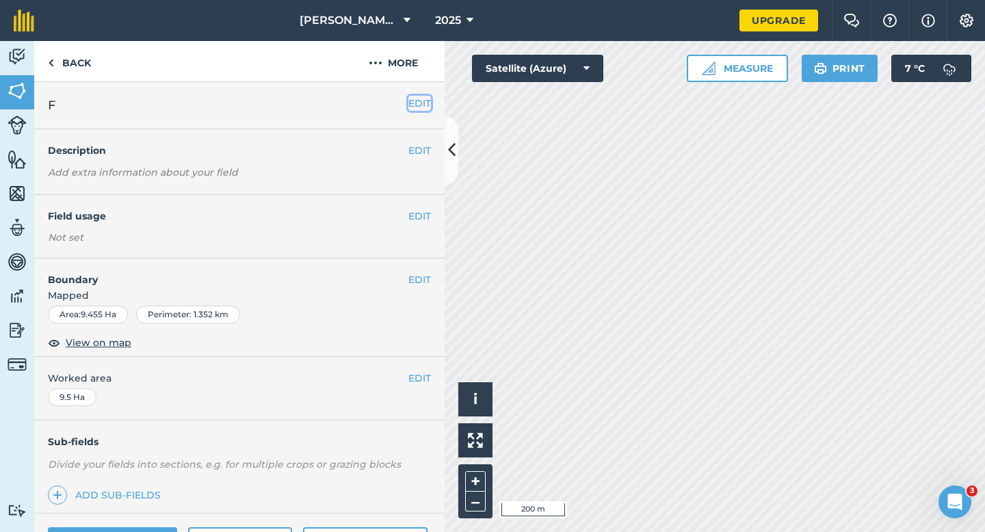
click at [415, 101] on button "EDIT" at bounding box center [420, 103] width 23 height 15
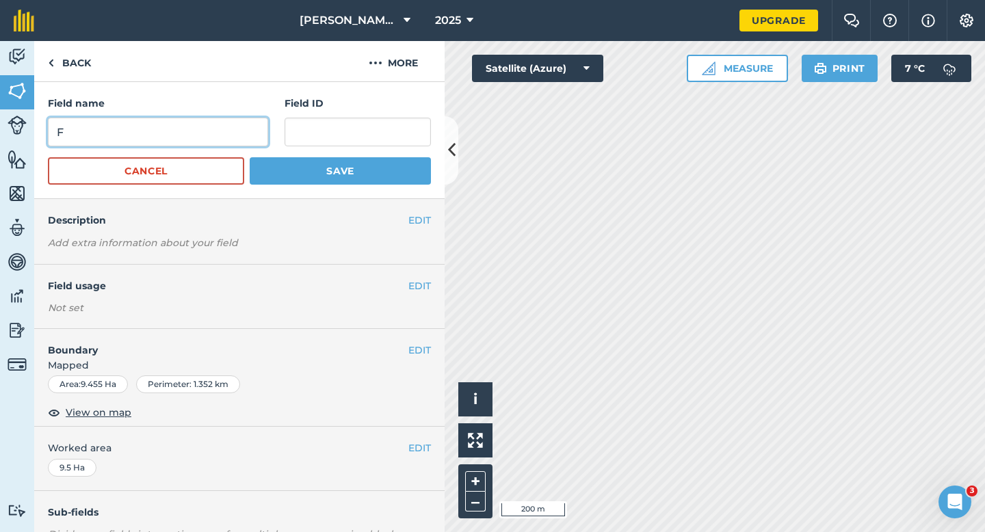
click at [240, 127] on input "F" at bounding box center [158, 132] width 220 height 29
type input "G"
click at [337, 151] on form "Field name G Field ID Cancel Save" at bounding box center [239, 140] width 383 height 89
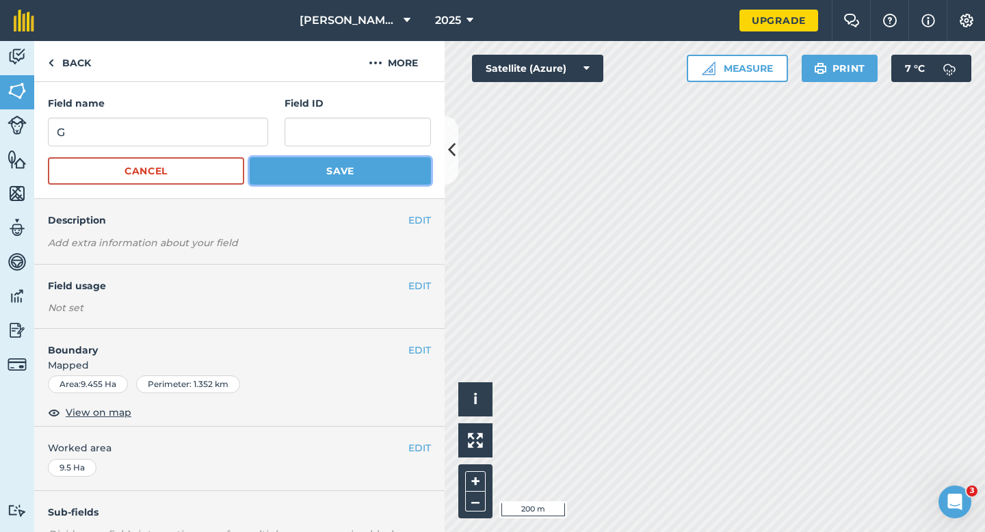
click at [337, 161] on button "Save" at bounding box center [340, 170] width 181 height 27
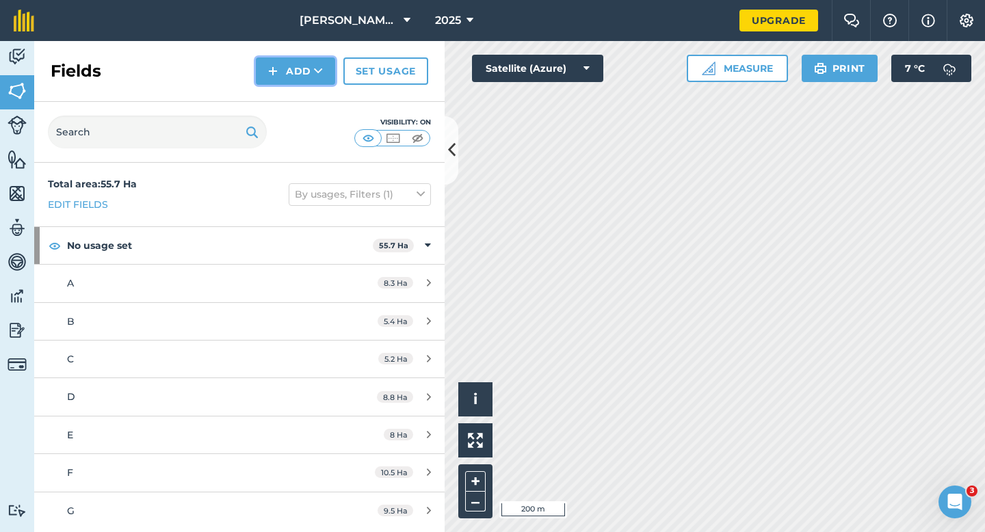
click at [298, 79] on button "Add" at bounding box center [295, 70] width 79 height 27
click at [298, 92] on link "Draw" at bounding box center [295, 102] width 75 height 30
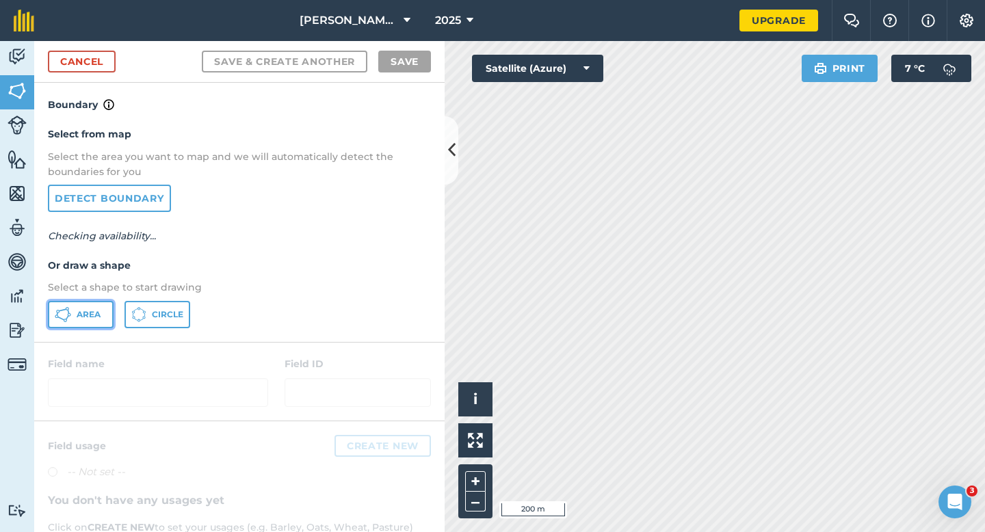
click at [68, 314] on icon at bounding box center [63, 315] width 16 height 16
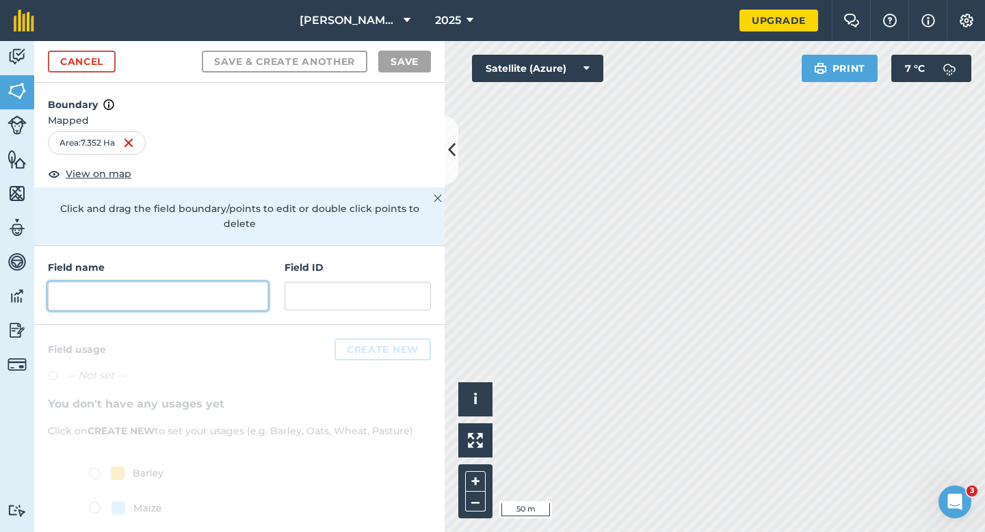
click at [225, 286] on input "text" at bounding box center [158, 296] width 220 height 29
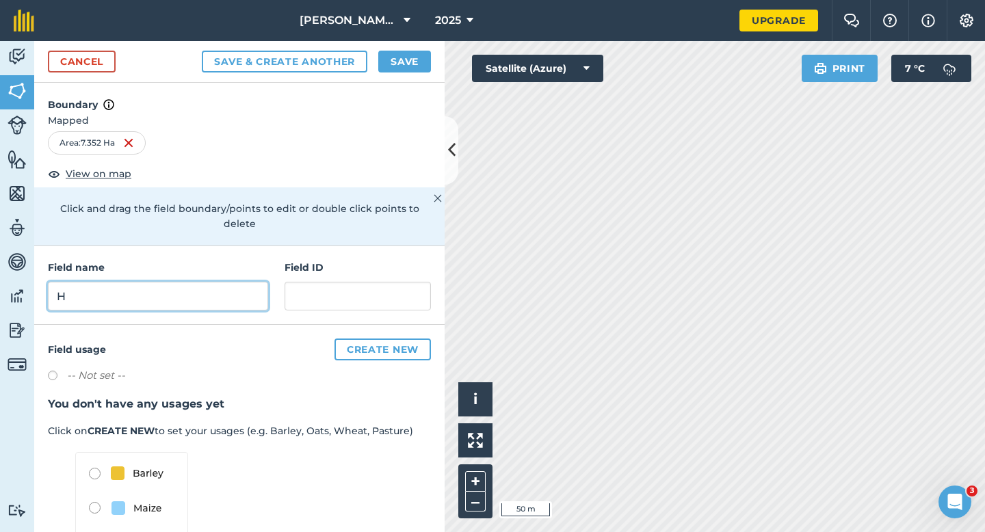
type input "H"
click at [411, 62] on button "Save" at bounding box center [404, 62] width 53 height 22
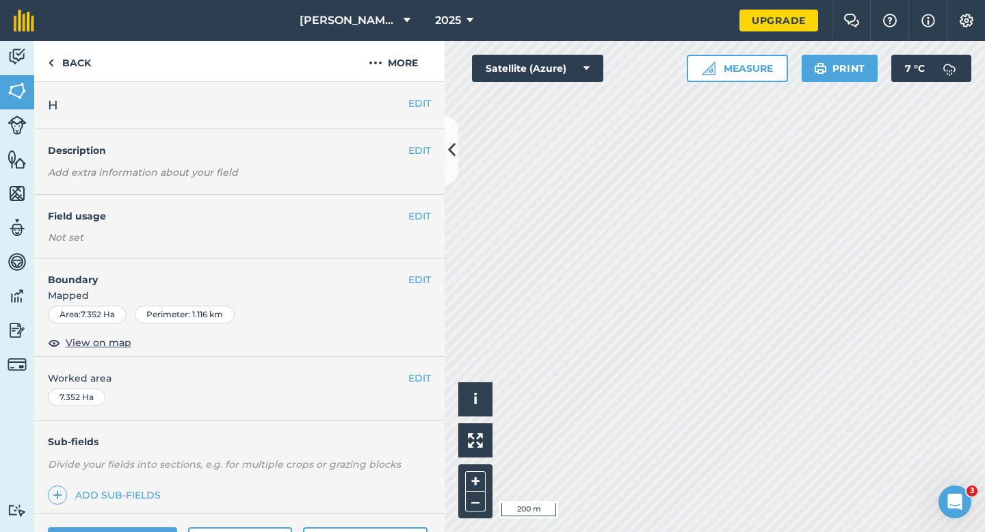
click at [424, 366] on div "EDIT Worked area 7.352 Ha" at bounding box center [239, 389] width 411 height 64
click at [424, 378] on button "EDIT" at bounding box center [420, 378] width 23 height 15
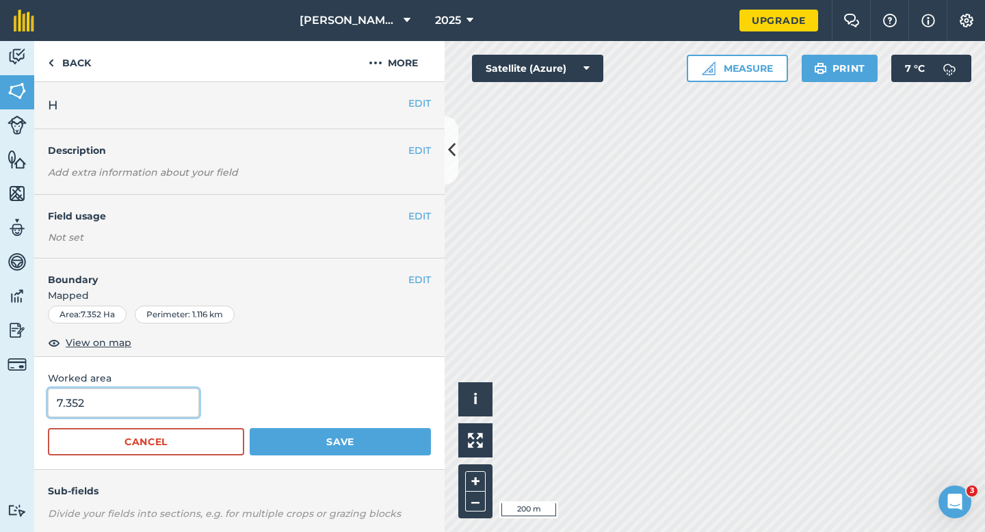
click at [161, 403] on input "7.352" at bounding box center [123, 403] width 151 height 29
type input "7.4"
click at [250, 428] on button "Save" at bounding box center [340, 441] width 181 height 27
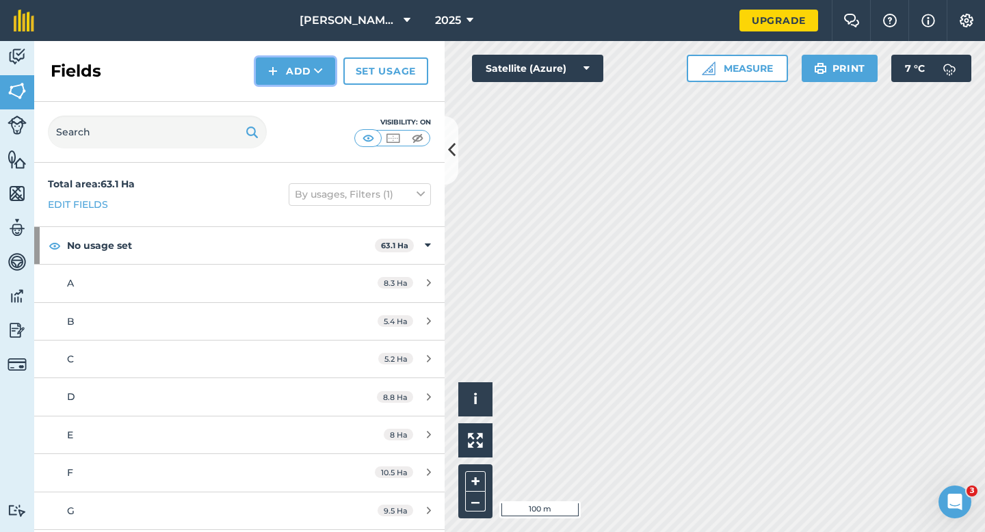
click at [305, 79] on button "Add" at bounding box center [295, 70] width 79 height 27
click at [305, 94] on link "Draw" at bounding box center [295, 102] width 75 height 30
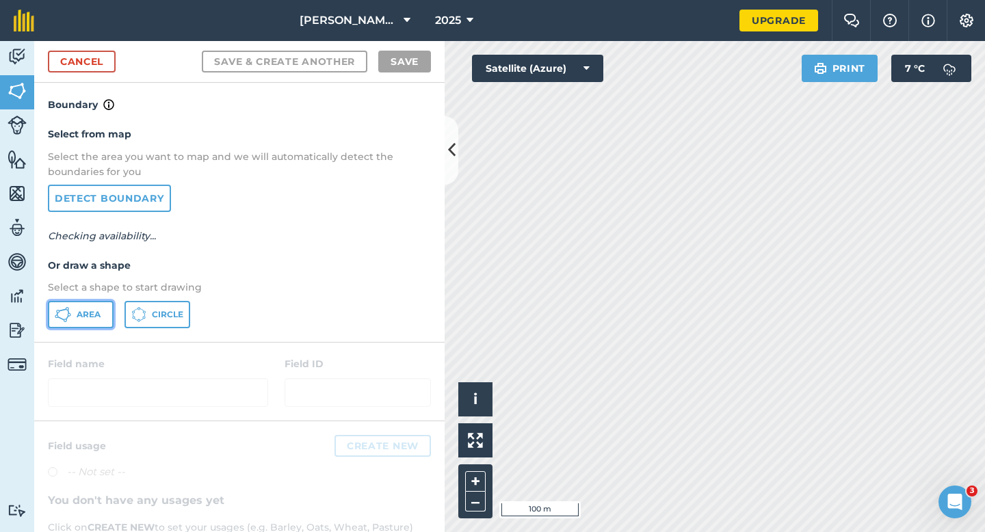
click at [109, 309] on button "Area" at bounding box center [81, 314] width 66 height 27
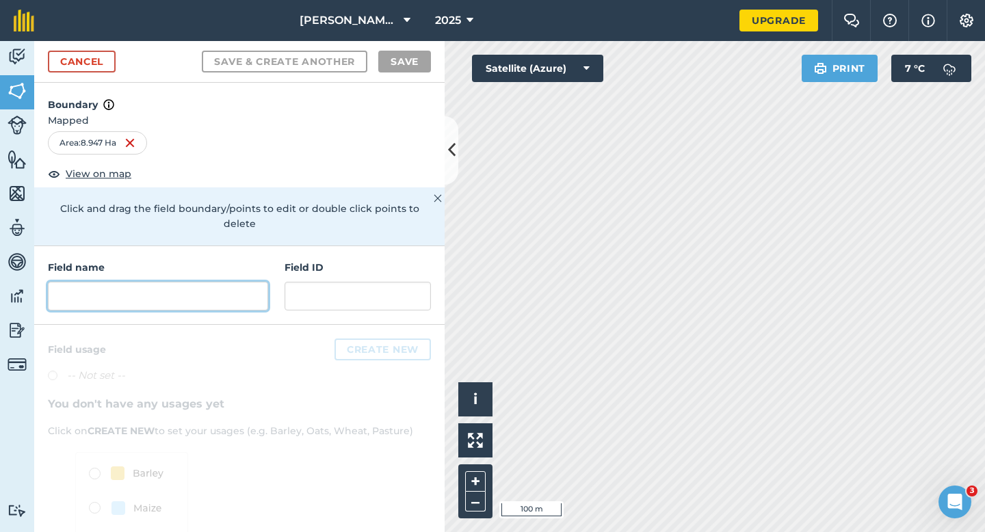
click at [229, 282] on input "text" at bounding box center [158, 296] width 220 height 29
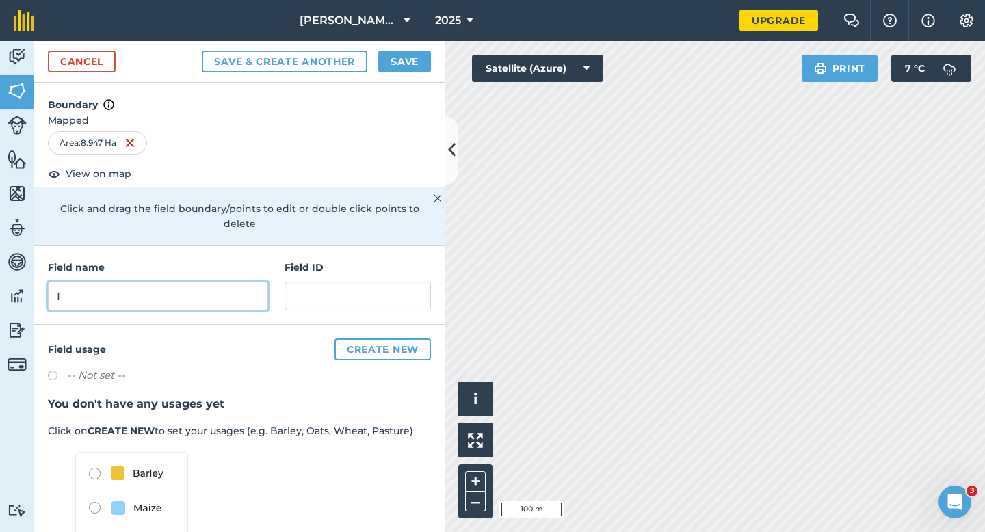
type input "I"
click at [420, 64] on button "Save" at bounding box center [404, 62] width 53 height 22
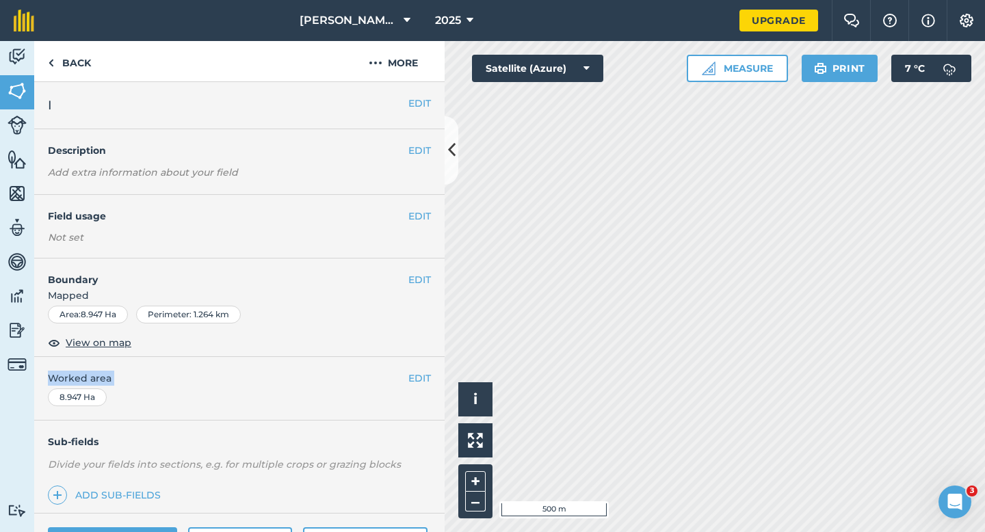
click at [422, 386] on div "EDIT Worked area 8.947 Ha" at bounding box center [239, 389] width 411 height 64
click at [424, 382] on button "EDIT" at bounding box center [420, 378] width 23 height 15
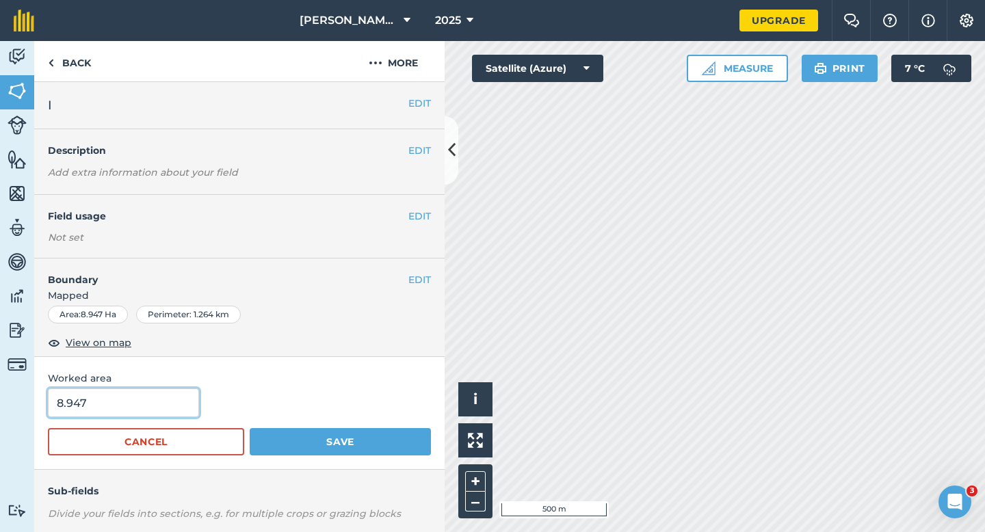
click at [164, 403] on input "8.947" at bounding box center [123, 403] width 151 height 29
type input "9"
click at [250, 428] on button "Save" at bounding box center [340, 441] width 181 height 27
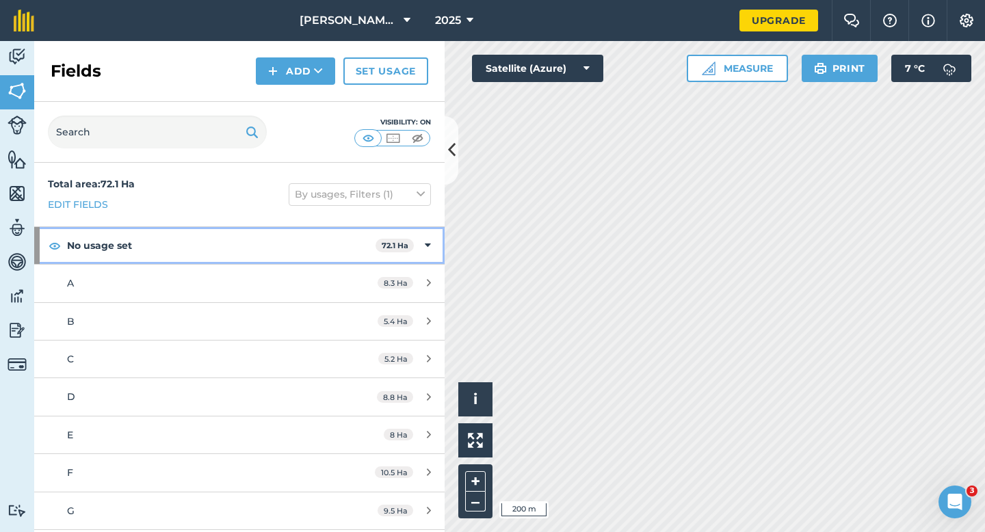
click at [418, 241] on div "No usage set 72.1 Ha" at bounding box center [239, 245] width 411 height 37
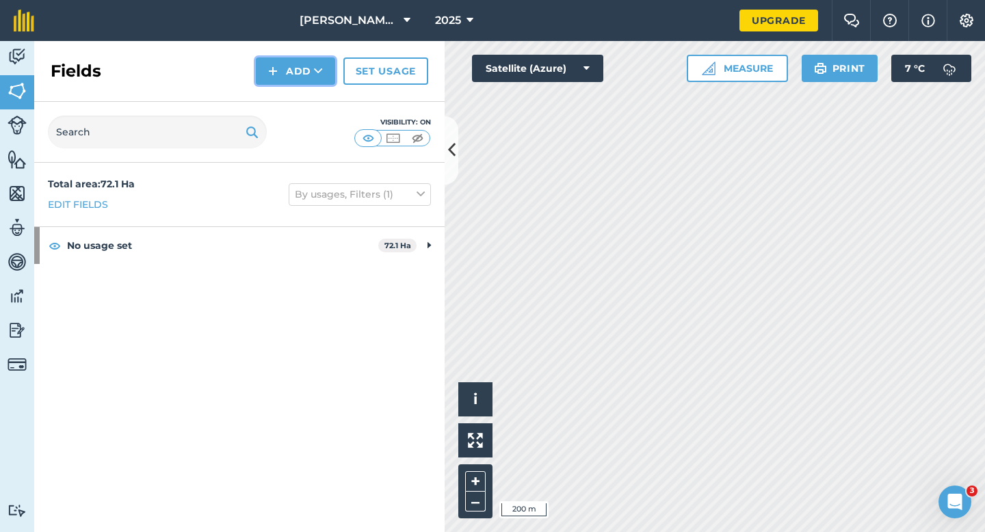
click at [285, 66] on button "Add" at bounding box center [295, 70] width 79 height 27
click at [296, 89] on link "Draw" at bounding box center [295, 102] width 75 height 30
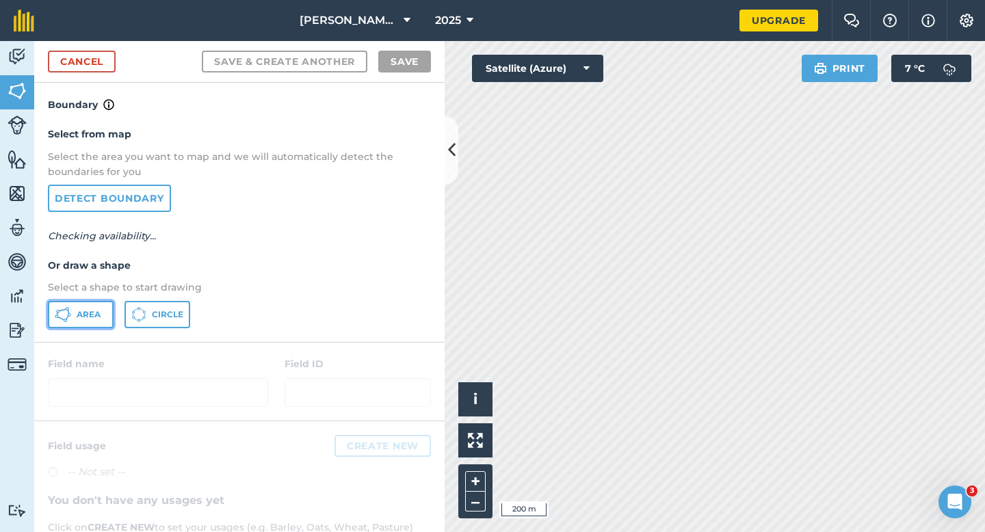
click at [96, 303] on button "Area" at bounding box center [81, 314] width 66 height 27
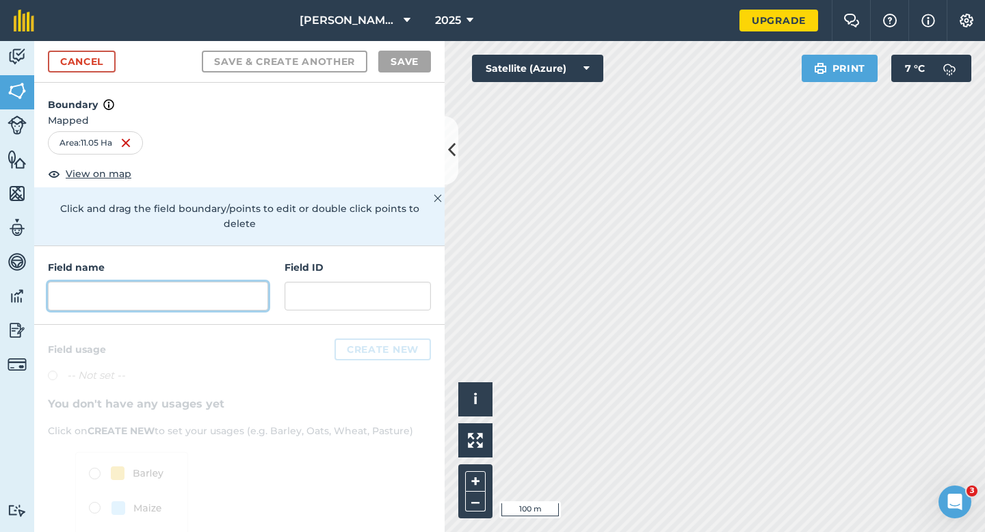
click at [101, 282] on input "text" at bounding box center [158, 296] width 220 height 29
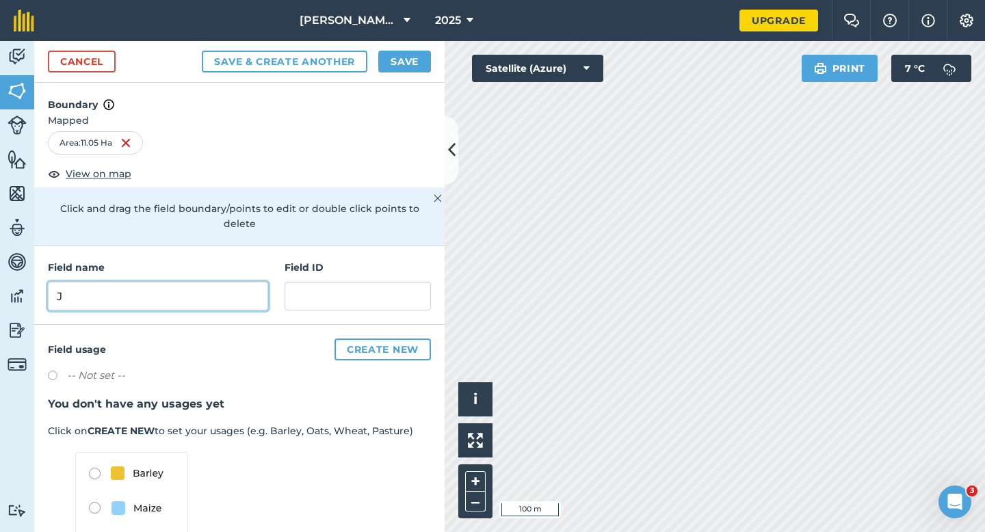
type input "J"
click at [400, 51] on button "Save" at bounding box center [404, 62] width 53 height 22
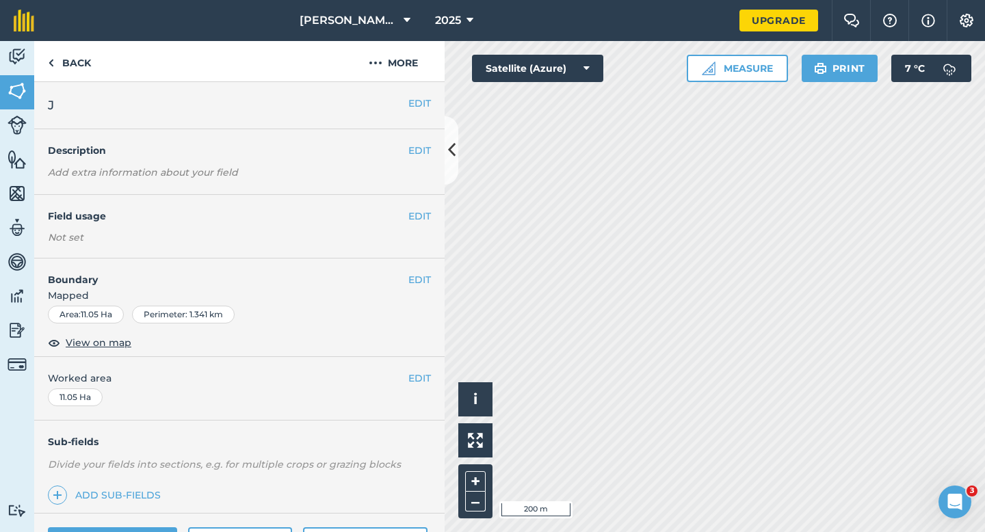
click at [412, 370] on div "EDIT Worked area 11.05 Ha" at bounding box center [239, 389] width 411 height 64
click at [414, 373] on button "EDIT" at bounding box center [420, 378] width 23 height 15
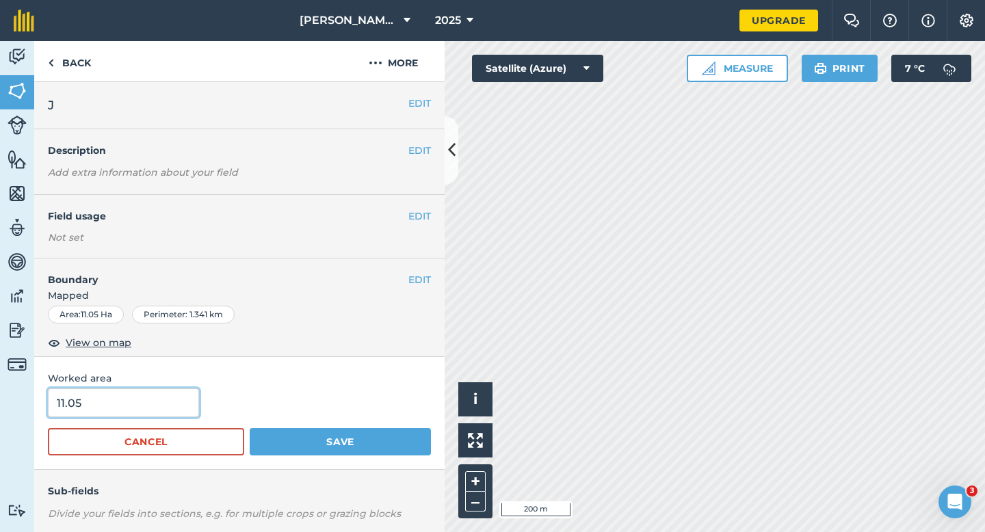
click at [102, 402] on input "11.05" at bounding box center [123, 403] width 151 height 29
type input "11"
click at [250, 428] on button "Save" at bounding box center [340, 441] width 181 height 27
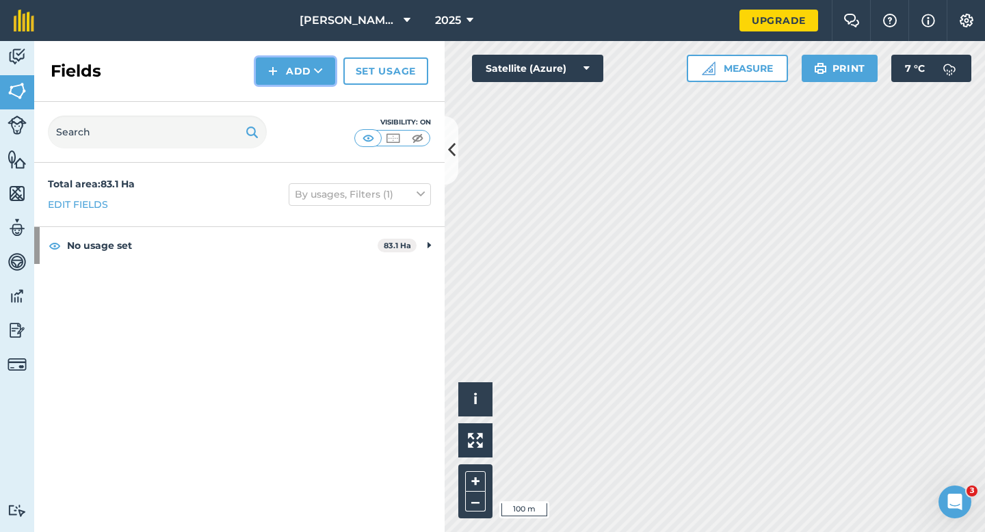
click at [289, 75] on button "Add" at bounding box center [295, 70] width 79 height 27
click at [289, 103] on link "Draw" at bounding box center [295, 102] width 75 height 30
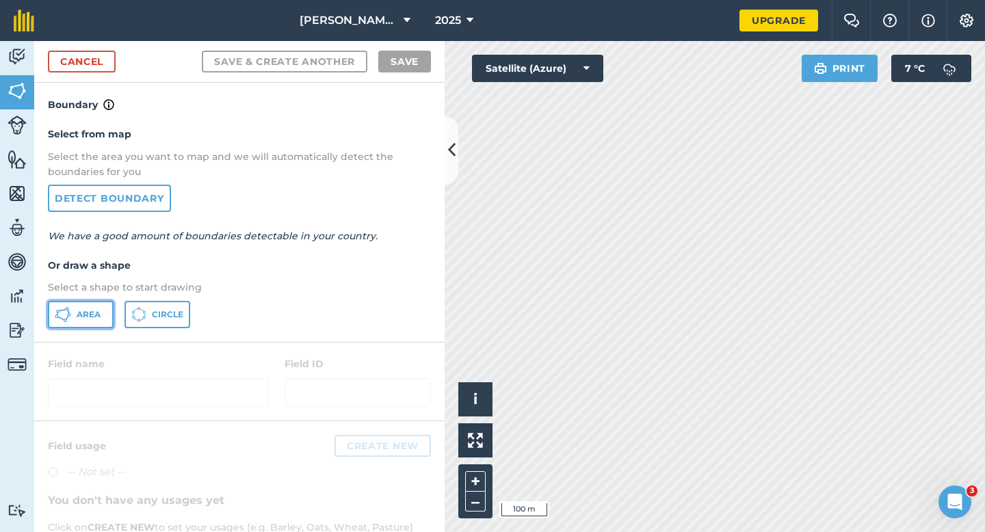
click at [99, 308] on button "Area" at bounding box center [81, 314] width 66 height 27
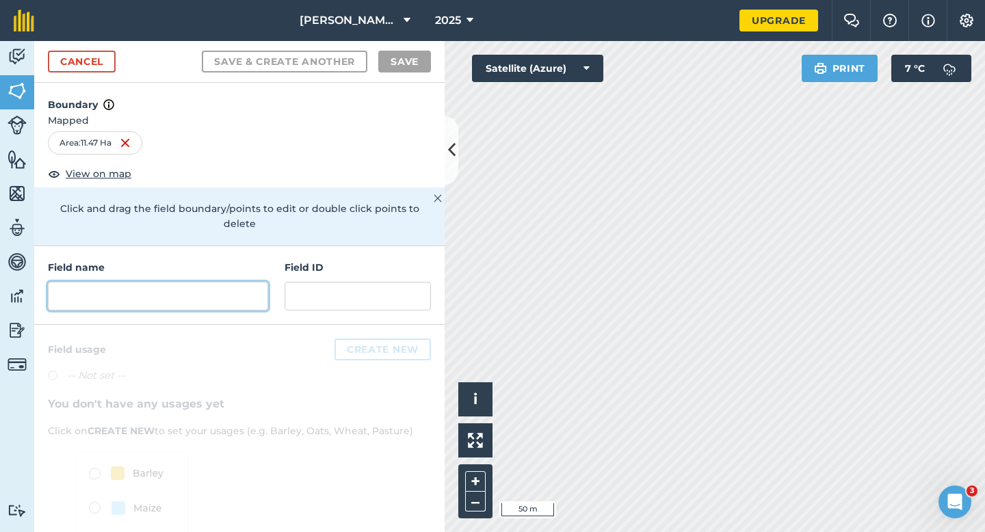
click at [146, 282] on input "text" at bounding box center [158, 296] width 220 height 29
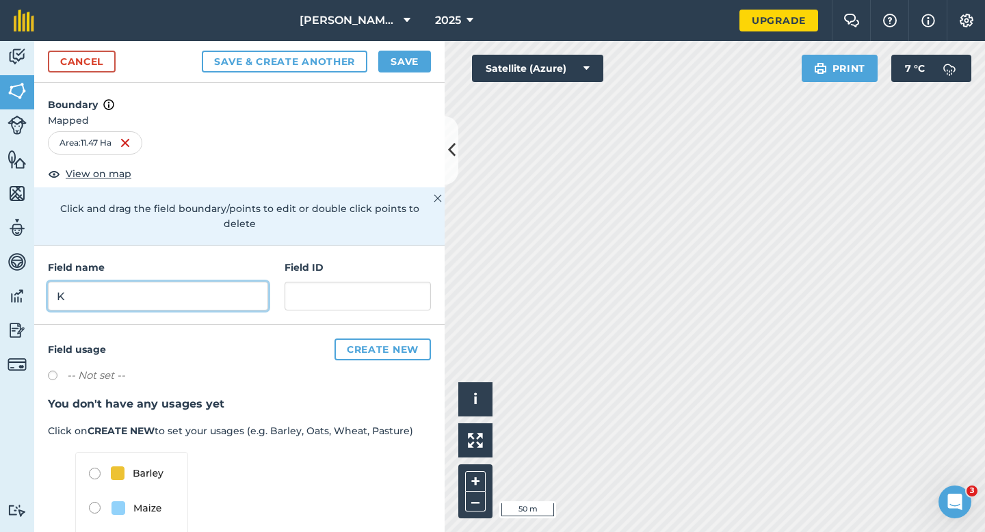
type input "K"
click at [396, 58] on button "Save" at bounding box center [404, 62] width 53 height 22
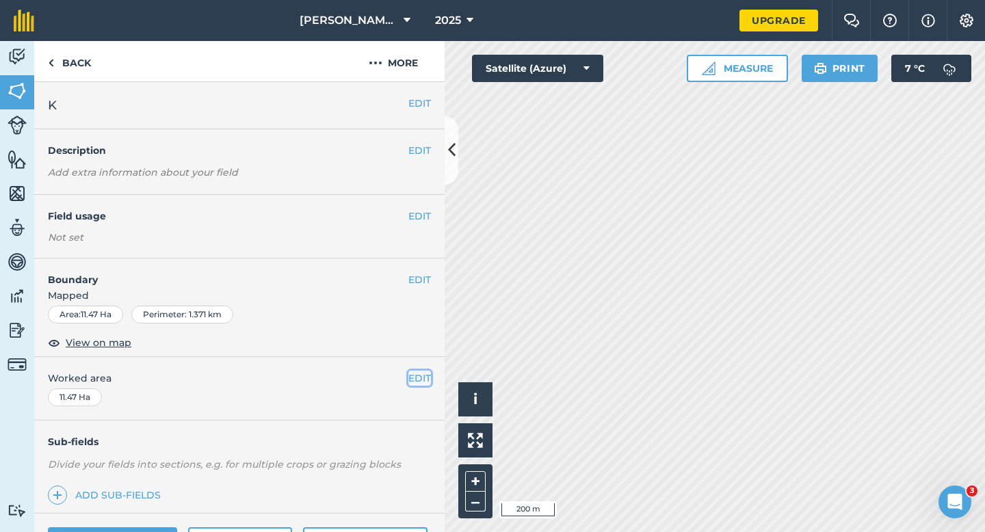
click at [419, 378] on button "EDIT" at bounding box center [420, 378] width 23 height 15
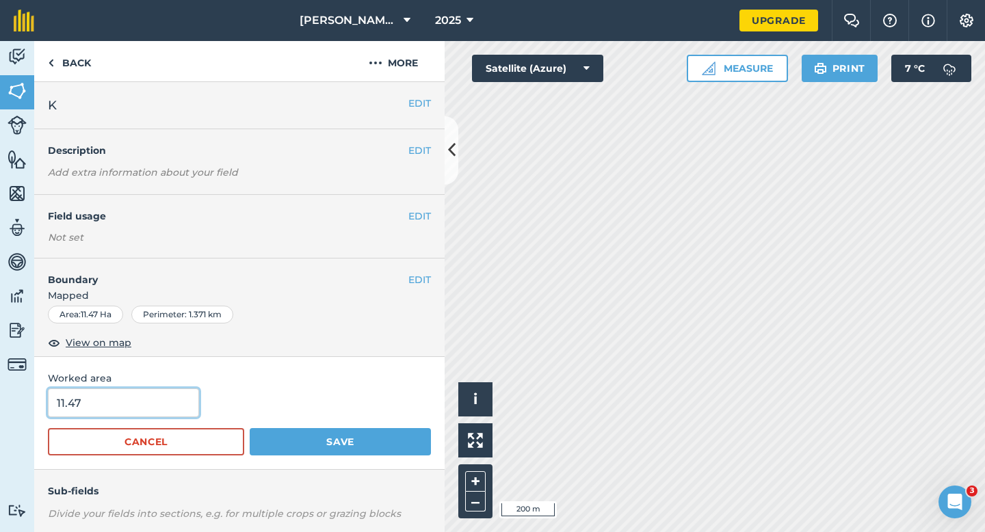
click at [131, 407] on input "11.47" at bounding box center [123, 403] width 151 height 29
type input "11.5"
click at [250, 428] on button "Save" at bounding box center [340, 441] width 181 height 27
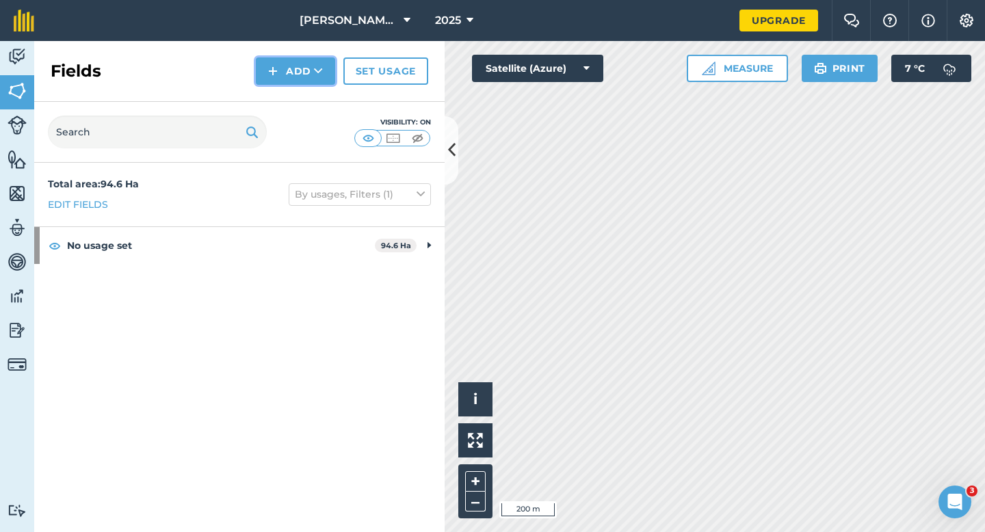
click at [276, 77] on img at bounding box center [273, 71] width 10 height 16
click at [276, 94] on link "Draw" at bounding box center [295, 102] width 75 height 30
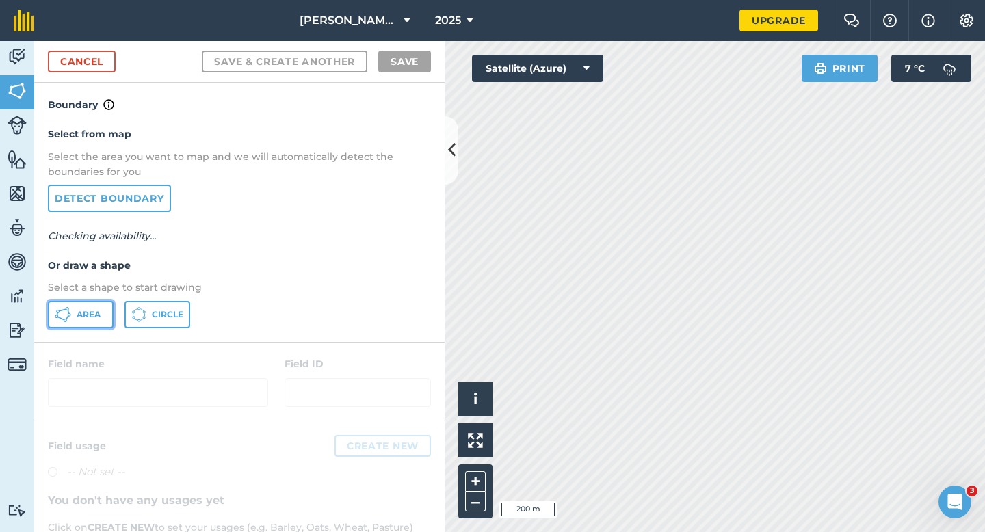
click at [79, 326] on button "Area" at bounding box center [81, 314] width 66 height 27
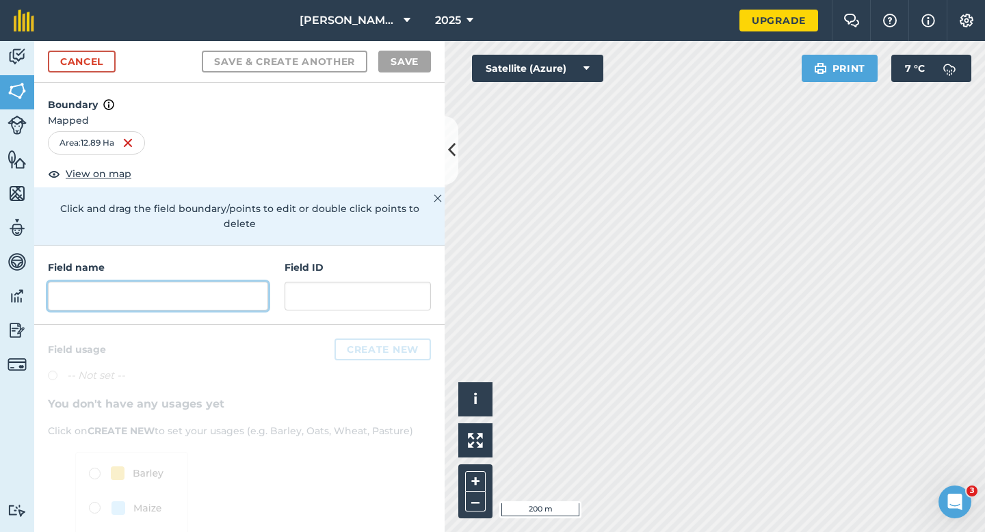
click at [255, 283] on input "text" at bounding box center [158, 296] width 220 height 29
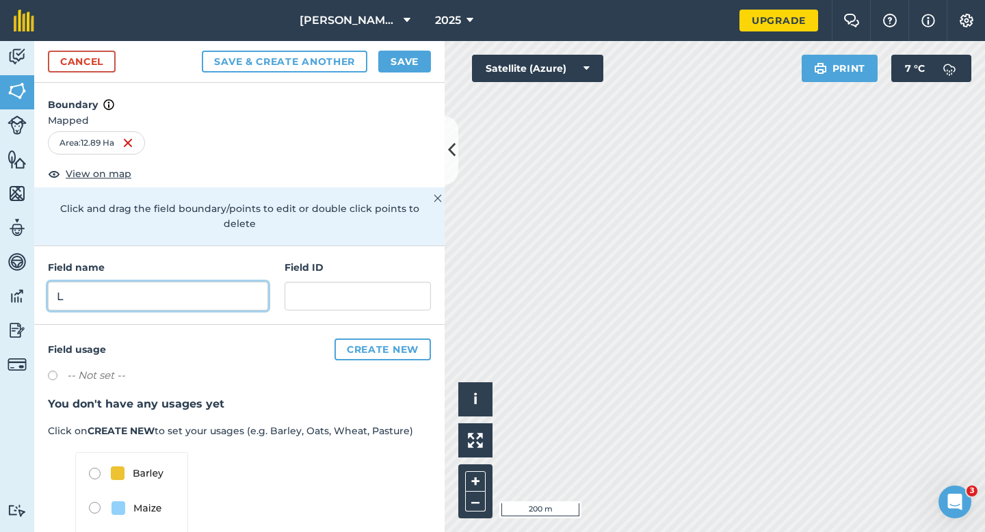
type input "L"
click at [404, 61] on button "Save" at bounding box center [404, 62] width 53 height 22
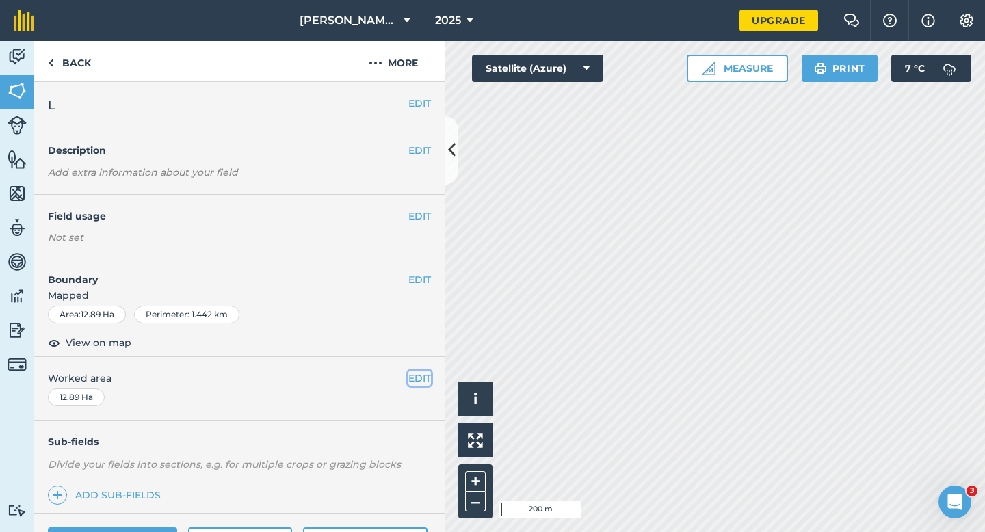
click at [424, 379] on button "EDIT" at bounding box center [420, 378] width 23 height 15
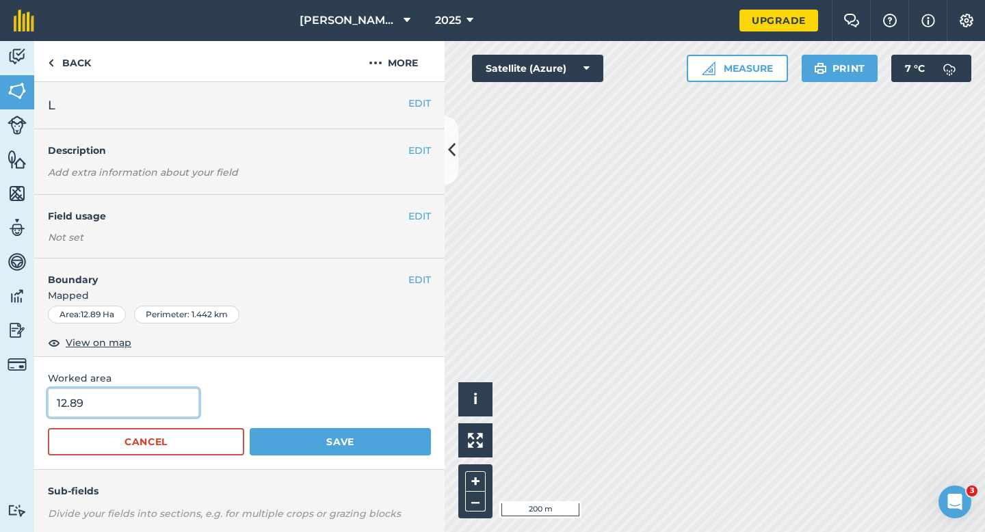
type input "13"
click at [134, 417] on input "13" at bounding box center [123, 403] width 151 height 29
click at [250, 428] on button "Save" at bounding box center [340, 441] width 181 height 27
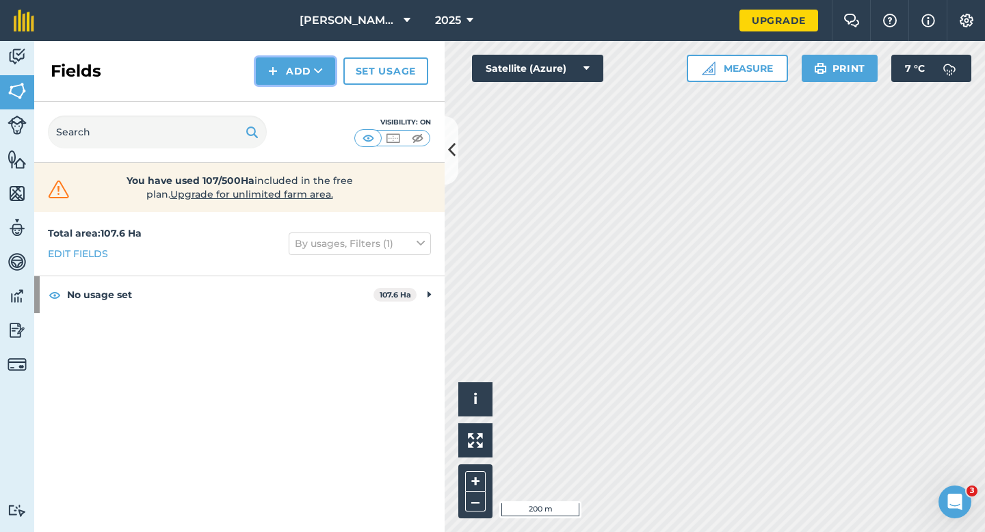
click at [275, 72] on img at bounding box center [273, 71] width 10 height 16
click at [281, 106] on link "Draw" at bounding box center [295, 102] width 75 height 30
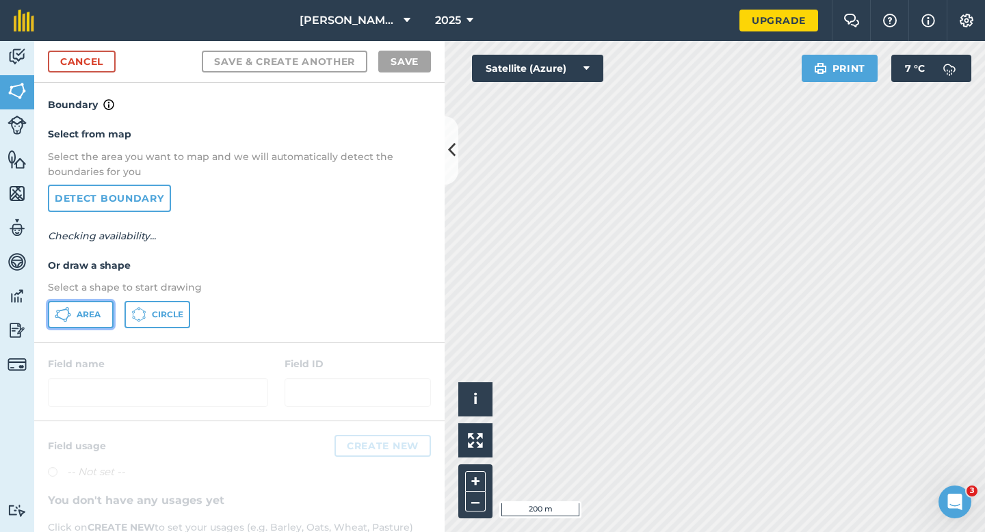
click at [101, 312] on button "Area" at bounding box center [81, 314] width 66 height 27
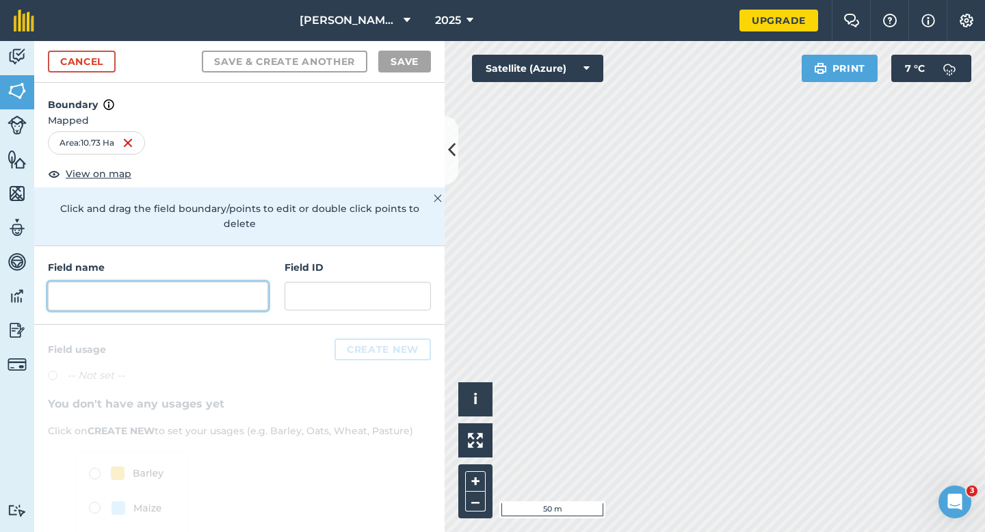
click at [260, 289] on input "text" at bounding box center [158, 296] width 220 height 29
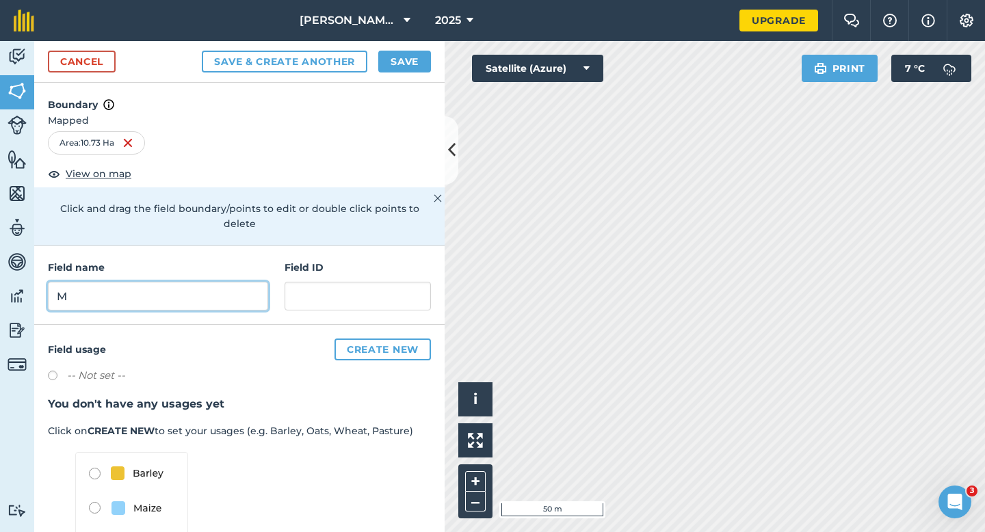
type input "M"
click at [404, 70] on button "Save" at bounding box center [404, 62] width 53 height 22
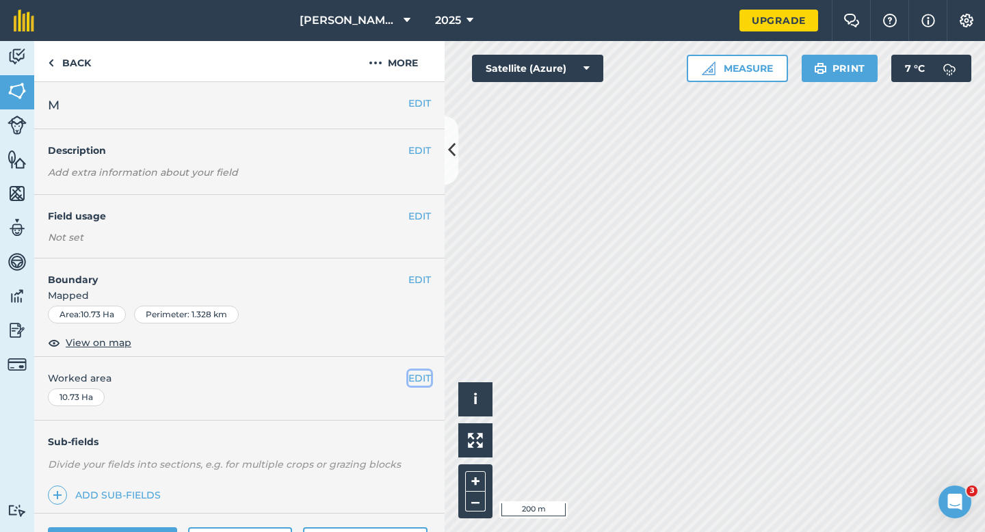
click at [422, 378] on button "EDIT" at bounding box center [420, 378] width 23 height 15
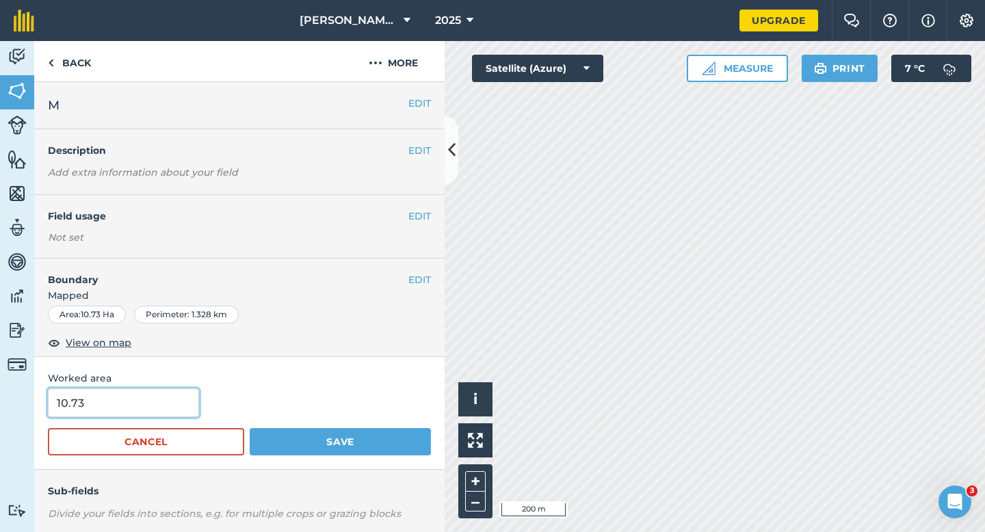
click at [150, 409] on input "10.73" at bounding box center [123, 403] width 151 height 29
type input "10.7"
click at [250, 428] on button "Save" at bounding box center [340, 441] width 181 height 27
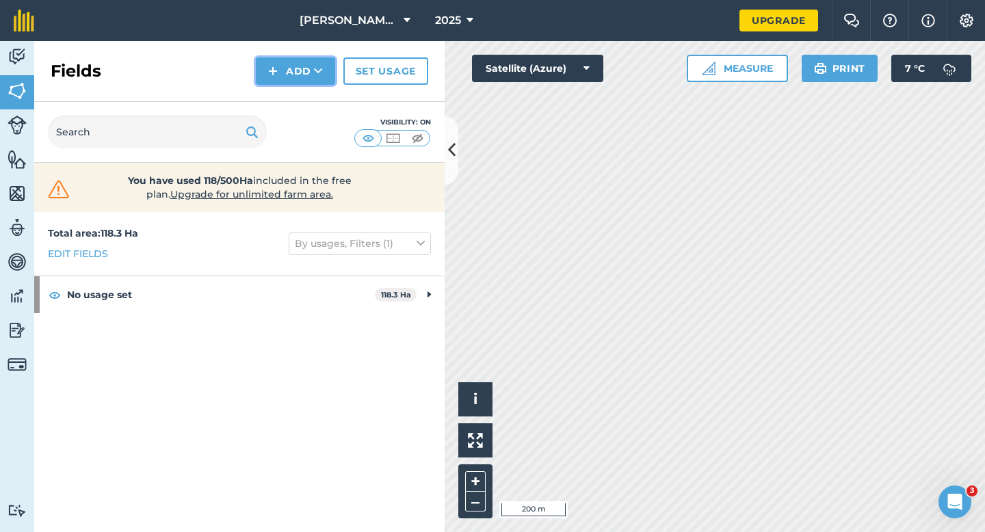
click at [279, 60] on button "Add" at bounding box center [295, 70] width 79 height 27
click at [294, 88] on link "Draw" at bounding box center [295, 102] width 75 height 30
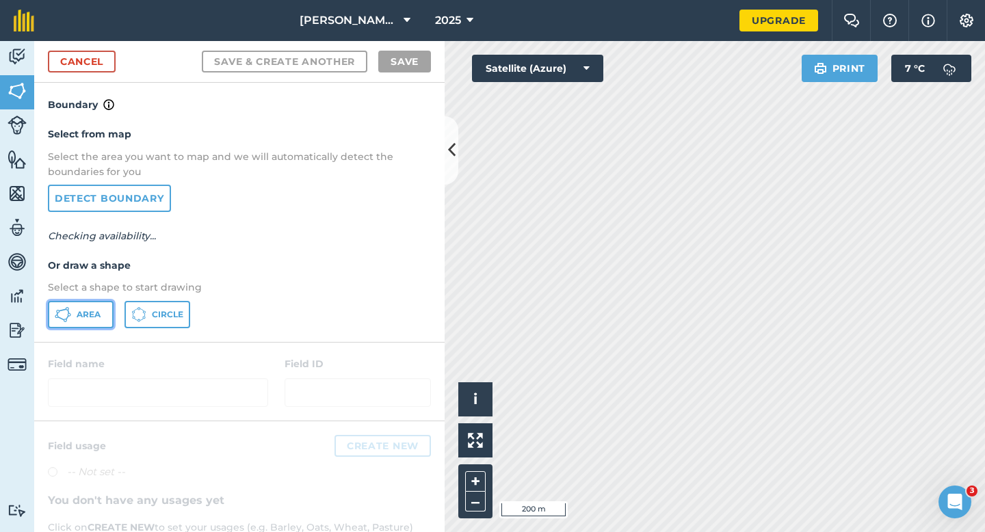
click at [70, 313] on icon at bounding box center [63, 315] width 16 height 16
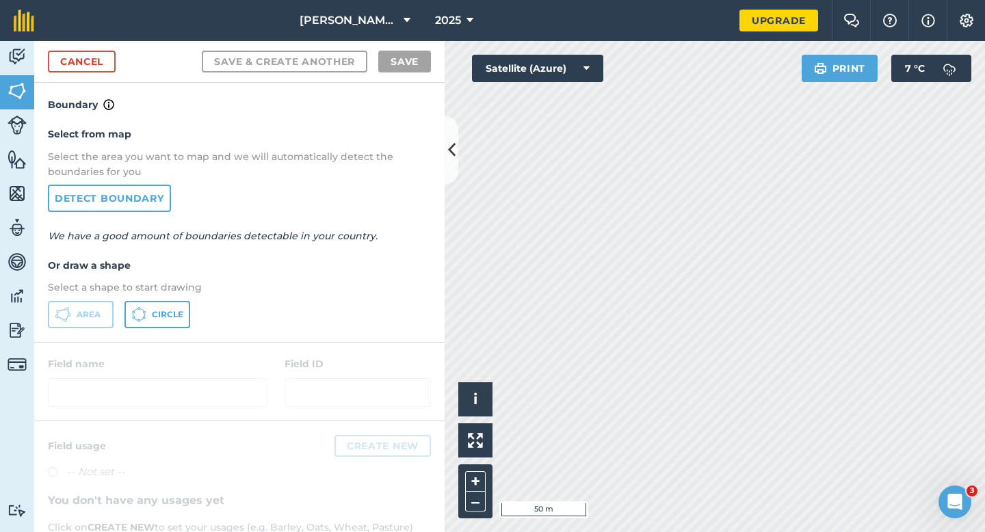
click at [100, 77] on div "Cancel Save & Create Another Save" at bounding box center [239, 62] width 411 height 42
click at [100, 62] on link "Cancel" at bounding box center [82, 62] width 68 height 22
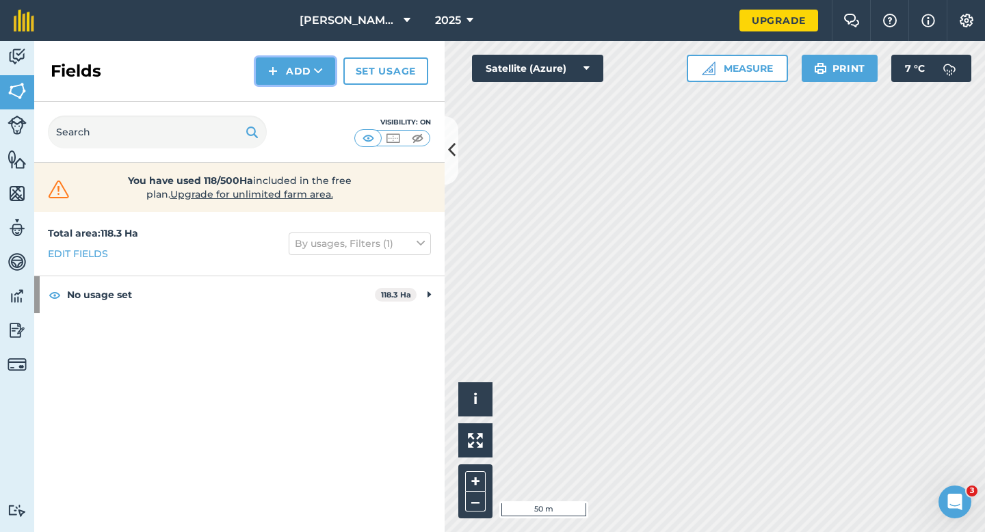
click at [283, 79] on button "Add" at bounding box center [295, 70] width 79 height 27
click at [285, 94] on link "Draw" at bounding box center [295, 102] width 75 height 30
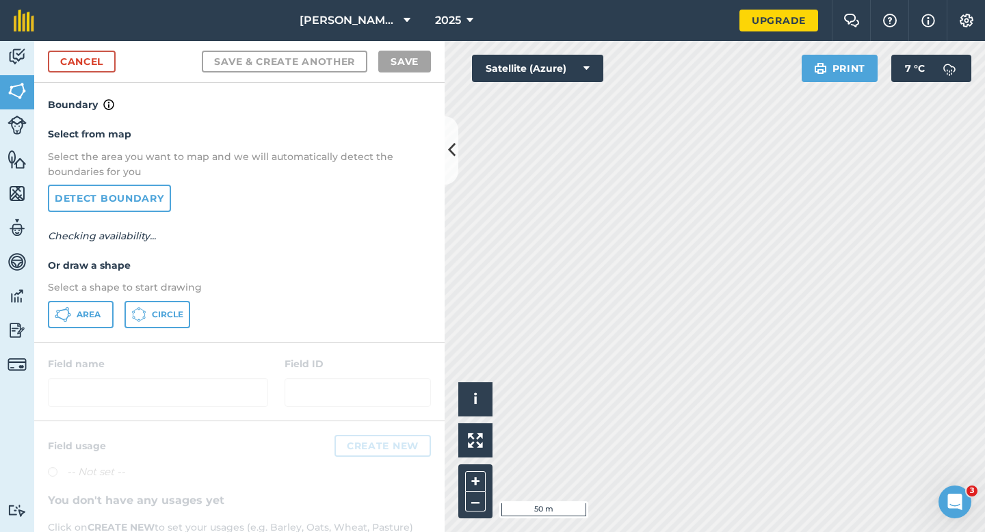
click at [105, 294] on p "Select a shape to start drawing" at bounding box center [239, 287] width 383 height 15
click at [103, 309] on button "Area" at bounding box center [81, 314] width 66 height 27
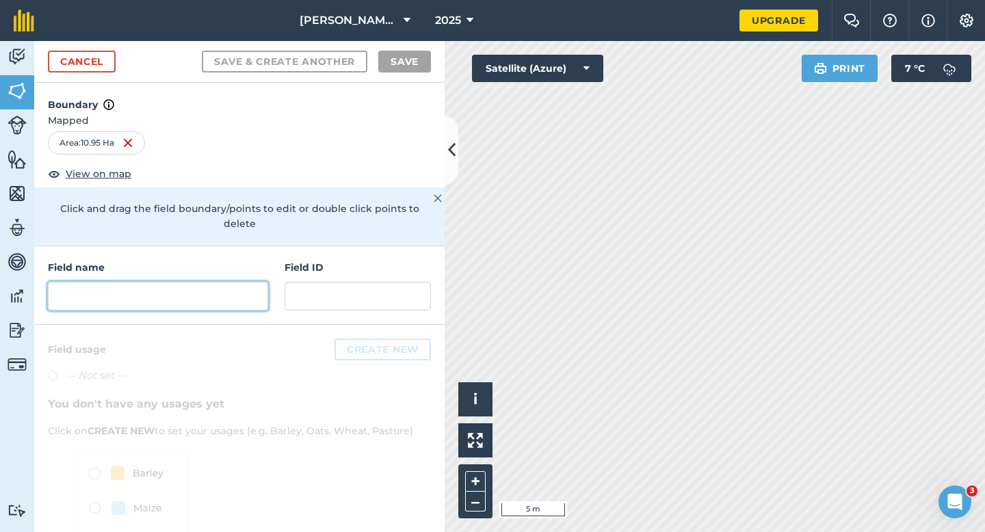
click at [214, 282] on input "text" at bounding box center [158, 296] width 220 height 29
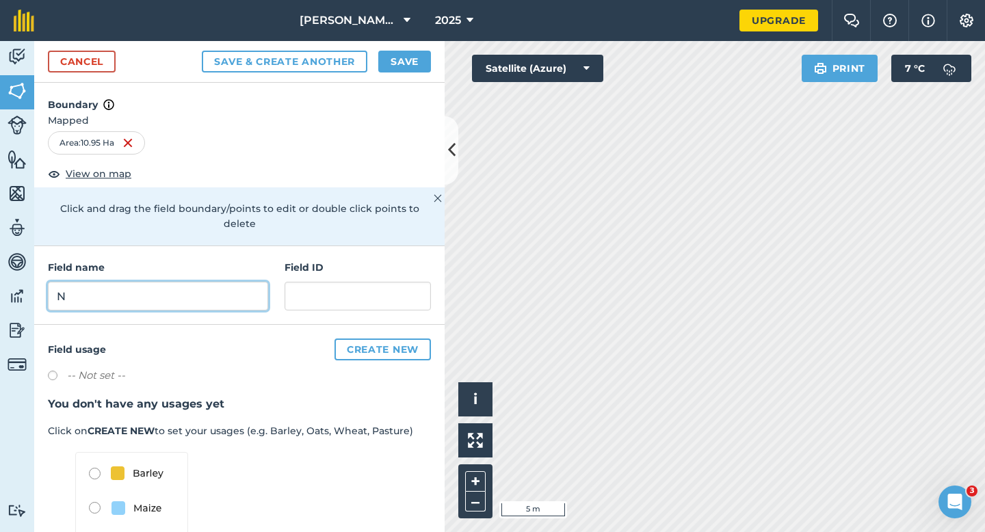
type input "N"
click at [400, 66] on button "Save" at bounding box center [404, 62] width 53 height 22
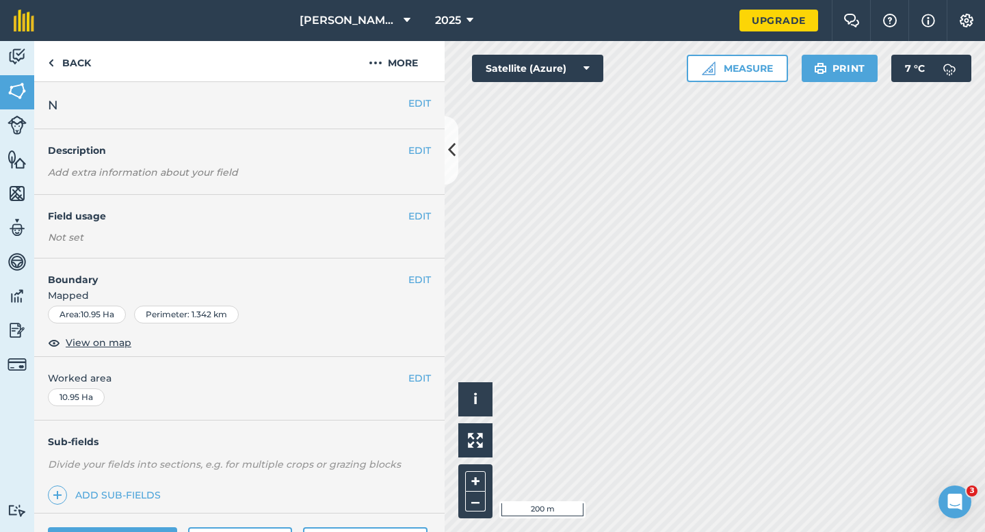
click at [418, 367] on div "EDIT Worked area 10.95 Ha" at bounding box center [239, 389] width 411 height 64
click at [420, 383] on button "EDIT" at bounding box center [420, 378] width 23 height 15
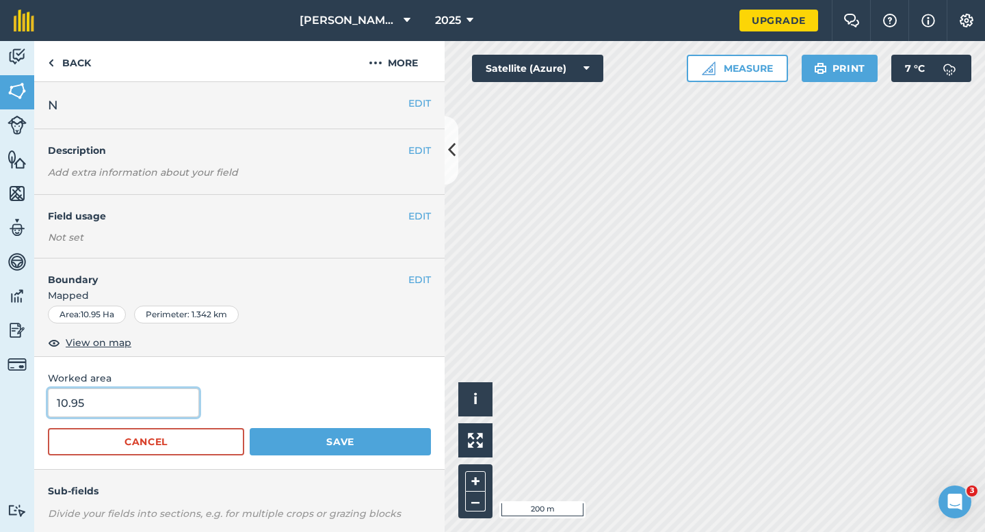
click at [138, 404] on input "10.95" at bounding box center [123, 403] width 151 height 29
type input "11"
click at [250, 428] on button "Save" at bounding box center [340, 441] width 181 height 27
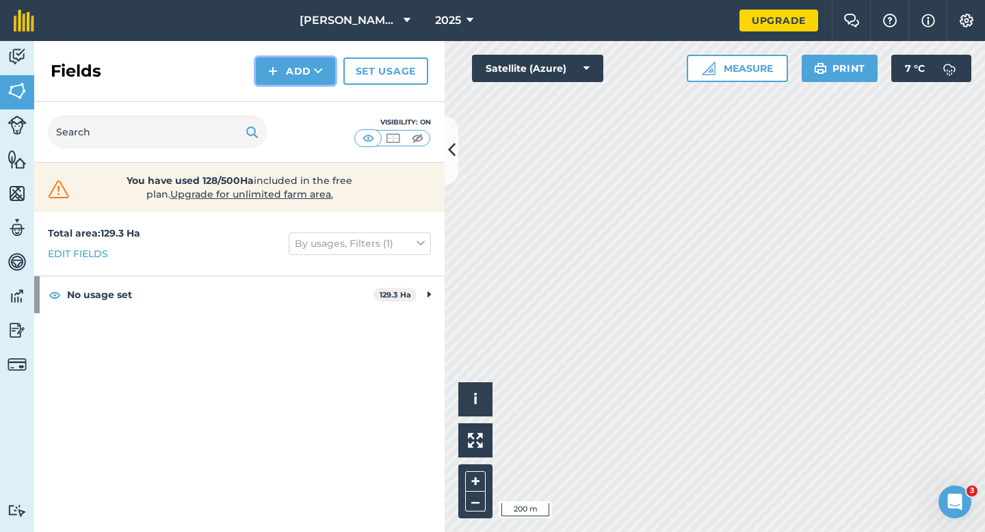
click at [282, 77] on button "Add" at bounding box center [295, 70] width 79 height 27
click at [283, 94] on link "Draw" at bounding box center [295, 102] width 75 height 30
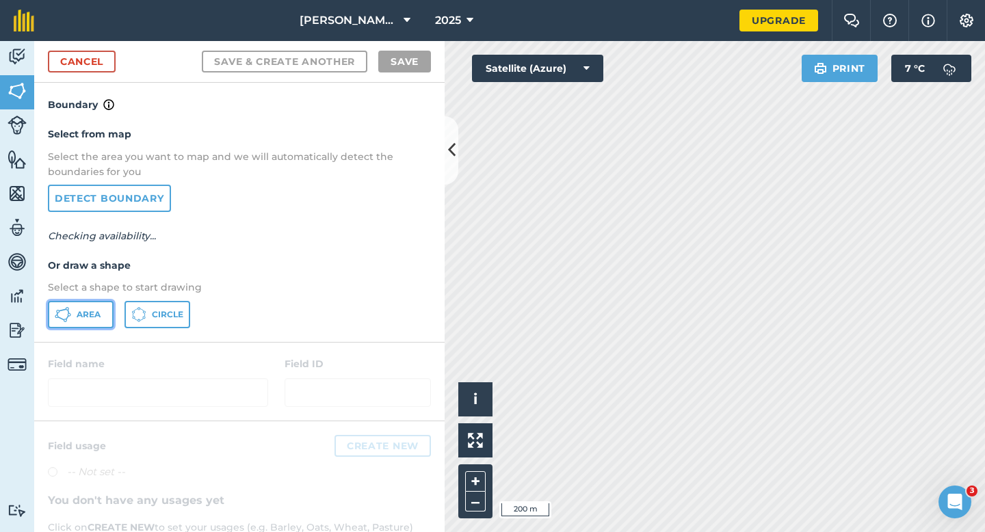
click at [107, 315] on button "Area" at bounding box center [81, 314] width 66 height 27
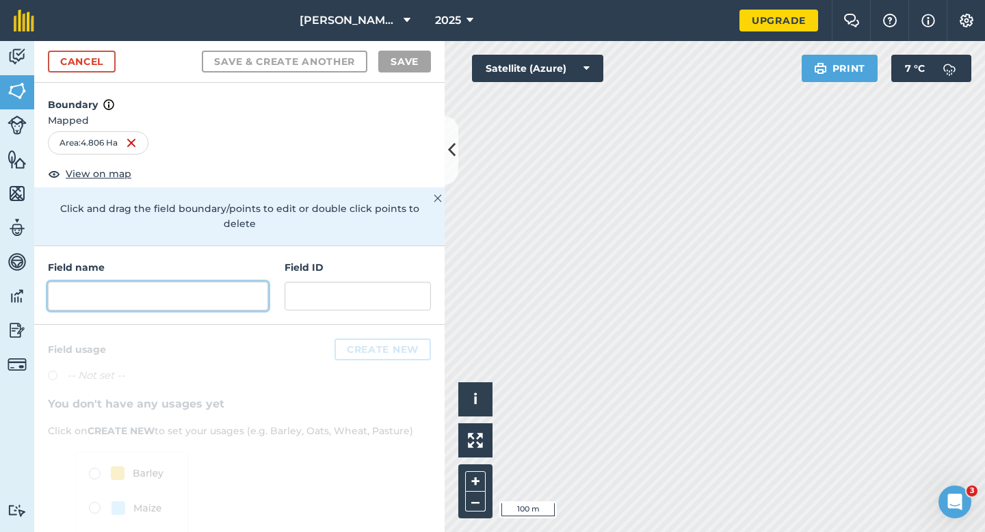
click at [227, 282] on input "text" at bounding box center [158, 296] width 220 height 29
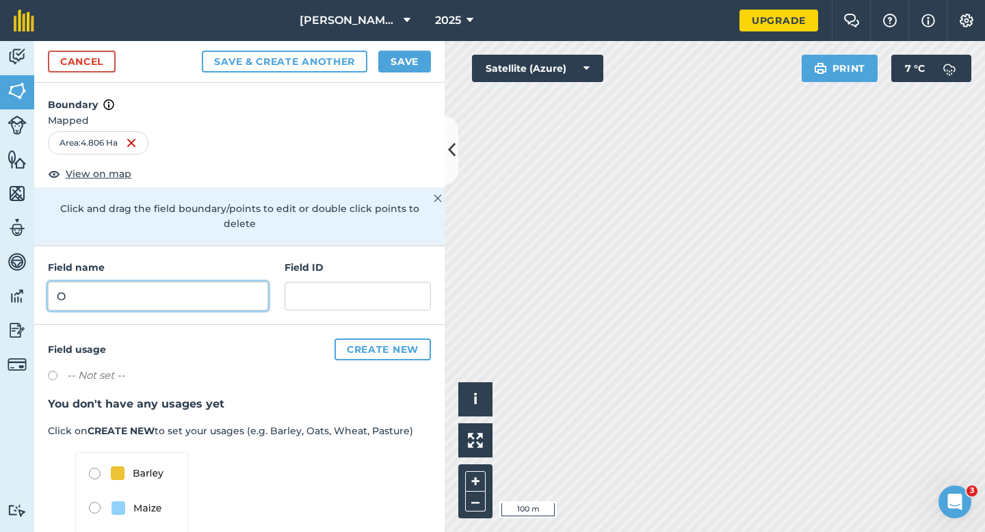
type input "O"
click at [427, 69] on button "Save" at bounding box center [404, 62] width 53 height 22
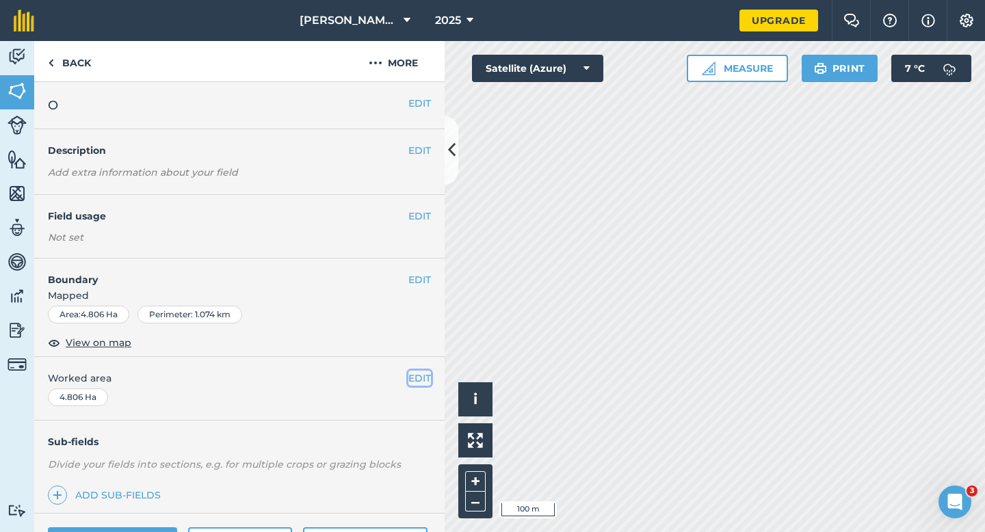
click at [420, 379] on button "EDIT" at bounding box center [420, 378] width 23 height 15
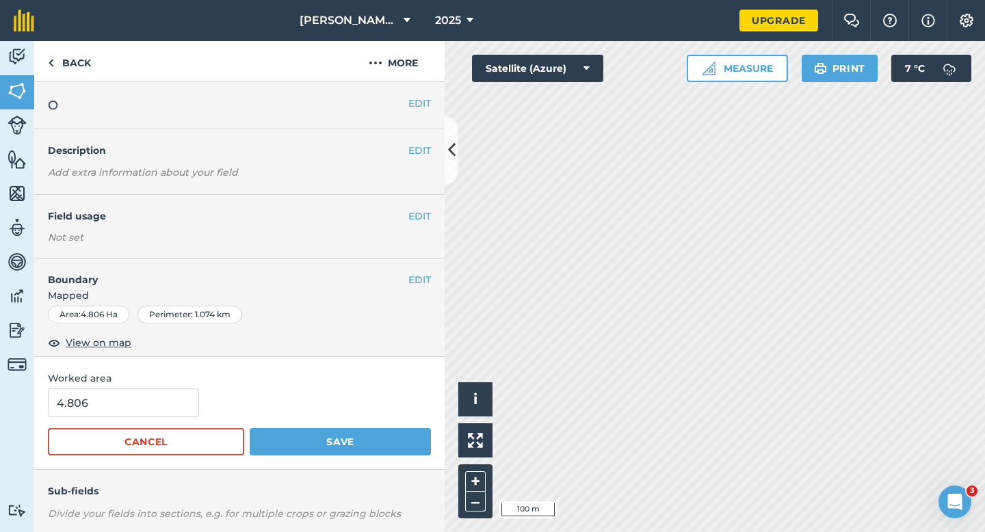
click at [186, 387] on div "Worked area 4.806 Cancel Save" at bounding box center [239, 413] width 411 height 113
click at [185, 397] on input "4.806" at bounding box center [123, 403] width 151 height 29
type input "5"
click at [250, 428] on button "Save" at bounding box center [340, 441] width 181 height 27
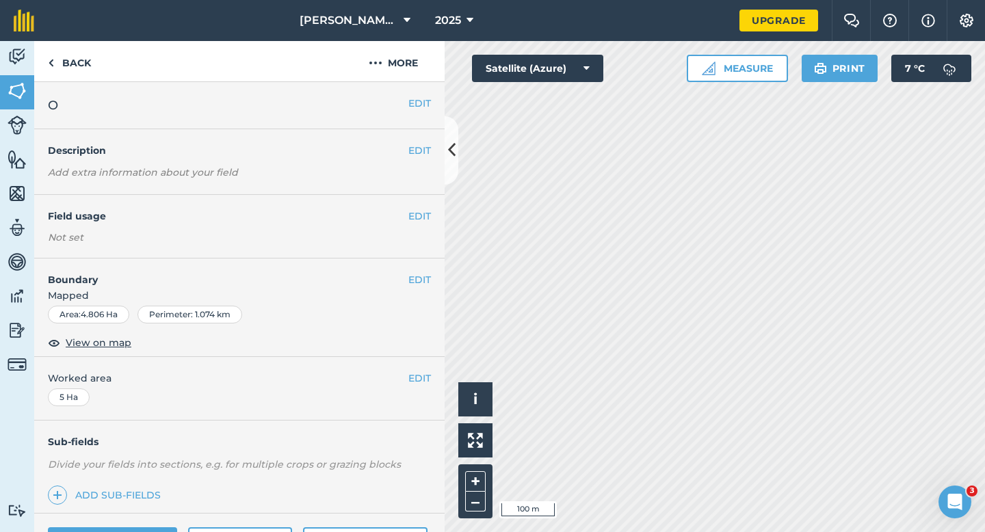
scroll to position [27, 0]
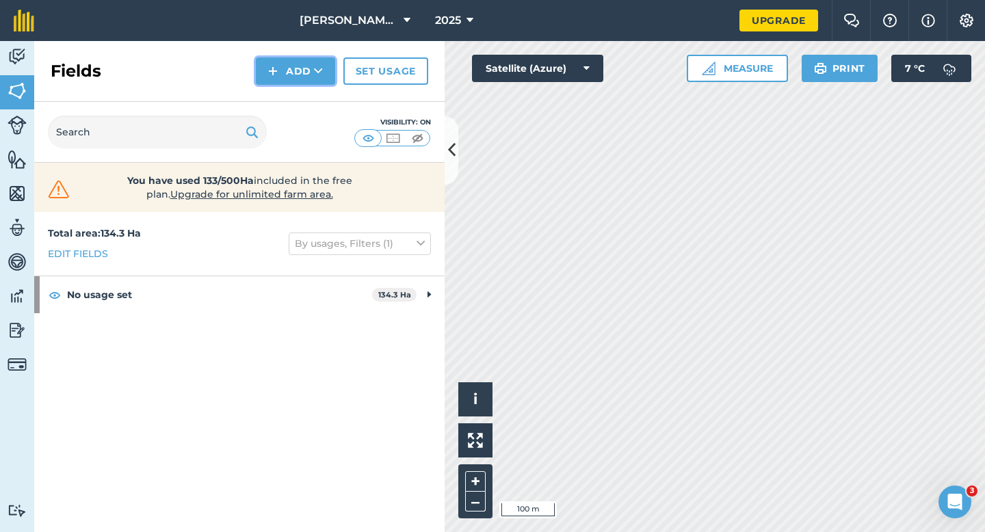
click at [286, 72] on button "Add" at bounding box center [295, 70] width 79 height 27
click at [294, 101] on link "Draw" at bounding box center [295, 102] width 75 height 30
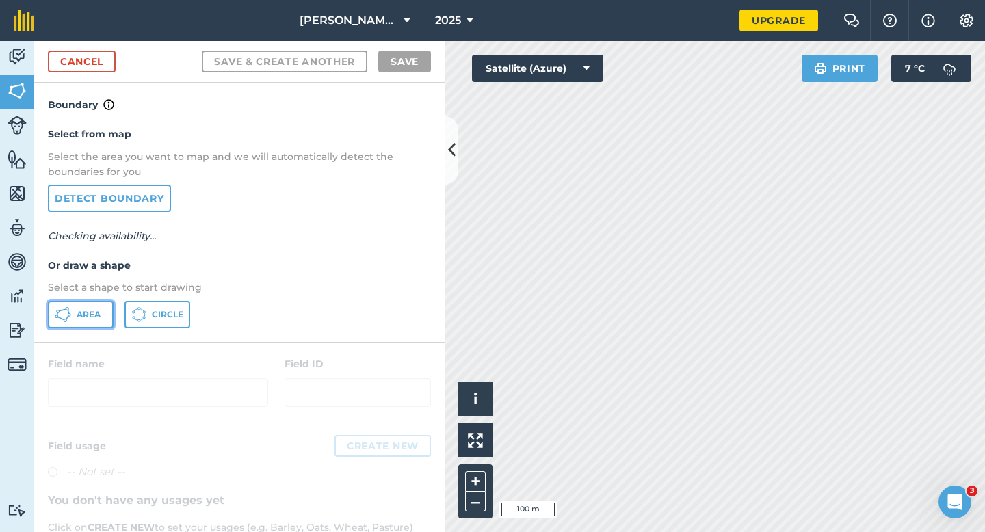
click at [76, 315] on button "Area" at bounding box center [81, 314] width 66 height 27
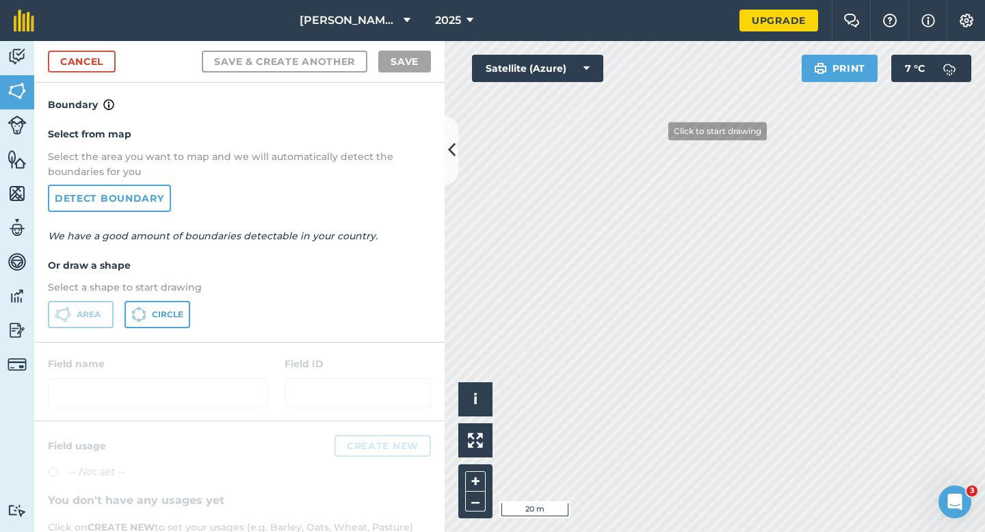
click at [579, 66] on div "Click to start drawing i © 2025 TomTom, Microsoft 20 m + – Satellite (Azure) Pr…" at bounding box center [715, 286] width 541 height 491
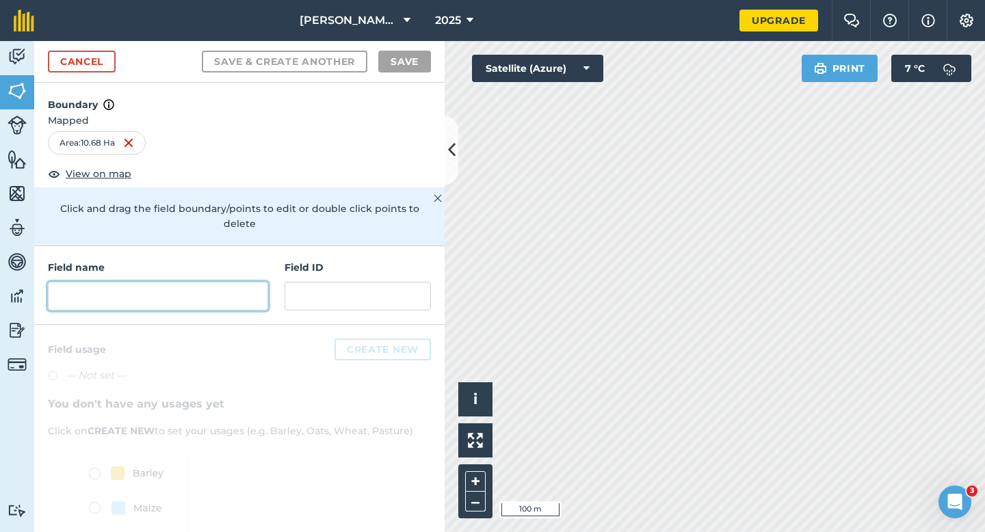
click at [218, 282] on input "text" at bounding box center [158, 296] width 220 height 29
type input "Q"
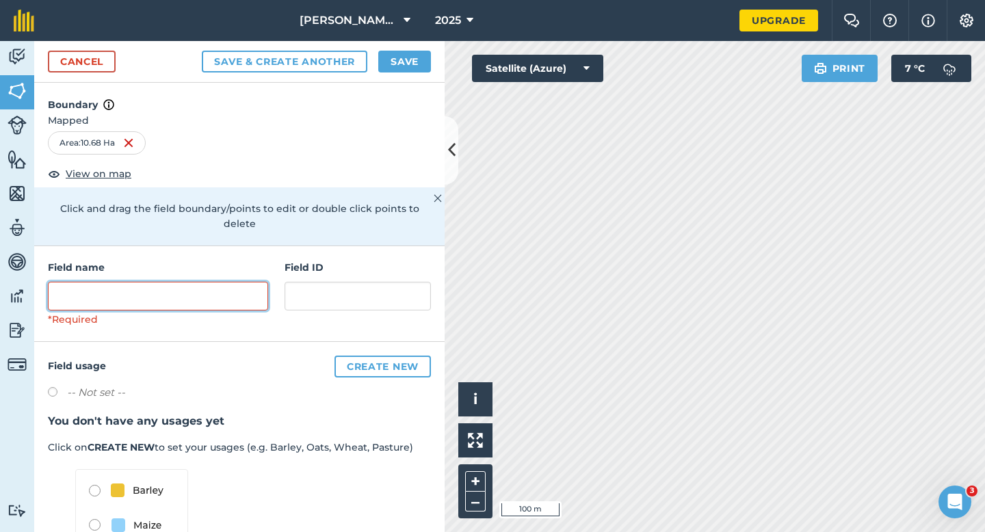
type input "P"
type input "O"
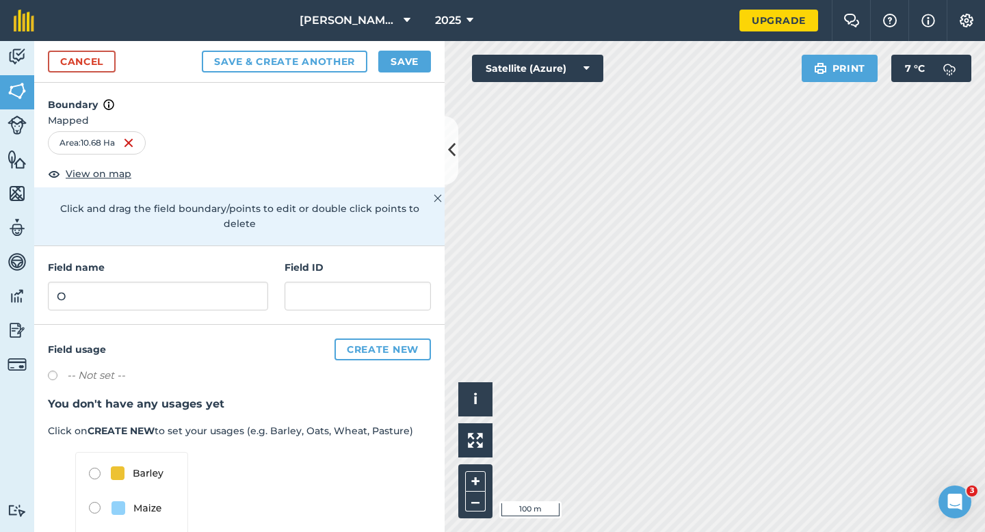
click at [402, 90] on h4 "Boundary" at bounding box center [239, 98] width 411 height 30
click at [419, 58] on button "Save" at bounding box center [404, 62] width 53 height 22
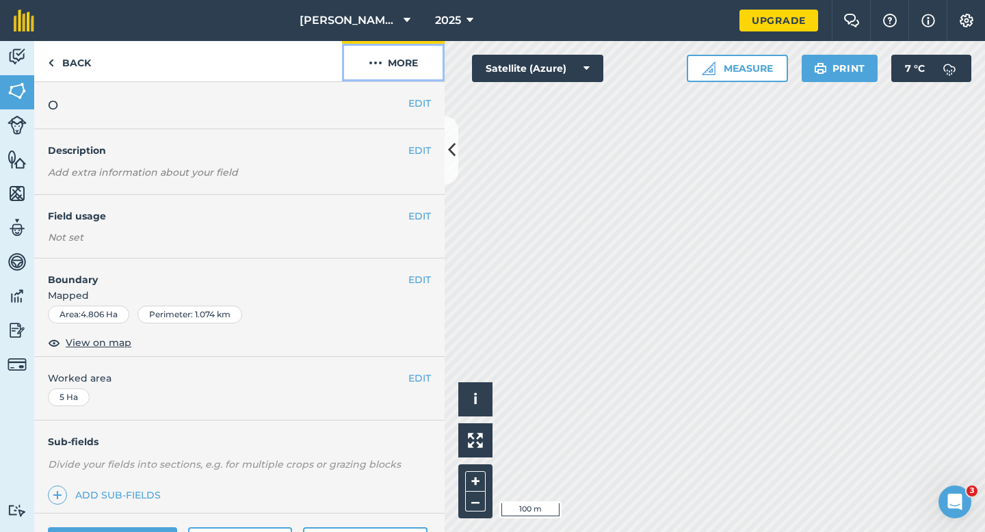
click at [391, 70] on button "More" at bounding box center [393, 61] width 103 height 40
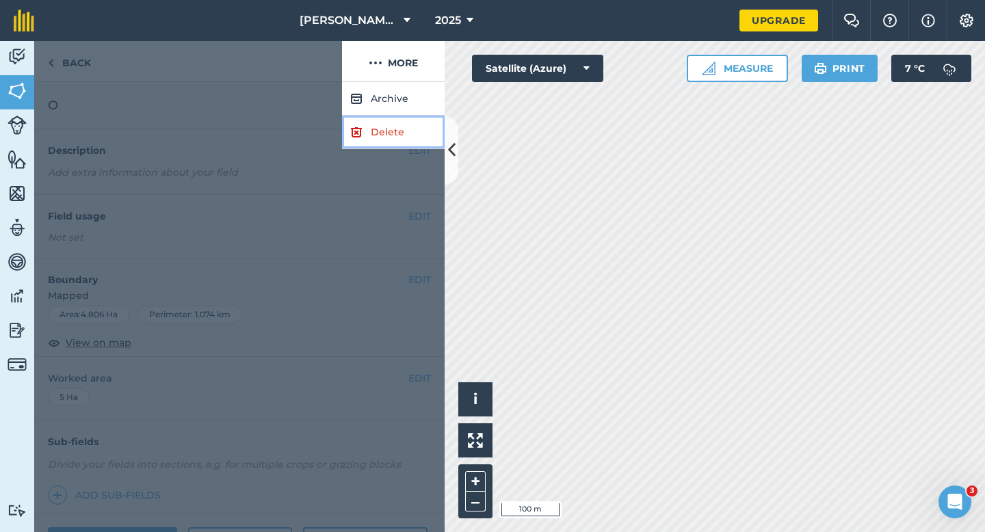
click at [391, 122] on link "Delete" at bounding box center [393, 133] width 103 height 34
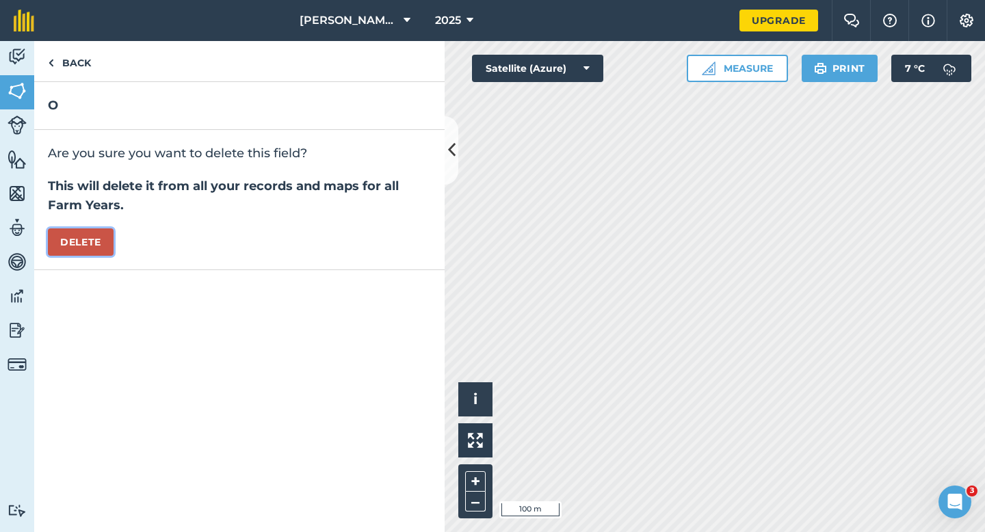
click at [108, 235] on button "Delete" at bounding box center [81, 242] width 66 height 27
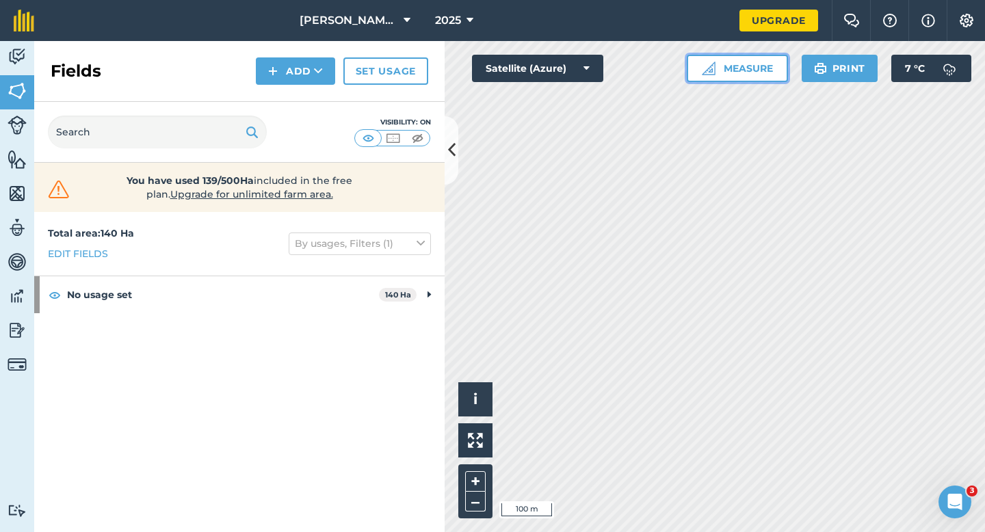
click at [775, 75] on button "Measure" at bounding box center [737, 68] width 101 height 27
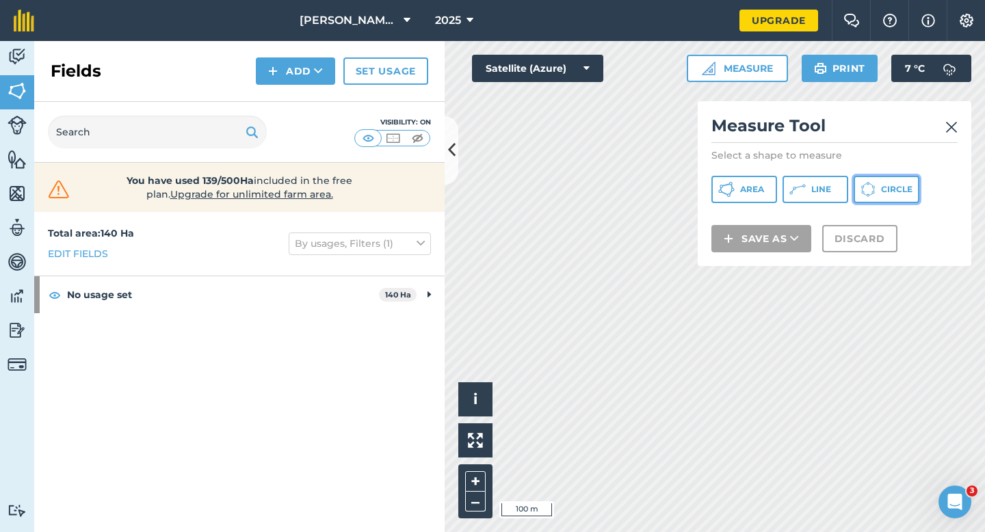
click at [735, 195] on icon at bounding box center [727, 189] width 16 height 16
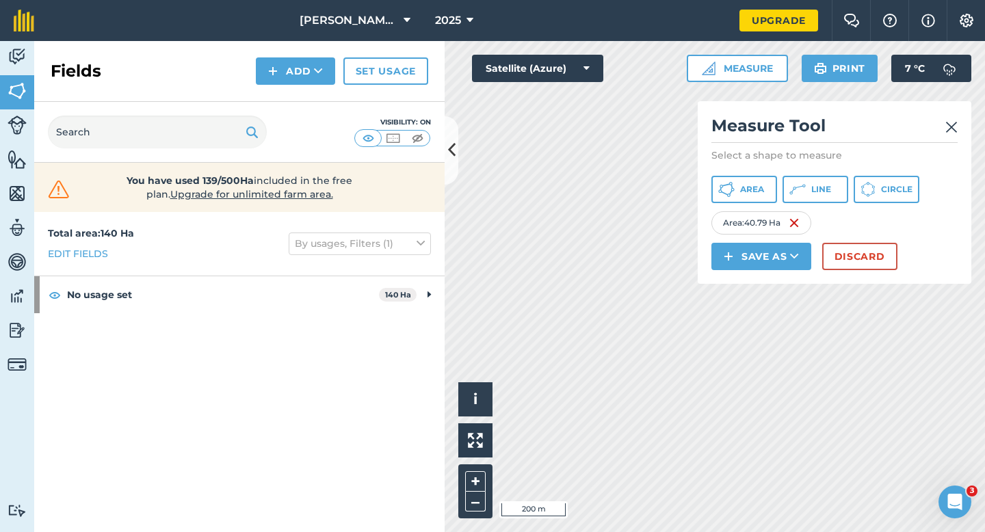
click at [874, 271] on div "Measure Tool Select a shape to measure Area Line Circle Area : 40.79 Ha Save as…" at bounding box center [835, 192] width 274 height 183
click at [836, 258] on button "Discard" at bounding box center [860, 256] width 75 height 27
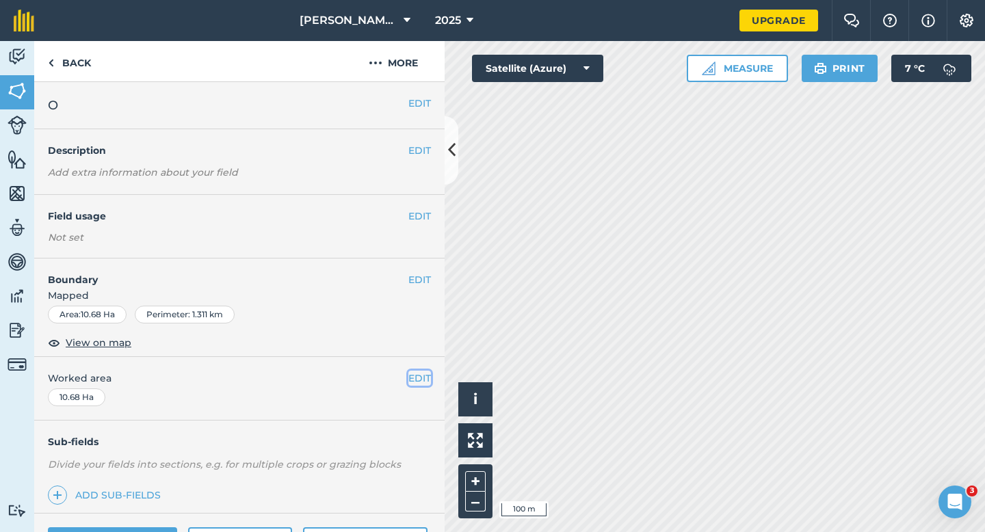
click at [419, 380] on button "EDIT" at bounding box center [420, 378] width 23 height 15
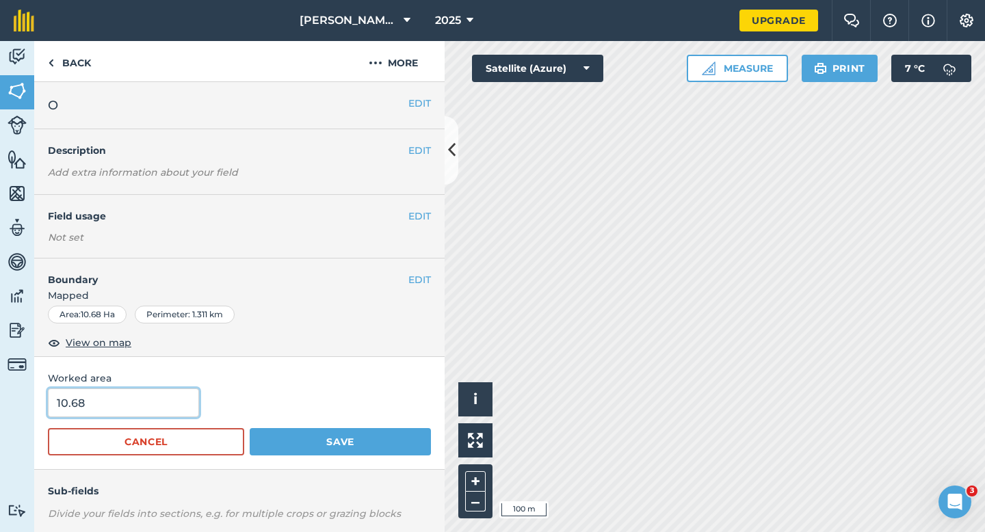
click at [153, 416] on input "10.68" at bounding box center [123, 403] width 151 height 29
type input "10.6"
click at [250, 428] on button "Save" at bounding box center [340, 441] width 181 height 27
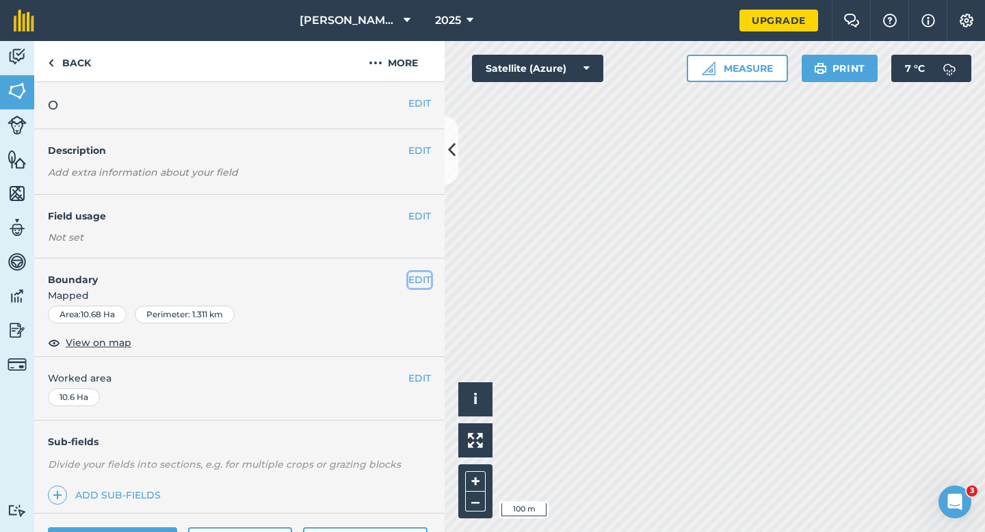
click at [418, 278] on button "EDIT" at bounding box center [420, 279] width 23 height 15
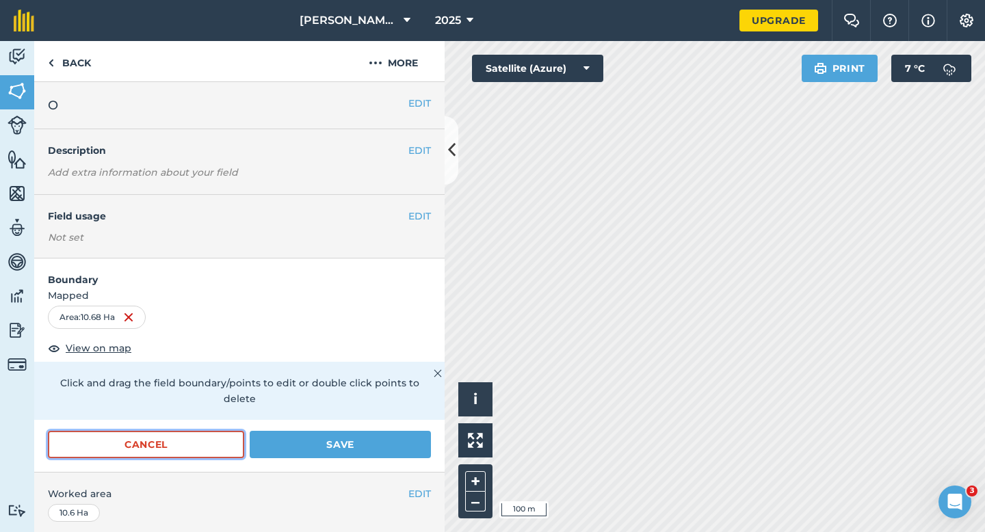
click at [172, 432] on button "Cancel" at bounding box center [146, 444] width 196 height 27
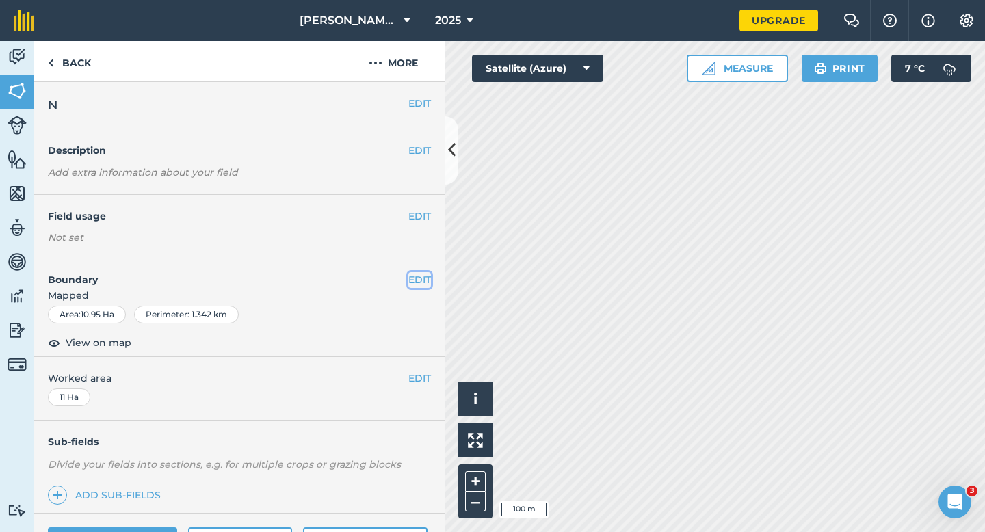
click at [419, 283] on button "EDIT" at bounding box center [420, 279] width 23 height 15
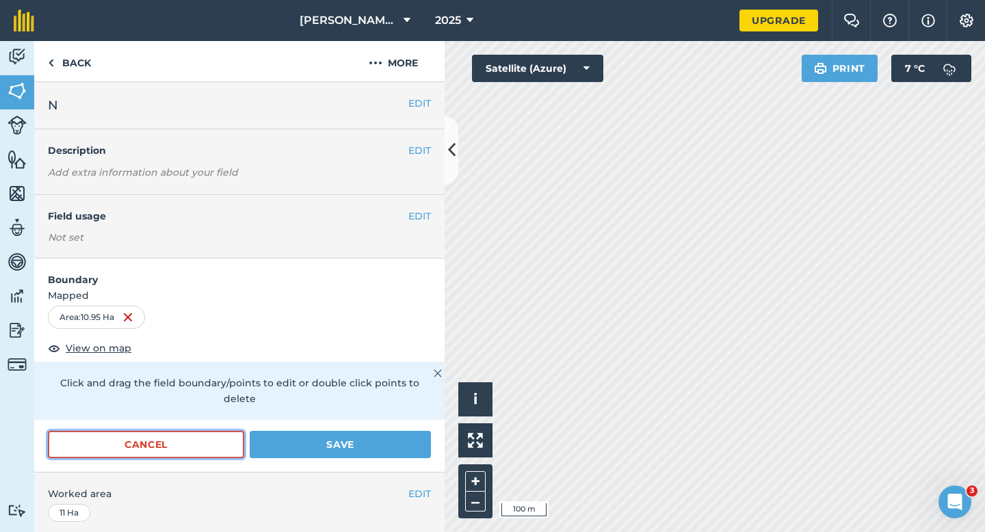
click at [232, 431] on button "Cancel" at bounding box center [146, 444] width 196 height 27
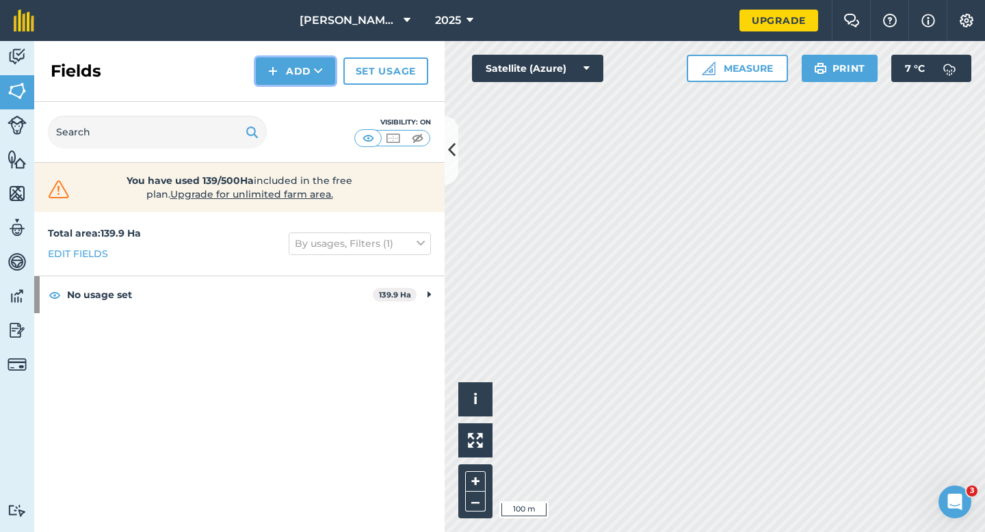
click at [294, 70] on button "Add" at bounding box center [295, 70] width 79 height 27
click at [294, 94] on link "Draw" at bounding box center [295, 102] width 75 height 30
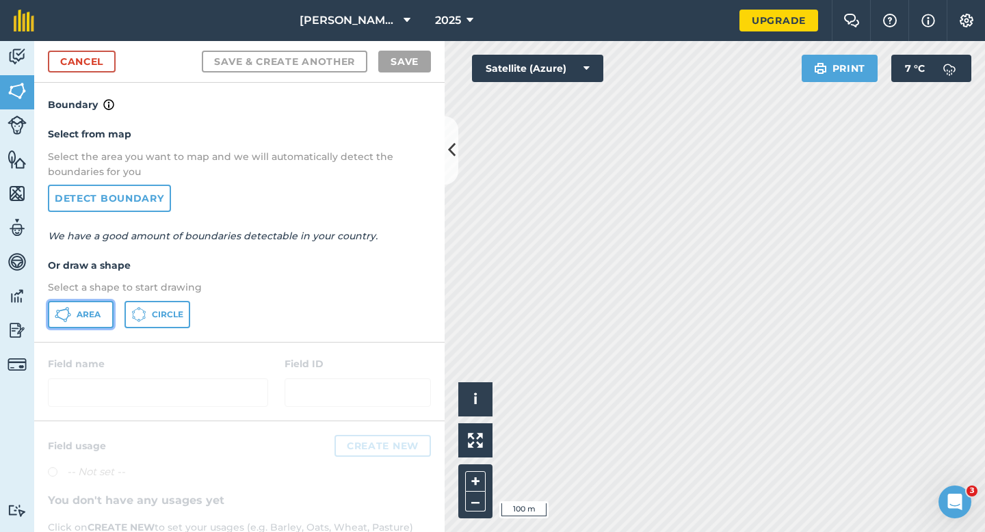
click at [92, 312] on span "Area" at bounding box center [89, 314] width 24 height 11
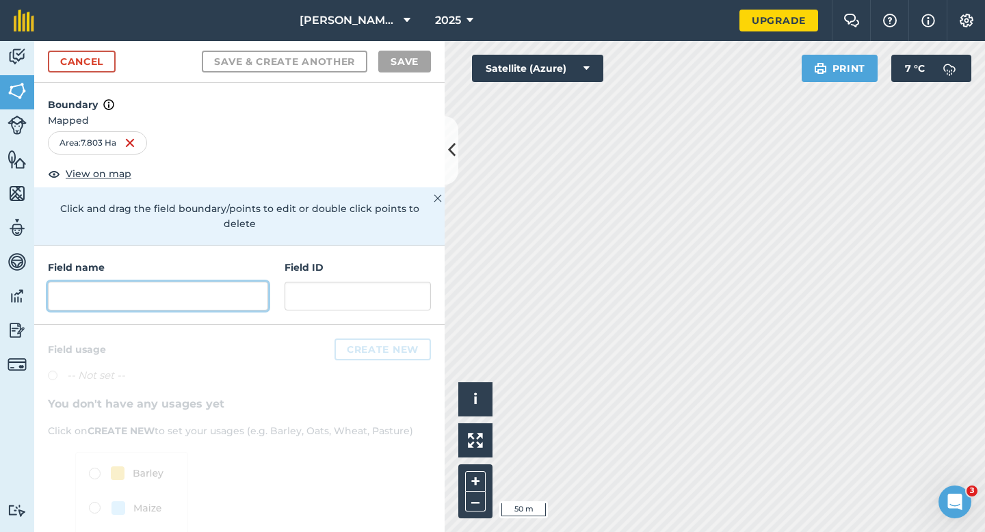
click at [219, 282] on input "text" at bounding box center [158, 296] width 220 height 29
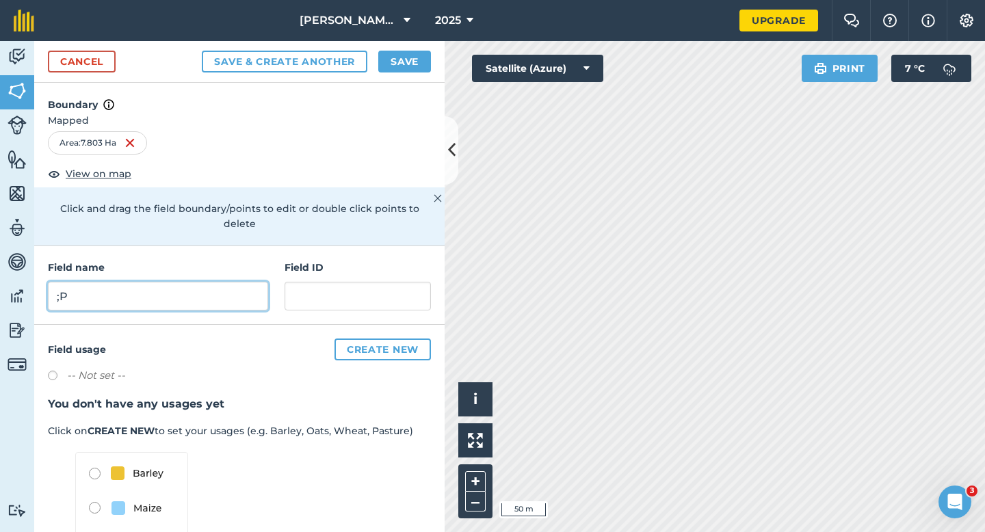
type input ";P"
click at [396, 60] on button "Save" at bounding box center [404, 62] width 53 height 22
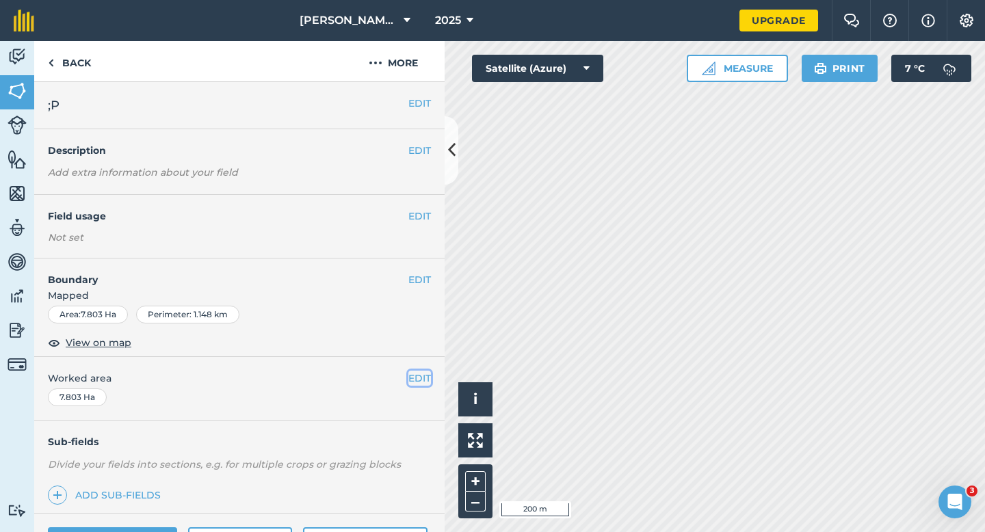
click at [416, 377] on button "EDIT" at bounding box center [420, 378] width 23 height 15
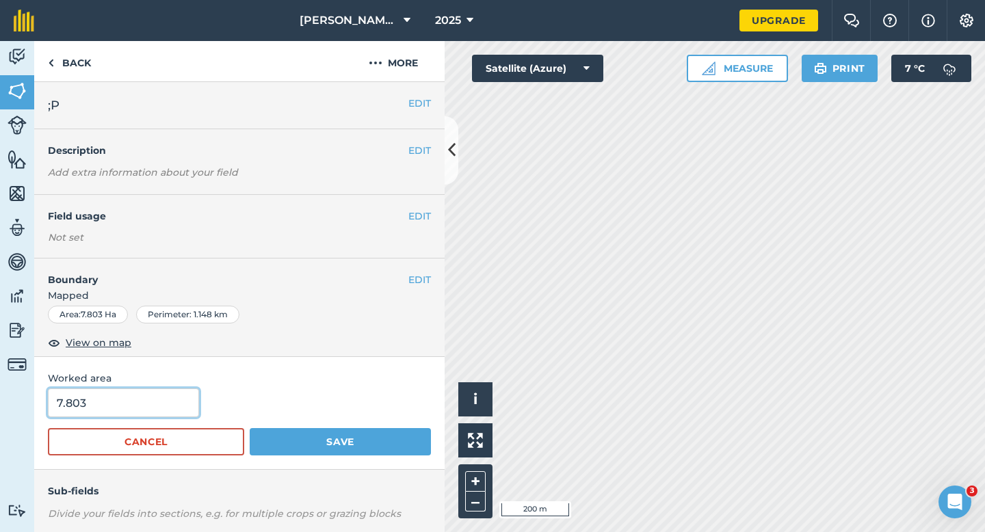
click at [133, 409] on input "7.803" at bounding box center [123, 403] width 151 height 29
type input "8"
click at [250, 428] on button "Save" at bounding box center [340, 441] width 181 height 27
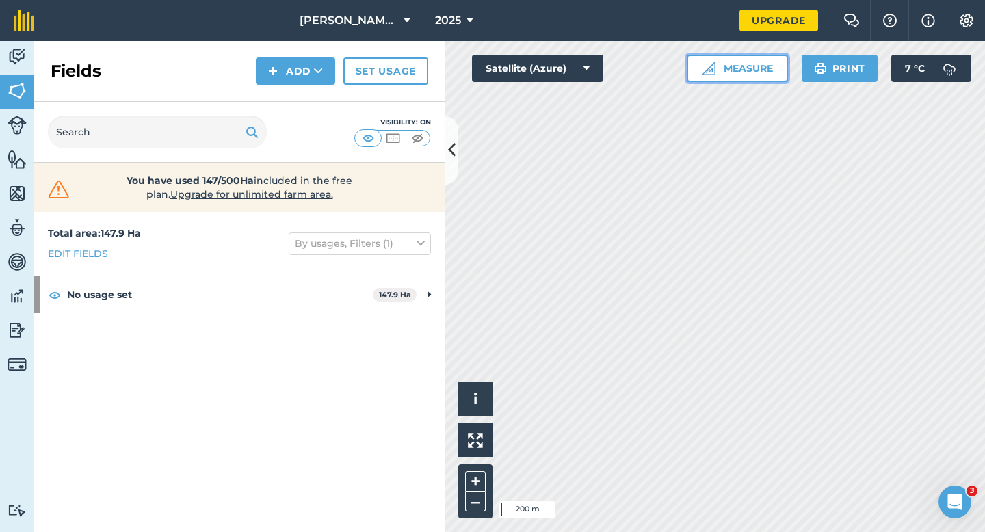
click at [706, 64] on img at bounding box center [709, 69] width 14 height 14
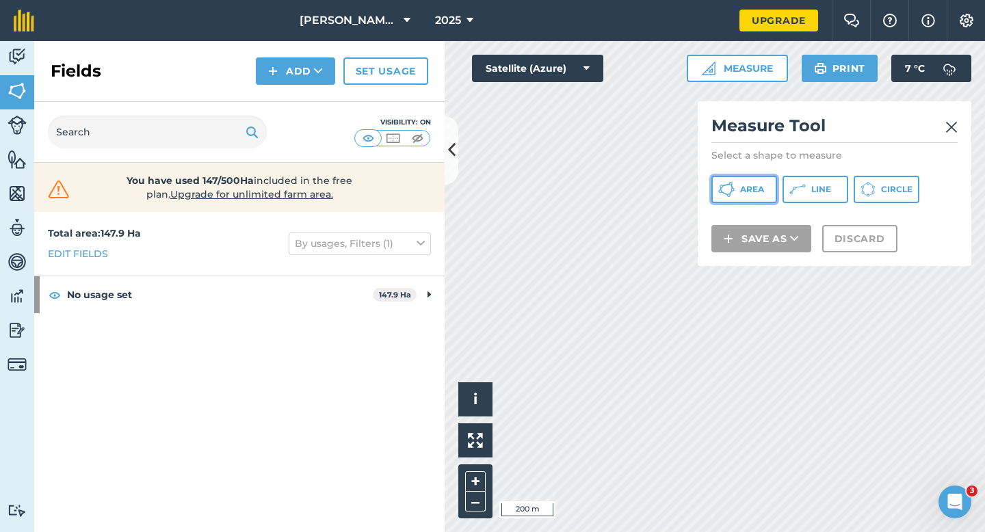
click at [751, 183] on button "Area" at bounding box center [745, 189] width 66 height 27
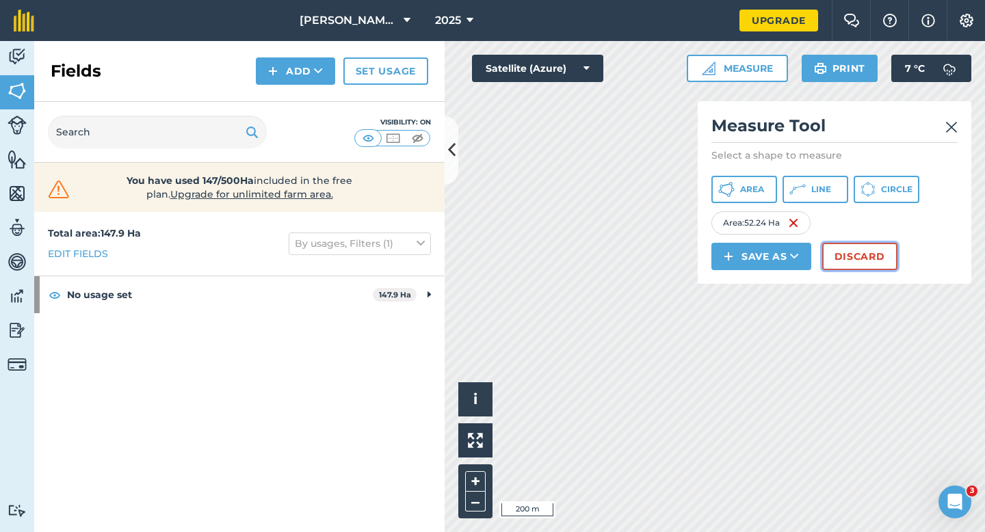
click at [845, 257] on button "Discard" at bounding box center [860, 256] width 75 height 27
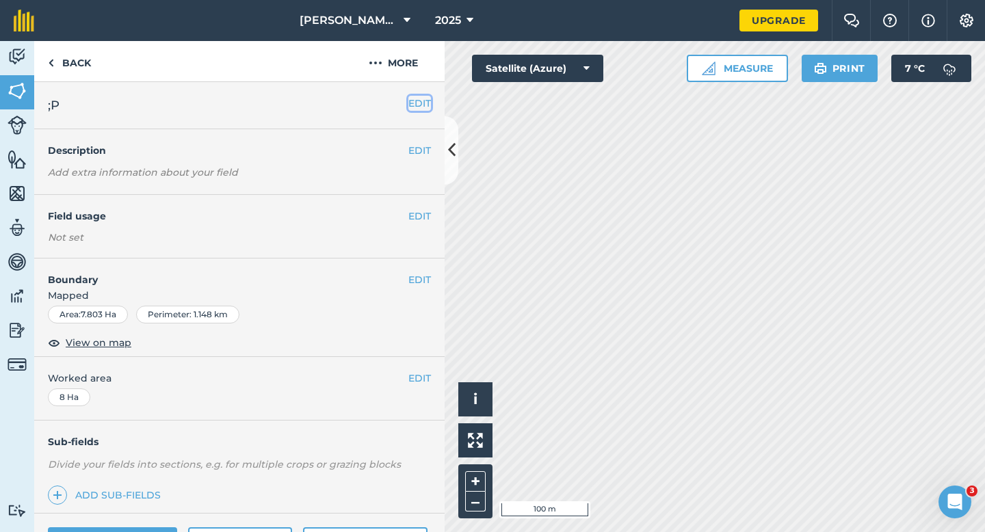
click at [415, 108] on button "EDIT" at bounding box center [420, 103] width 23 height 15
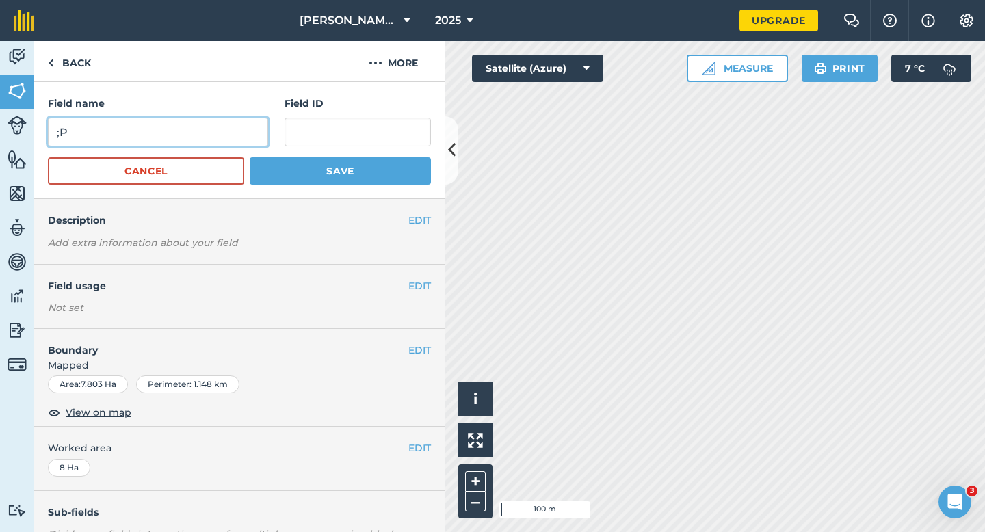
click at [231, 139] on input ";P" at bounding box center [158, 132] width 220 height 29
type input "P"
click at [250, 157] on button "Save" at bounding box center [340, 170] width 181 height 27
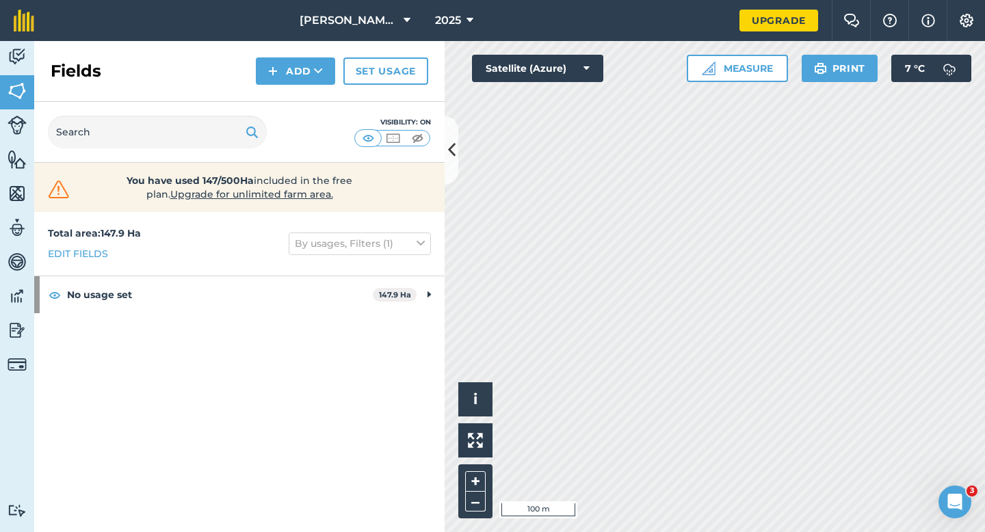
click at [292, 85] on div "Fields Add Set usage" at bounding box center [239, 71] width 411 height 61
click at [294, 76] on button "Add" at bounding box center [295, 70] width 79 height 27
click at [294, 91] on link "Draw" at bounding box center [295, 102] width 75 height 30
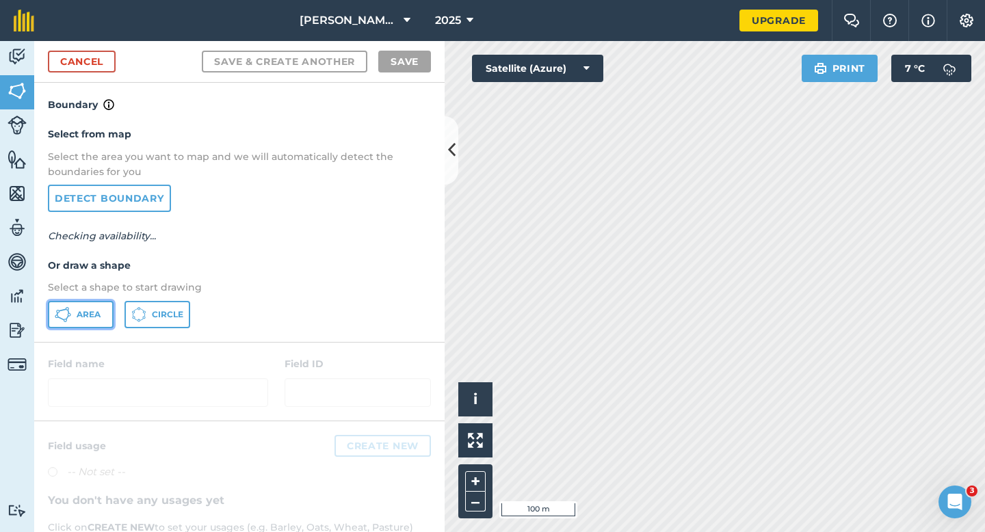
click at [97, 315] on span "Area" at bounding box center [89, 314] width 24 height 11
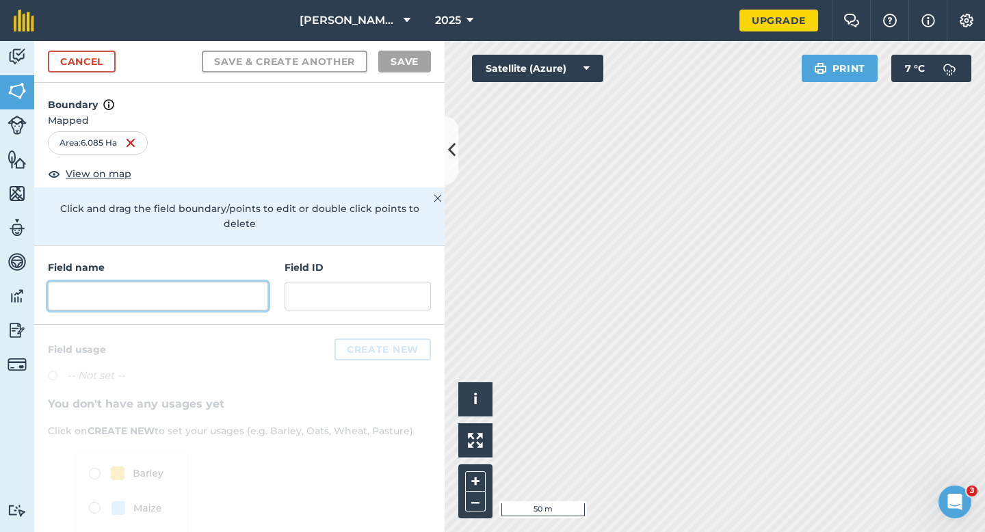
click at [223, 282] on input "text" at bounding box center [158, 296] width 220 height 29
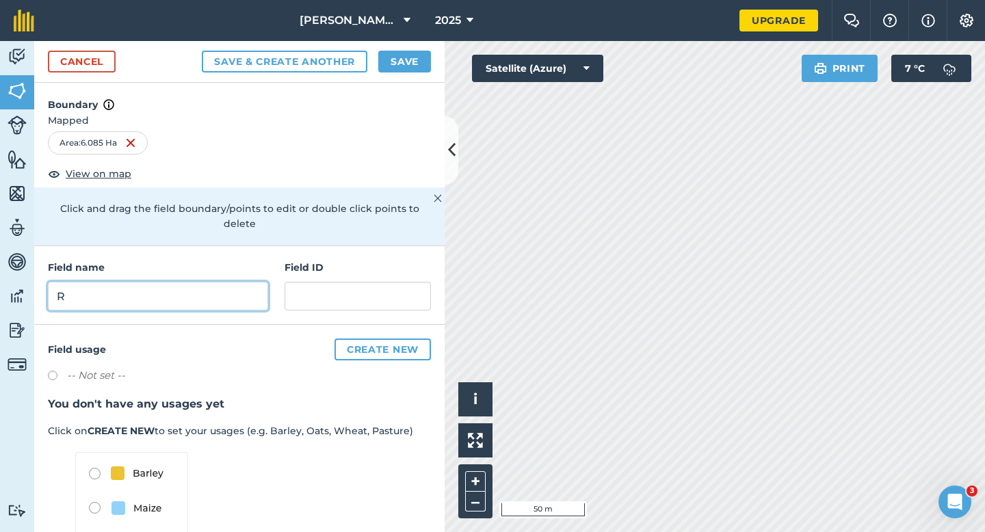
type input "R"
click at [396, 65] on button "Save" at bounding box center [404, 62] width 53 height 22
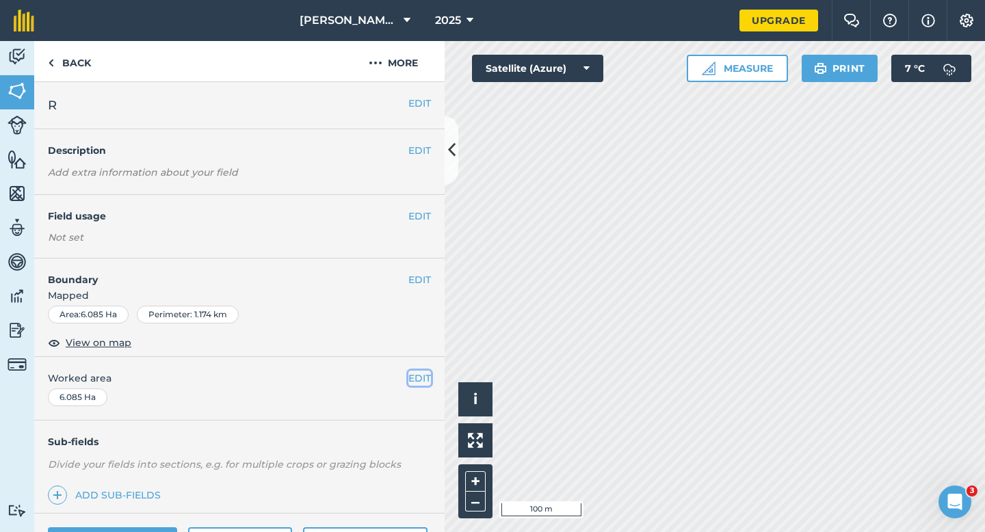
click at [420, 375] on button "EDIT" at bounding box center [420, 378] width 23 height 15
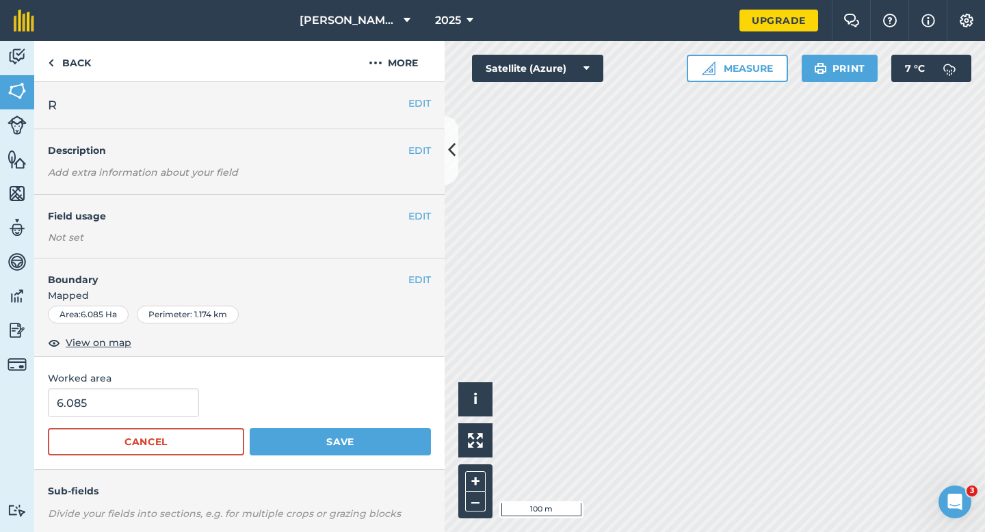
click at [105, 419] on form "6.085 Cancel Save" at bounding box center [239, 422] width 383 height 67
click at [107, 415] on input "6.085" at bounding box center [123, 403] width 151 height 29
type input "6"
click at [250, 428] on button "Save" at bounding box center [340, 441] width 181 height 27
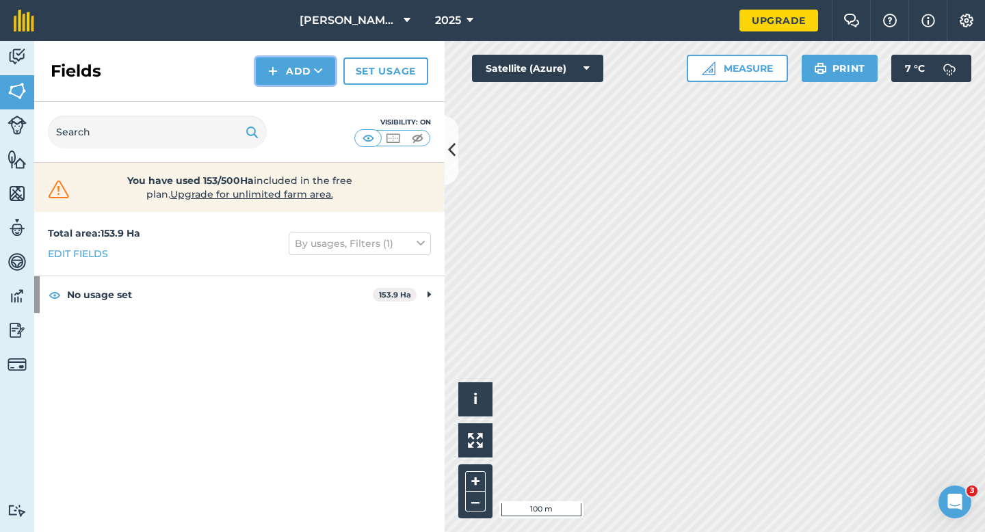
click at [279, 77] on button "Add" at bounding box center [295, 70] width 79 height 27
click at [279, 97] on link "Draw" at bounding box center [295, 102] width 75 height 30
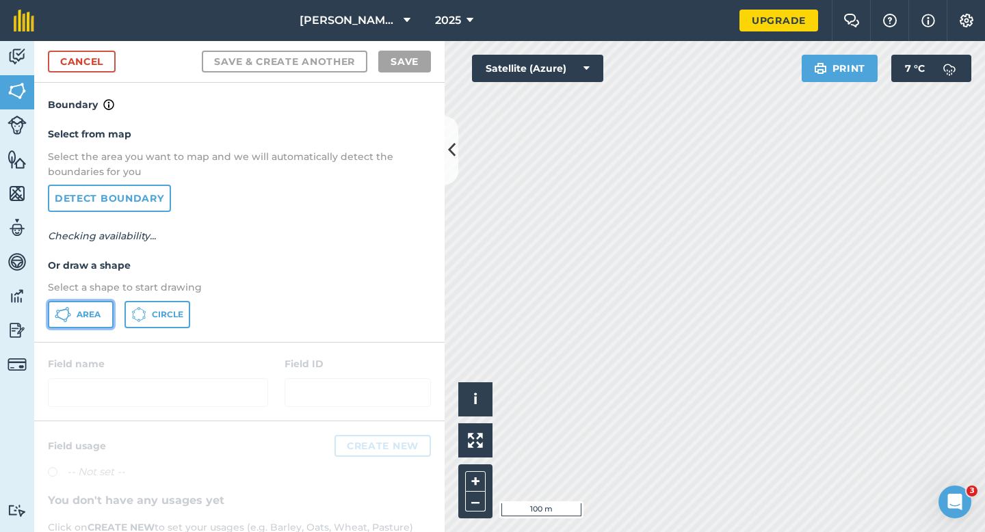
click at [67, 311] on icon at bounding box center [63, 315] width 16 height 16
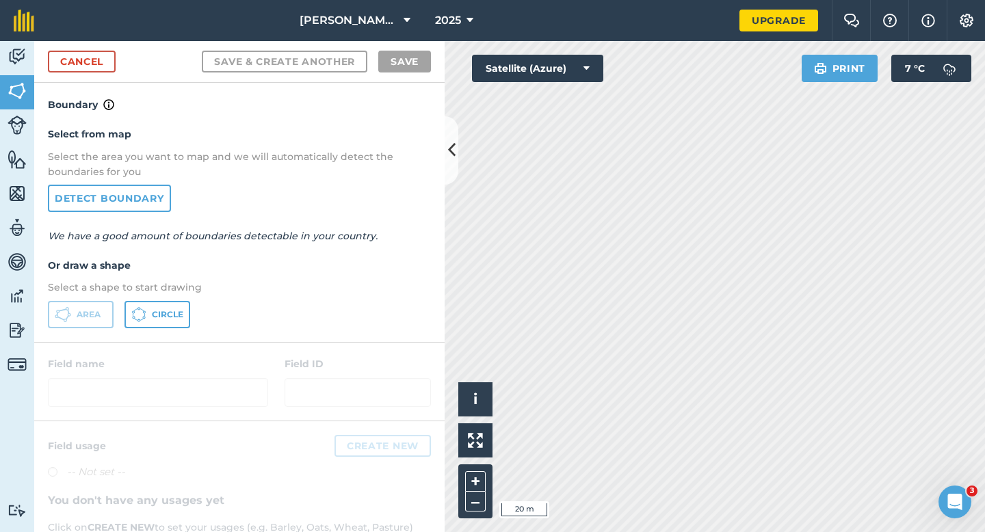
click at [489, 21] on div "[PERSON_NAME] & Sons 2025 Upgrade Farm Chat Help Info Settings Map printing is …" at bounding box center [492, 266] width 985 height 532
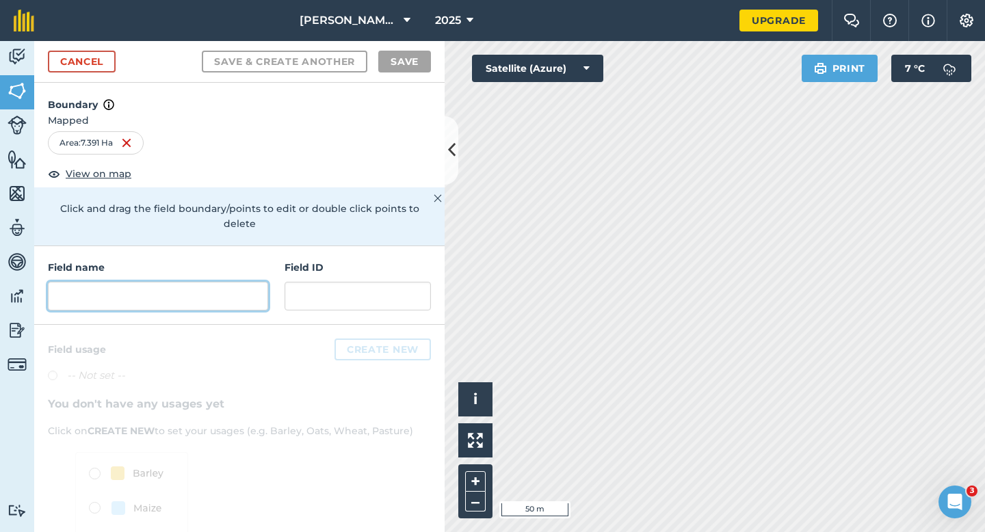
click at [236, 287] on input "text" at bounding box center [158, 296] width 220 height 29
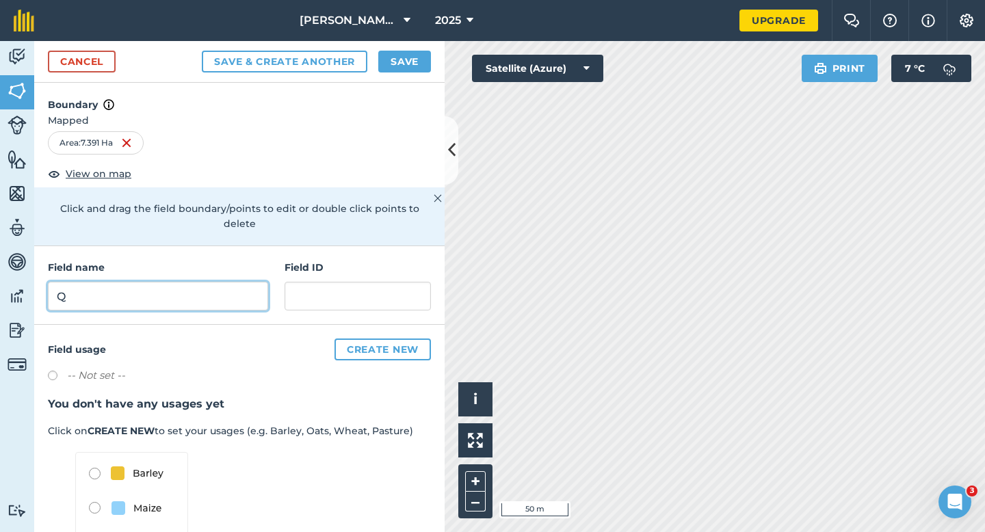
type input "Q"
click at [389, 54] on button "Save" at bounding box center [404, 62] width 53 height 22
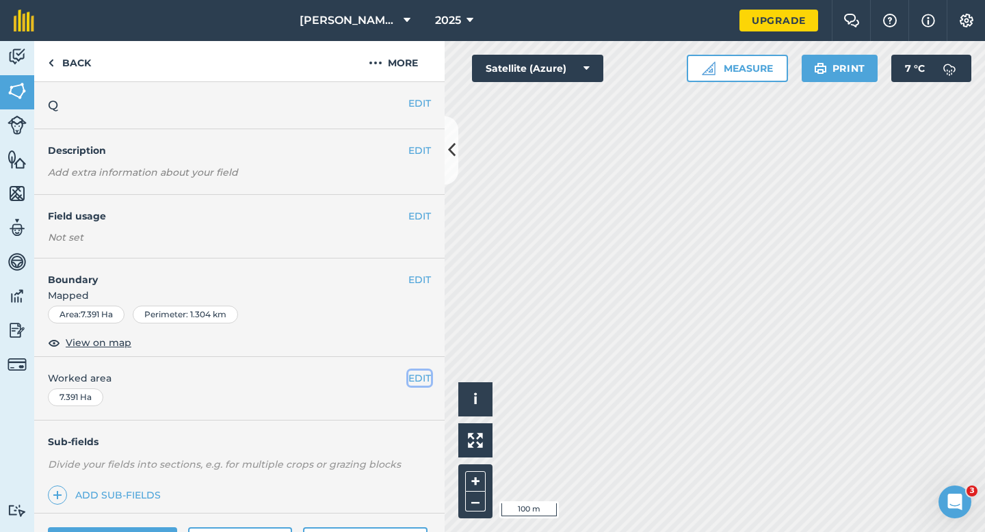
click at [419, 379] on button "EDIT" at bounding box center [420, 378] width 23 height 15
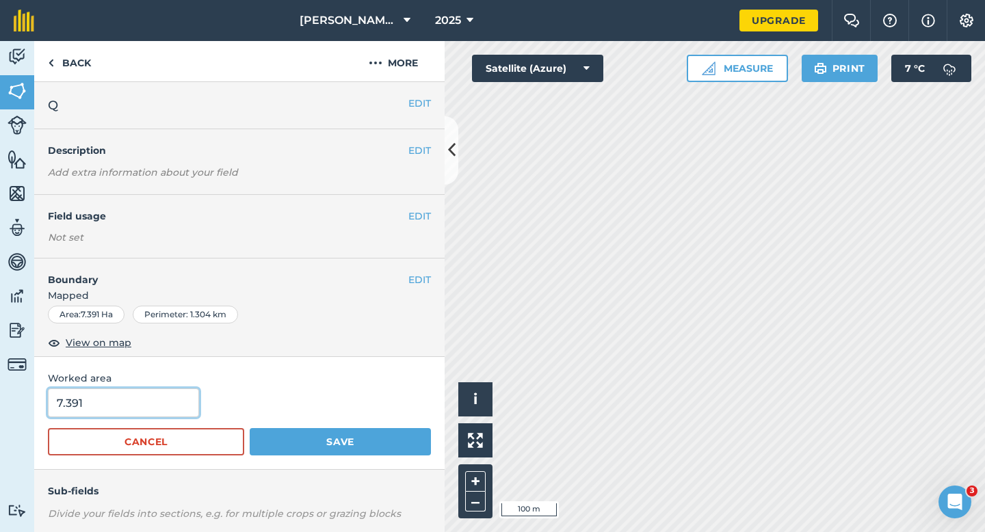
click at [153, 396] on input "7.391" at bounding box center [123, 403] width 151 height 29
type input "7.4"
click at [250, 428] on button "Save" at bounding box center [340, 441] width 181 height 27
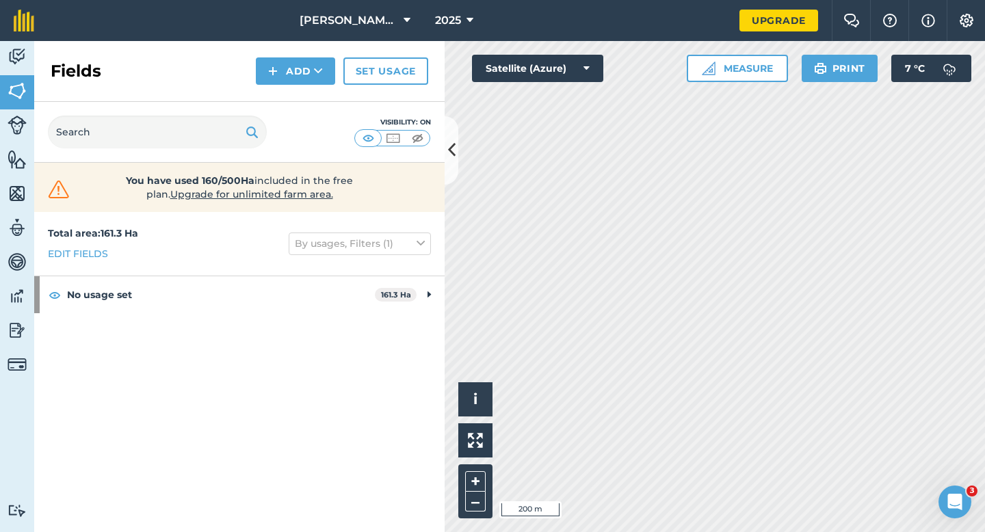
click at [282, 56] on div "Fields Add Set usage" at bounding box center [239, 71] width 411 height 61
click at [282, 66] on button "Add" at bounding box center [295, 70] width 79 height 27
click at [282, 98] on link "Draw" at bounding box center [295, 102] width 75 height 30
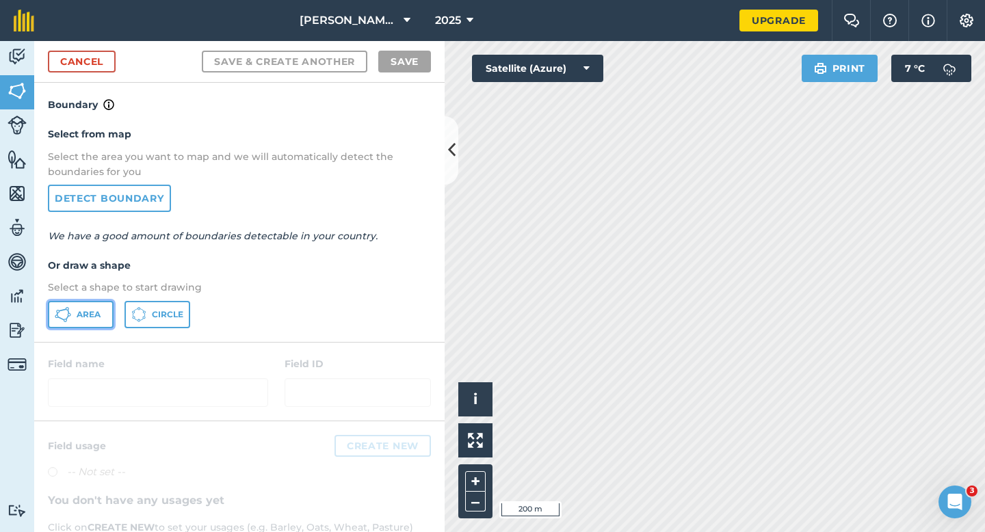
click at [81, 321] on button "Area" at bounding box center [81, 314] width 66 height 27
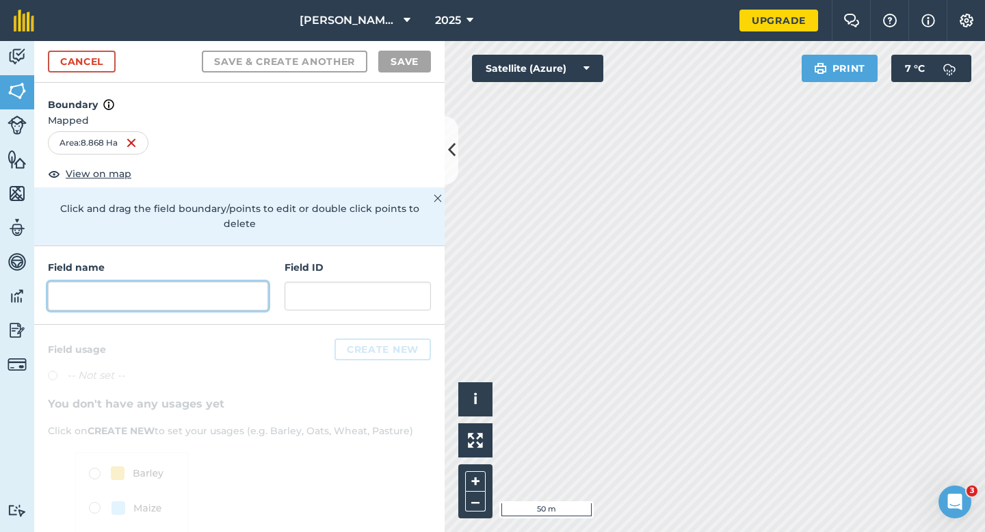
click at [203, 289] on input "text" at bounding box center [158, 296] width 220 height 29
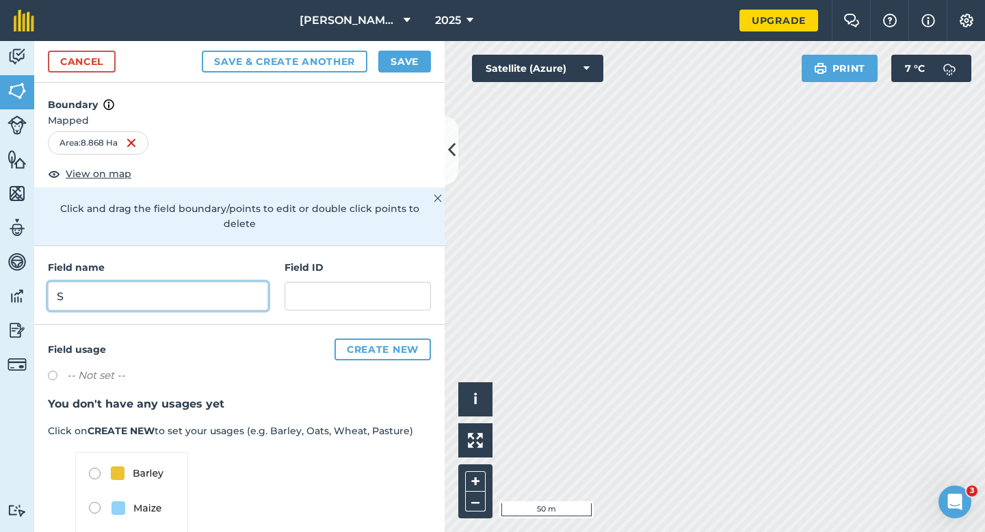
type input "S"
click at [394, 59] on button "Save" at bounding box center [404, 62] width 53 height 22
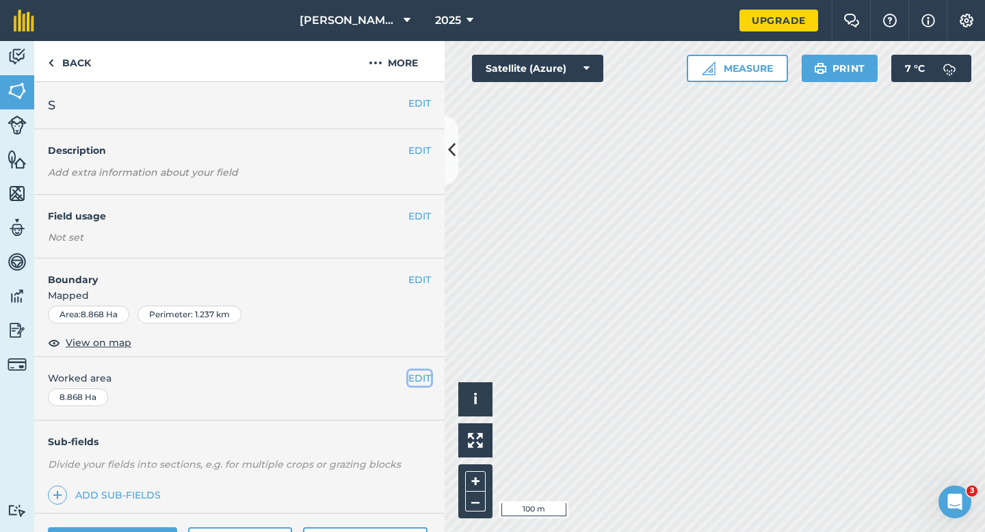
click at [415, 374] on button "EDIT" at bounding box center [420, 378] width 23 height 15
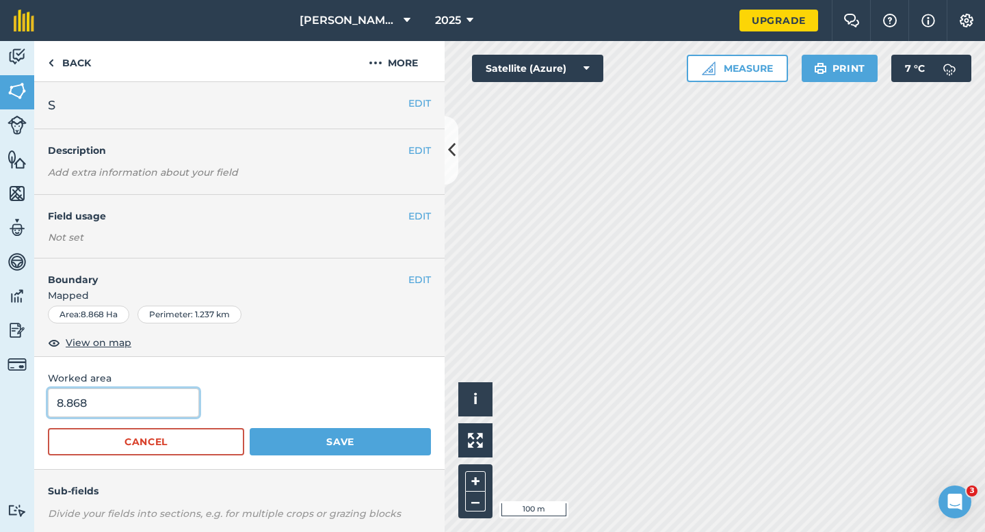
click at [113, 415] on input "8.868" at bounding box center [123, 403] width 151 height 29
type input "8.8"
click at [250, 428] on button "Save" at bounding box center [340, 441] width 181 height 27
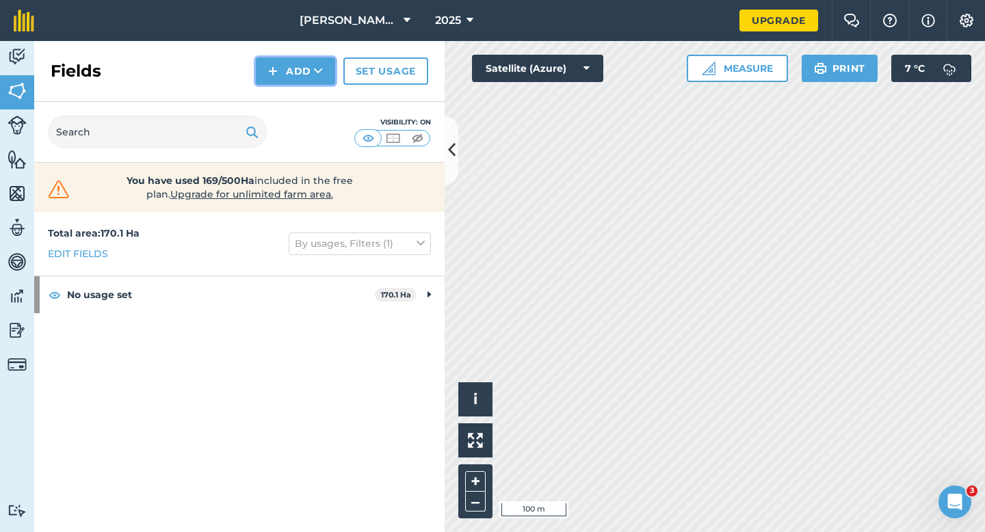
click at [292, 73] on button "Add" at bounding box center [295, 70] width 79 height 27
click at [292, 93] on link "Draw" at bounding box center [295, 102] width 75 height 30
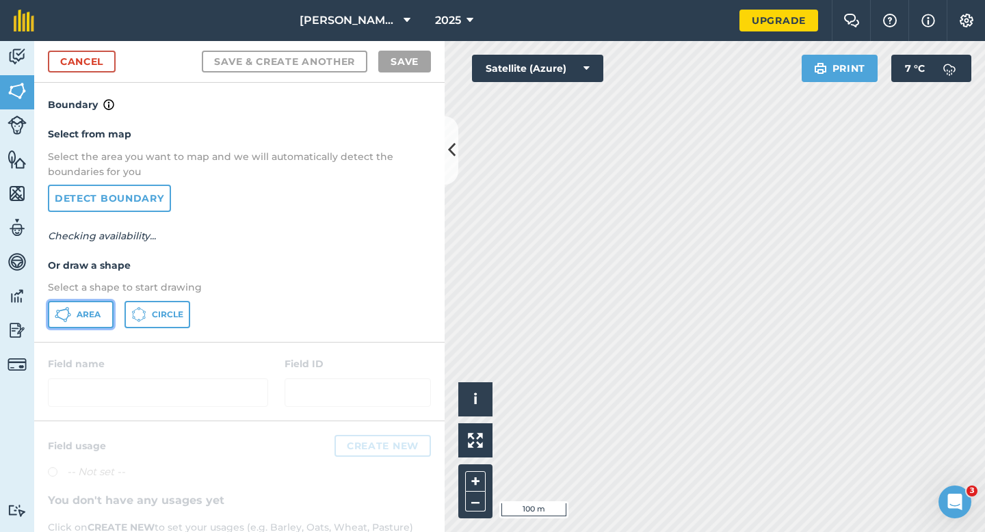
click at [90, 313] on span "Area" at bounding box center [89, 314] width 24 height 11
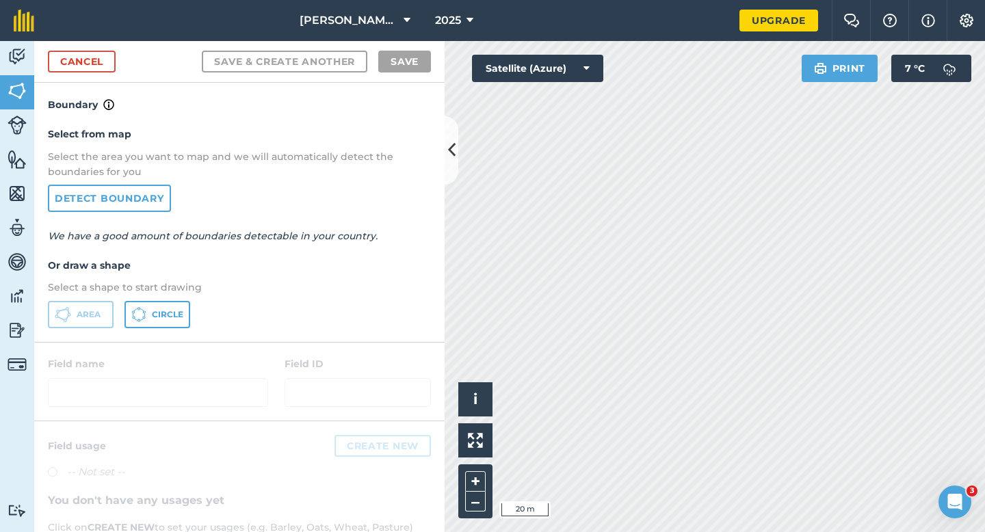
click at [587, 73] on div "Click to start drawing i © 2025 TomTom, Microsoft 20 m + – Satellite (Azure) Pr…" at bounding box center [715, 286] width 541 height 491
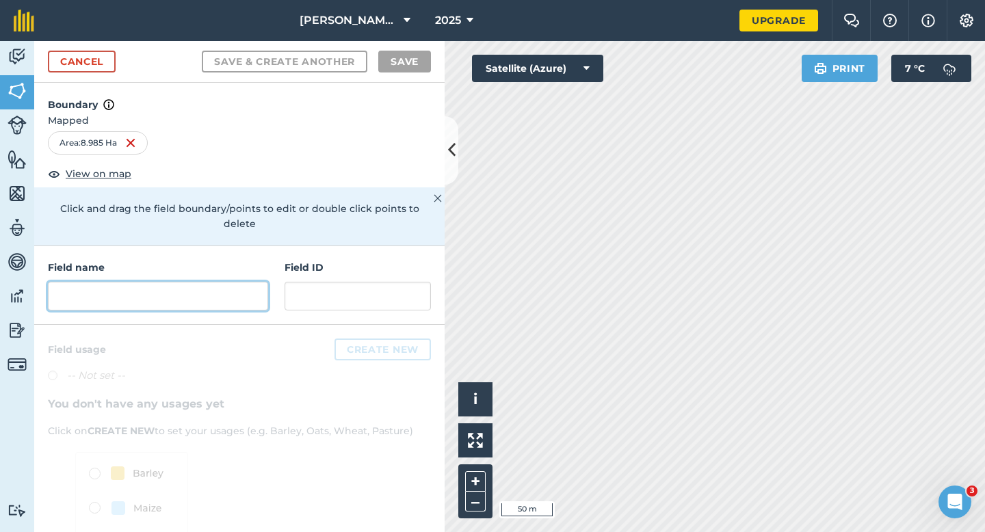
click at [224, 282] on input "text" at bounding box center [158, 296] width 220 height 29
click at [224, 283] on input "text" at bounding box center [158, 296] width 220 height 29
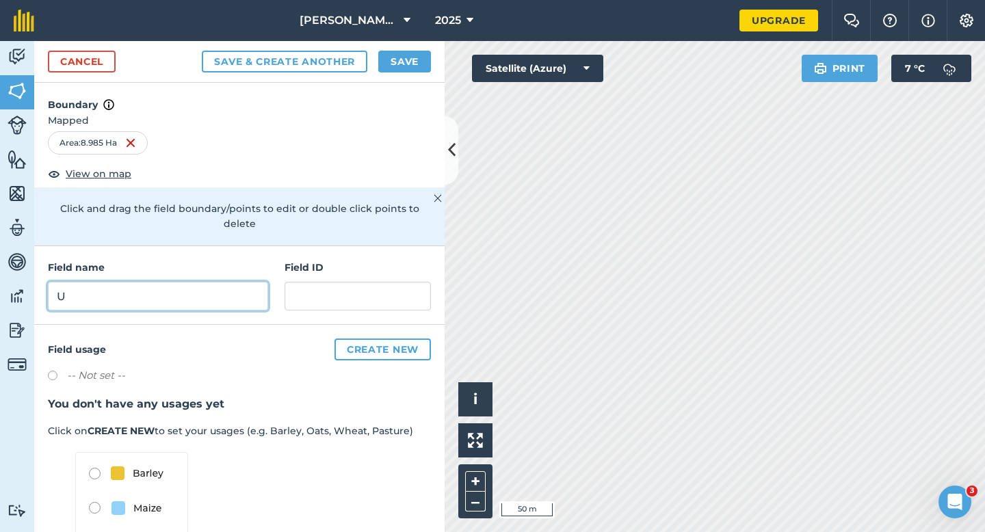
type input "U"
click at [392, 68] on button "Save" at bounding box center [404, 62] width 53 height 22
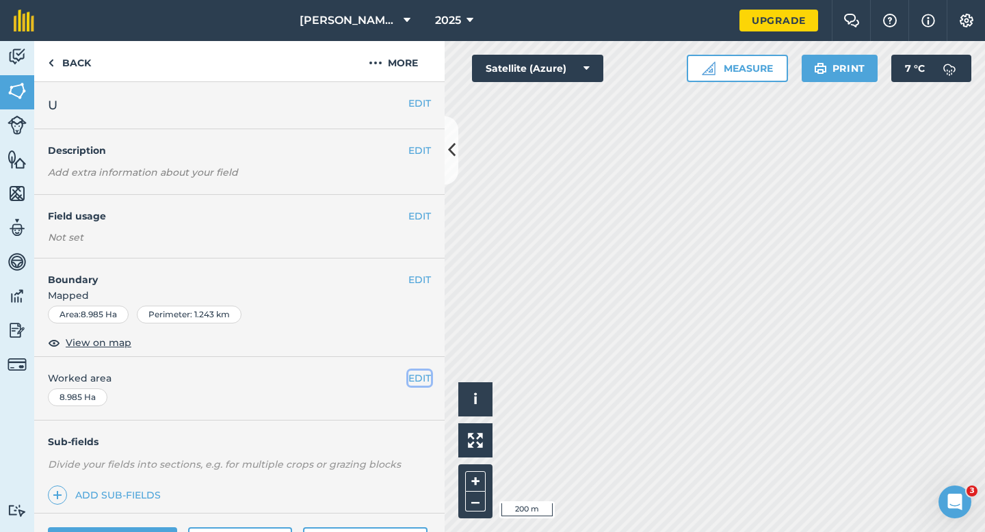
click at [422, 374] on button "EDIT" at bounding box center [420, 378] width 23 height 15
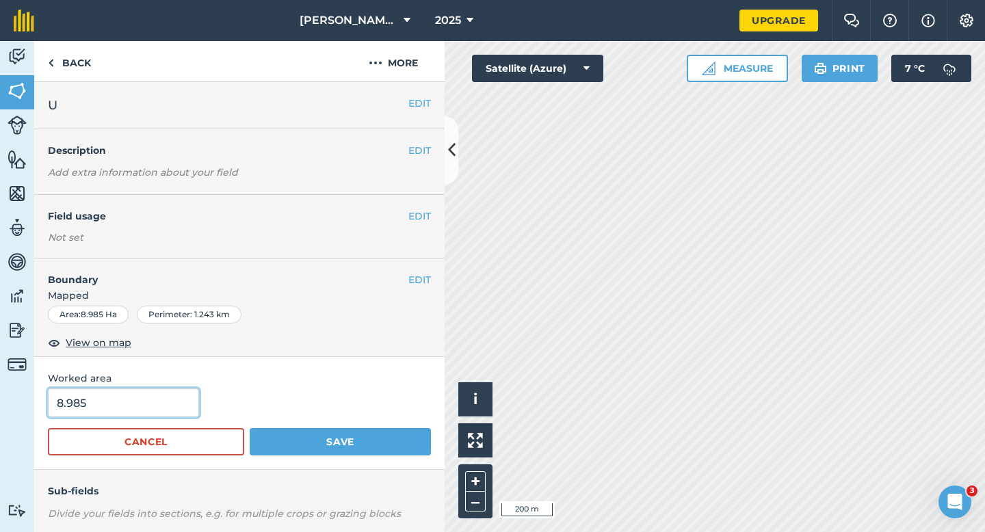
click at [173, 396] on input "8.985" at bounding box center [123, 403] width 151 height 29
type input "9"
click at [250, 428] on button "Save" at bounding box center [340, 441] width 181 height 27
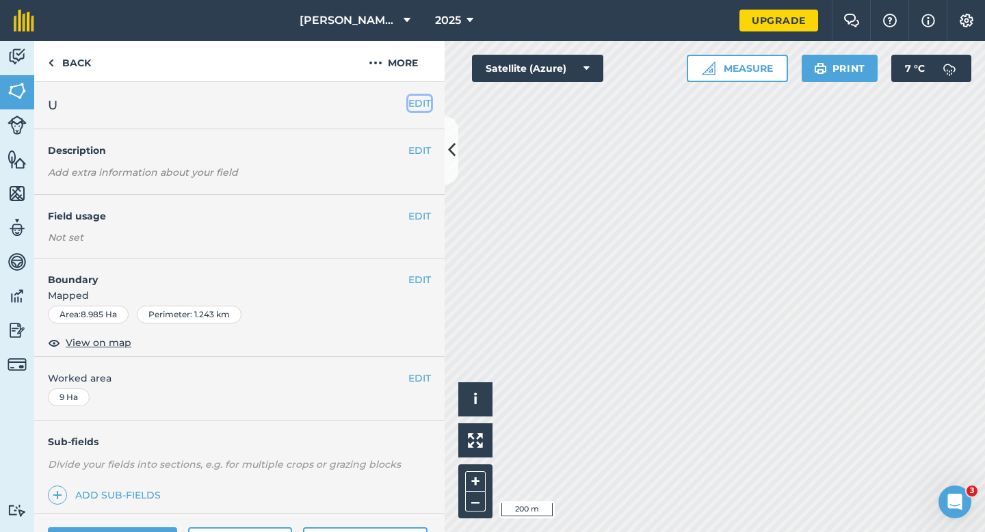
click at [419, 104] on button "EDIT" at bounding box center [420, 103] width 23 height 15
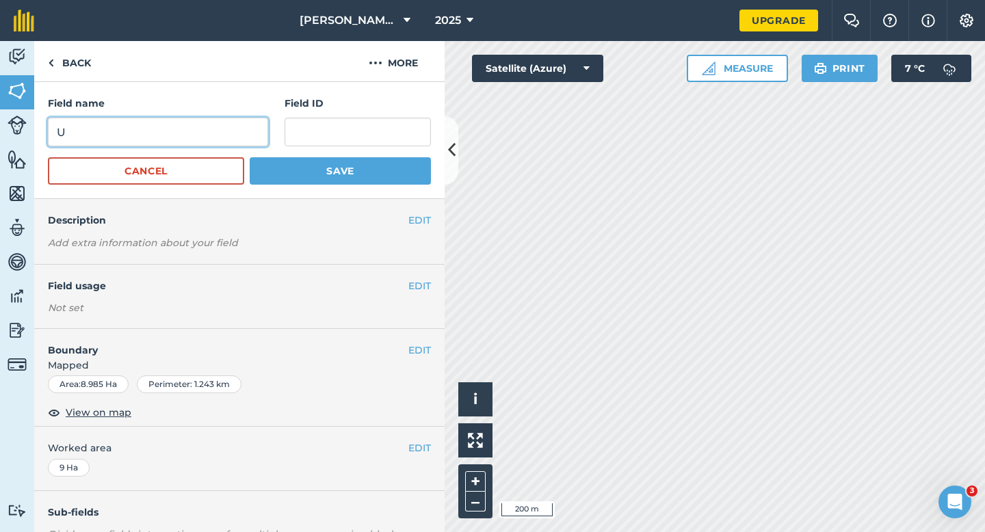
click at [249, 135] on input "U" at bounding box center [158, 132] width 220 height 29
type input "T"
click at [250, 157] on button "Save" at bounding box center [340, 170] width 181 height 27
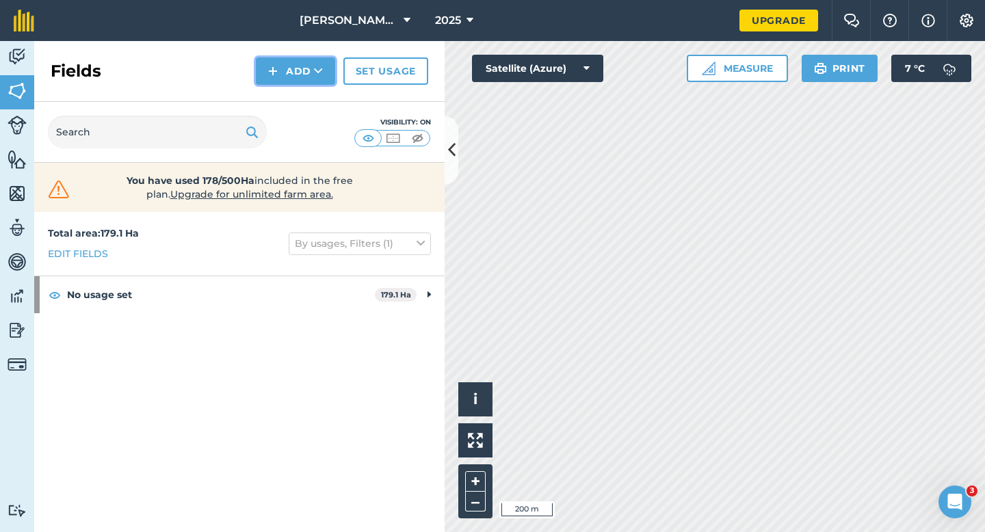
click at [324, 81] on button "Add" at bounding box center [295, 70] width 79 height 27
click at [324, 99] on link "Draw" at bounding box center [295, 102] width 75 height 30
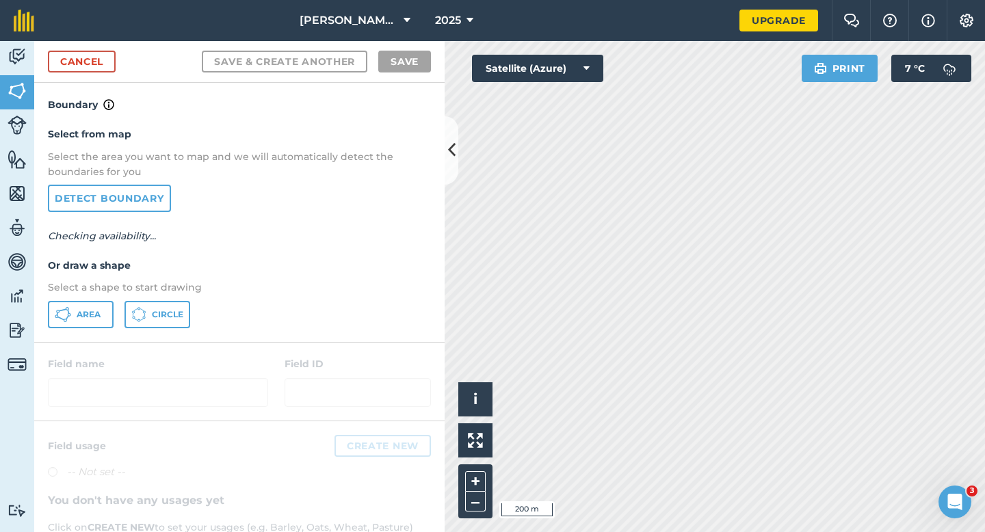
click at [96, 328] on div "Area Circle" at bounding box center [239, 314] width 383 height 27
click at [88, 315] on span "Area" at bounding box center [89, 314] width 24 height 11
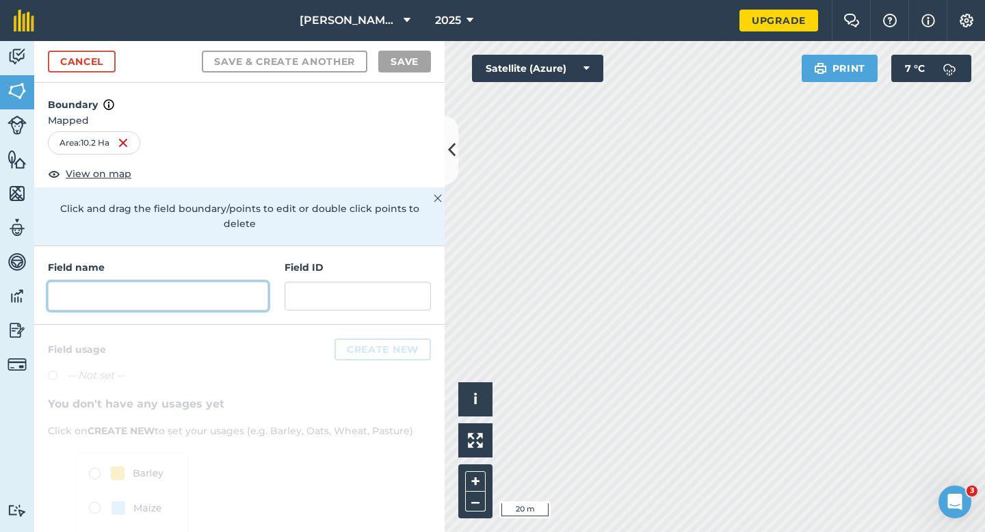
click at [231, 282] on input "text" at bounding box center [158, 296] width 220 height 29
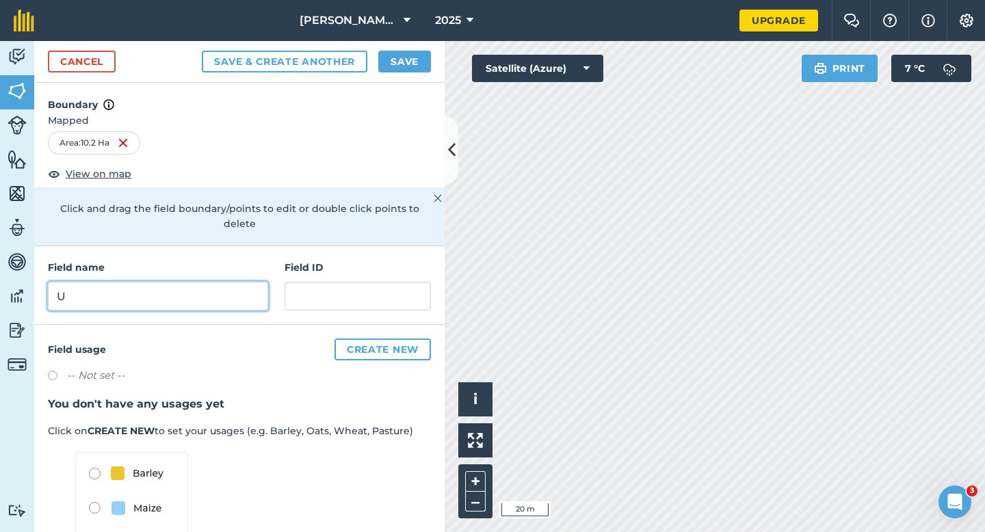
type input "U"
click at [404, 69] on button "Save" at bounding box center [404, 62] width 53 height 22
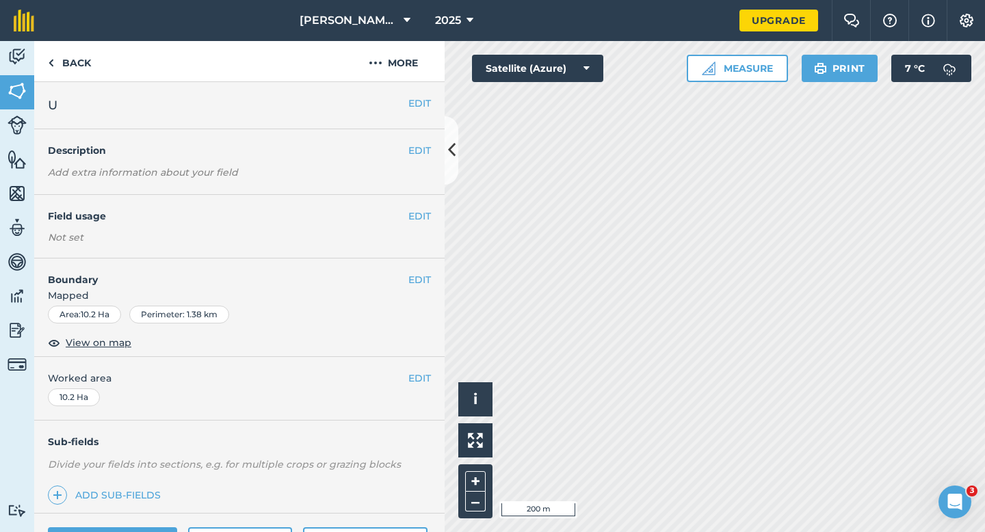
click at [431, 367] on div "EDIT Worked area 10.2 Ha" at bounding box center [239, 389] width 411 height 64
click at [424, 380] on button "EDIT" at bounding box center [420, 378] width 23 height 15
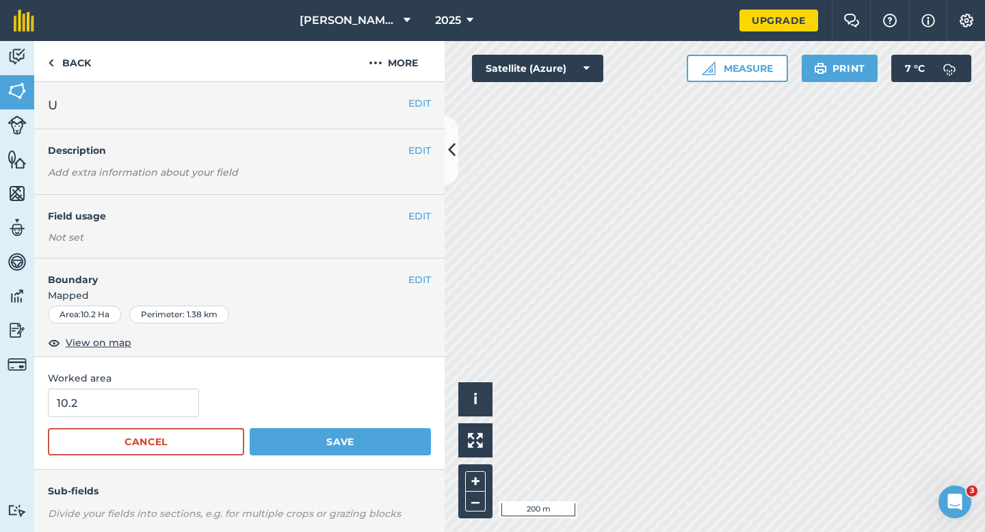
click at [194, 385] on span "Worked area" at bounding box center [239, 378] width 383 height 15
click at [177, 404] on input "10.2" at bounding box center [123, 403] width 151 height 29
click at [250, 428] on button "Save" at bounding box center [340, 441] width 181 height 27
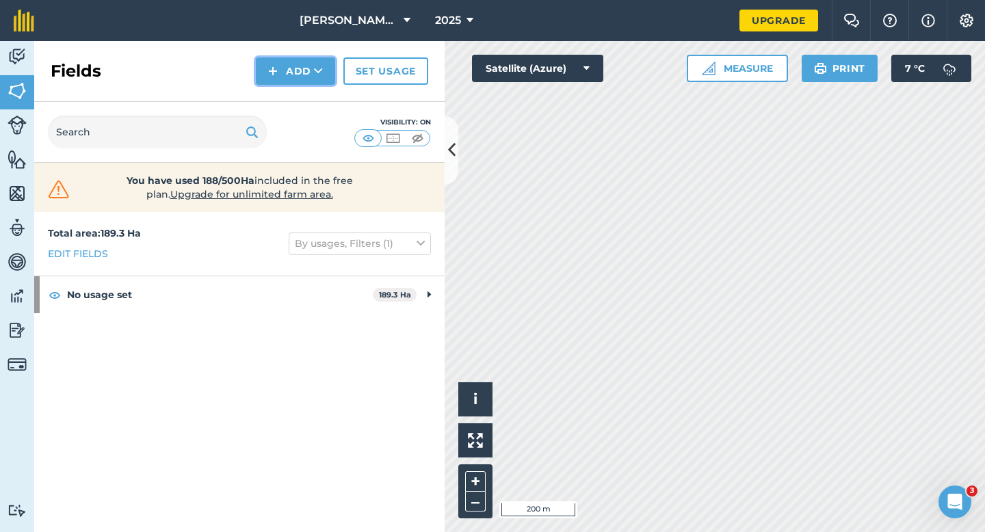
click at [291, 69] on button "Add" at bounding box center [295, 70] width 79 height 27
click at [288, 107] on link "Draw" at bounding box center [295, 102] width 75 height 30
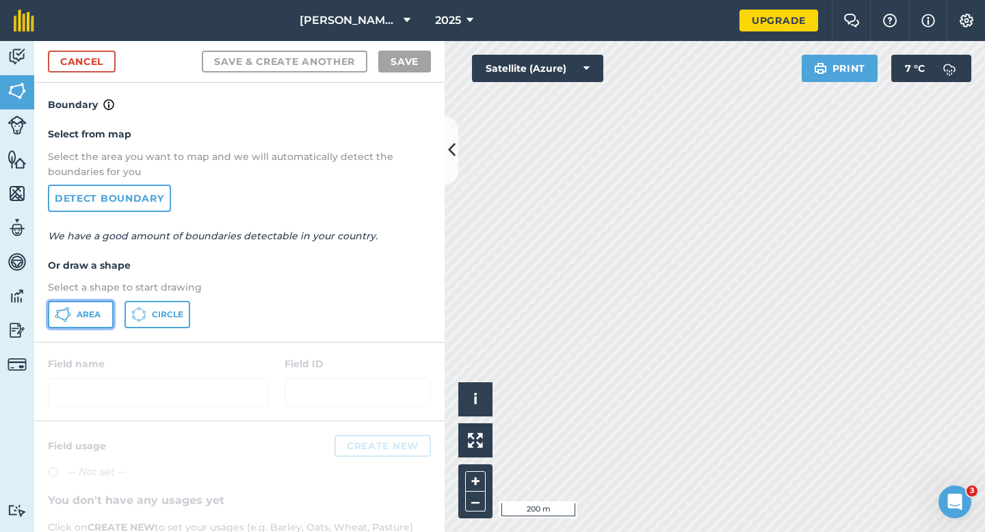
click at [107, 316] on button "Area" at bounding box center [81, 314] width 66 height 27
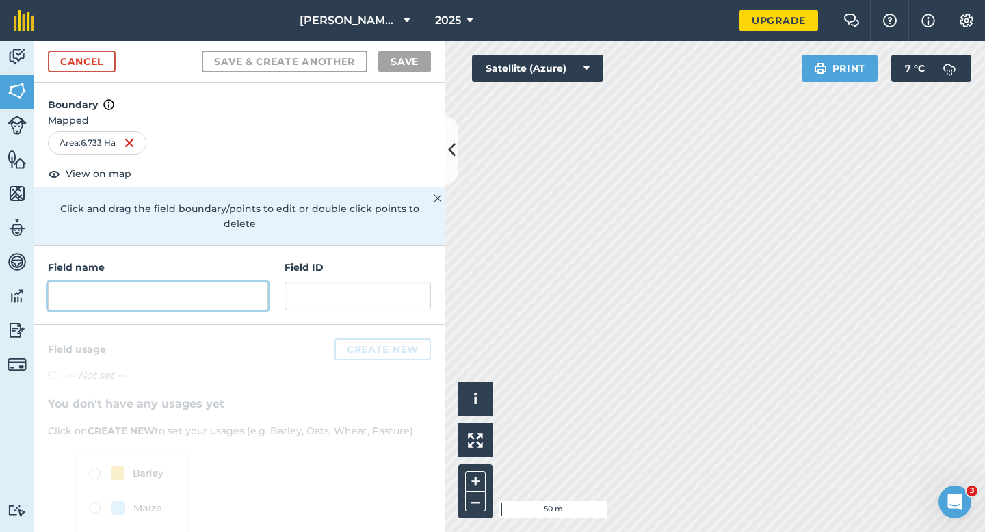
click at [234, 282] on input "text" at bounding box center [158, 296] width 220 height 29
click at [224, 300] on div "Field name Field ID" at bounding box center [239, 285] width 411 height 79
click at [226, 285] on input "text" at bounding box center [158, 296] width 220 height 29
type input "U"
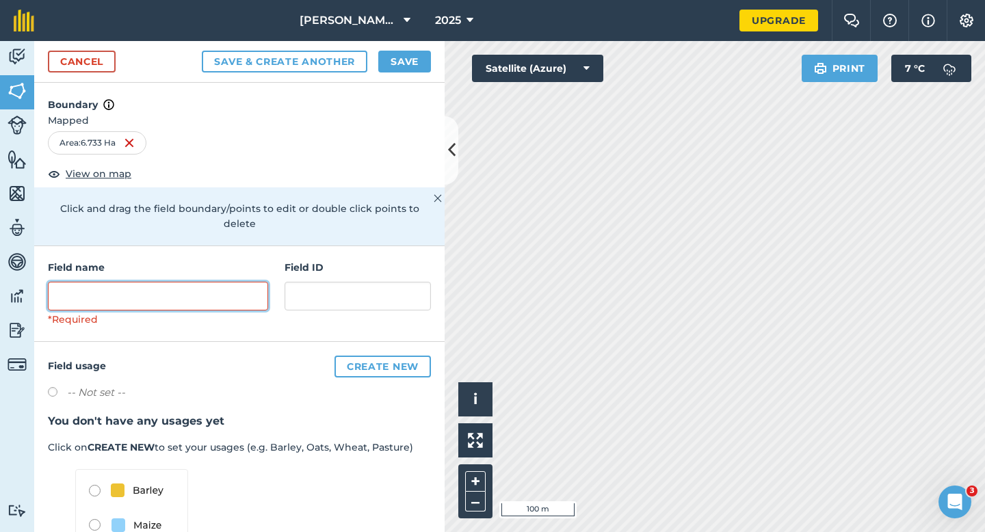
type input "V"
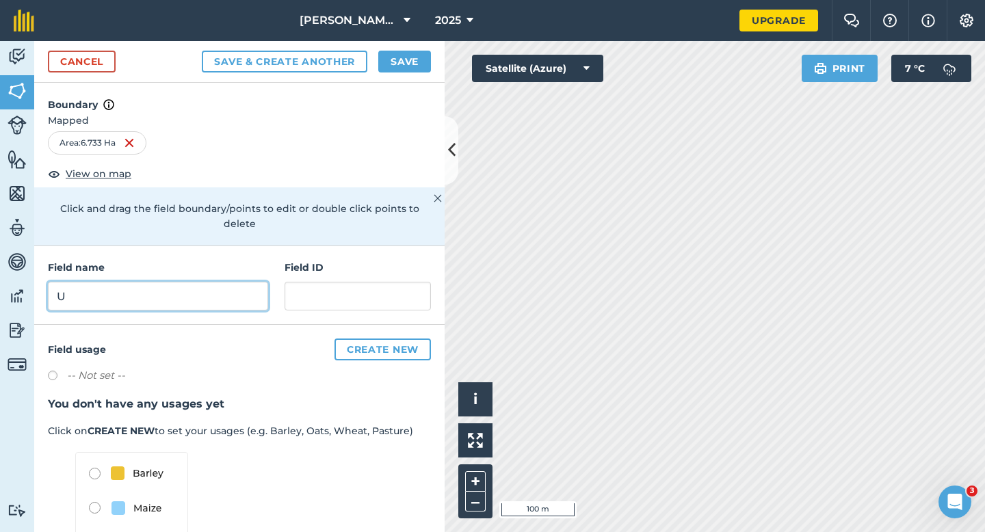
type input "U"
click at [417, 64] on button "Save" at bounding box center [404, 62] width 53 height 22
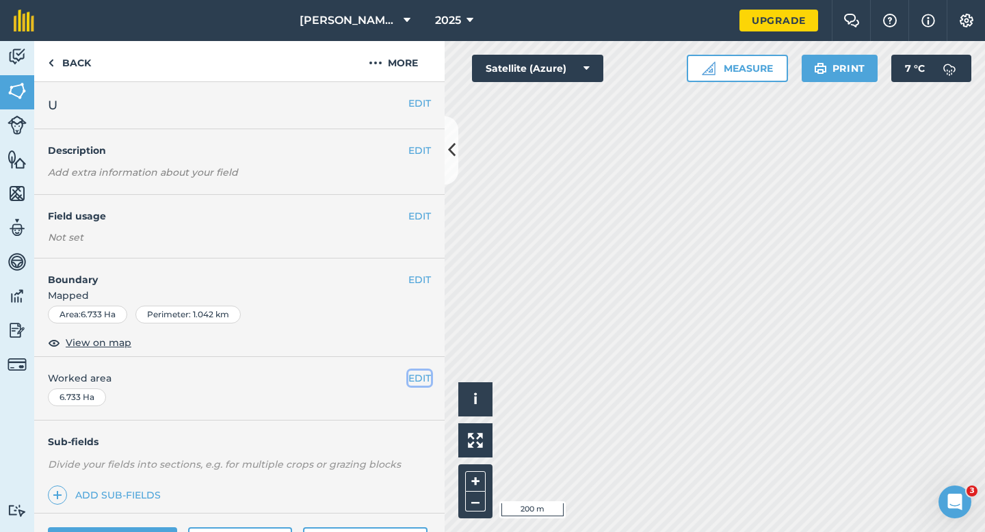
click at [422, 380] on button "EDIT" at bounding box center [420, 378] width 23 height 15
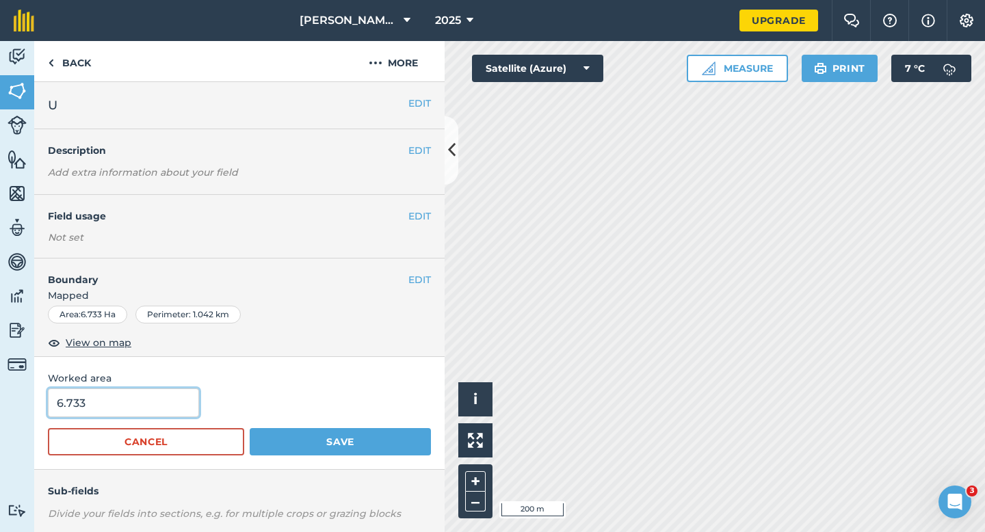
click at [133, 397] on input "6.733" at bounding box center [123, 403] width 151 height 29
type input "6.7"
click at [250, 428] on button "Save" at bounding box center [340, 441] width 181 height 27
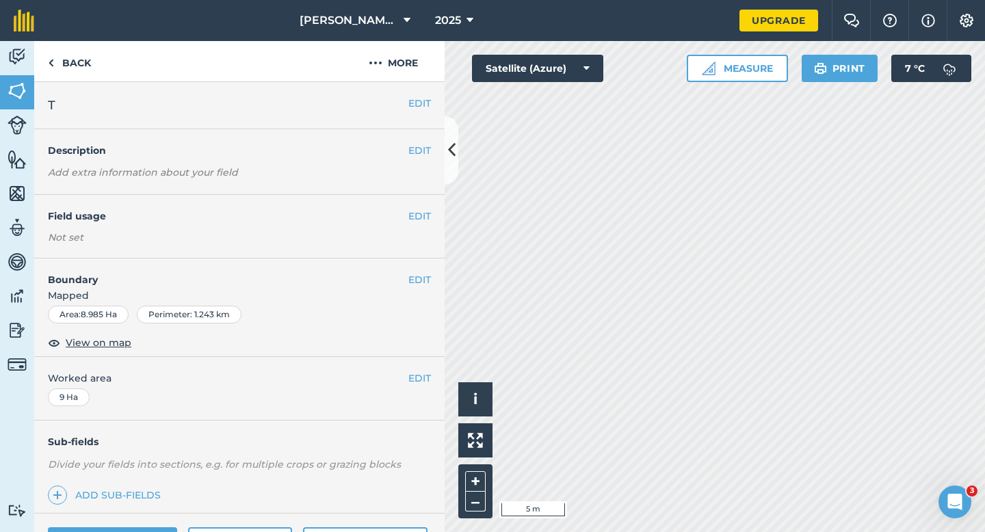
click at [432, 276] on div "EDIT Boundary Mapped Area : 8.985 Ha Perimeter : 1.243 km View on map" at bounding box center [239, 308] width 411 height 99
click at [419, 276] on button "EDIT" at bounding box center [420, 279] width 23 height 15
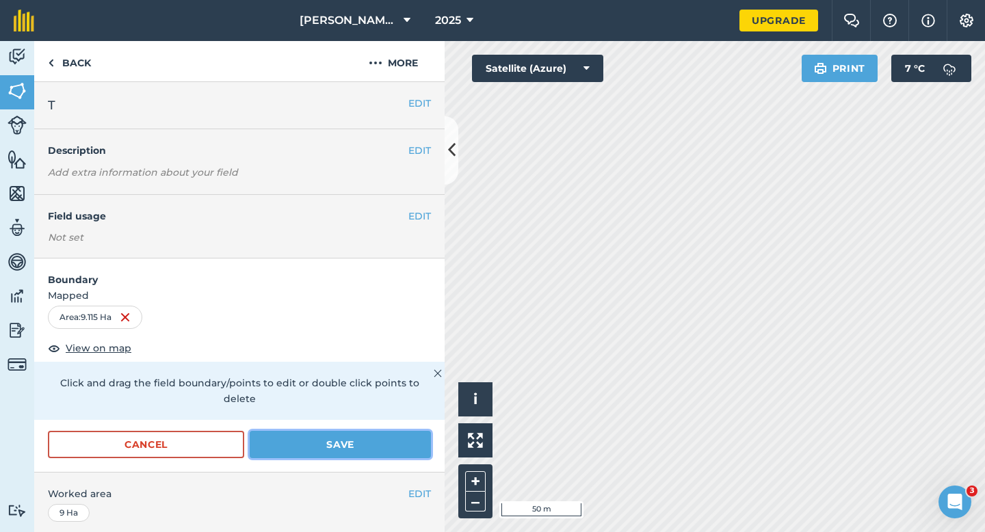
click at [326, 431] on button "Save" at bounding box center [340, 444] width 181 height 27
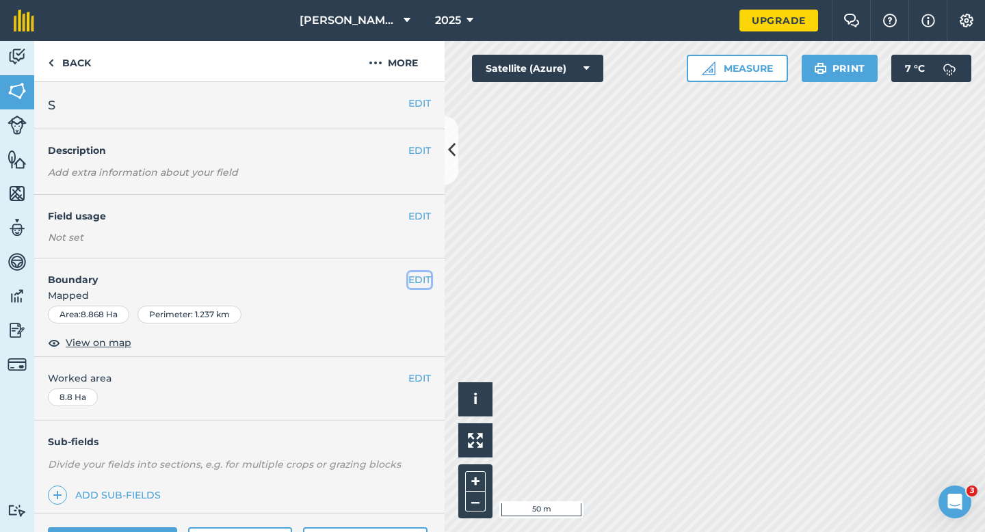
click at [419, 283] on button "EDIT" at bounding box center [420, 279] width 23 height 15
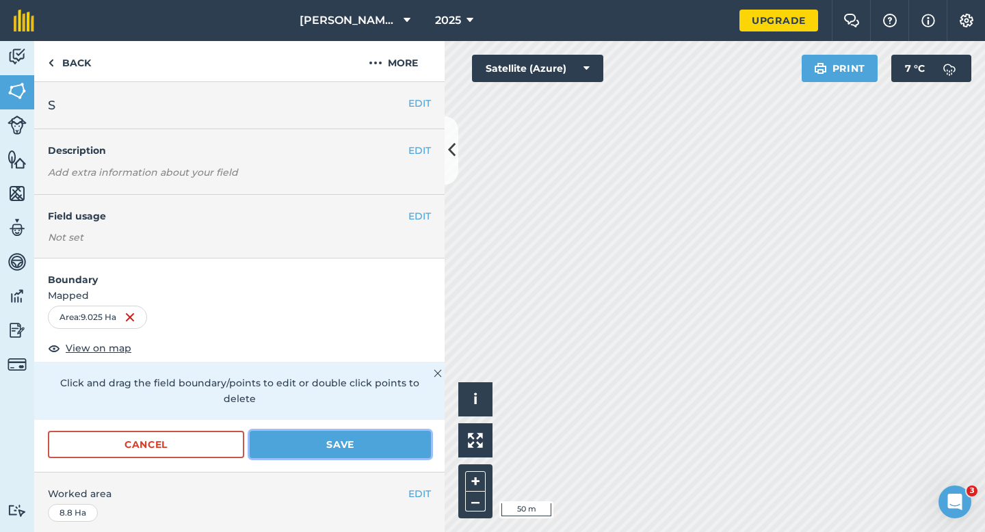
click at [378, 431] on button "Save" at bounding box center [340, 444] width 181 height 27
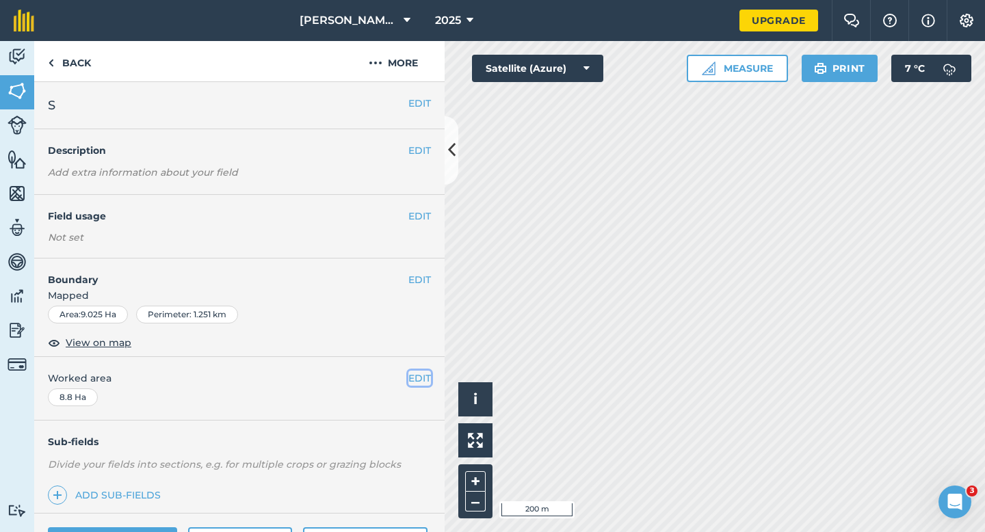
click at [424, 374] on button "EDIT" at bounding box center [420, 378] width 23 height 15
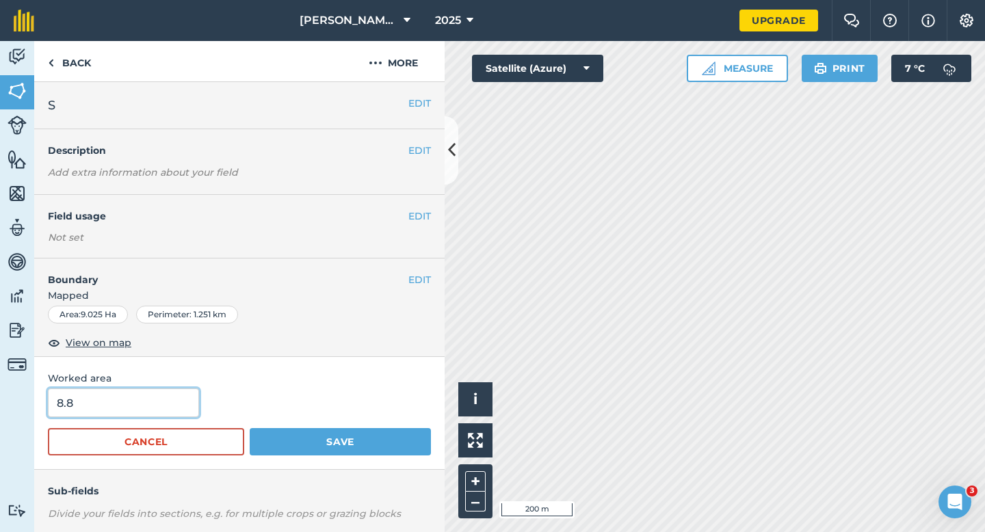
click at [133, 402] on input "8.8" at bounding box center [123, 403] width 151 height 29
type input "9"
click at [250, 428] on button "Save" at bounding box center [340, 441] width 181 height 27
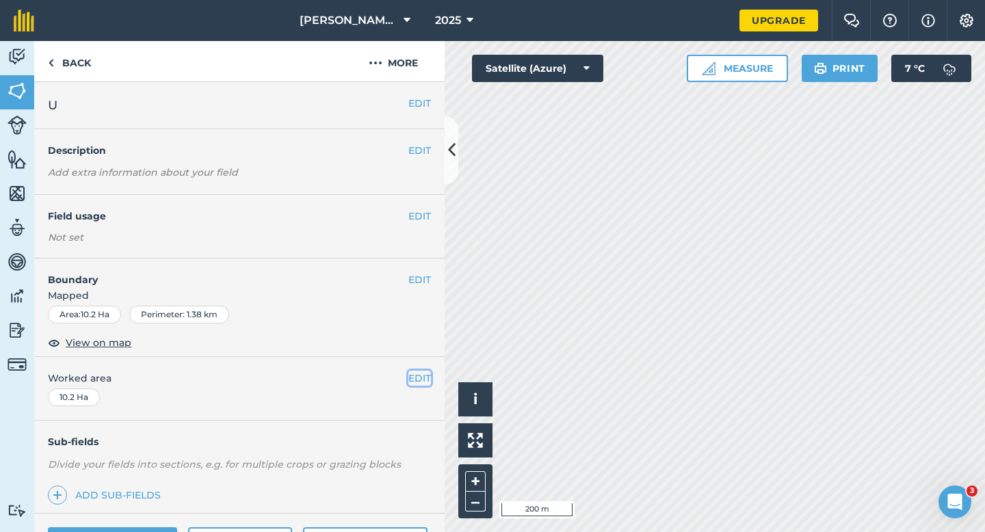
click at [416, 377] on button "EDIT" at bounding box center [420, 378] width 23 height 15
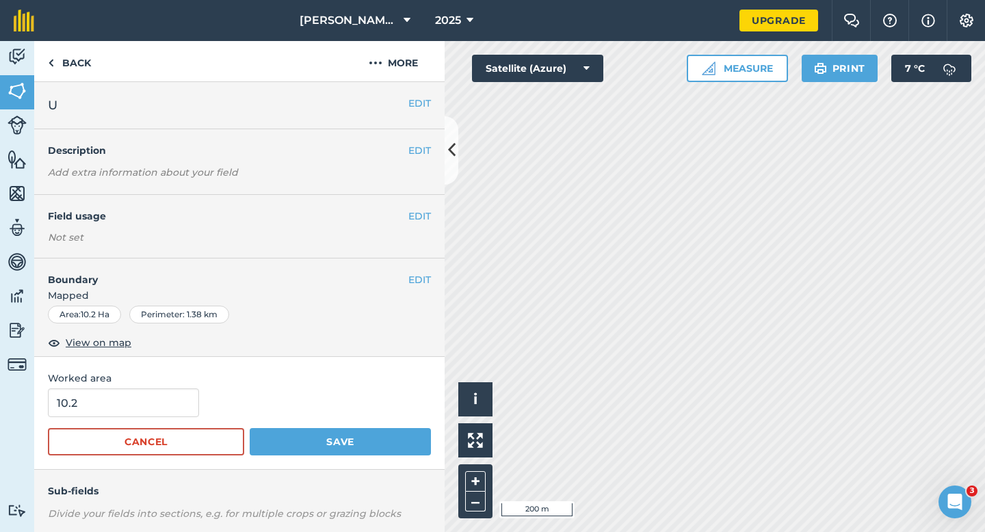
click at [197, 392] on div "10.2" at bounding box center [239, 403] width 383 height 29
type input "10"
click at [172, 396] on input "10" at bounding box center [123, 403] width 151 height 29
click at [250, 428] on button "Save" at bounding box center [340, 441] width 181 height 27
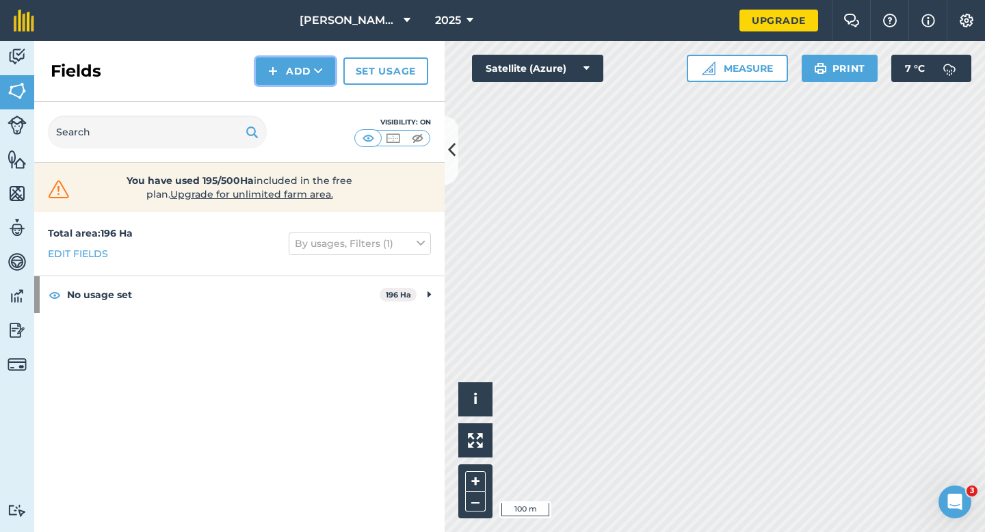
click at [285, 79] on button "Add" at bounding box center [295, 70] width 79 height 27
click at [285, 101] on link "Draw" at bounding box center [295, 102] width 75 height 30
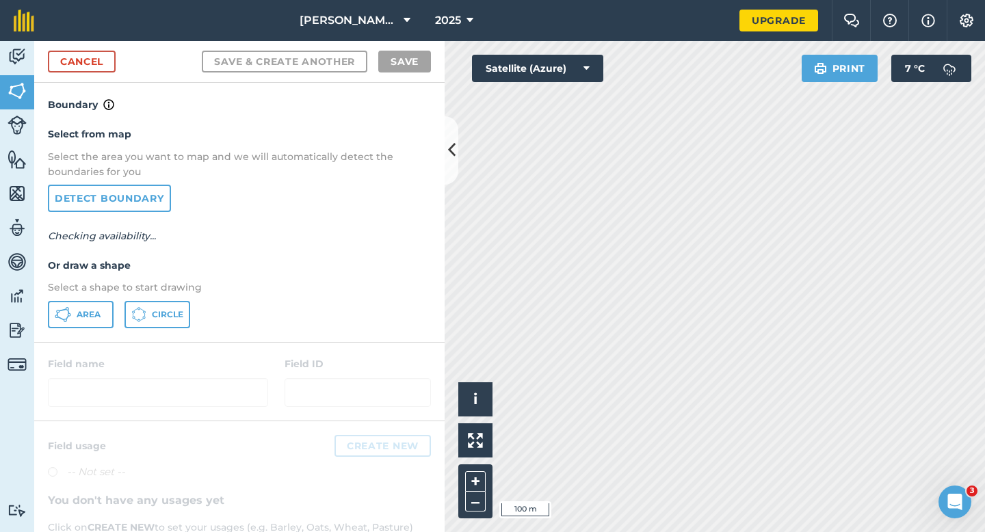
click at [103, 296] on div "Select from map Select the area you want to map and we will automatically detec…" at bounding box center [239, 227] width 411 height 229
click at [99, 307] on button "Area" at bounding box center [81, 314] width 66 height 27
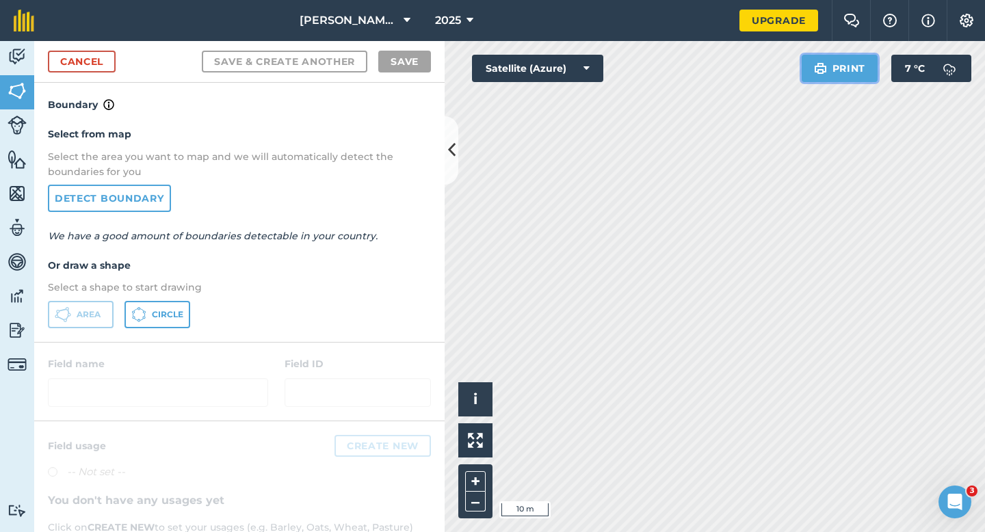
click at [602, 281] on div "Click to start drawing i © 2025 TomTom, Microsoft 10 m + – Satellite (Azure) Pr…" at bounding box center [715, 286] width 541 height 491
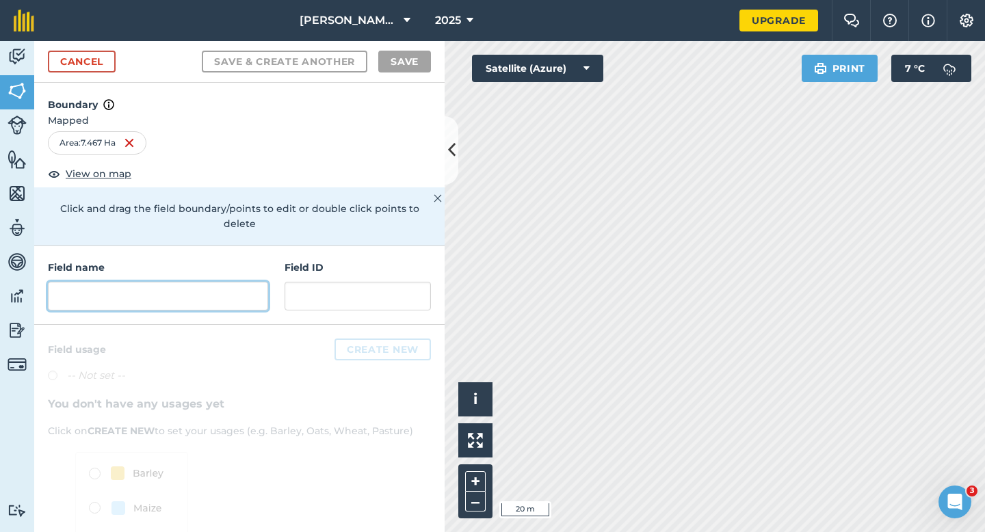
click at [259, 282] on input "text" at bounding box center [158, 296] width 220 height 29
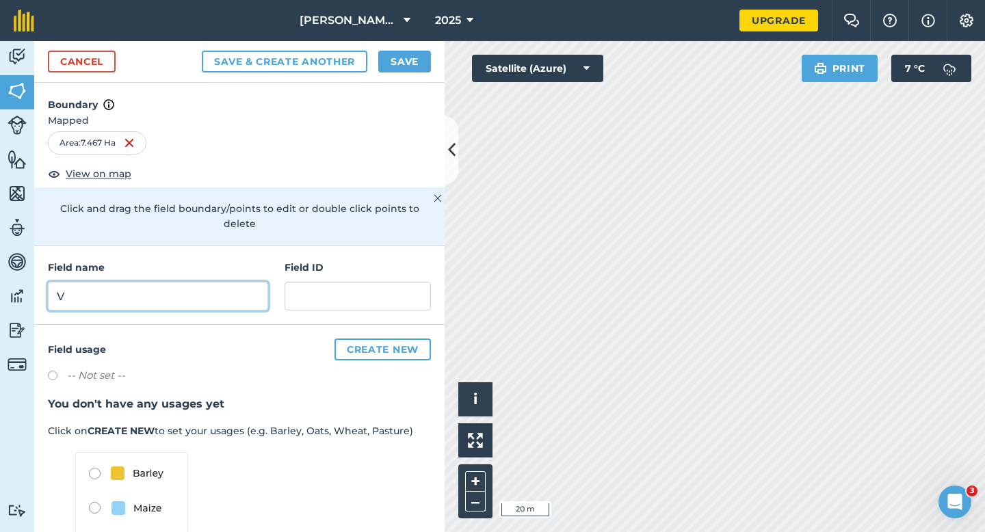
type input "V"
click at [404, 49] on div "Cancel Save & Create Another Save" at bounding box center [239, 62] width 411 height 42
click at [405, 62] on button "Save" at bounding box center [404, 62] width 53 height 22
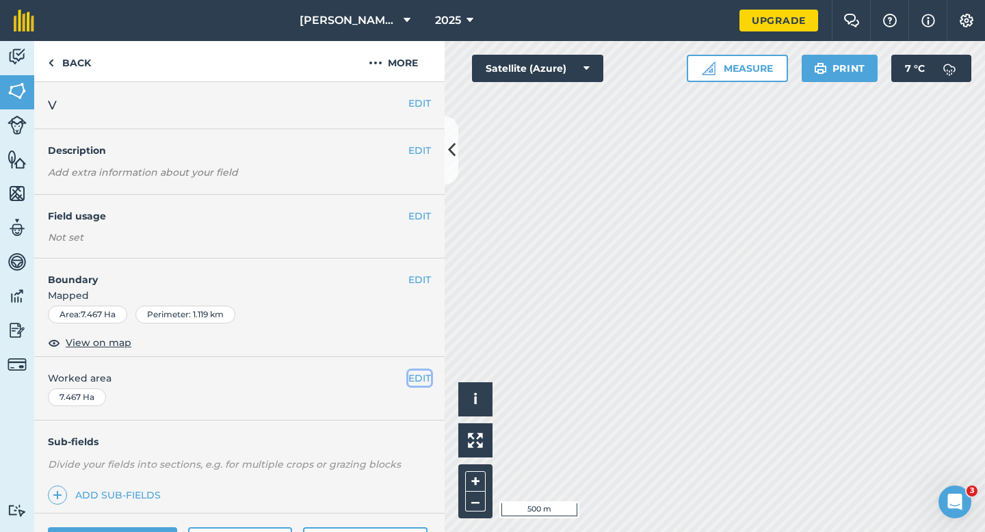
click at [413, 376] on button "EDIT" at bounding box center [420, 378] width 23 height 15
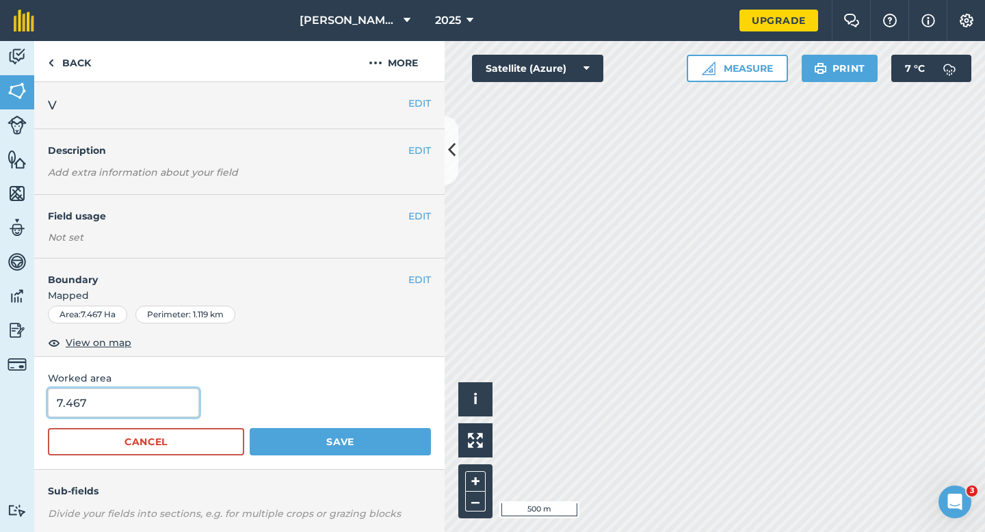
click at [126, 406] on input "7.467" at bounding box center [123, 403] width 151 height 29
type input "7.5"
click at [250, 428] on button "Save" at bounding box center [340, 441] width 181 height 27
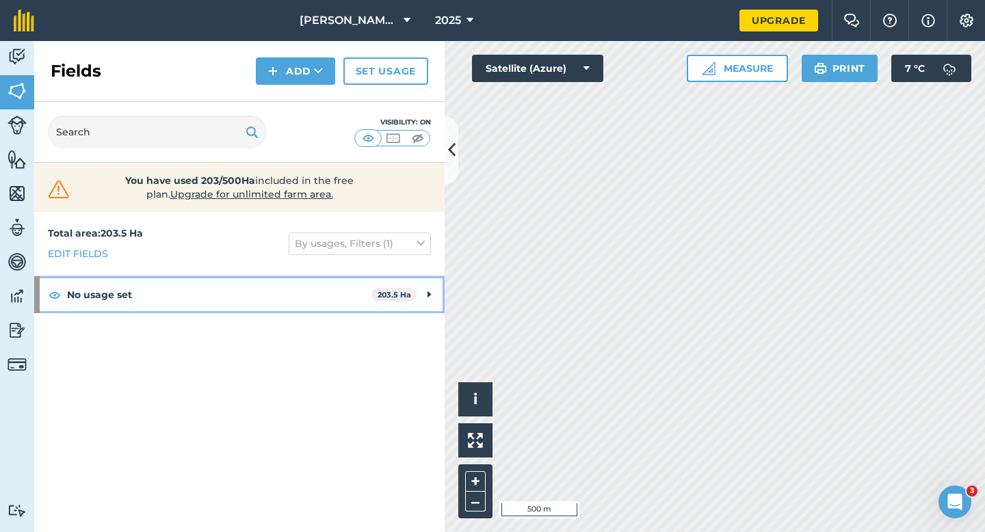
click at [409, 289] on span "203.5 Ha" at bounding box center [394, 295] width 45 height 14
click at [411, 289] on span "203.5 Ha" at bounding box center [391, 295] width 45 height 14
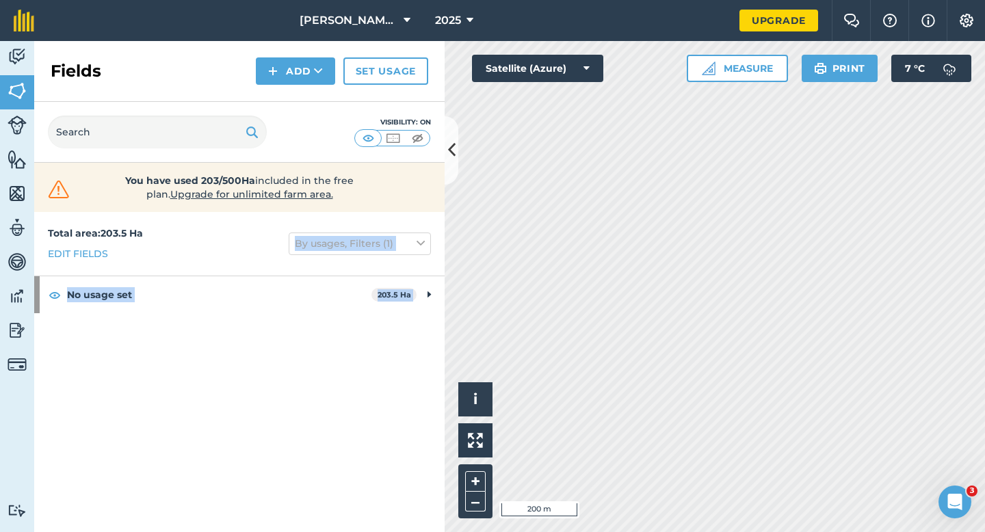
click at [595, 271] on div "Activity Fields Livestock Features Maps Team Vehicles Data Reporting Billing Tu…" at bounding box center [492, 286] width 985 height 491
click at [268, 235] on div "Total area : 203.5 Ha Edit fields By usages, Filters (1)" at bounding box center [239, 244] width 411 height 64
click at [290, 75] on button "Add" at bounding box center [295, 70] width 79 height 27
click at [290, 88] on link "Draw" at bounding box center [295, 102] width 75 height 30
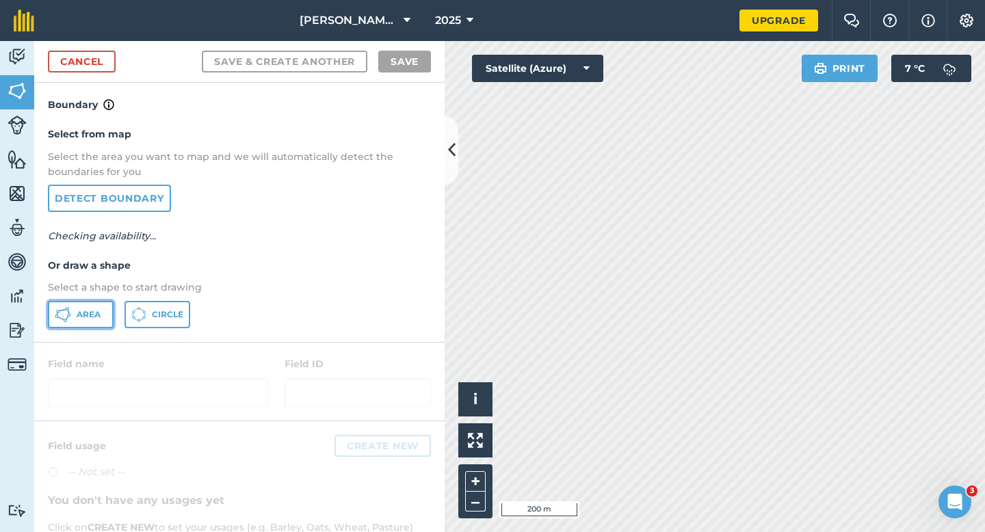
click at [94, 307] on button "Area" at bounding box center [81, 314] width 66 height 27
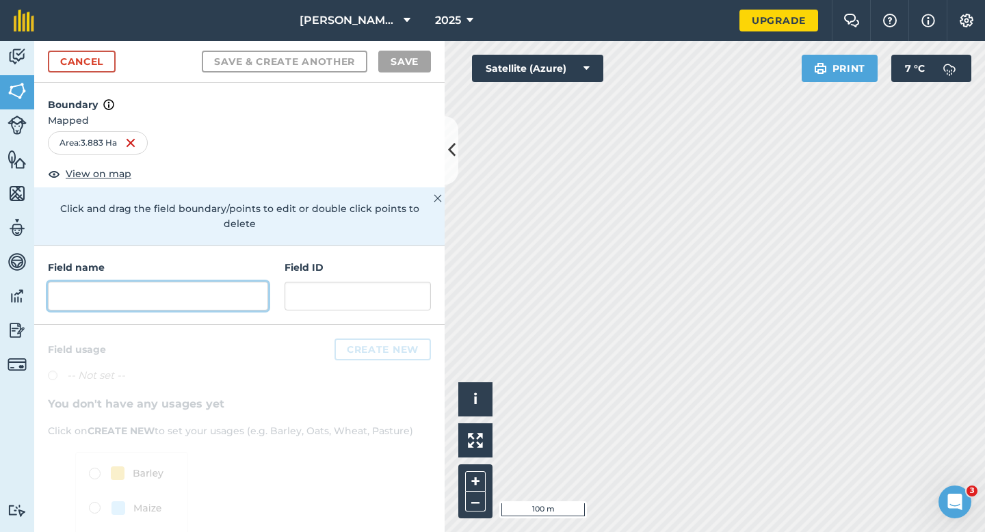
click at [137, 282] on input "text" at bounding box center [158, 296] width 220 height 29
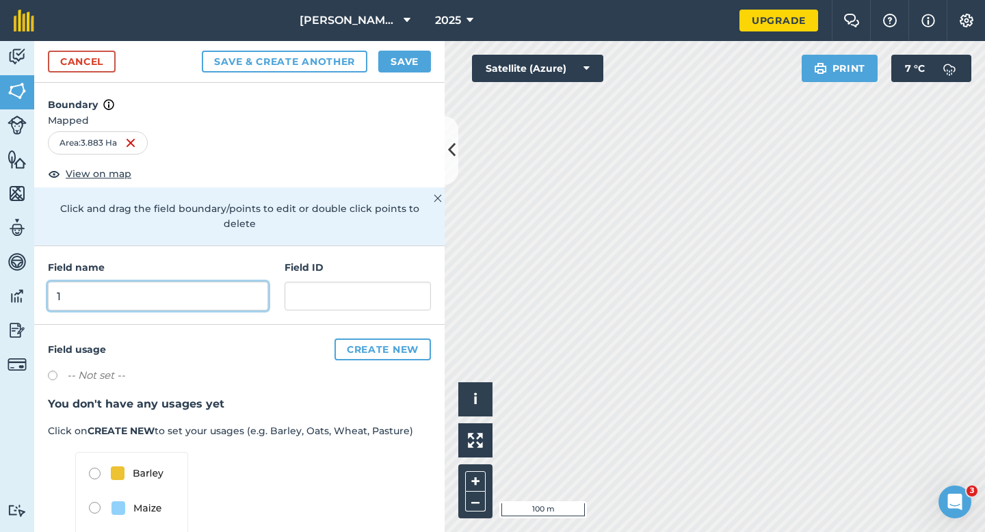
type input "1"
click at [396, 57] on button "Save" at bounding box center [404, 62] width 53 height 22
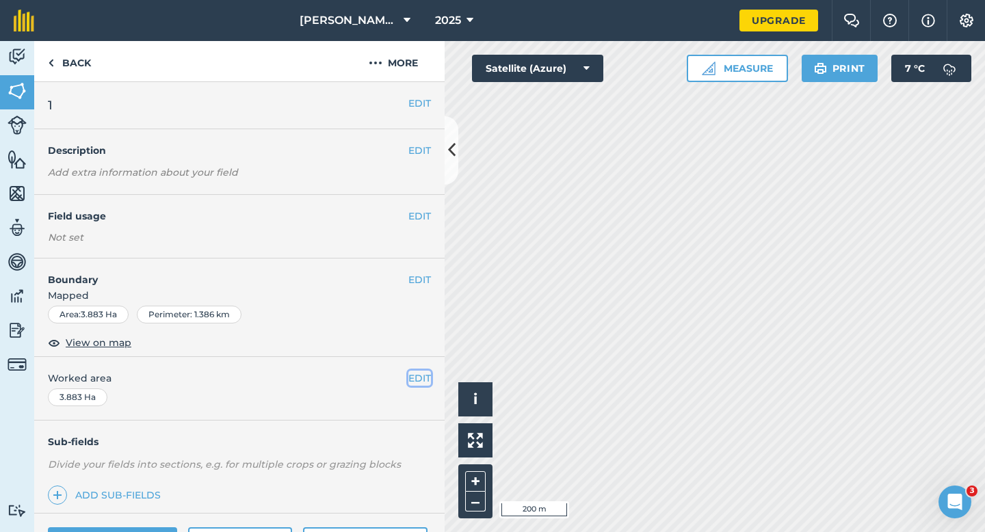
click at [419, 376] on button "EDIT" at bounding box center [420, 378] width 23 height 15
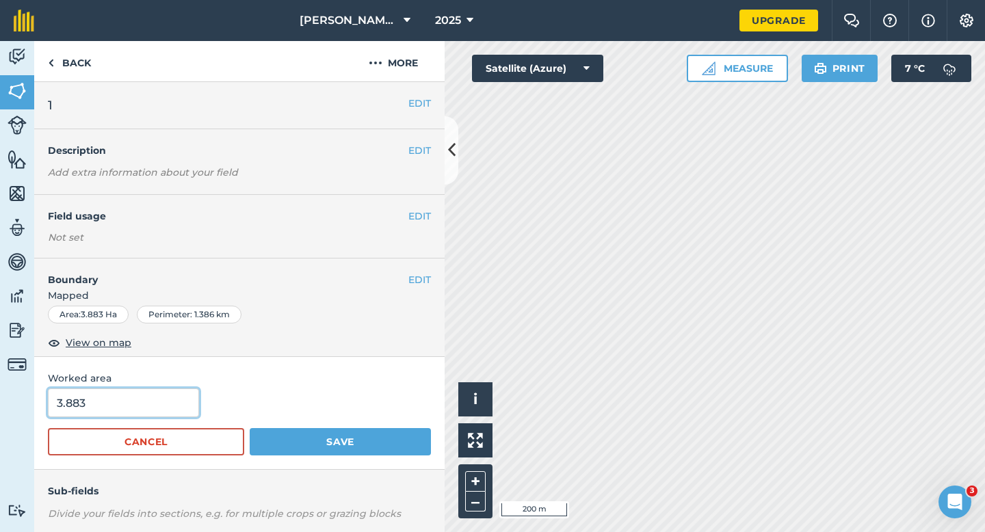
click at [166, 410] on input "3.883" at bounding box center [123, 403] width 151 height 29
type input "4"
click at [250, 428] on button "Save" at bounding box center [340, 441] width 181 height 27
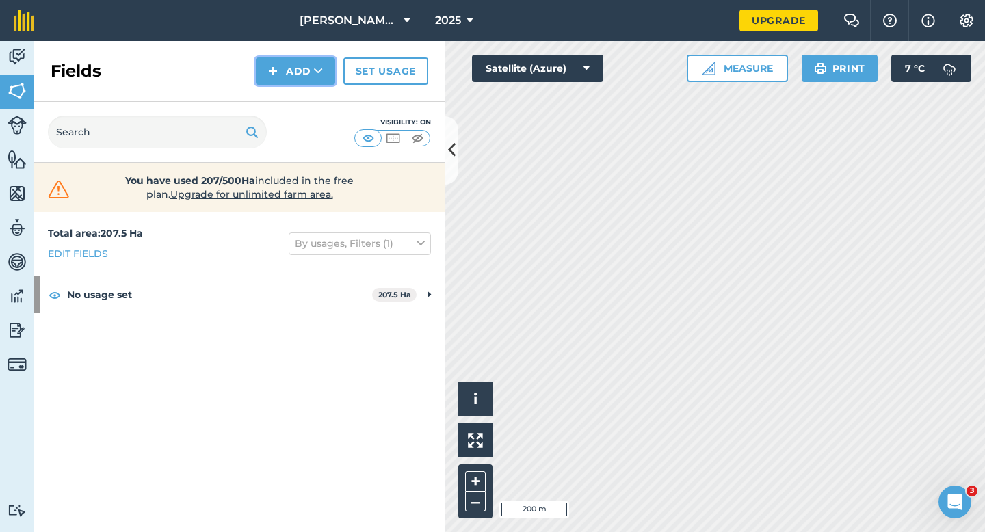
click at [287, 68] on button "Add" at bounding box center [295, 70] width 79 height 27
click at [287, 103] on link "Draw" at bounding box center [295, 102] width 75 height 30
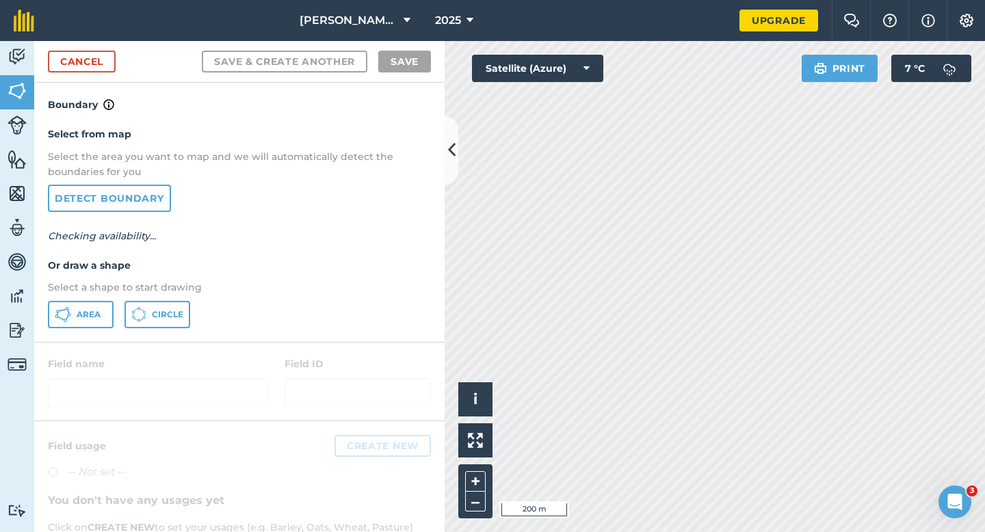
click at [53, 339] on div "Select from map Select the area you want to map and we will automatically detec…" at bounding box center [239, 227] width 411 height 229
click at [59, 329] on div "Select from map Select the area you want to map and we will automatically detec…" at bounding box center [239, 227] width 411 height 229
click at [81, 318] on span "Area" at bounding box center [89, 314] width 24 height 11
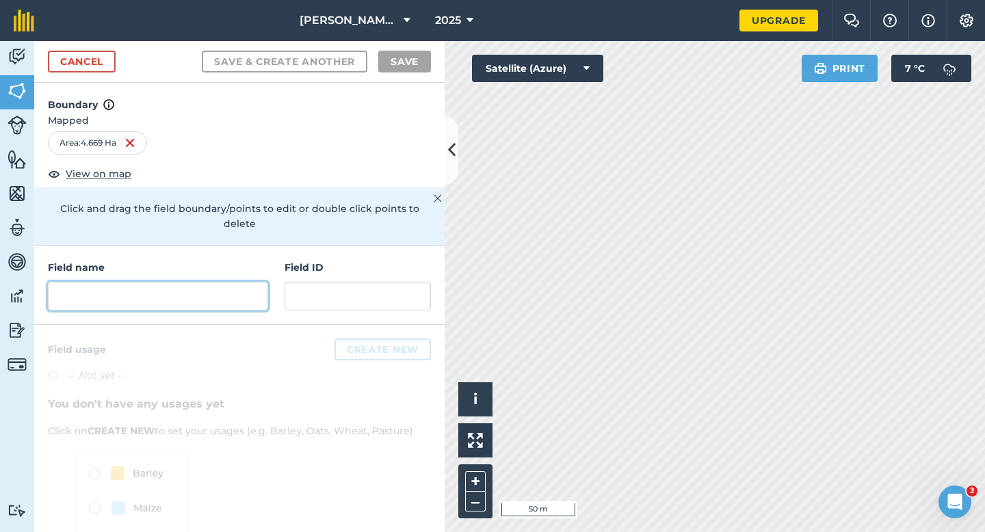
click at [249, 282] on input "text" at bounding box center [158, 296] width 220 height 29
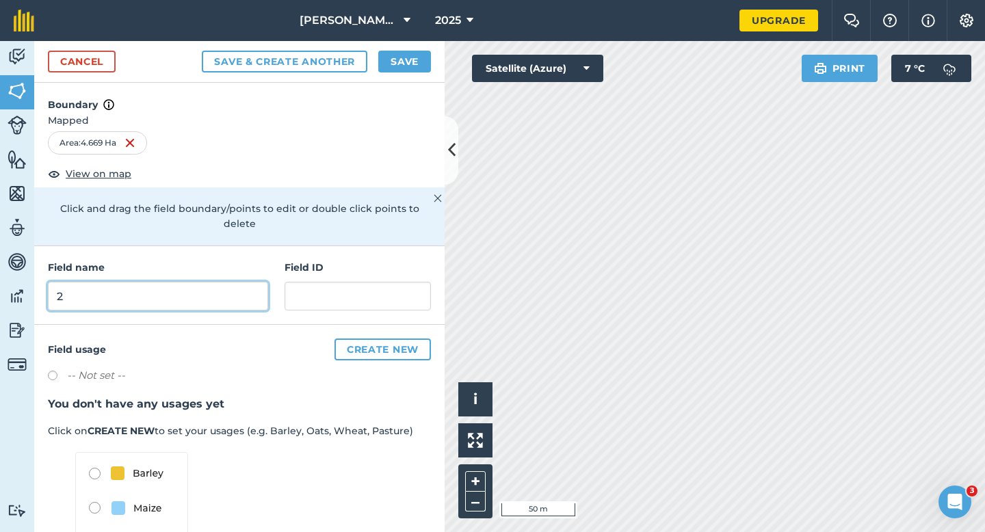
type input "2"
click at [402, 55] on button "Save" at bounding box center [404, 62] width 53 height 22
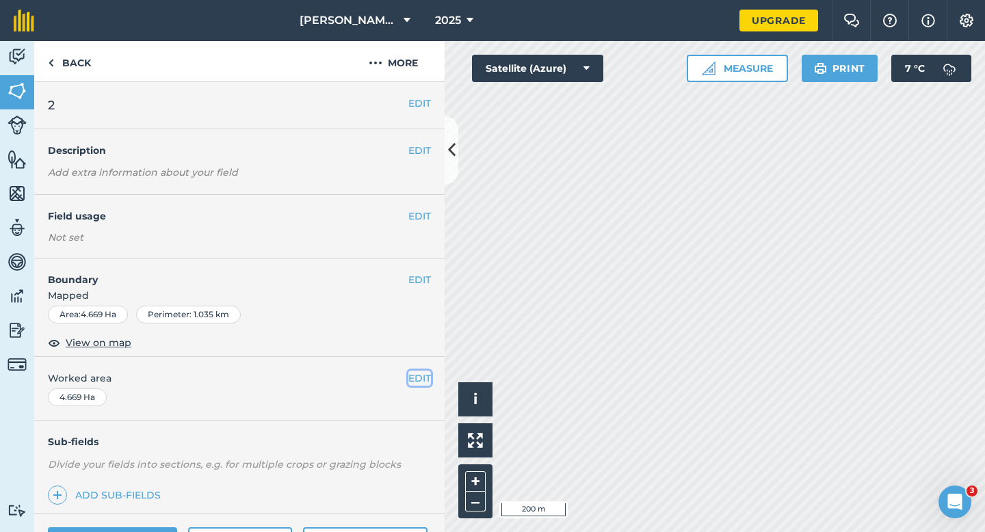
click at [420, 378] on button "EDIT" at bounding box center [420, 378] width 23 height 15
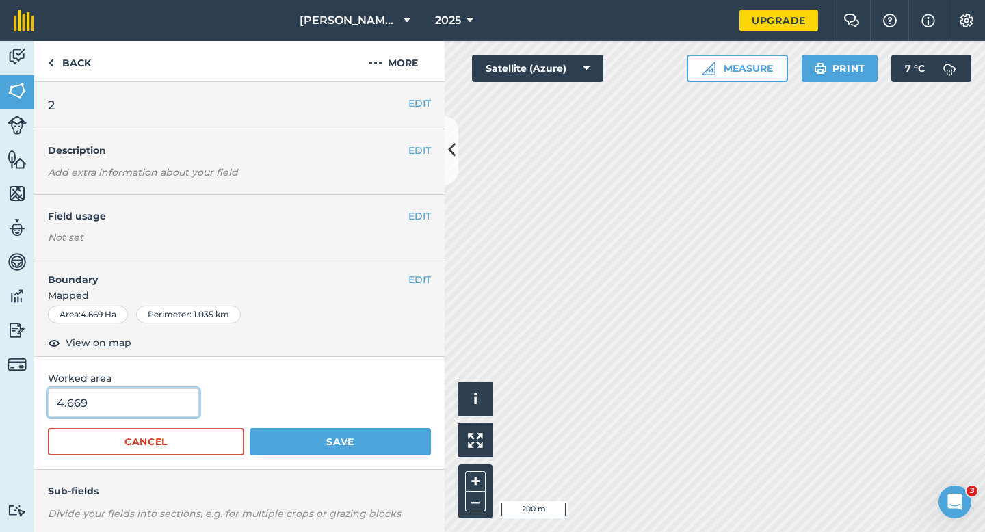
click at [132, 414] on input "4.669" at bounding box center [123, 403] width 151 height 29
type input "4.6"
click at [250, 428] on button "Save" at bounding box center [340, 441] width 181 height 27
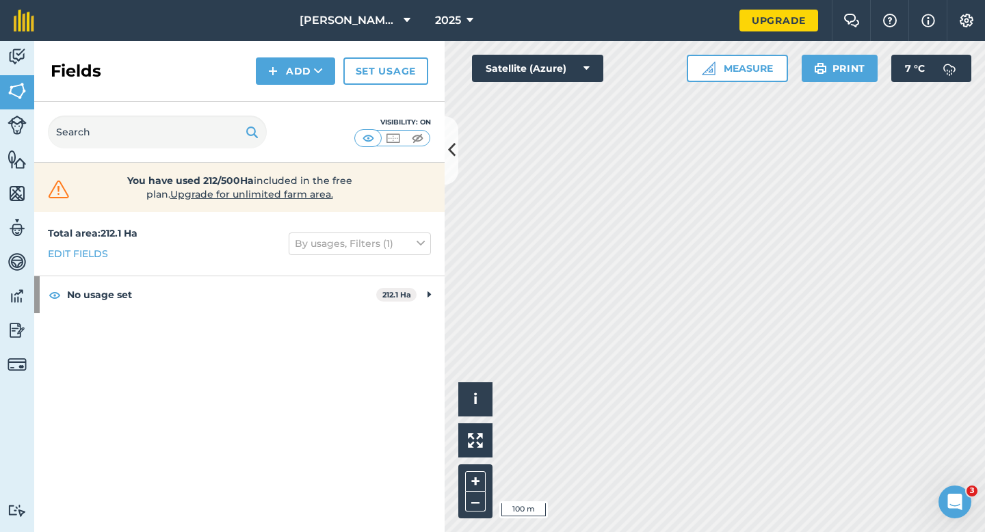
click at [279, 85] on div "Fields Add Set usage" at bounding box center [239, 71] width 411 height 61
click at [279, 94] on div "Fields Add Set usage" at bounding box center [239, 71] width 411 height 61
click at [279, 75] on button "Add" at bounding box center [295, 70] width 79 height 27
click at [279, 93] on link "Draw" at bounding box center [295, 102] width 75 height 30
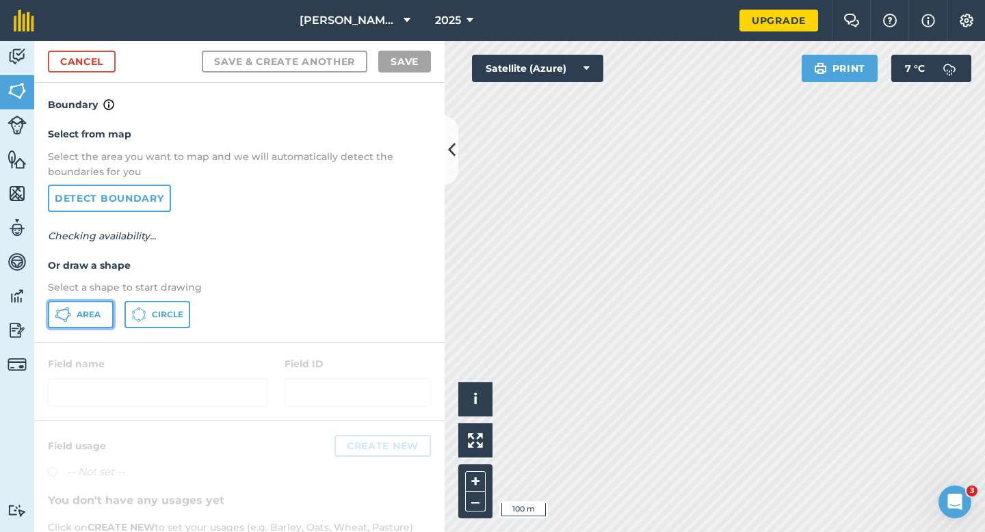
click at [71, 323] on button "Area" at bounding box center [81, 314] width 66 height 27
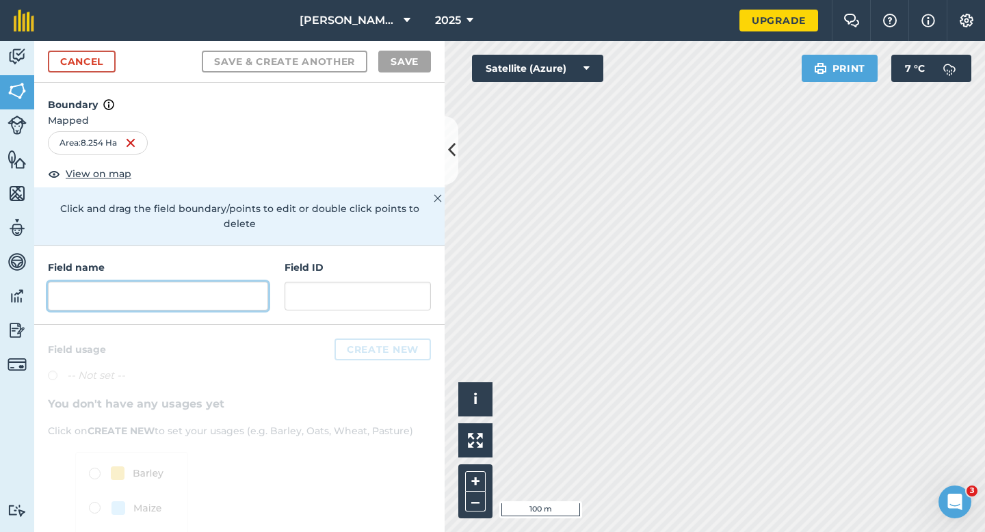
click at [235, 282] on input "text" at bounding box center [158, 296] width 220 height 29
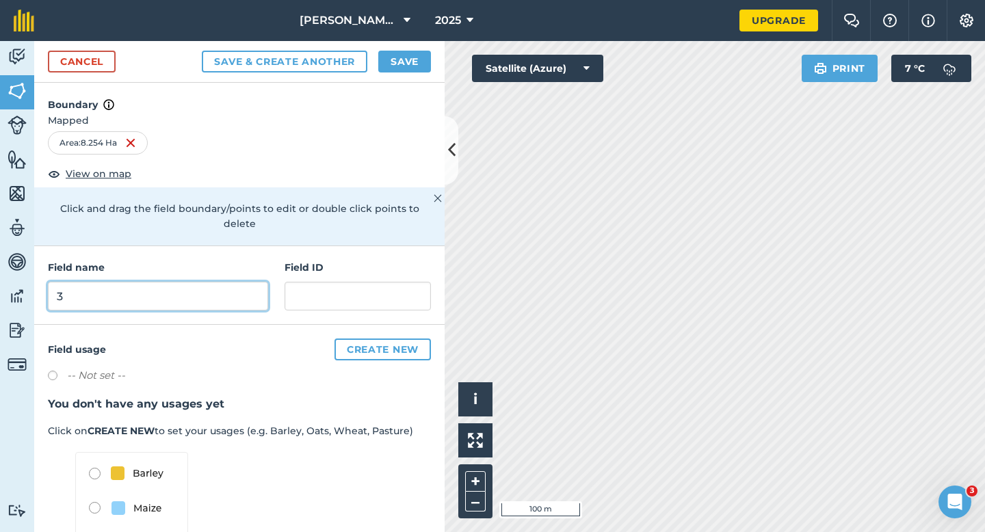
type input "3"
click at [411, 57] on button "Save" at bounding box center [404, 62] width 53 height 22
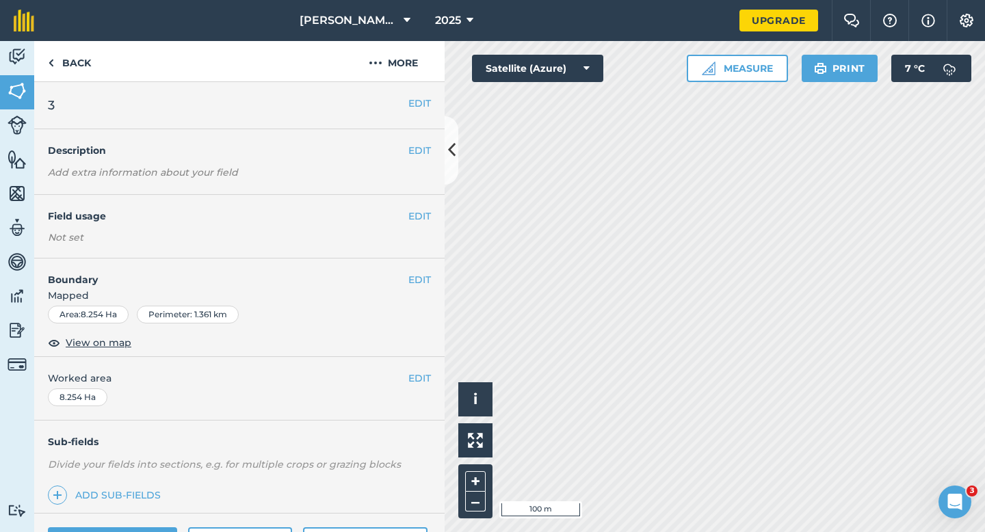
click at [435, 369] on div "EDIT Worked area 8.254 Ha" at bounding box center [239, 389] width 411 height 64
click at [422, 376] on button "EDIT" at bounding box center [420, 378] width 23 height 15
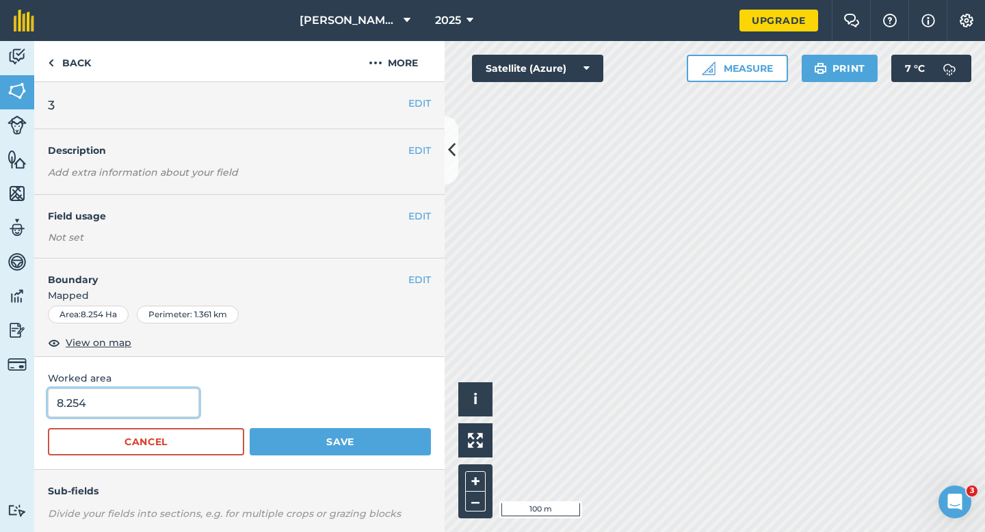
click at [131, 416] on input "8.254" at bounding box center [123, 403] width 151 height 29
type input "8.3"
click at [250, 428] on button "Save" at bounding box center [340, 441] width 181 height 27
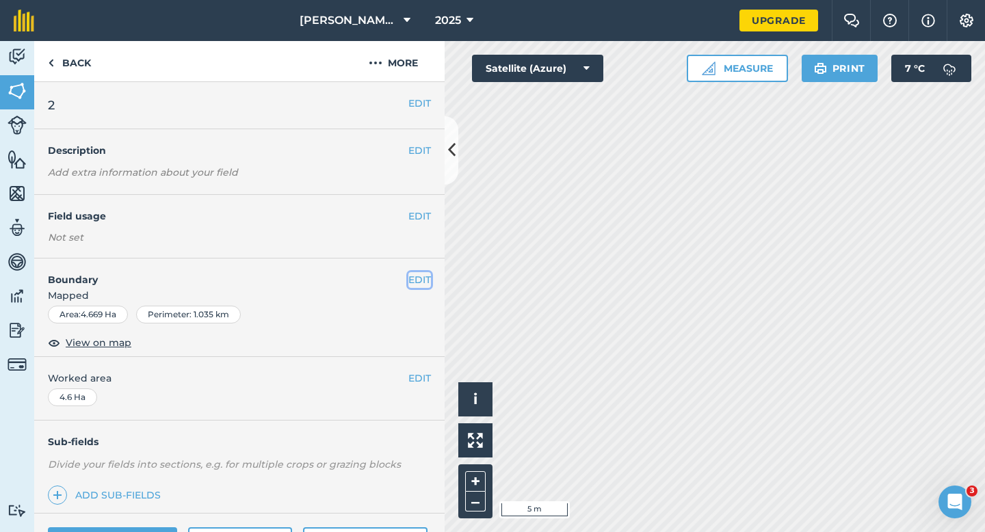
click at [417, 272] on button "EDIT" at bounding box center [420, 279] width 23 height 15
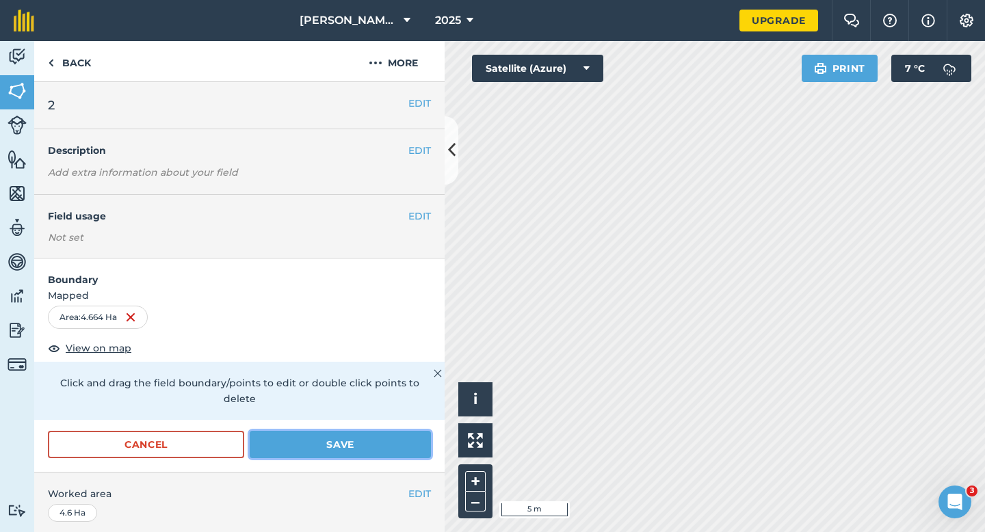
click at [363, 431] on button "Save" at bounding box center [340, 444] width 181 height 27
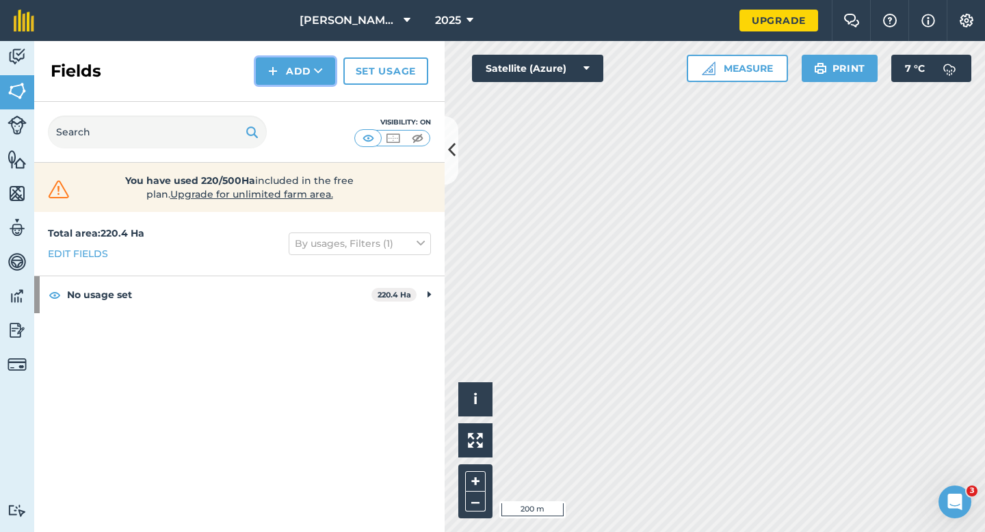
click at [267, 66] on button "Add" at bounding box center [295, 70] width 79 height 27
click at [296, 119] on link "Import" at bounding box center [295, 133] width 75 height 30
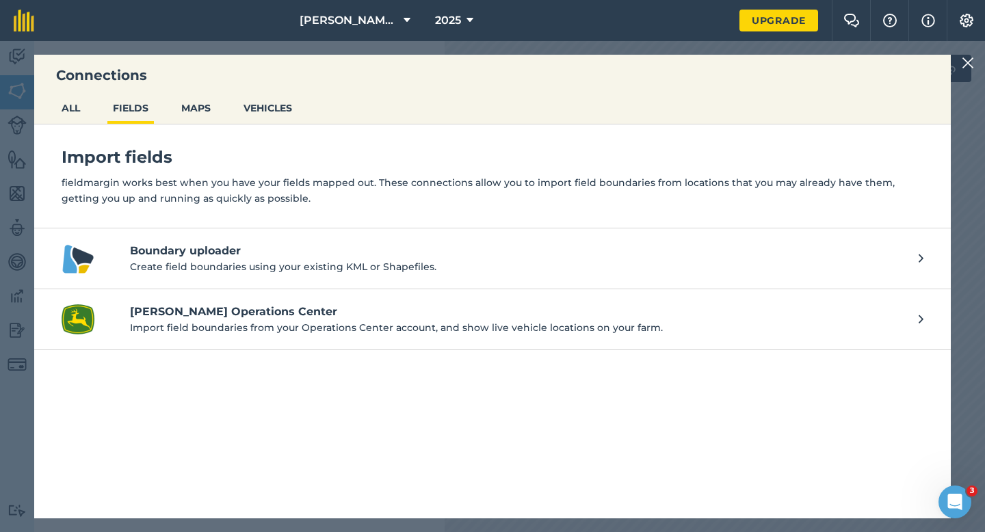
click at [958, 58] on div "Connections ALL FIELDS MAPS VEHICLES Import fields fieldmargin works best when …" at bounding box center [492, 286] width 985 height 491
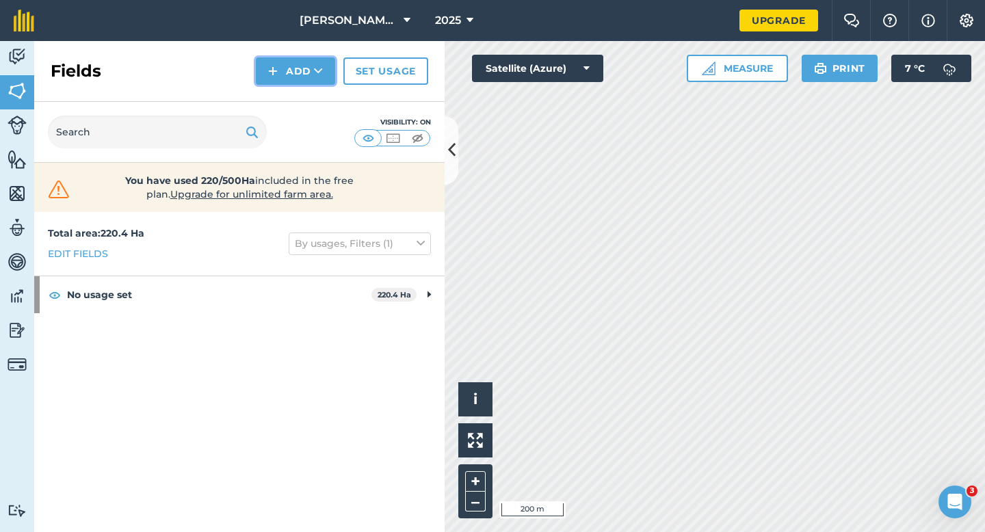
click at [259, 70] on button "Add" at bounding box center [295, 70] width 79 height 27
click at [280, 99] on link "Draw" at bounding box center [295, 102] width 75 height 30
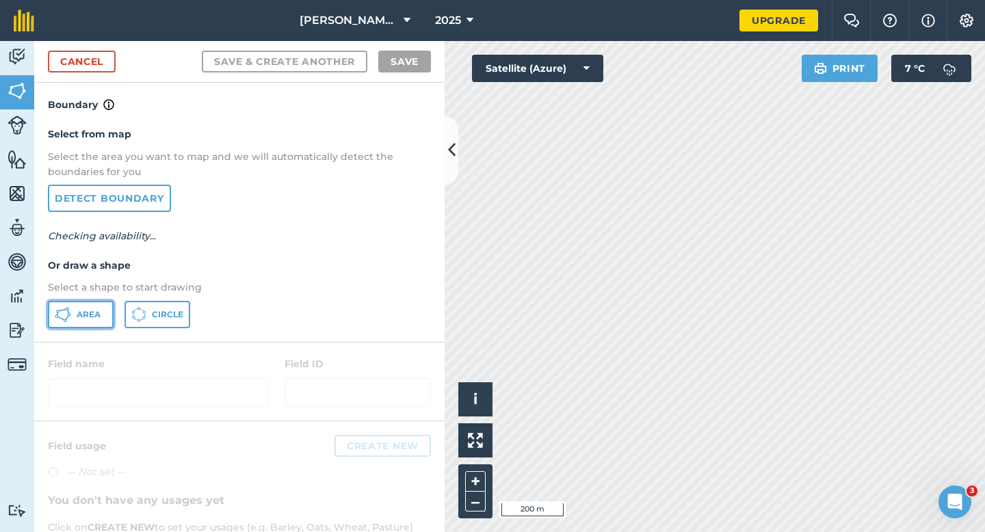
click at [107, 313] on button "Area" at bounding box center [81, 314] width 66 height 27
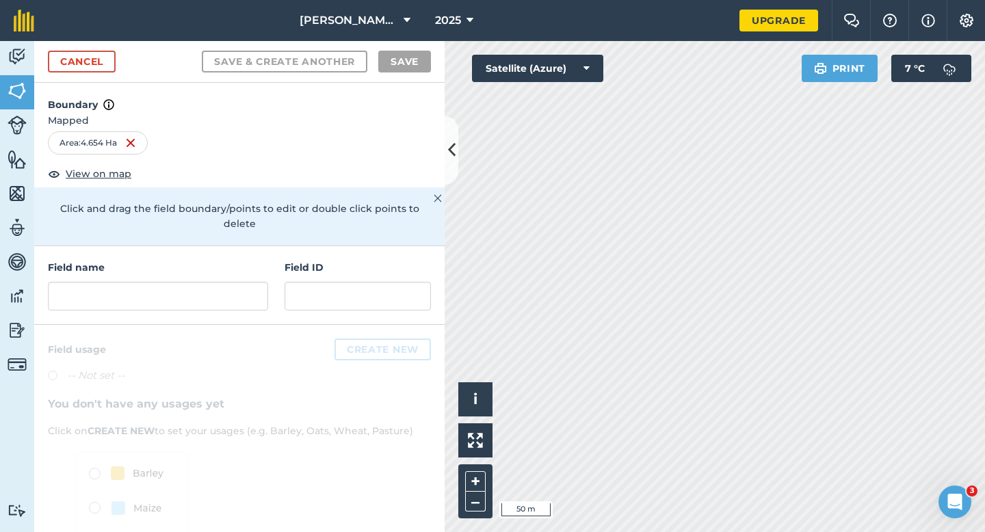
click at [187, 265] on div "Field name" at bounding box center [158, 285] width 220 height 51
click at [187, 283] on input "text" at bounding box center [158, 296] width 220 height 29
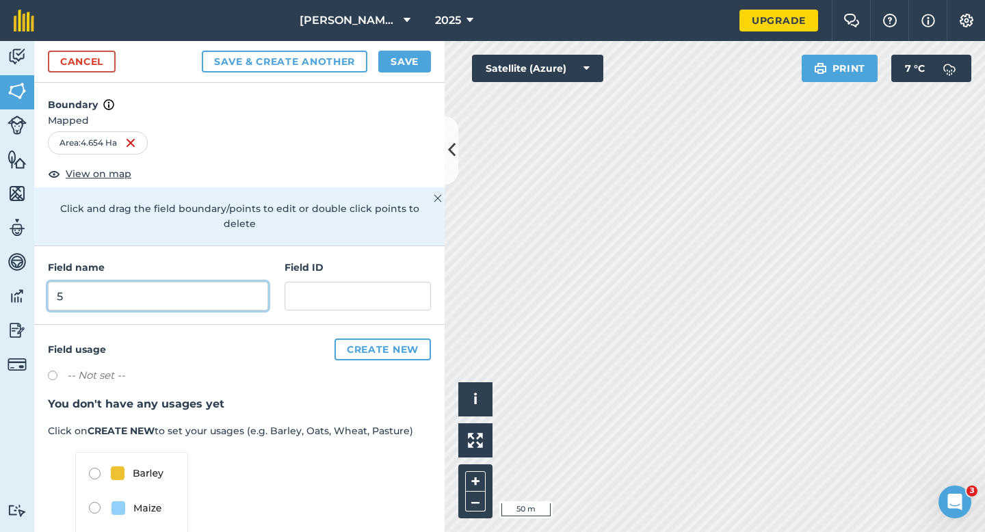
click at [183, 282] on input "5" at bounding box center [158, 296] width 220 height 29
type input "4"
click at [398, 57] on button "Save" at bounding box center [404, 62] width 53 height 22
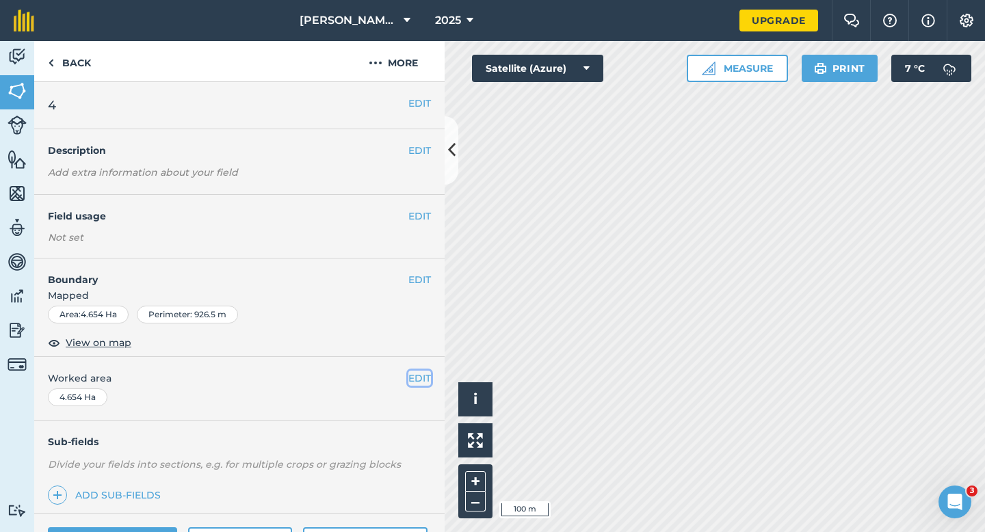
click at [417, 375] on button "EDIT" at bounding box center [420, 378] width 23 height 15
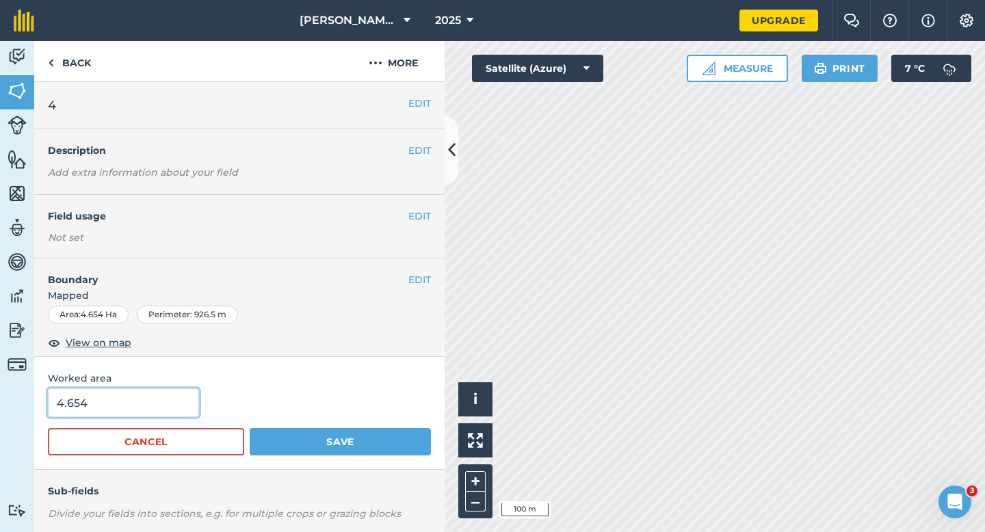
click at [135, 398] on input "4.654" at bounding box center [123, 403] width 151 height 29
type input "4.7"
click at [250, 428] on button "Save" at bounding box center [340, 441] width 181 height 27
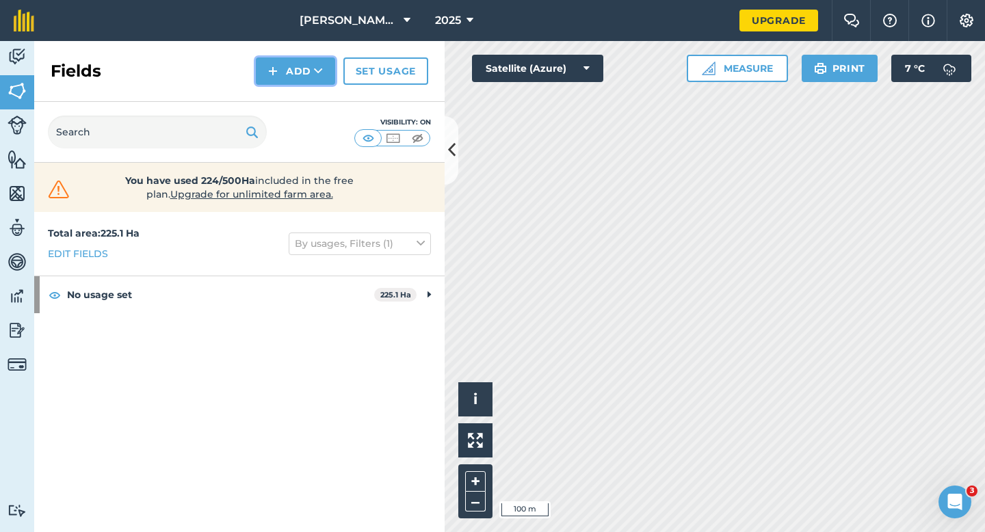
click at [290, 77] on button "Add" at bounding box center [295, 70] width 79 height 27
click at [290, 91] on link "Draw" at bounding box center [295, 102] width 75 height 30
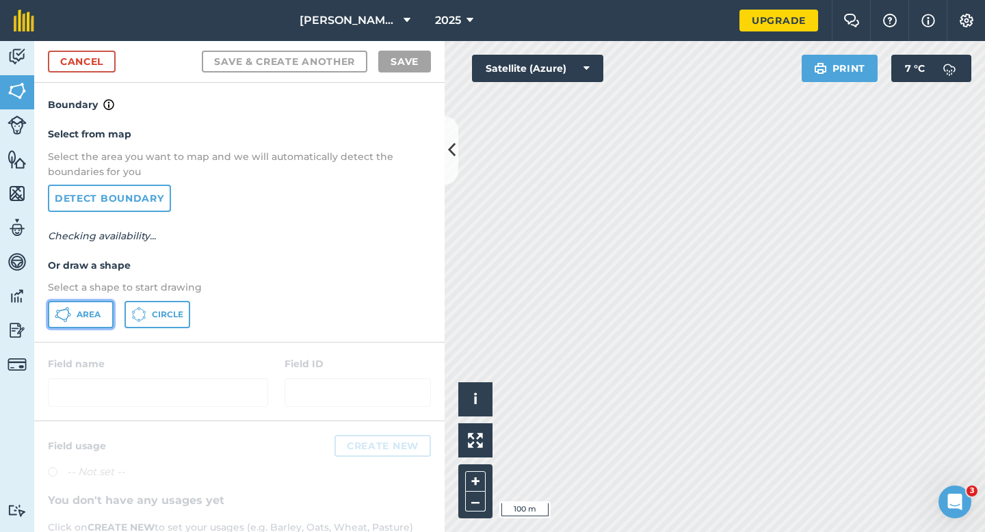
click at [104, 303] on button "Area" at bounding box center [81, 314] width 66 height 27
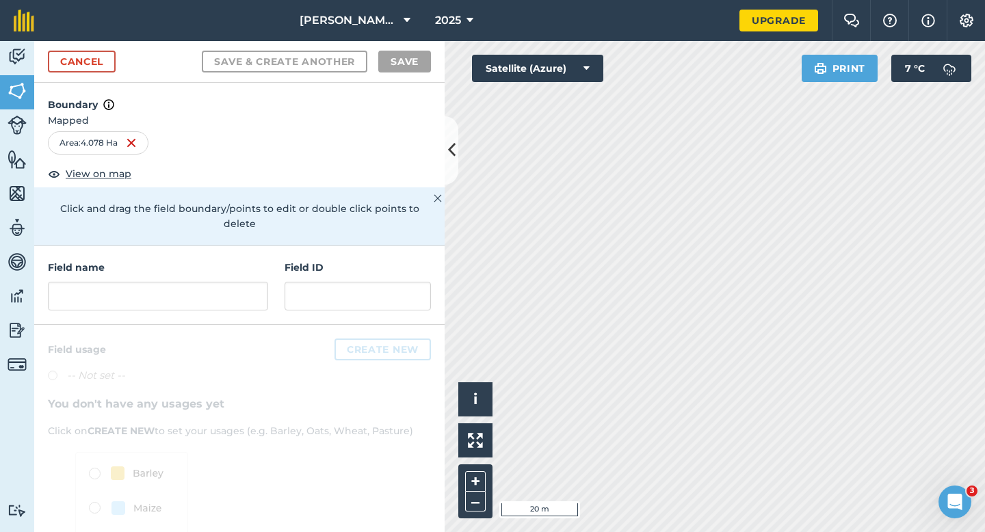
click at [249, 265] on div "Field name" at bounding box center [158, 285] width 220 height 51
click at [257, 282] on input "text" at bounding box center [158, 296] width 220 height 29
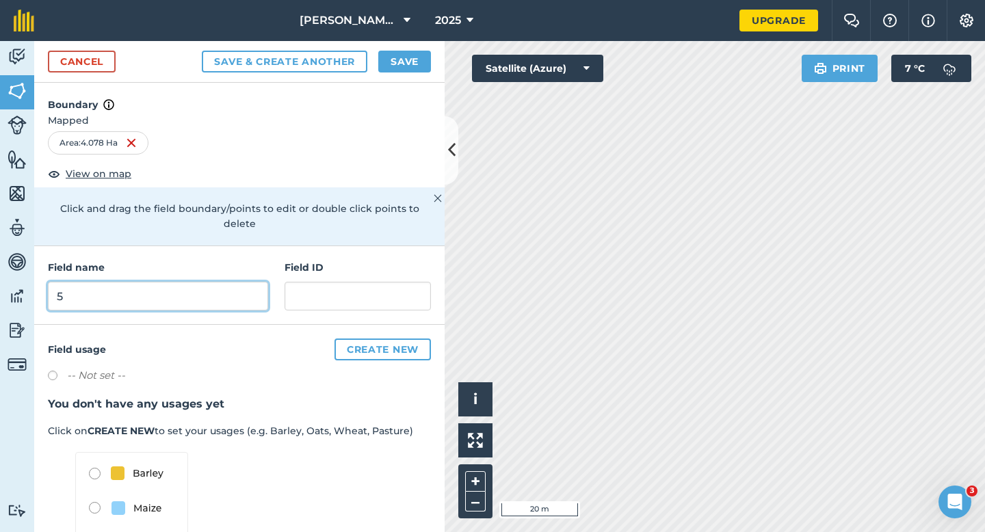
type input "5"
click at [405, 78] on div "Cancel Save & Create Another Save" at bounding box center [239, 62] width 411 height 42
click at [405, 62] on button "Save" at bounding box center [404, 62] width 53 height 22
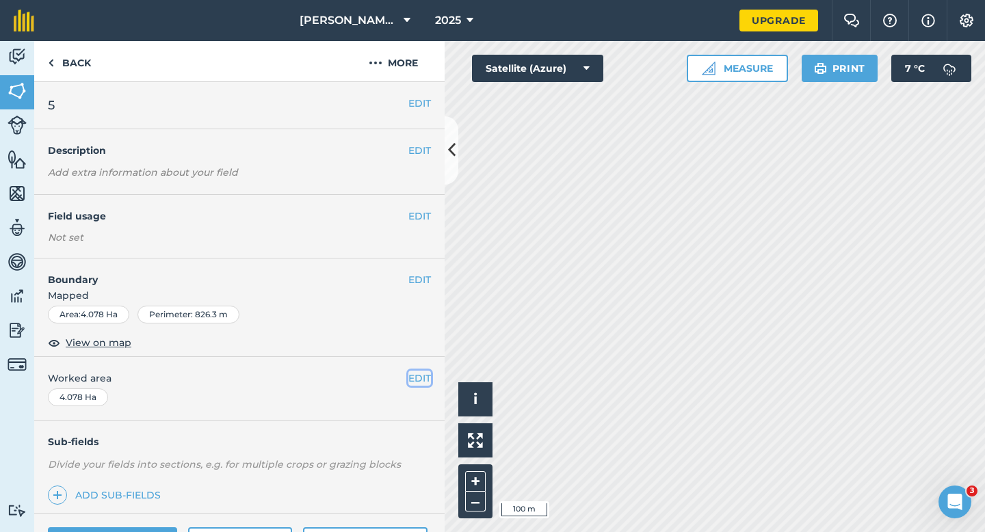
click at [415, 381] on button "EDIT" at bounding box center [420, 378] width 23 height 15
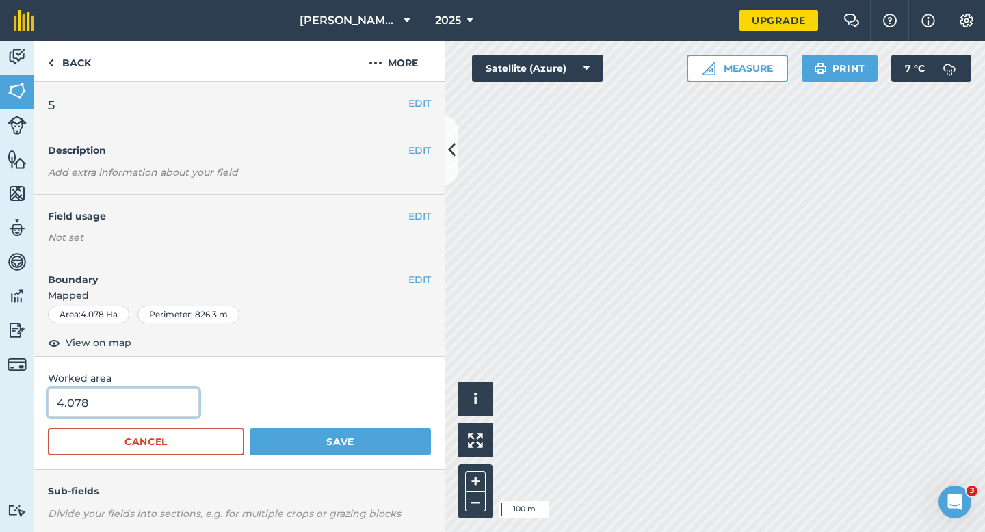
click at [151, 407] on input "4.078" at bounding box center [123, 403] width 151 height 29
type input "4"
click at [250, 428] on button "Save" at bounding box center [340, 441] width 181 height 27
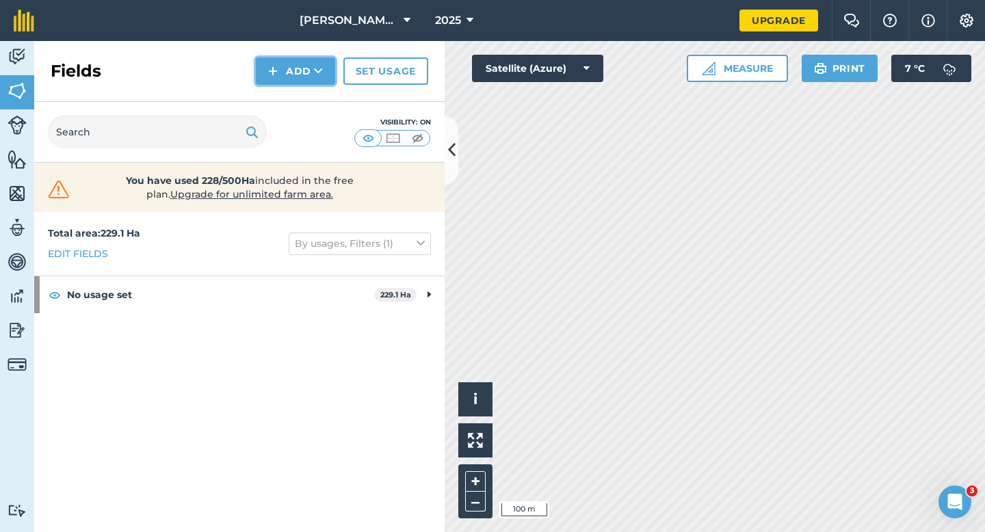
click at [269, 81] on button "Add" at bounding box center [295, 70] width 79 height 27
click at [272, 97] on link "Draw" at bounding box center [295, 102] width 75 height 30
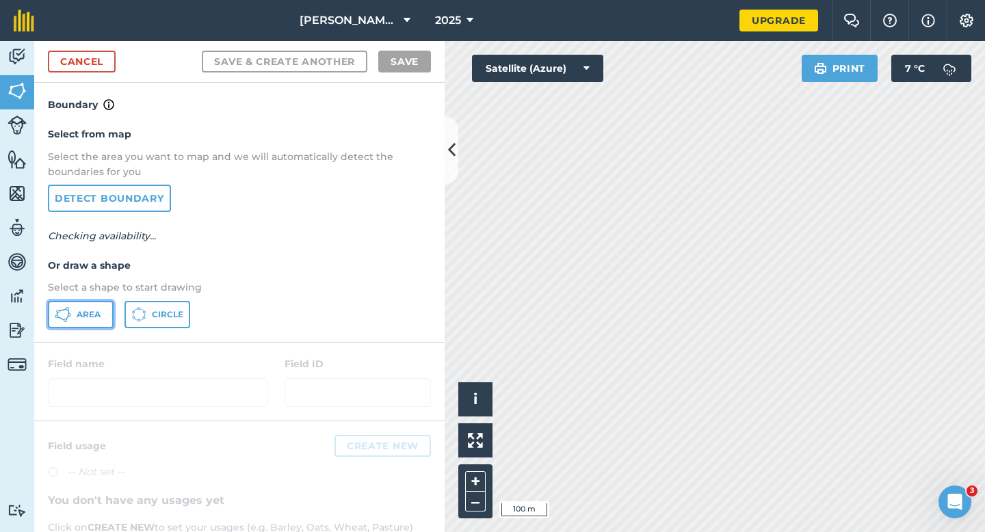
click at [77, 314] on span "Area" at bounding box center [89, 314] width 24 height 11
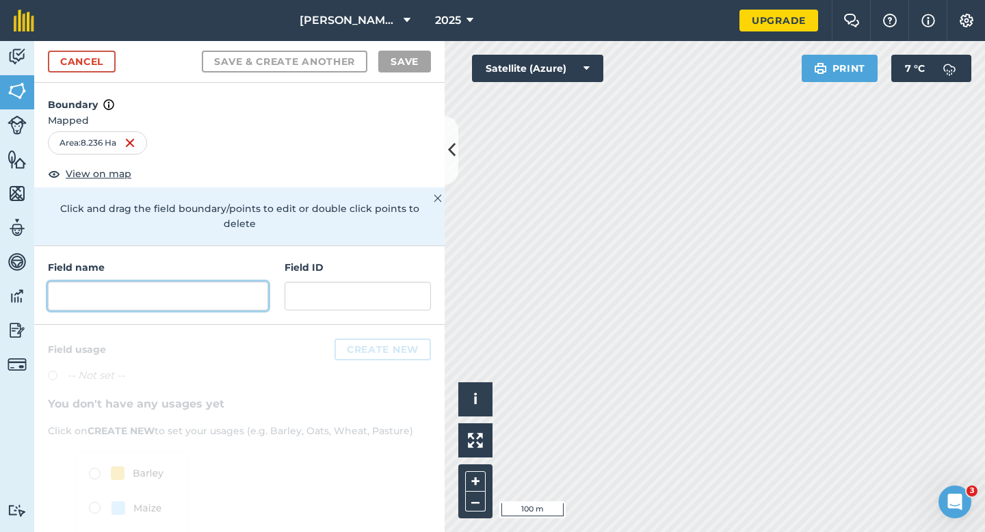
click at [175, 282] on input "text" at bounding box center [158, 296] width 220 height 29
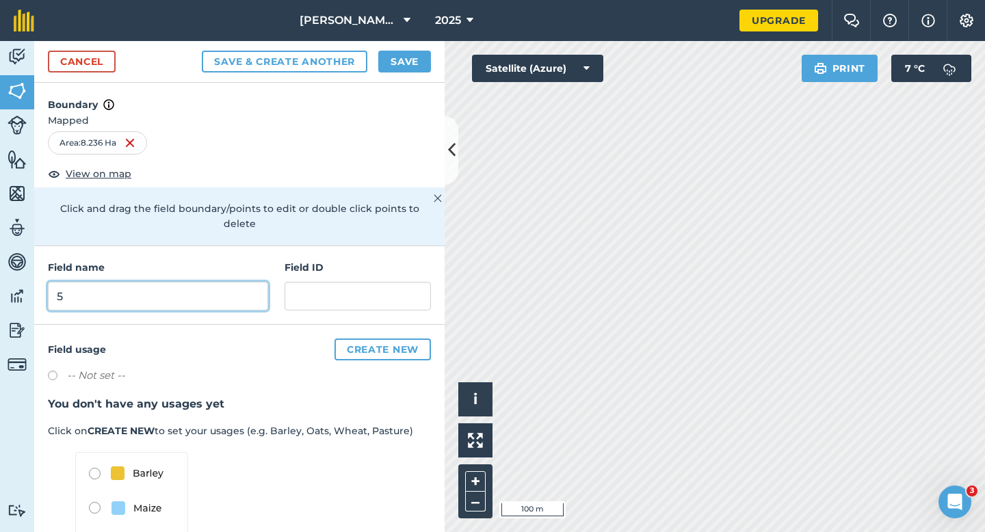
type input "5"
click at [402, 71] on button "Save" at bounding box center [404, 62] width 53 height 22
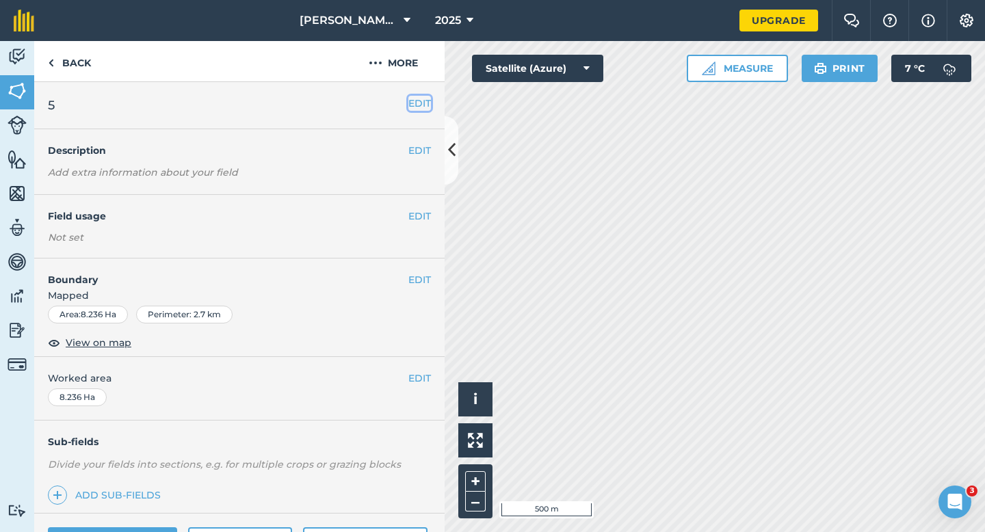
click at [422, 98] on button "EDIT" at bounding box center [420, 103] width 23 height 15
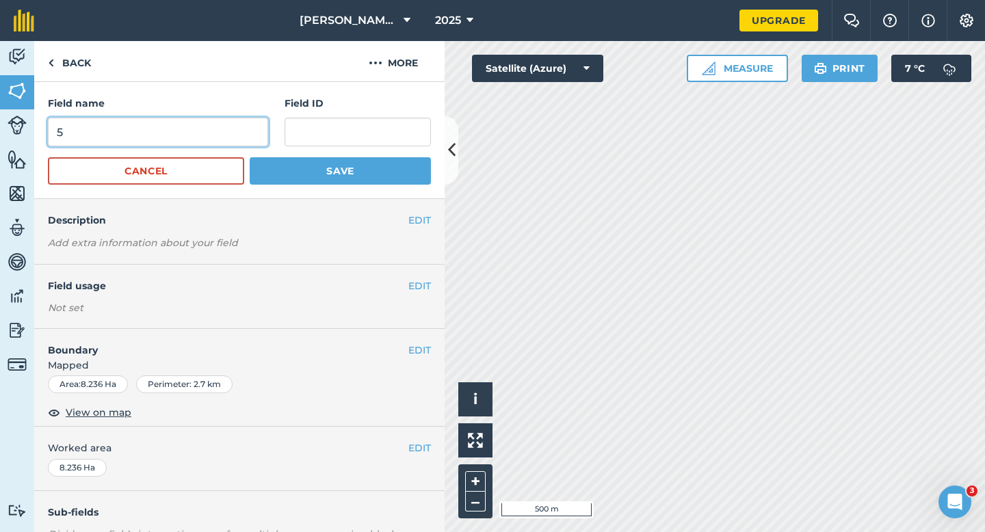
click at [177, 142] on input "5" at bounding box center [158, 132] width 220 height 29
type input "6"
click at [250, 157] on button "Save" at bounding box center [340, 170] width 181 height 27
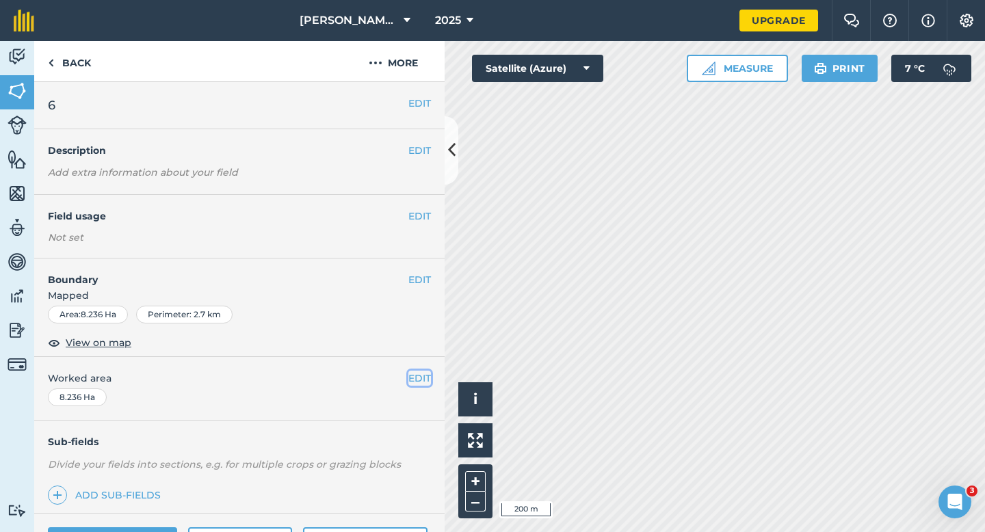
click at [416, 385] on button "EDIT" at bounding box center [420, 378] width 23 height 15
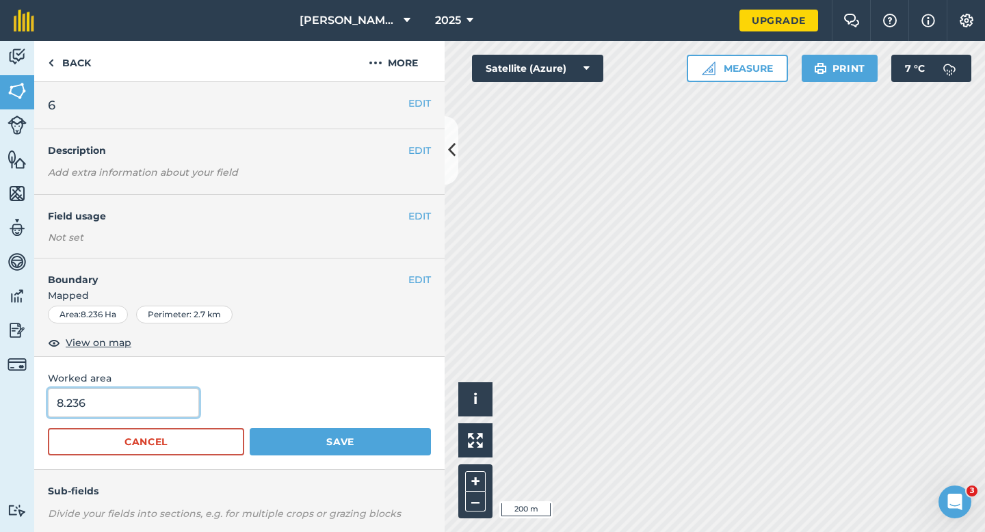
click at [144, 408] on input "8.236" at bounding box center [123, 403] width 151 height 29
type input "8.2"
click at [250, 428] on button "Save" at bounding box center [340, 441] width 181 height 27
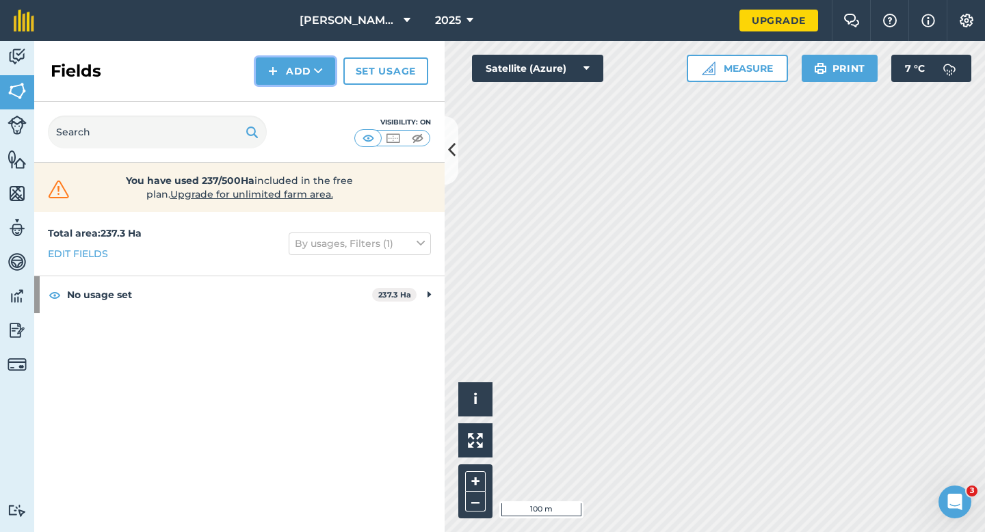
click at [274, 69] on img at bounding box center [273, 71] width 10 height 16
click at [284, 90] on link "Draw" at bounding box center [295, 102] width 75 height 30
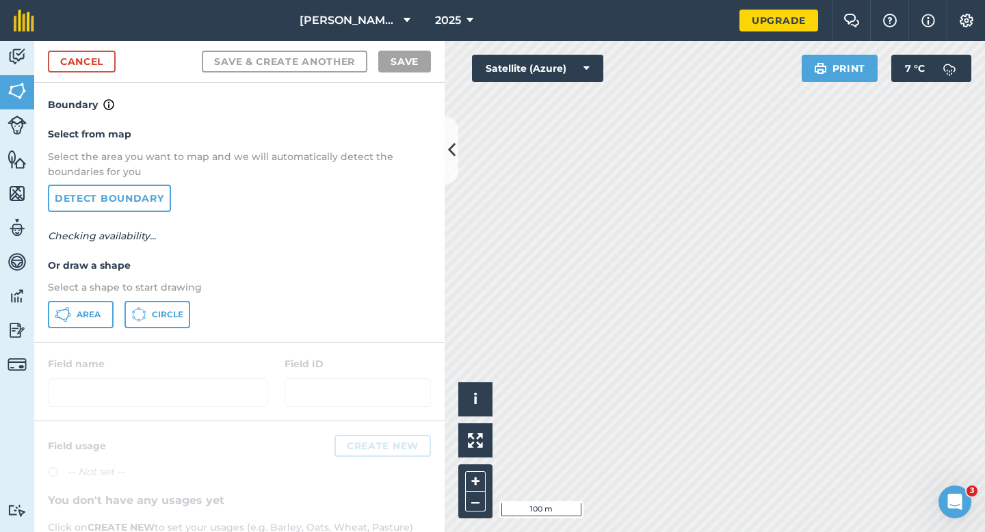
click at [90, 294] on p "Select a shape to start drawing" at bounding box center [239, 287] width 383 height 15
click at [90, 302] on button "Area" at bounding box center [81, 314] width 66 height 27
click at [66, 318] on icon at bounding box center [63, 315] width 16 height 16
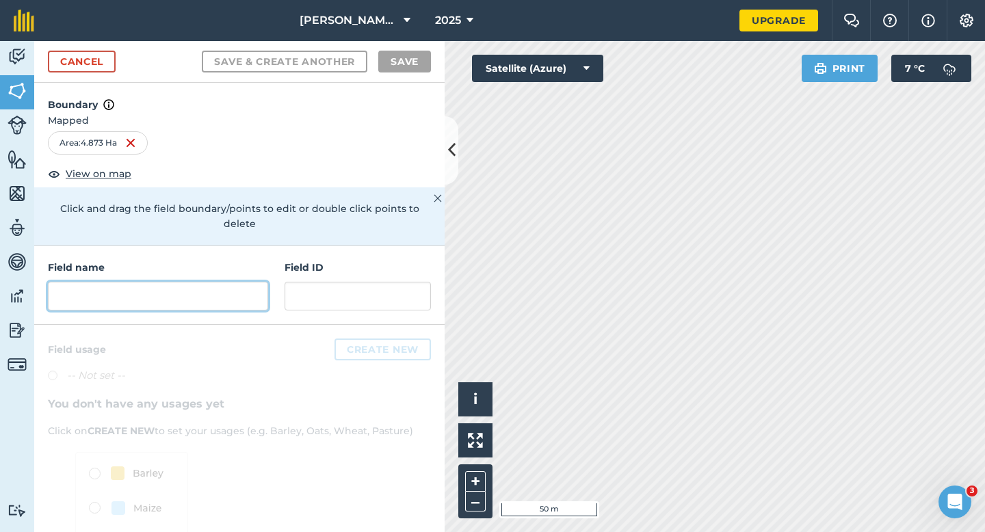
click at [215, 286] on input "text" at bounding box center [158, 296] width 220 height 29
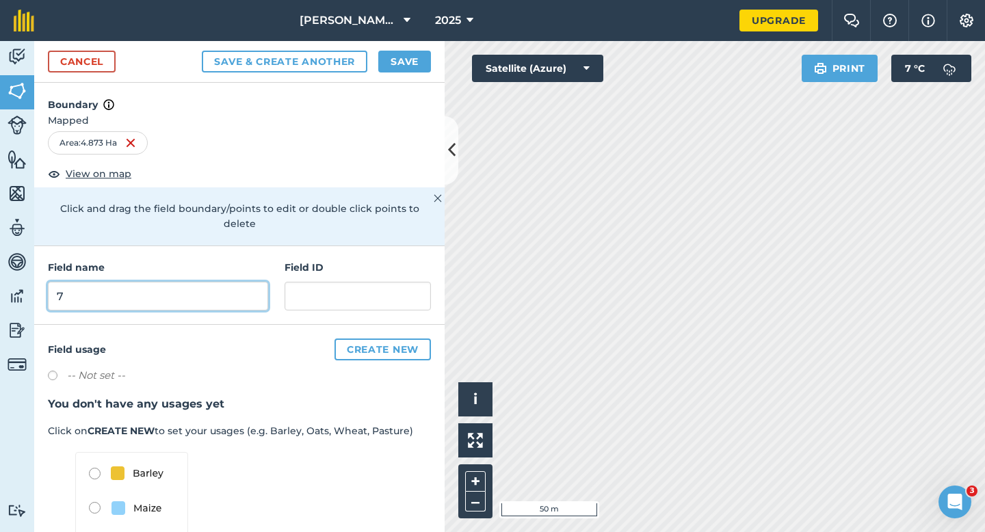
type input "7"
click at [397, 63] on button "Save" at bounding box center [404, 62] width 53 height 22
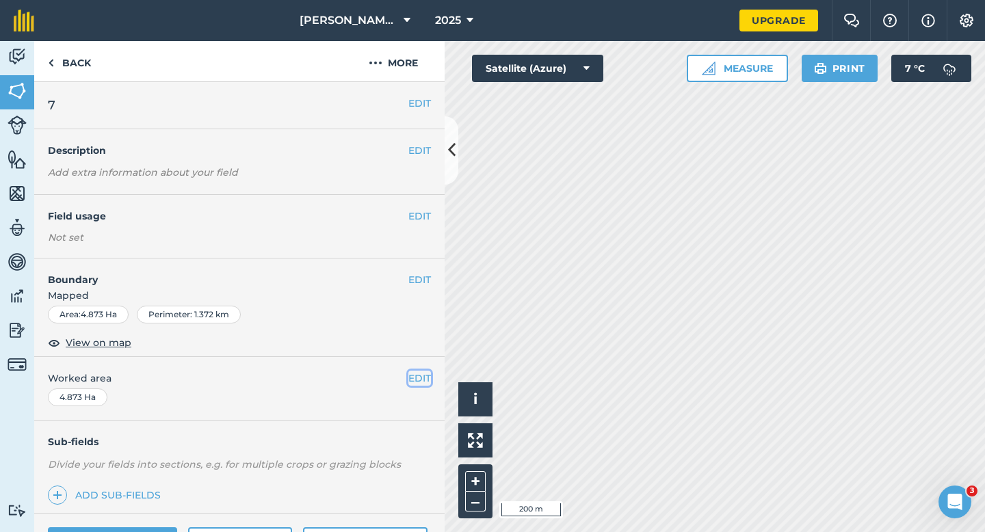
click at [426, 383] on button "EDIT" at bounding box center [420, 378] width 23 height 15
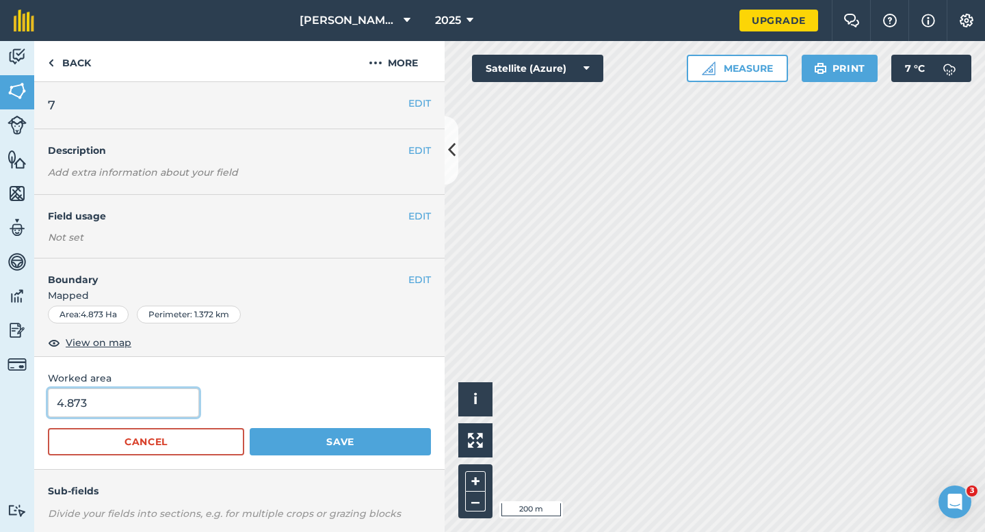
click at [74, 416] on input "4.873" at bounding box center [123, 403] width 151 height 29
type input "5"
click at [250, 428] on button "Save" at bounding box center [340, 441] width 181 height 27
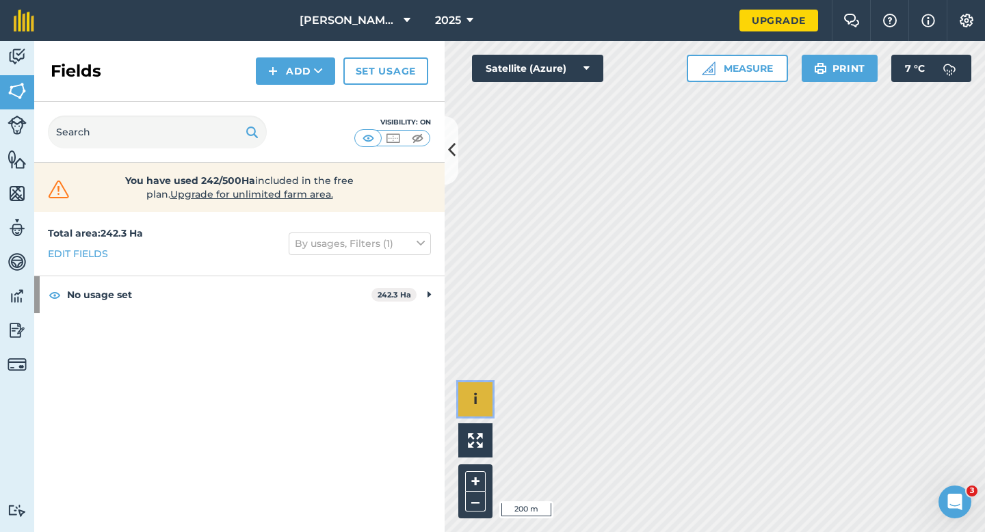
click at [671, 419] on div "Click to start drawing i © 2025 TomTom, Microsoft 200 m + –" at bounding box center [715, 286] width 541 height 491
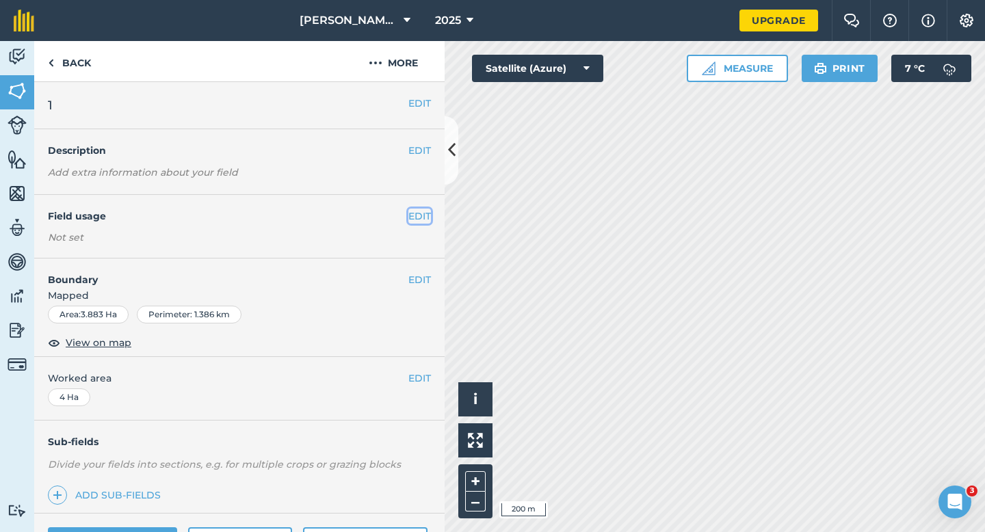
click at [426, 220] on button "EDIT" at bounding box center [420, 216] width 23 height 15
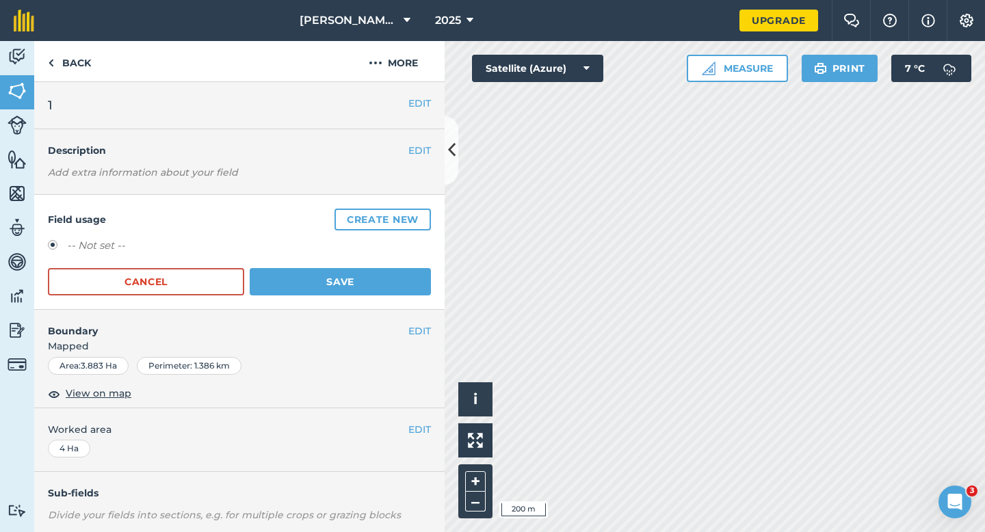
click at [426, 220] on button "Create new" at bounding box center [383, 220] width 96 height 22
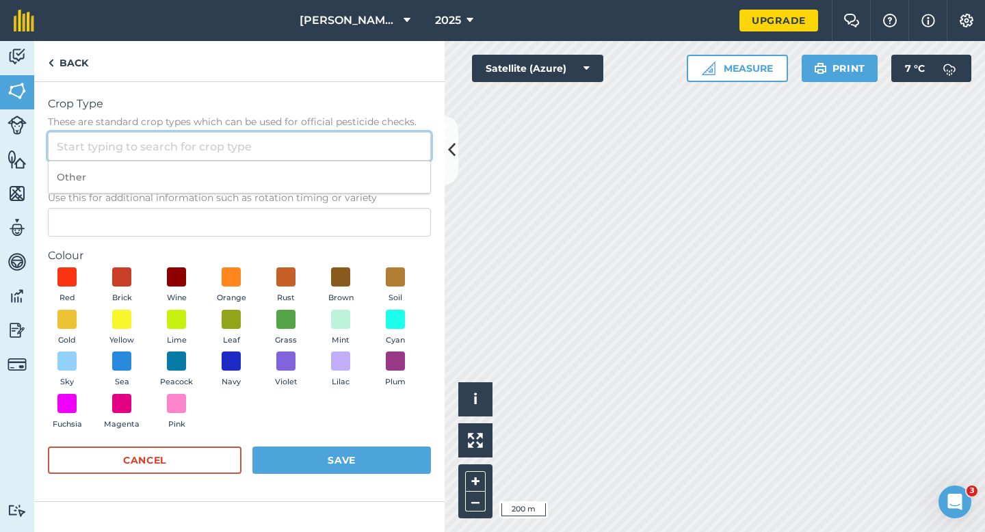
click at [389, 157] on input "Crop Type These are standard crop types which can be used for official pesticid…" at bounding box center [239, 146] width 383 height 29
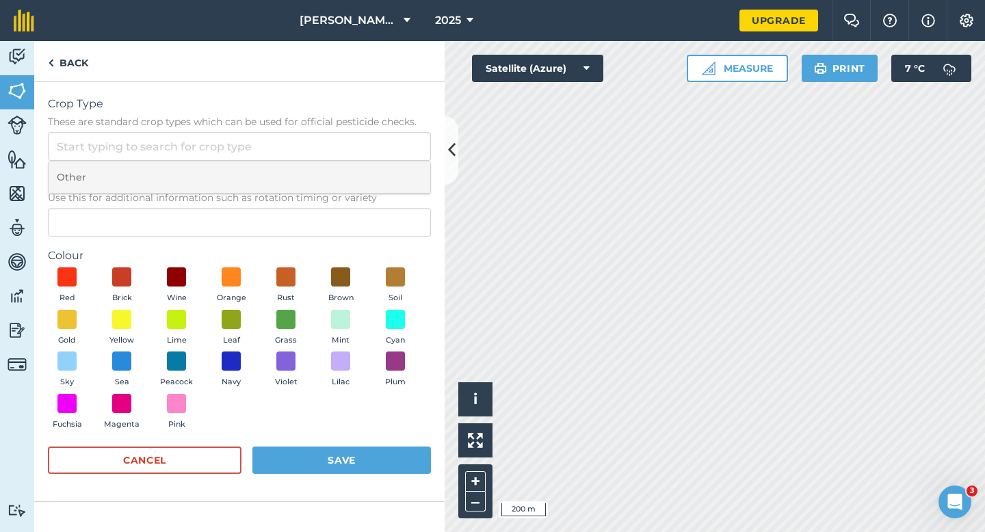
click at [389, 174] on li "Other" at bounding box center [240, 177] width 382 height 32
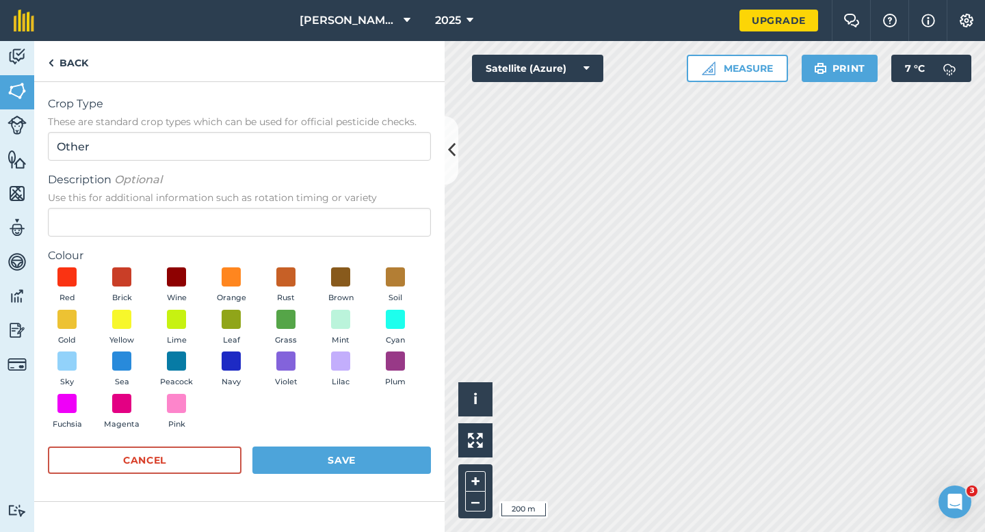
type input "Other"
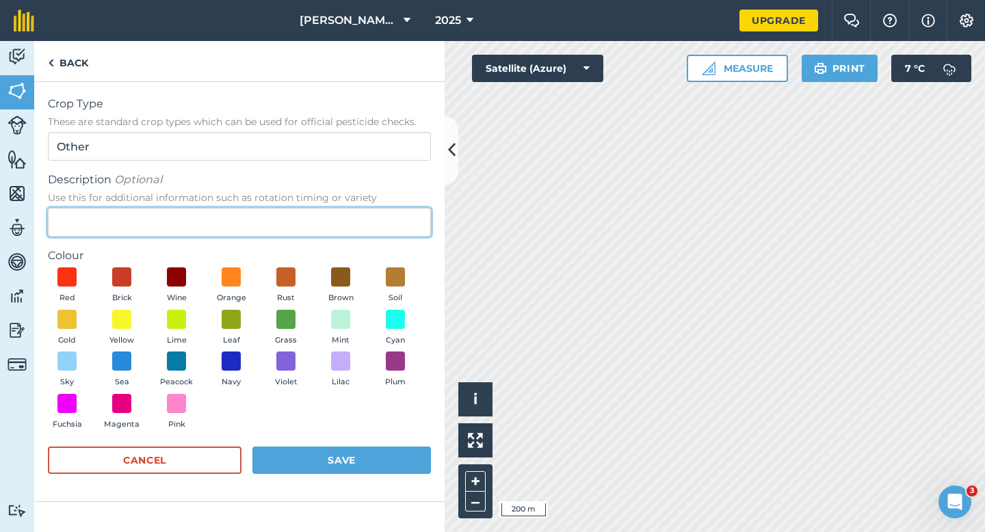
click at [389, 211] on input "Description Optional Use this for additional information such as rotation timin…" at bounding box center [239, 222] width 383 height 29
type input "Grass"
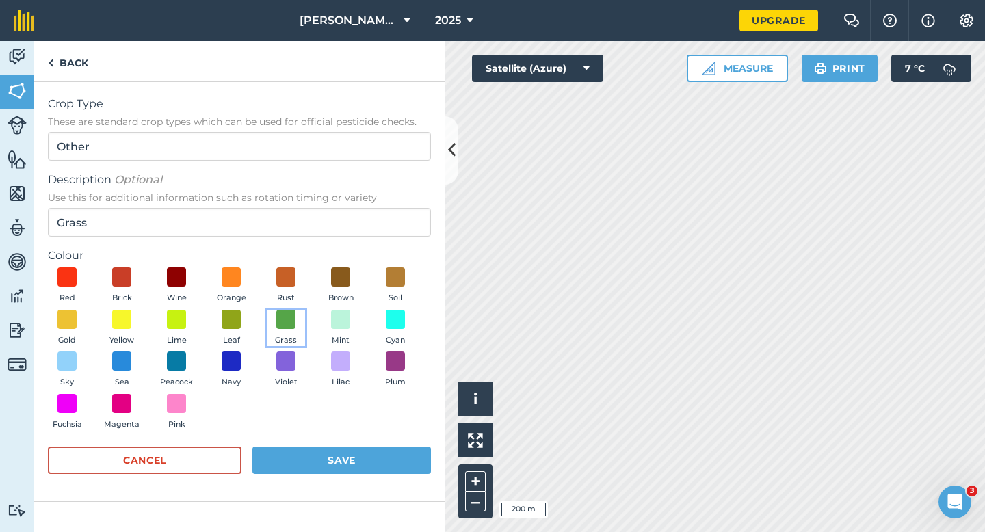
click at [292, 337] on span "Grass" at bounding box center [286, 341] width 22 height 12
click at [307, 478] on div "Cancel Save" at bounding box center [239, 467] width 383 height 41
click at [311, 465] on button "Save" at bounding box center [342, 460] width 179 height 27
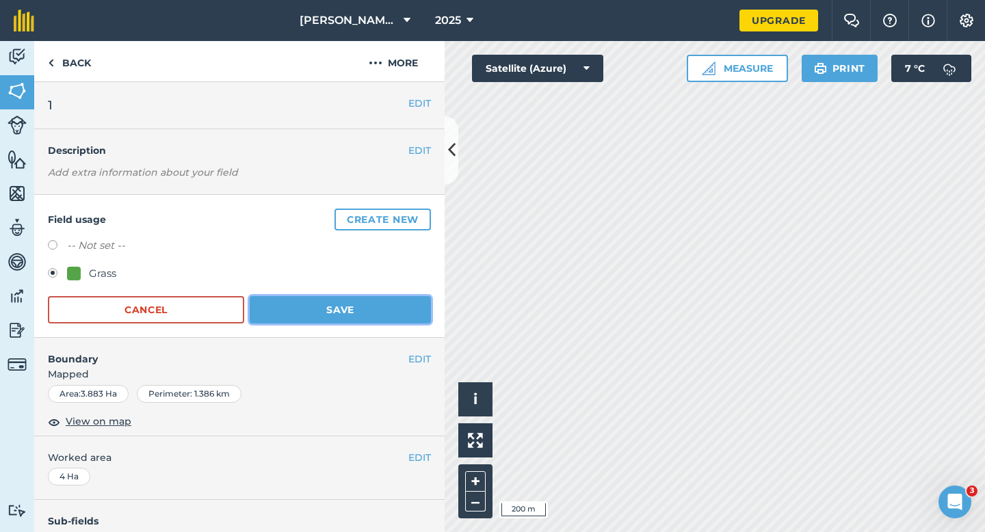
click at [340, 308] on button "Save" at bounding box center [340, 309] width 181 height 27
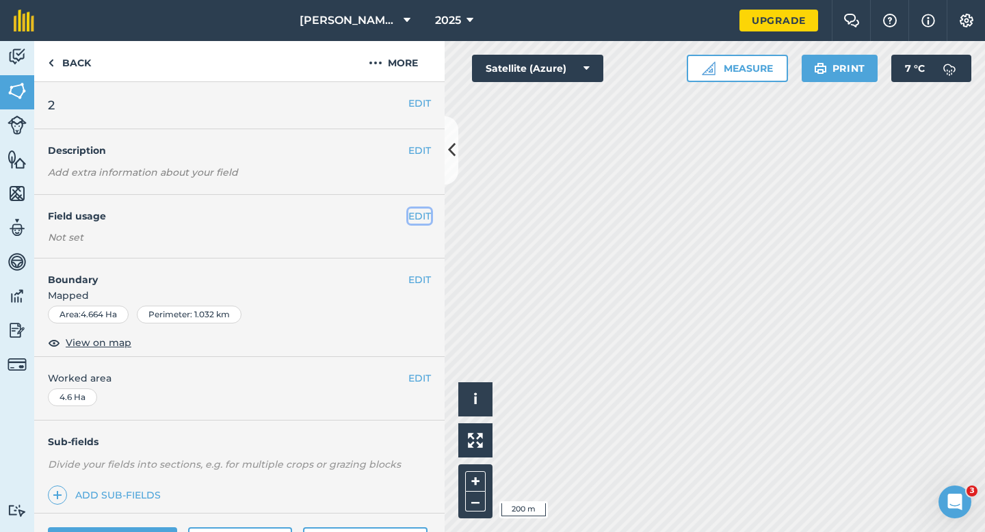
click at [430, 218] on button "EDIT" at bounding box center [420, 216] width 23 height 15
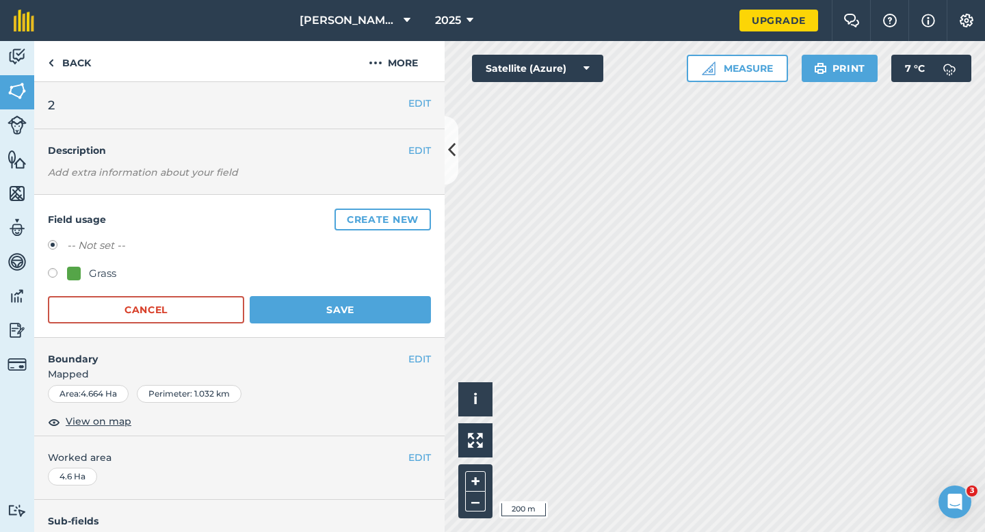
click at [106, 269] on div "Grass" at bounding box center [102, 274] width 27 height 16
radio input "true"
radio input "false"
click at [260, 297] on button "Save" at bounding box center [340, 309] width 181 height 27
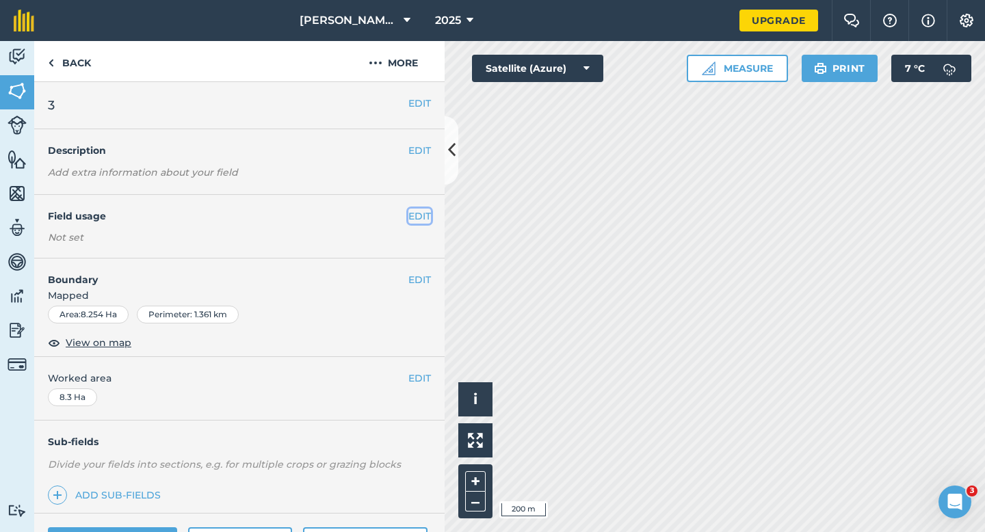
click at [424, 211] on button "EDIT" at bounding box center [420, 216] width 23 height 15
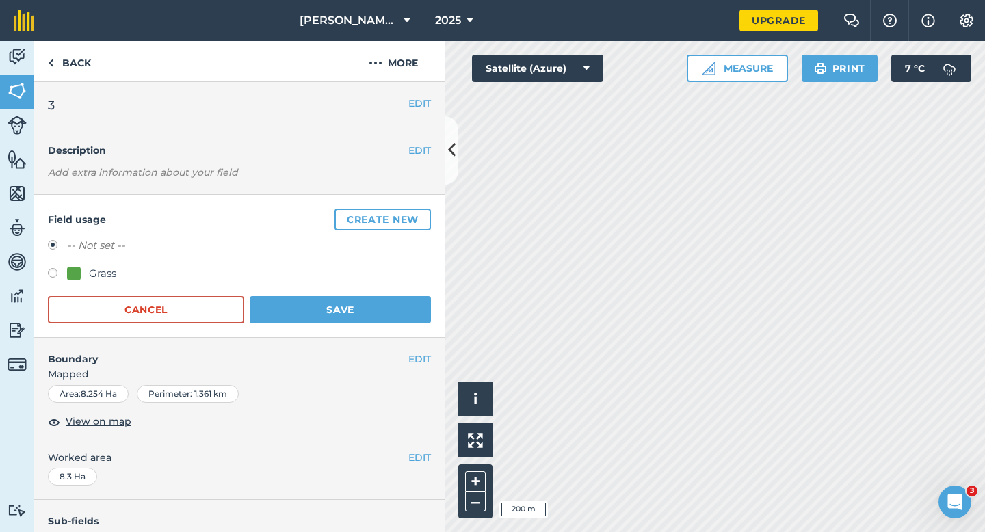
click at [119, 270] on div "Grass" at bounding box center [239, 276] width 383 height 20
click at [103, 270] on div "Grass" at bounding box center [102, 274] width 27 height 16
radio input "true"
radio input "false"
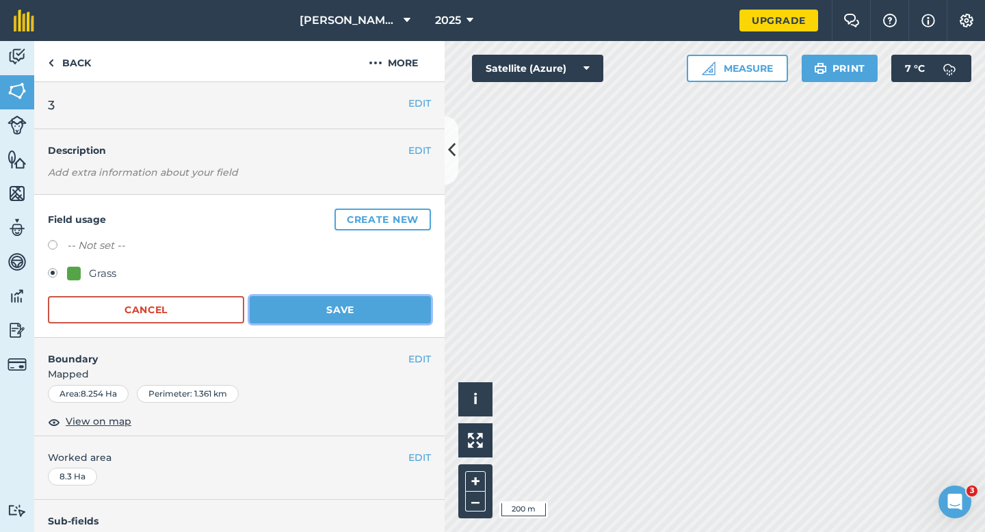
click at [358, 309] on button "Save" at bounding box center [340, 309] width 181 height 27
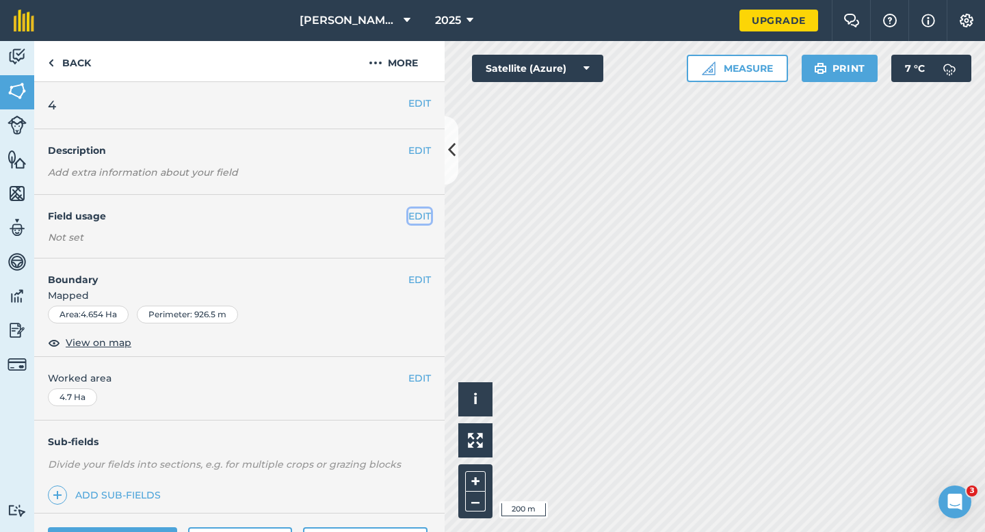
click at [424, 212] on button "EDIT" at bounding box center [420, 216] width 23 height 15
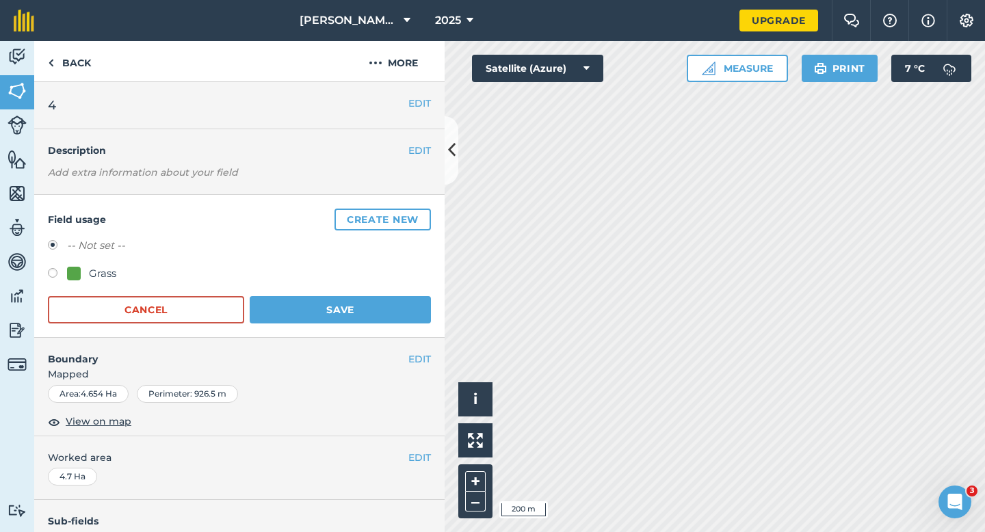
click at [106, 285] on form "-- Not set -- Grass Cancel Save" at bounding box center [239, 280] width 383 height 86
click at [108, 279] on div "Grass" at bounding box center [102, 274] width 27 height 16
radio input "true"
radio input "false"
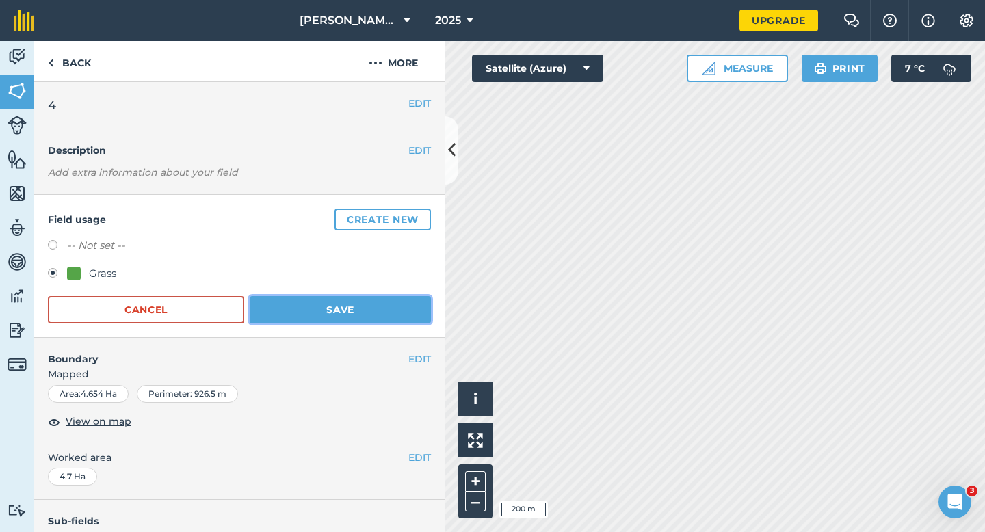
click at [346, 320] on button "Save" at bounding box center [340, 309] width 181 height 27
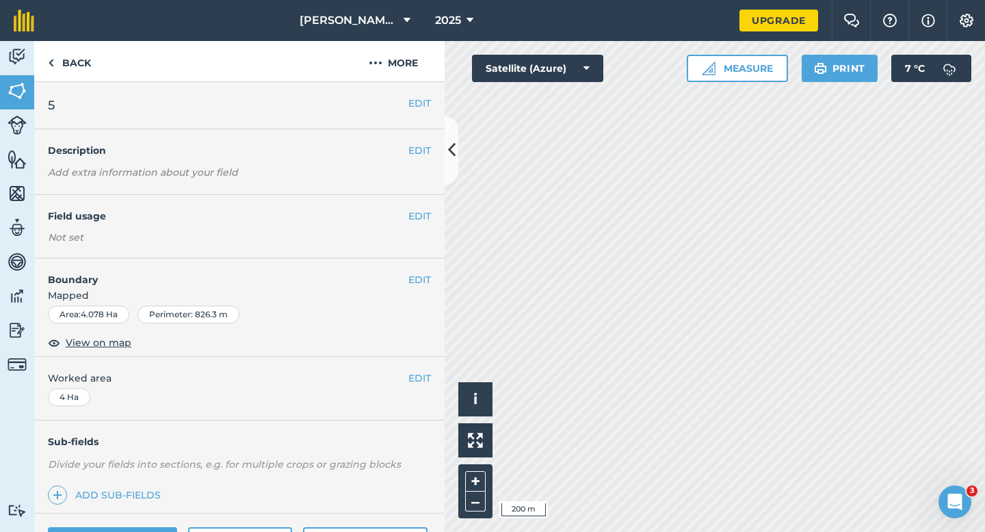
click at [419, 224] on div "EDIT Field usage Not set" at bounding box center [239, 227] width 411 height 64
click at [419, 220] on button "EDIT" at bounding box center [420, 216] width 23 height 15
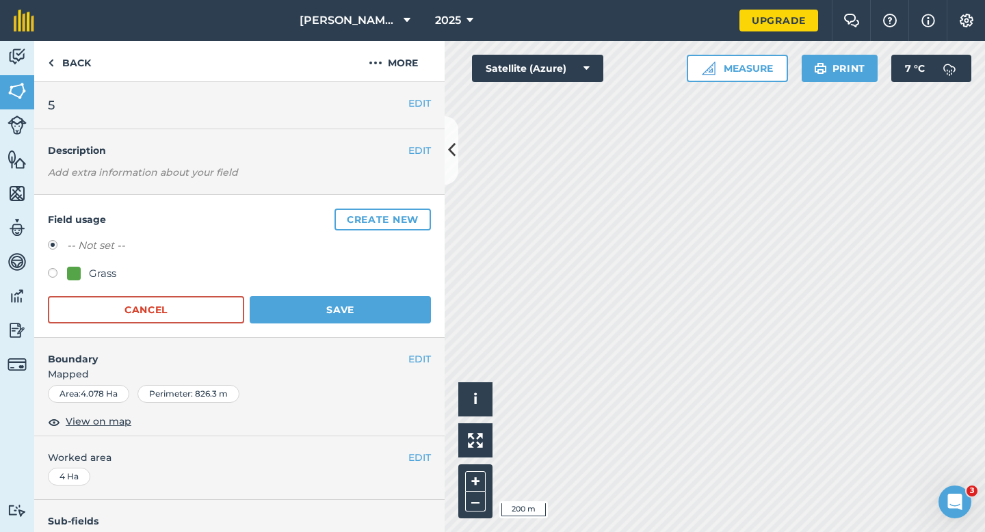
click at [73, 286] on form "-- Not set -- Grass Cancel Save" at bounding box center [239, 280] width 383 height 86
click at [103, 282] on div "Grass" at bounding box center [239, 276] width 383 height 20
click at [99, 275] on div "Grass" at bounding box center [102, 274] width 27 height 16
click at [326, 321] on button "Save" at bounding box center [340, 309] width 181 height 27
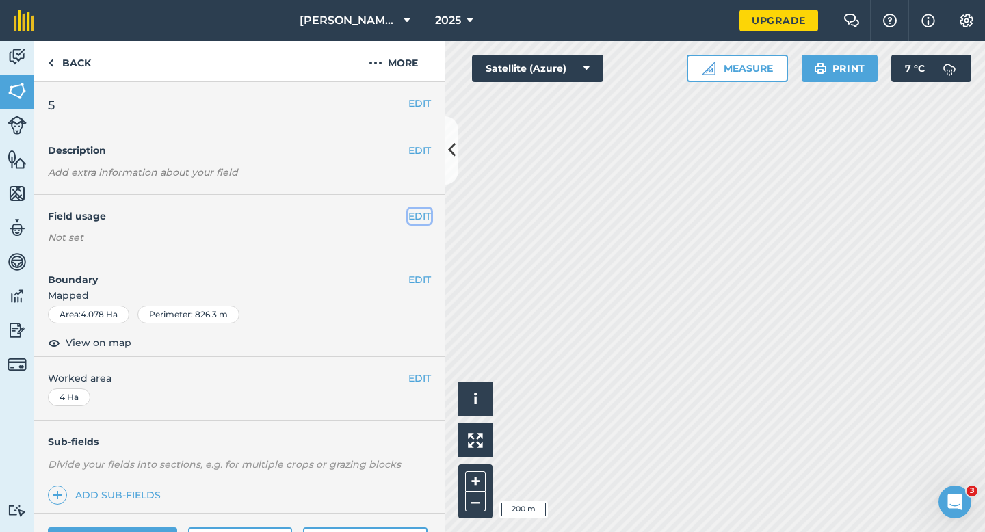
click at [420, 209] on button "EDIT" at bounding box center [420, 216] width 23 height 15
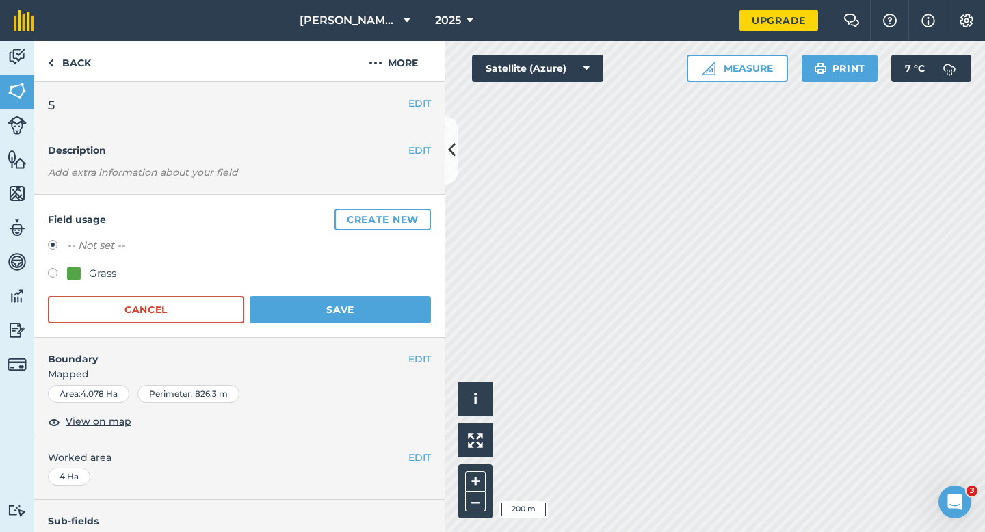
click at [88, 279] on div "Grass" at bounding box center [91, 274] width 49 height 16
radio input "true"
radio input "false"
click at [298, 299] on button "Save" at bounding box center [340, 309] width 181 height 27
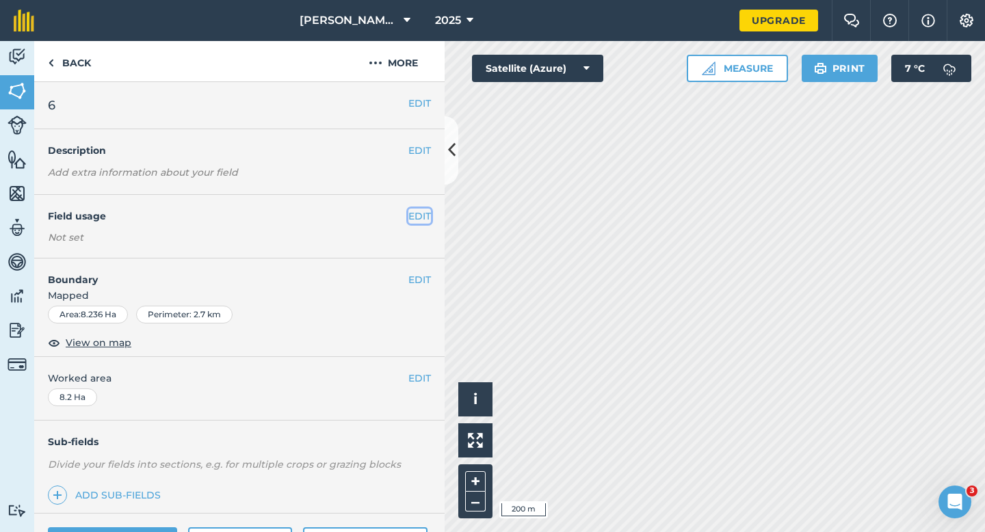
click at [420, 211] on button "EDIT" at bounding box center [420, 216] width 23 height 15
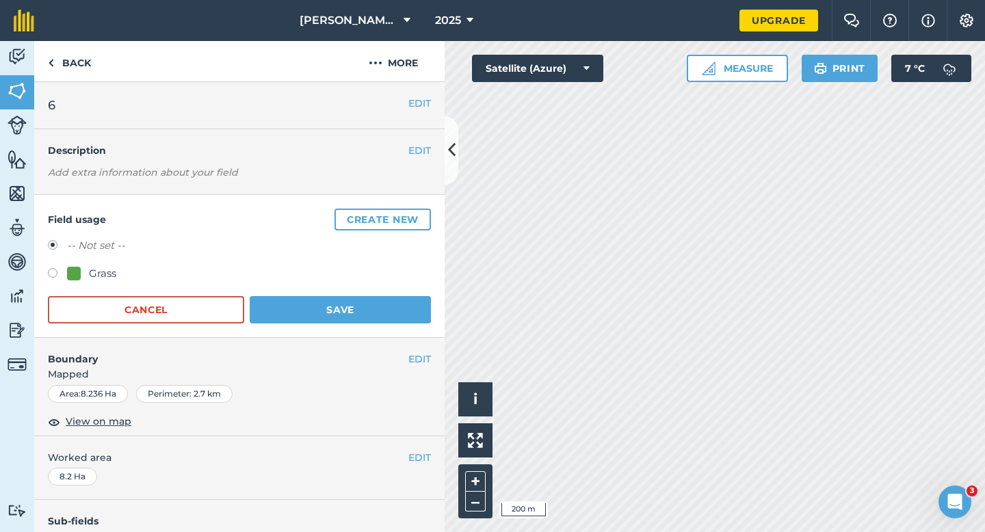
click at [107, 272] on div "Grass" at bounding box center [102, 274] width 27 height 16
radio input "true"
radio input "false"
click at [376, 305] on button "Save" at bounding box center [340, 309] width 181 height 27
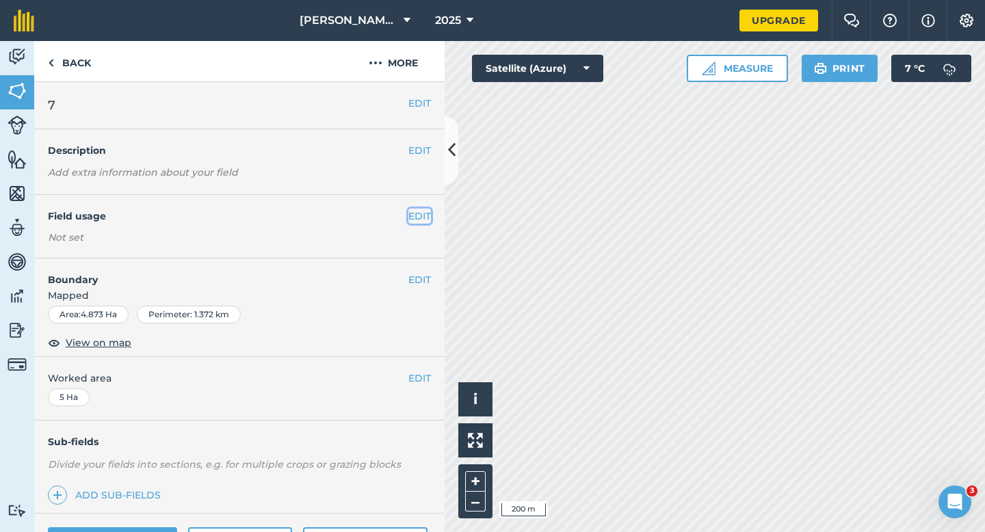
click at [426, 212] on button "EDIT" at bounding box center [420, 216] width 23 height 15
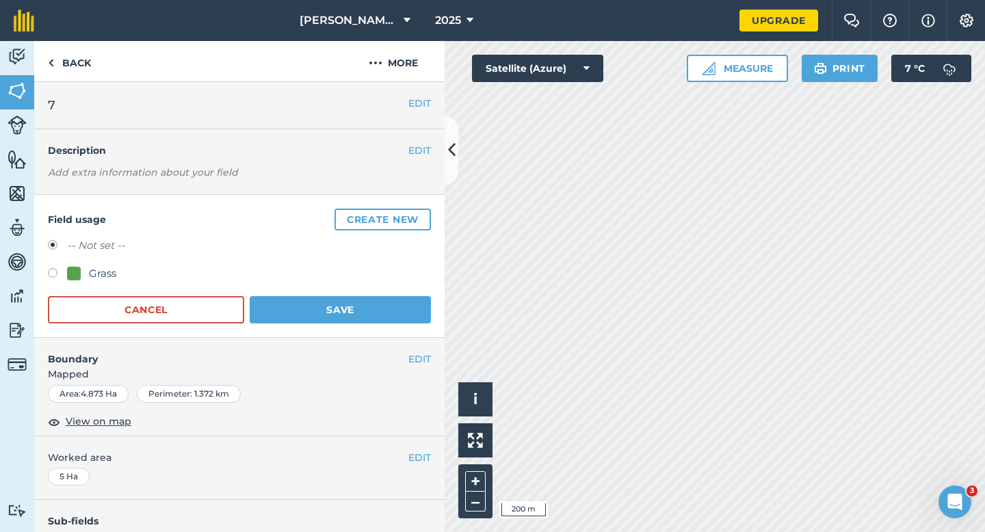
click at [84, 268] on div "Grass" at bounding box center [91, 274] width 49 height 16
radio input "true"
radio input "false"
click at [303, 307] on button "Save" at bounding box center [340, 309] width 181 height 27
